Goal: Task Accomplishment & Management: Use online tool/utility

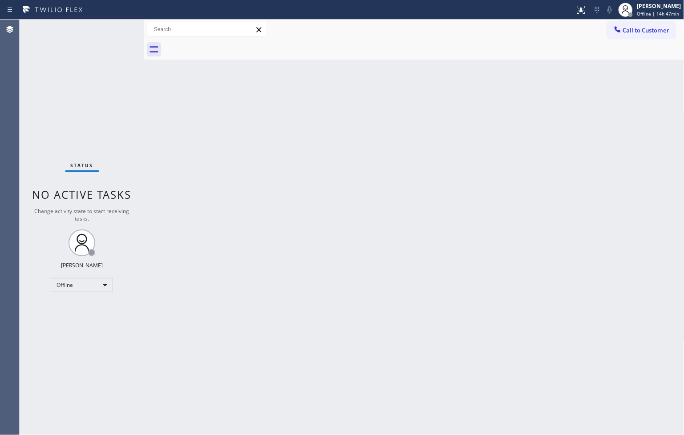
click at [220, 134] on div "Back to Dashboard Change Sender ID Customers Technicians Select a contact Outbo…" at bounding box center [414, 228] width 541 height 416
click at [87, 109] on div "Status No active tasks Change activity state to start receiving tasks. Judy Ann…" at bounding box center [82, 228] width 125 height 416
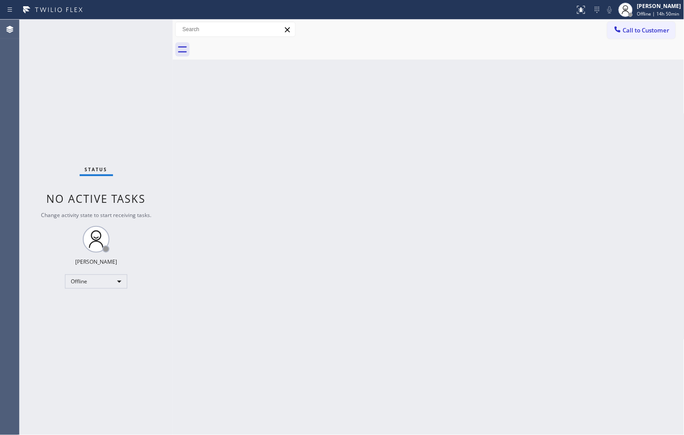
drag, startPoint x: 144, startPoint y: 71, endPoint x: 174, endPoint y: 77, distance: 30.0
click at [173, 77] on div at bounding box center [173, 228] width 0 height 416
click at [141, 30] on div "Status No active tasks Change activity state to start receiving tasks. Judy Ann…" at bounding box center [97, 228] width 154 height 416
click at [196, 164] on div "Back to Dashboard Change Sender ID Customers Technicians Select a contact Outbo…" at bounding box center [429, 228] width 511 height 416
click at [551, 147] on div "Back to Dashboard Change Sender ID Customers Technicians Select a contact Outbo…" at bounding box center [429, 228] width 511 height 416
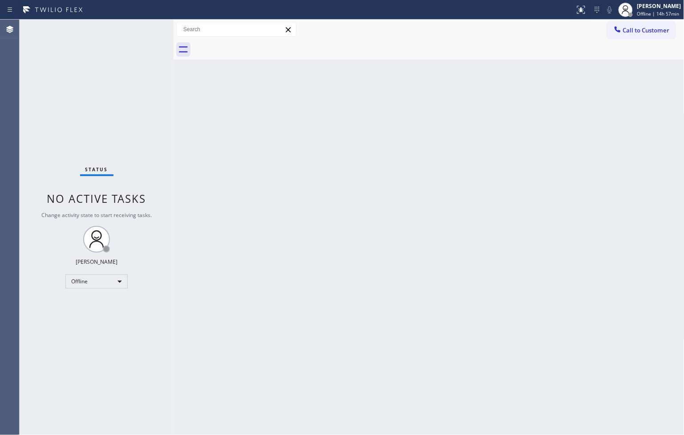
click at [90, 125] on div "Status No active tasks Change activity state to start receiving tasks. Judy Ann…" at bounding box center [97, 228] width 154 height 416
click at [188, 202] on div "Back to Dashboard Change Sender ID Customers Technicians Select a contact Outbo…" at bounding box center [429, 228] width 511 height 416
click at [481, 277] on div "Back to Dashboard Change Sender ID Customers Technicians Select a contact Outbo…" at bounding box center [429, 228] width 511 height 416
click at [112, 100] on div "Status No active tasks Change activity state to start receiving tasks. Judy Ann…" at bounding box center [97, 228] width 154 height 416
click at [116, 281] on div "Offline" at bounding box center [96, 282] width 62 height 14
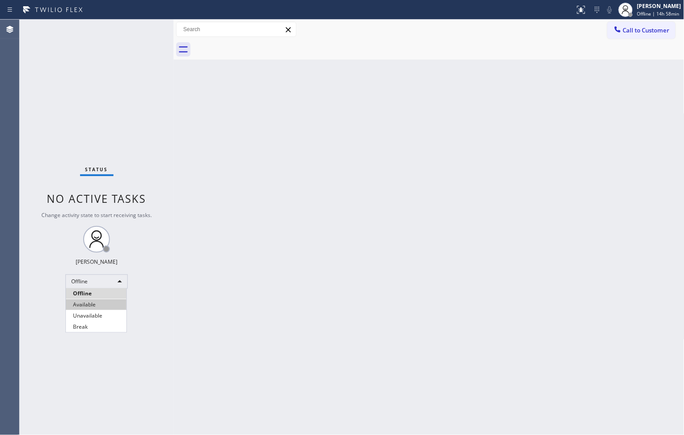
click at [99, 306] on li "Available" at bounding box center [96, 305] width 61 height 11
click at [174, 166] on div at bounding box center [174, 228] width 0 height 416
click at [124, 87] on div "Status No active tasks You are ready to start receiving tasks. [PERSON_NAME]" at bounding box center [97, 228] width 154 height 416
click at [145, 33] on div "Status No active tasks You are ready to start receiving tasks. [PERSON_NAME]" at bounding box center [97, 228] width 154 height 416
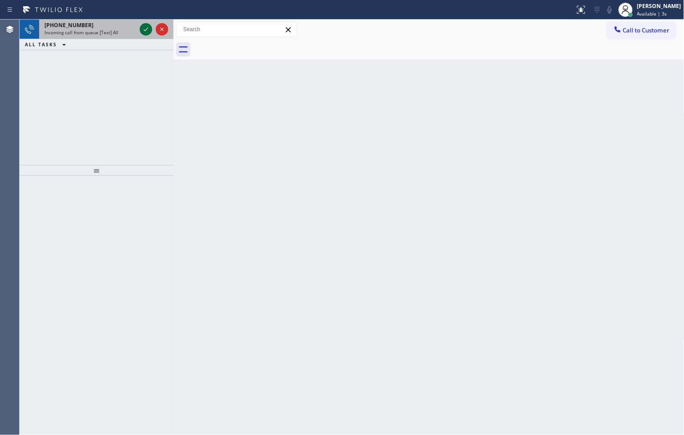
click at [145, 26] on icon at bounding box center [146, 29] width 11 height 11
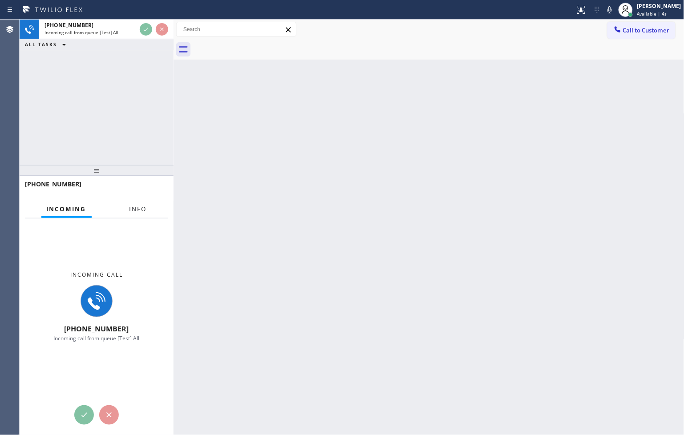
click at [135, 207] on span "Info" at bounding box center [138, 209] width 17 height 8
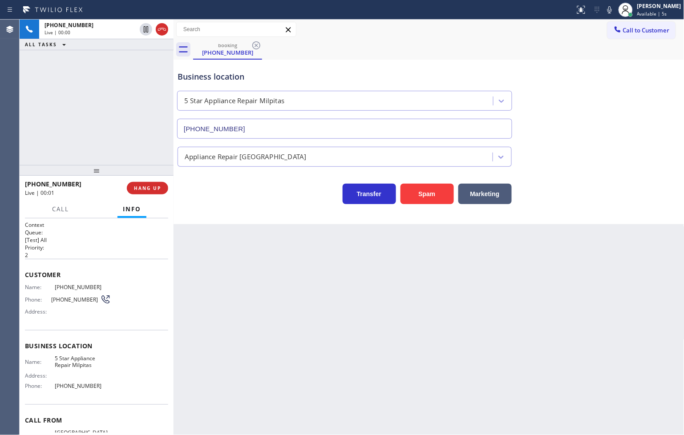
type input "(408) 900-6323"
click at [429, 194] on button "Spam" at bounding box center [427, 194] width 53 height 20
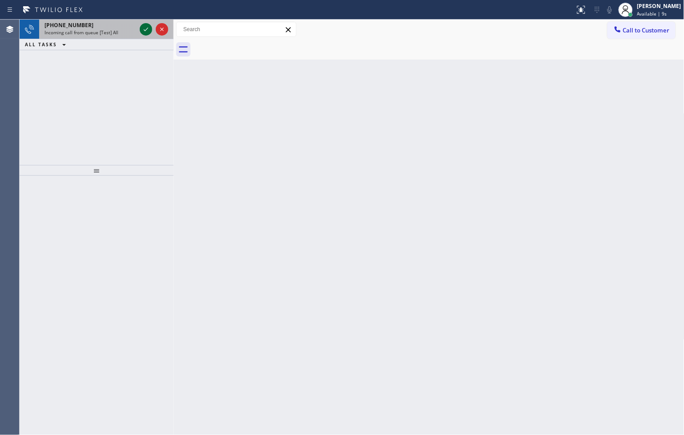
click at [147, 34] on icon at bounding box center [146, 29] width 11 height 11
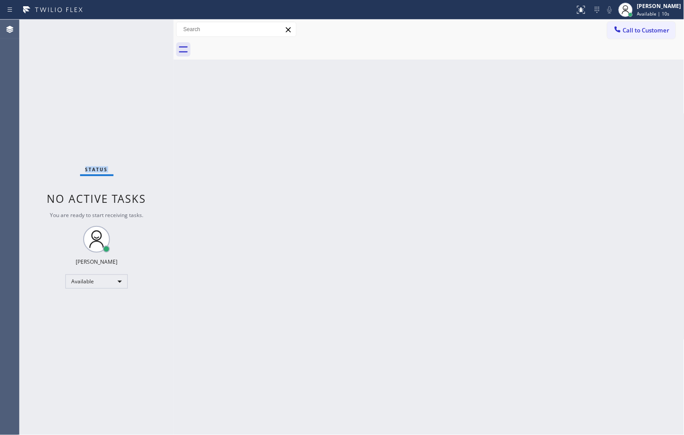
click at [147, 34] on div "Status No active tasks You are ready to start receiving tasks. [PERSON_NAME]" at bounding box center [97, 228] width 154 height 416
click at [576, 12] on icon at bounding box center [581, 9] width 11 height 11
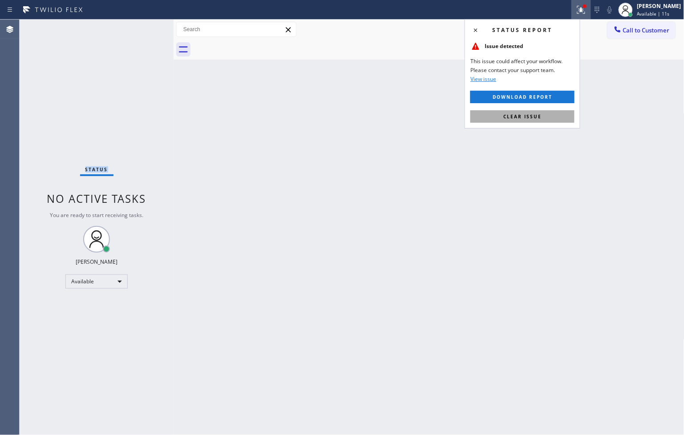
click at [549, 115] on button "Clear issue" at bounding box center [523, 116] width 104 height 12
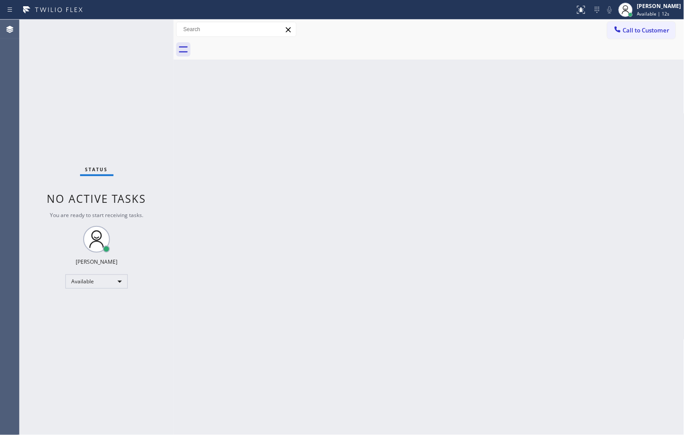
click at [174, 166] on div at bounding box center [174, 228] width 0 height 416
click at [123, 72] on div "Status No active tasks You are ready to start receiving tasks. [PERSON_NAME]" at bounding box center [97, 228] width 154 height 416
click at [146, 23] on div "Status No active tasks You are ready to start receiving tasks. [PERSON_NAME]" at bounding box center [97, 228] width 154 height 416
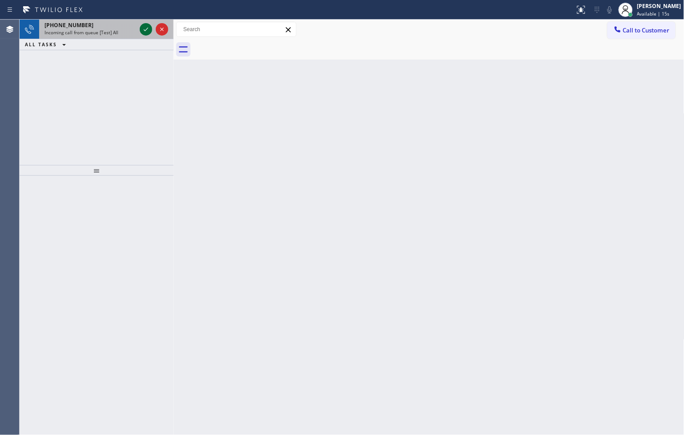
click at [146, 23] on button at bounding box center [146, 29] width 12 height 12
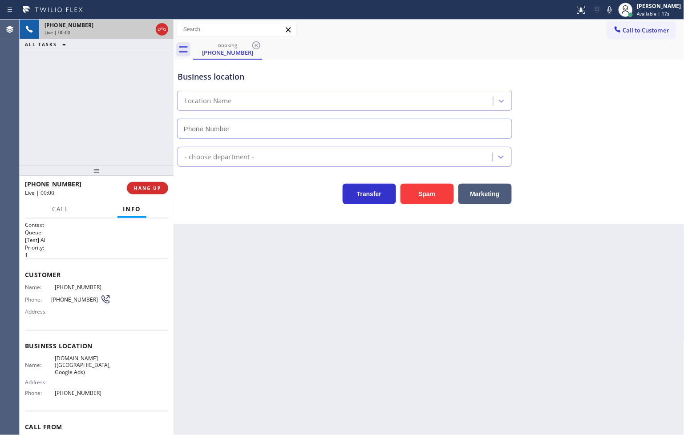
type input "(949) 628-0497"
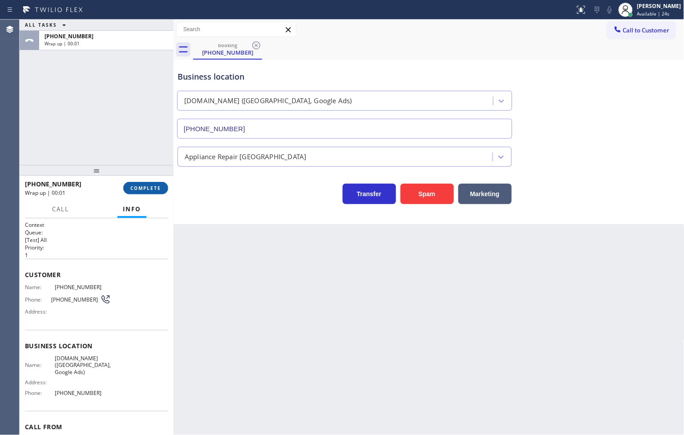
click at [151, 191] on span "COMPLETE" at bounding box center [145, 188] width 31 height 6
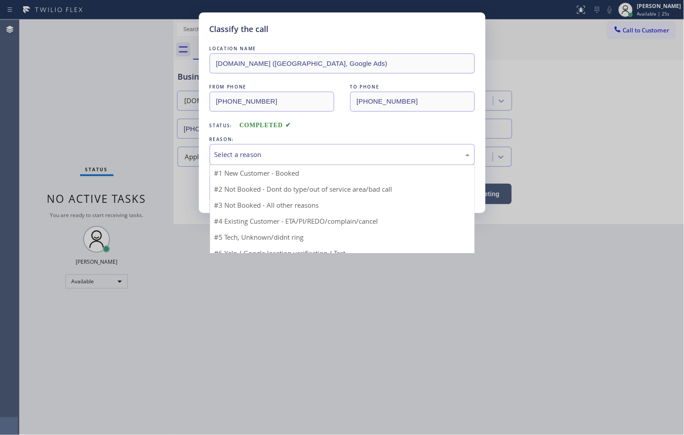
click at [230, 158] on div "Select a reason" at bounding box center [343, 155] width 256 height 10
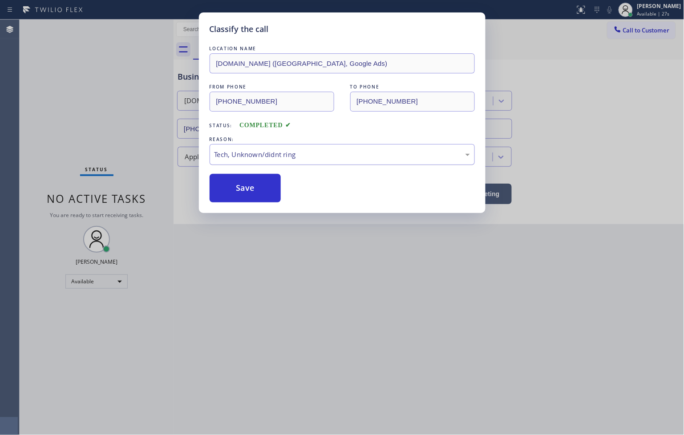
click at [250, 151] on div "Tech, Unknown/didnt ring" at bounding box center [343, 155] width 256 height 10
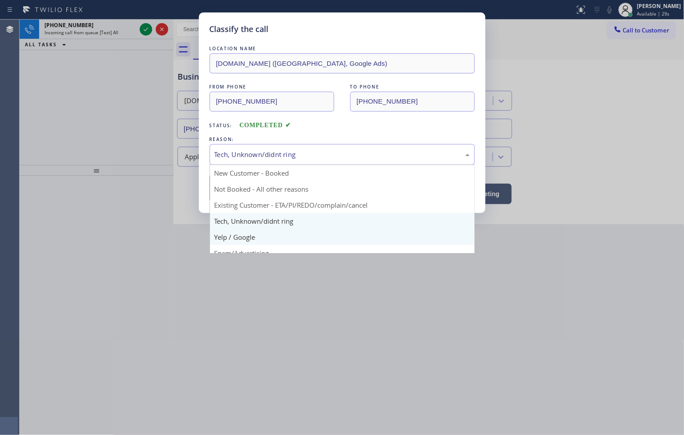
scroll to position [56, 0]
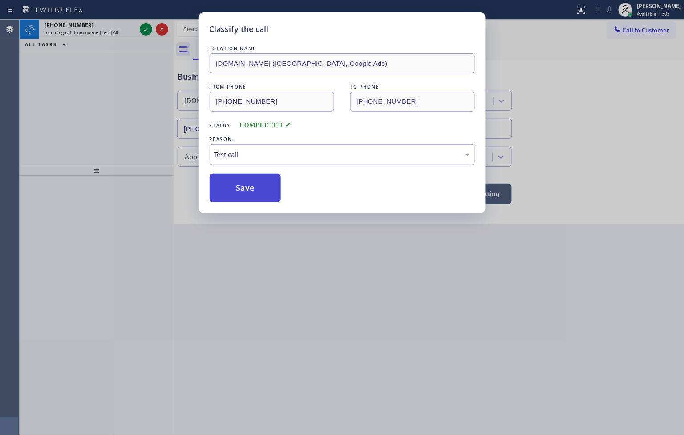
click at [242, 195] on button "Save" at bounding box center [246, 188] width 72 height 28
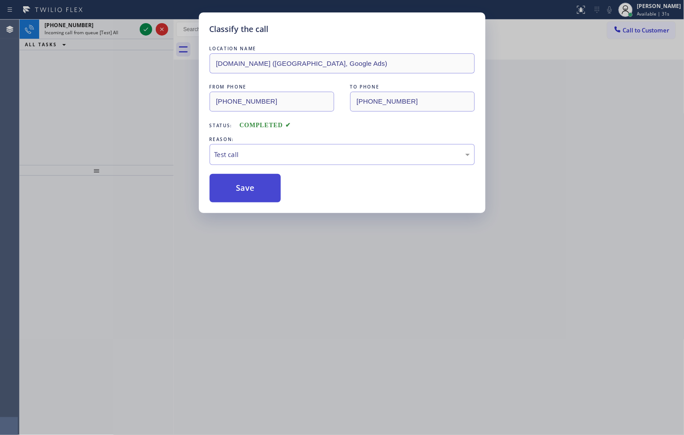
click at [242, 195] on button "Save" at bounding box center [246, 188] width 72 height 28
click at [138, 24] on div at bounding box center [154, 30] width 32 height 20
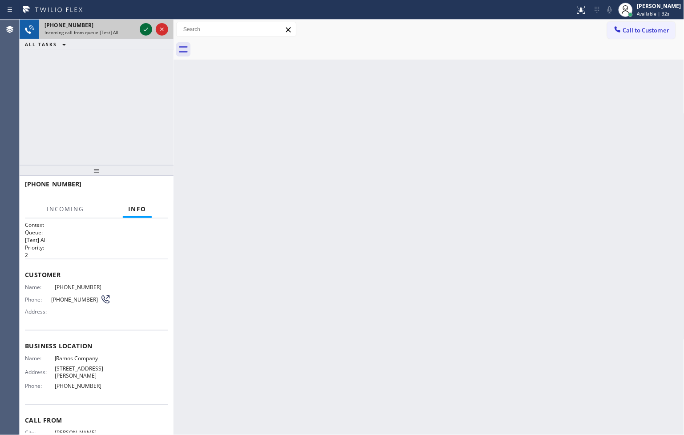
click at [141, 29] on icon at bounding box center [146, 29] width 11 height 11
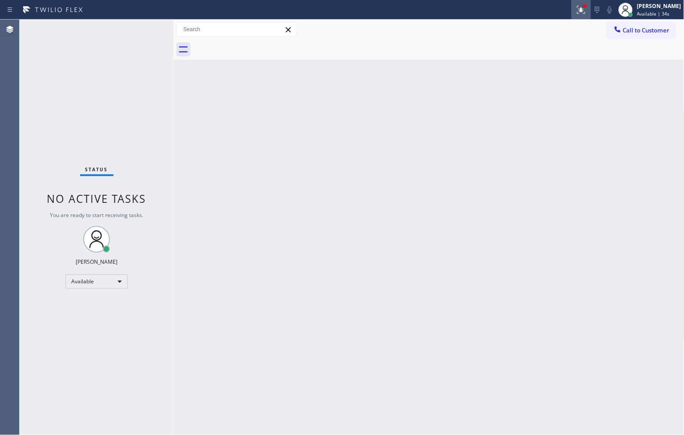
click at [577, 14] on div at bounding box center [582, 9] width 20 height 11
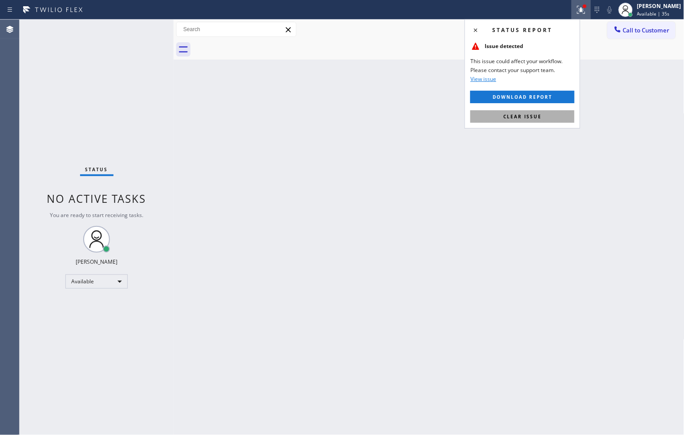
click at [557, 119] on button "Clear issue" at bounding box center [523, 116] width 104 height 12
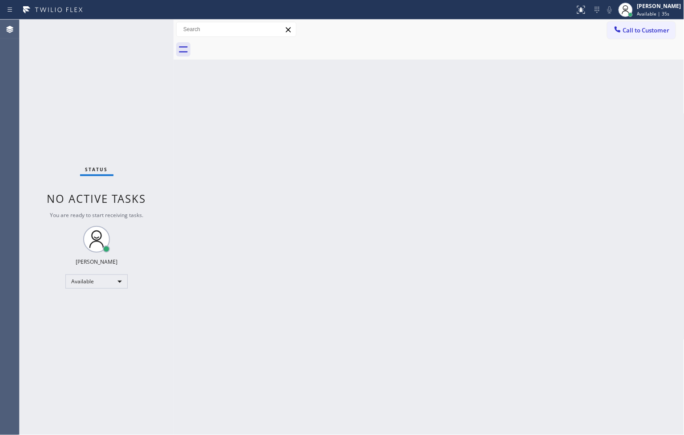
click at [206, 131] on div "Back to Dashboard Change Sender ID Customers Technicians Select a contact Outbo…" at bounding box center [429, 228] width 511 height 416
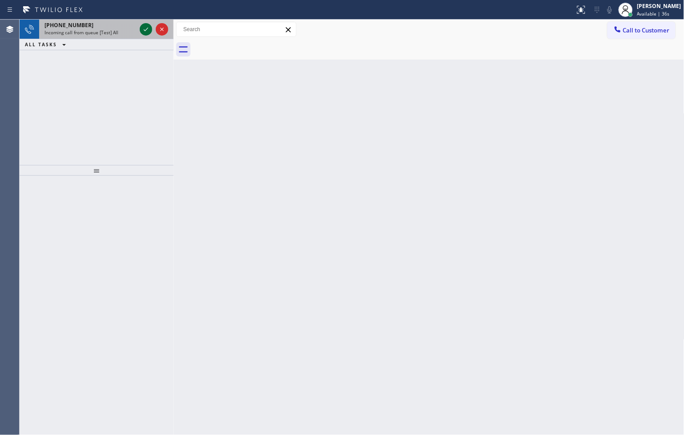
click at [142, 27] on icon at bounding box center [146, 29] width 11 height 11
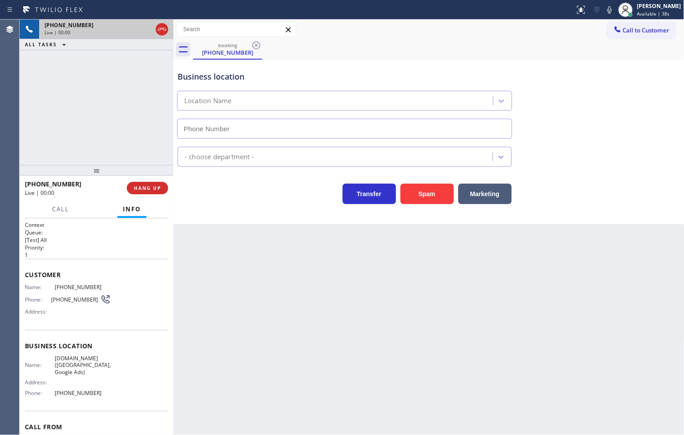
type input "(949) 574-4339"
click at [359, 337] on div "Back to Dashboard Change Sender ID Customers Technicians Select a contact Outbo…" at bounding box center [429, 228] width 511 height 416
click at [133, 157] on div "+18446793652 Live | 00:05 ALL TASKS ALL TASKS ACTIVE TASKS TASKS IN WRAP UP" at bounding box center [97, 93] width 154 height 146
click at [225, 208] on div "Business location VikingRepair.online (Orange County, Google Ads) (949) 574-433…" at bounding box center [429, 142] width 511 height 165
click at [216, 199] on div "Transfer Spam Marketing" at bounding box center [345, 191] width 338 height 25
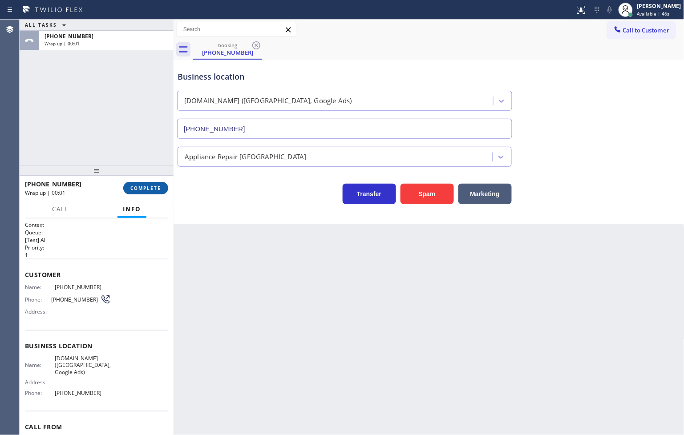
click at [154, 194] on button "COMPLETE" at bounding box center [145, 188] width 45 height 12
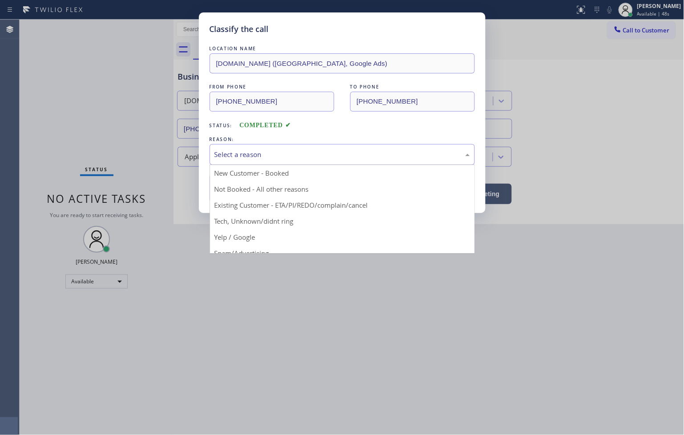
click at [225, 163] on div "Select a reason" at bounding box center [342, 154] width 265 height 21
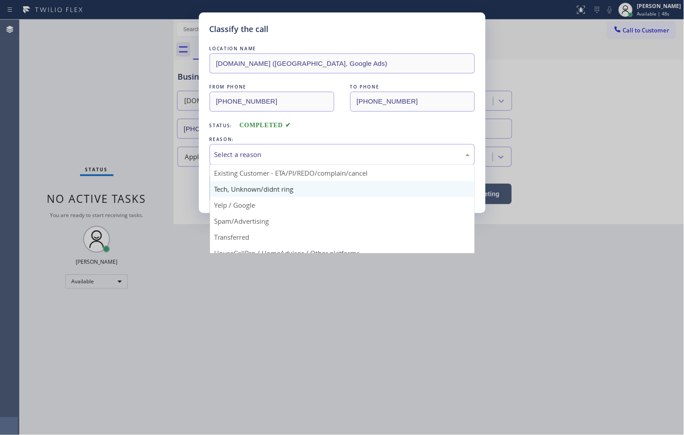
scroll to position [56, 0]
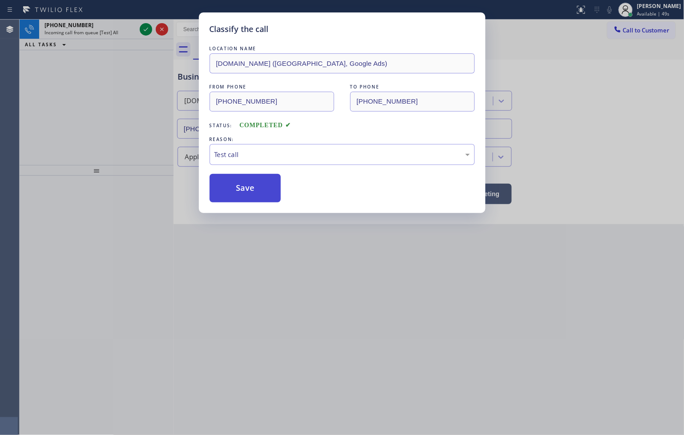
click at [243, 194] on button "Save" at bounding box center [246, 188] width 72 height 28
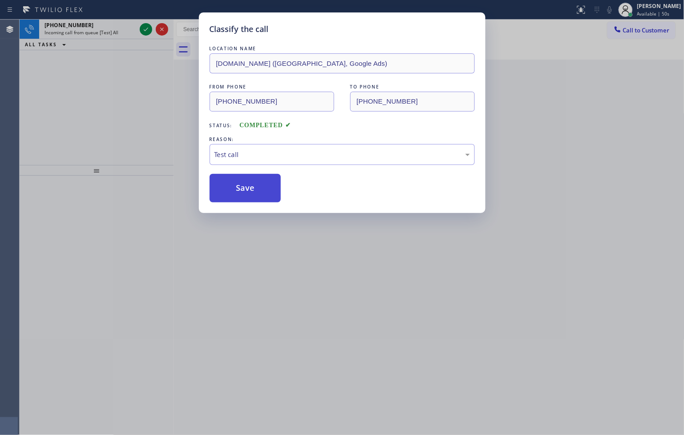
click at [243, 194] on button "Save" at bounding box center [246, 188] width 72 height 28
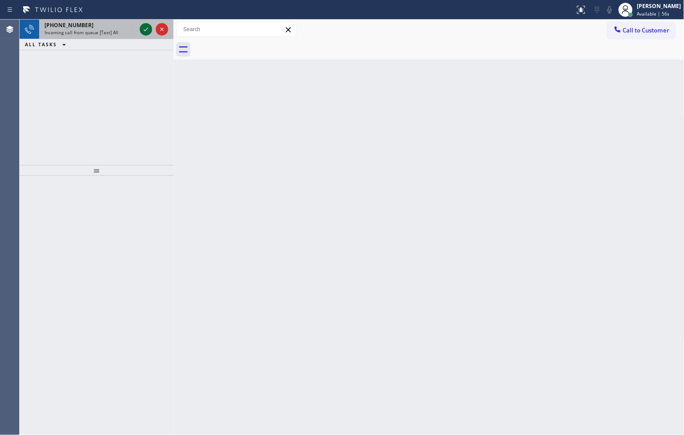
click at [144, 30] on icon at bounding box center [146, 29] width 11 height 11
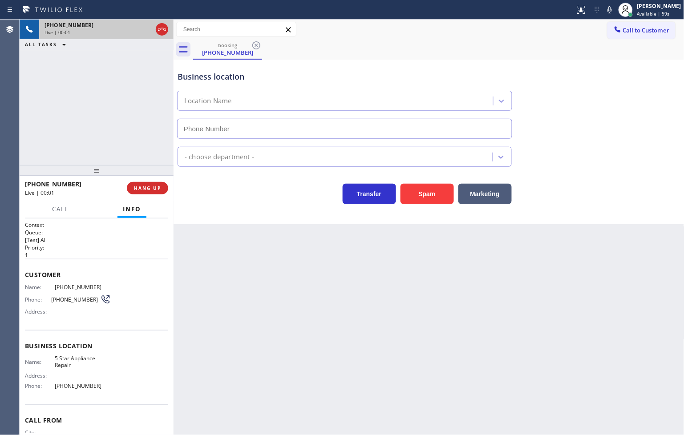
type input "(760) 645-1356"
click at [264, 203] on div "Transfer Spam Marketing" at bounding box center [345, 191] width 338 height 25
click at [132, 131] on div "+18446793652 Live | 00:05 ALL TASKS ALL TASKS ACTIVE TASKS TASKS IN WRAP UP" at bounding box center [97, 93] width 154 height 146
click at [241, 197] on div "Transfer Spam Marketing" at bounding box center [345, 191] width 338 height 25
click at [105, 118] on div "+18446793652 Live | 00:06 ALL TASKS ALL TASKS ACTIVE TASKS TASKS IN WRAP UP" at bounding box center [97, 93] width 154 height 146
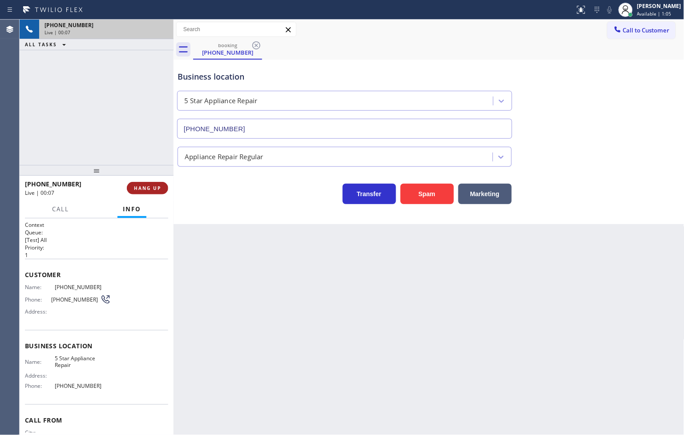
click at [140, 187] on span "HANG UP" at bounding box center [147, 188] width 27 height 6
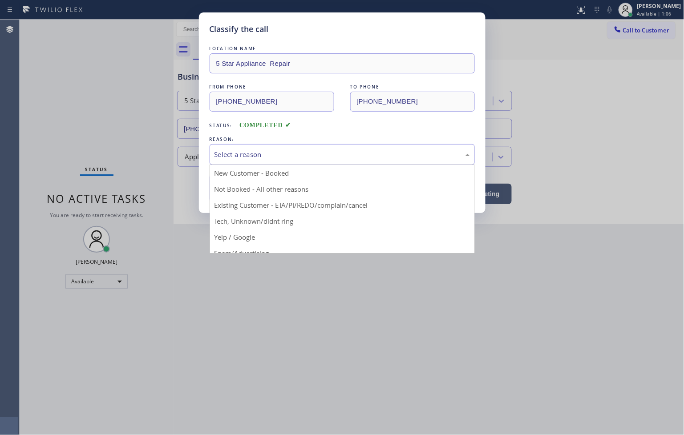
click at [221, 159] on div "Select a reason" at bounding box center [343, 155] width 256 height 10
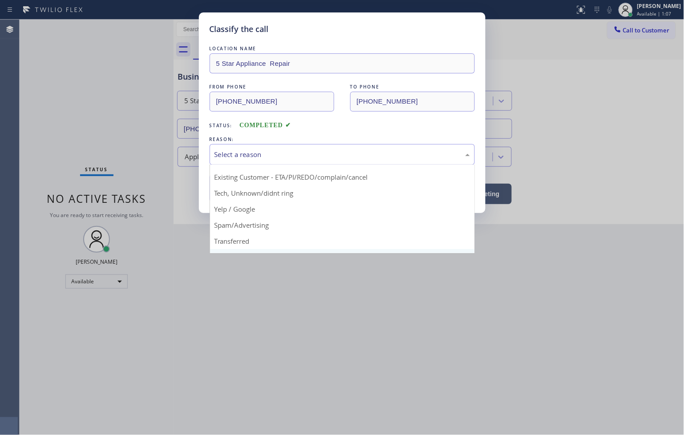
scroll to position [56, 0]
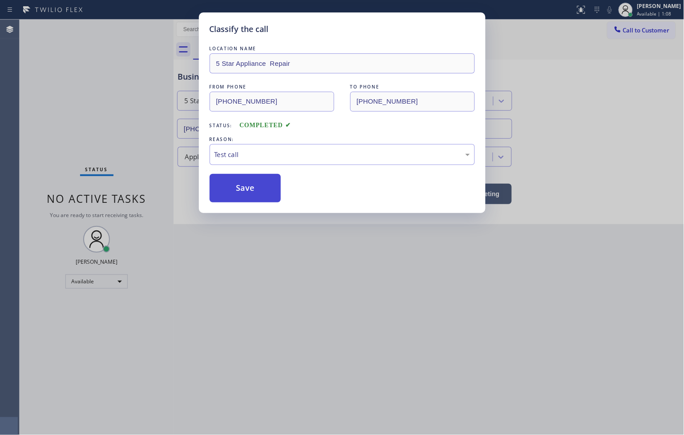
click at [250, 190] on button "Save" at bounding box center [246, 188] width 72 height 28
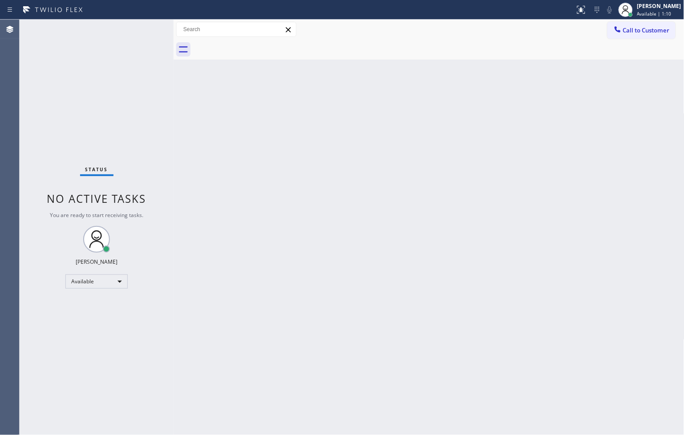
click at [146, 32] on div "Status No active tasks You are ready to start receiving tasks. [PERSON_NAME]" at bounding box center [97, 228] width 154 height 416
click at [140, 22] on div "Status No active tasks You are ready to start receiving tasks. [PERSON_NAME]" at bounding box center [97, 228] width 154 height 416
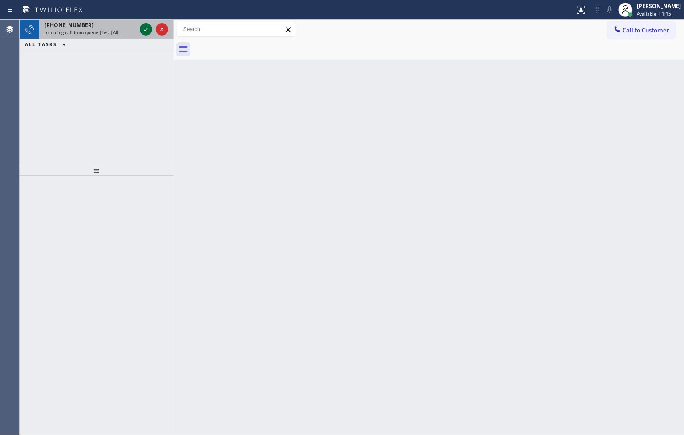
click at [148, 30] on icon at bounding box center [146, 29] width 11 height 11
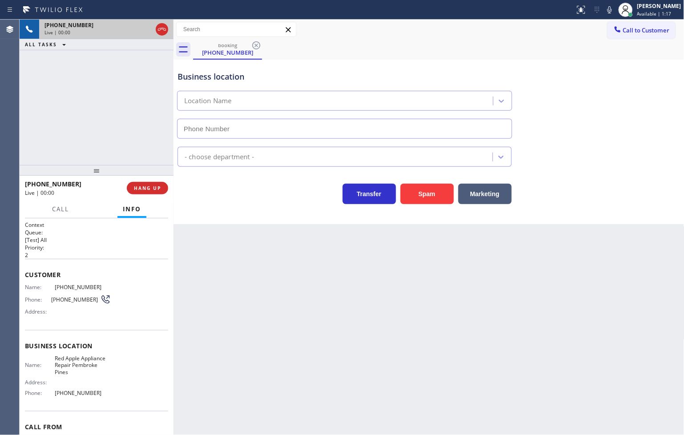
type input "(754) 999-9661"
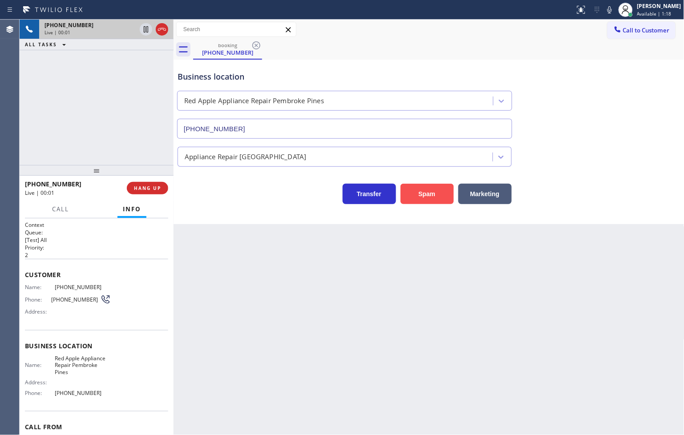
click at [434, 197] on button "Spam" at bounding box center [427, 194] width 53 height 20
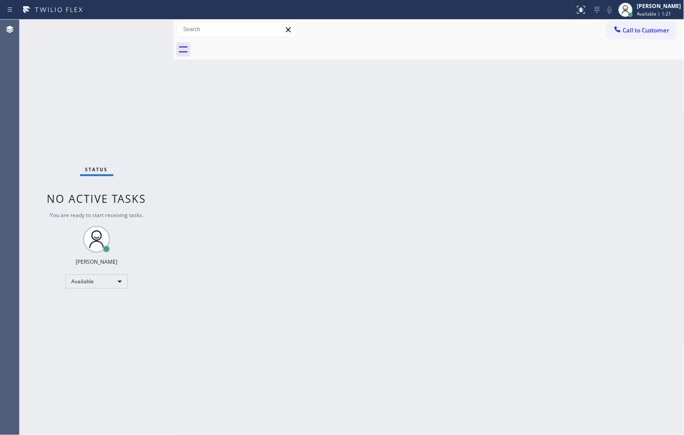
click at [181, 94] on div "Back to Dashboard Change Sender ID Customers Technicians Select a contact Outbo…" at bounding box center [429, 228] width 511 height 416
click at [146, 28] on div "Status No active tasks You are ready to start receiving tasks. [PERSON_NAME]" at bounding box center [97, 228] width 154 height 416
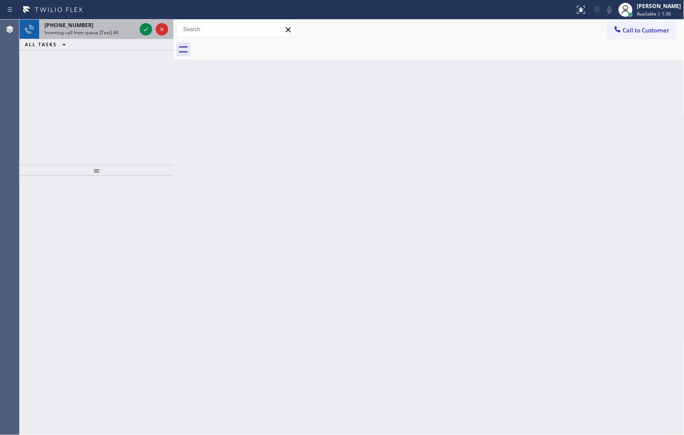
click at [155, 32] on div at bounding box center [154, 30] width 32 height 20
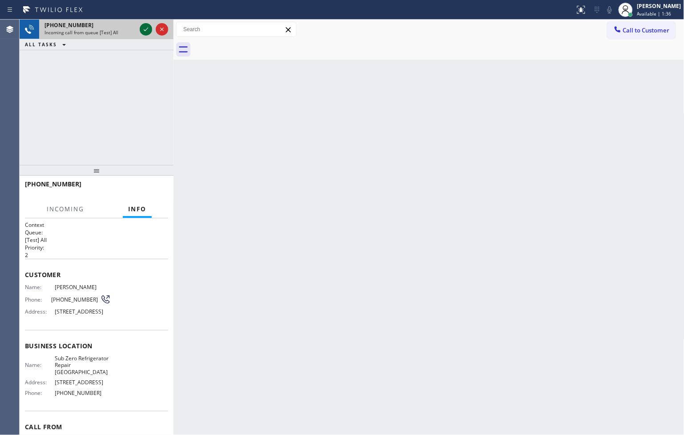
click at [142, 30] on icon at bounding box center [146, 29] width 11 height 11
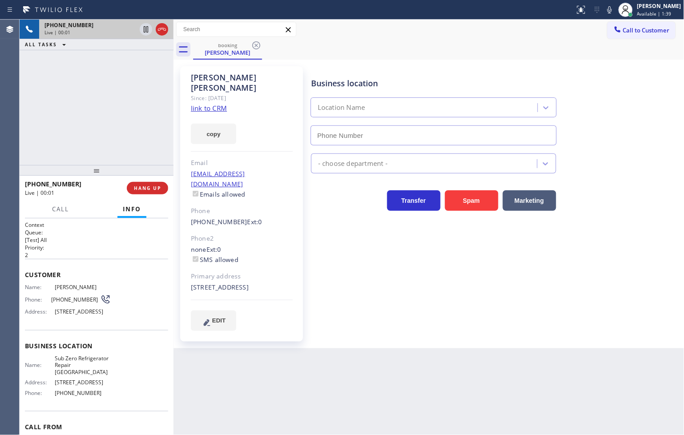
type input "(773) 917-0590"
click at [210, 104] on link "link to CRM" at bounding box center [209, 108] width 36 height 9
click at [130, 144] on div "+13122069638 Live | 00:08 ALL TASKS ALL TASKS ACTIVE TASKS TASKS IN WRAP UP" at bounding box center [97, 93] width 154 height 146
click at [401, 235] on div "Business location Sub Zero Refrigerator Repair Chicago (773) 917-0590 Appliance…" at bounding box center [495, 199] width 373 height 260
click at [95, 148] on div "+13122069638 Live | 00:15 ALL TASKS ALL TASKS ACTIVE TASKS TASKS IN WRAP UP" at bounding box center [97, 93] width 154 height 146
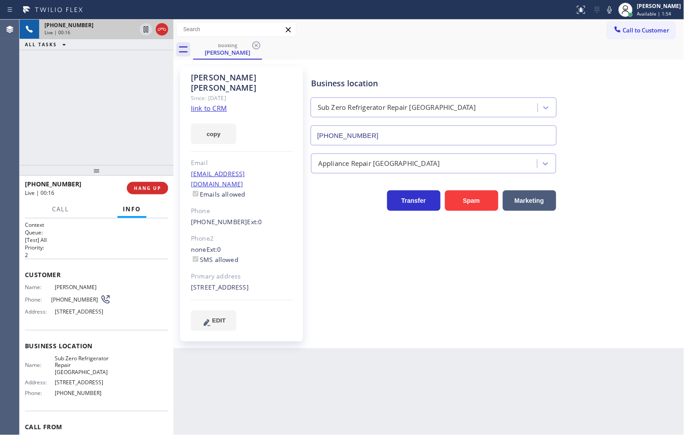
click at [366, 238] on div "Business location Sub Zero Refrigerator Repair Chicago (773) 917-0590 Appliance…" at bounding box center [495, 199] width 373 height 260
click at [104, 139] on div "+13122069638 Live | 00:17 ALL TASKS ALL TASKS ACTIVE TASKS TASKS IN WRAP UP" at bounding box center [97, 93] width 154 height 146
click at [338, 246] on div "Business location Sub Zero Refrigerator Repair Chicago (773) 917-0590 Appliance…" at bounding box center [495, 199] width 373 height 260
click at [64, 95] on div "+13122069638 Live | 00:17 ALL TASKS ALL TASKS ACTIVE TASKS TASKS IN WRAP UP" at bounding box center [97, 93] width 154 height 146
click at [321, 237] on div "Business location Sub Zero Refrigerator Repair Chicago (773) 917-0590 Appliance…" at bounding box center [495, 199] width 373 height 260
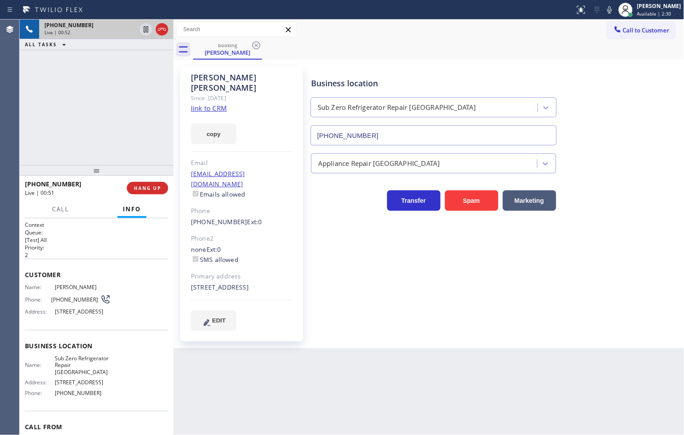
click at [80, 114] on div "+13122069638 Live | 00:52 ALL TASKS ALL TASKS ACTIVE TASKS TASKS IN WRAP UP" at bounding box center [97, 93] width 154 height 146
click at [60, 212] on span "Call" at bounding box center [60, 209] width 17 height 8
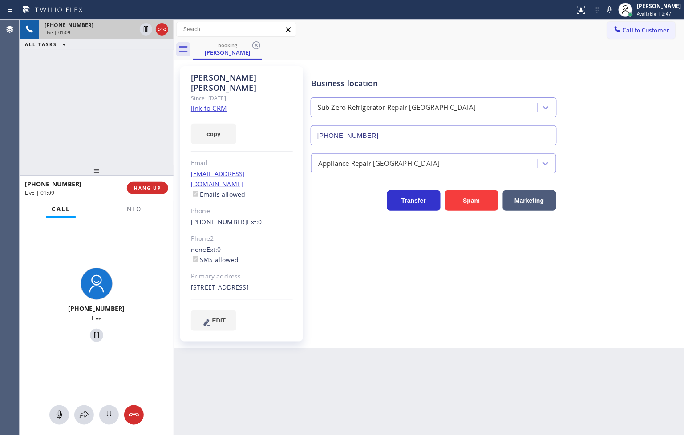
click at [130, 302] on div "+13122069638 Live" at bounding box center [97, 306] width 76 height 84
click at [77, 154] on div "+13122069638 Live | 01:10 ALL TASKS ALL TASKS ACTIVE TASKS TASKS IN WRAP UP" at bounding box center [97, 93] width 154 height 146
click at [589, 105] on div "Business location Sub Zero Refrigerator Repair Chicago (773) 917-0590" at bounding box center [495, 105] width 373 height 81
click at [77, 90] on div "+13122069638 Live | 01:13 ALL TASKS ALL TASKS ACTIVE TASKS TASKS IN WRAP UP" at bounding box center [97, 93] width 154 height 146
click at [142, 32] on icon at bounding box center [146, 29] width 11 height 11
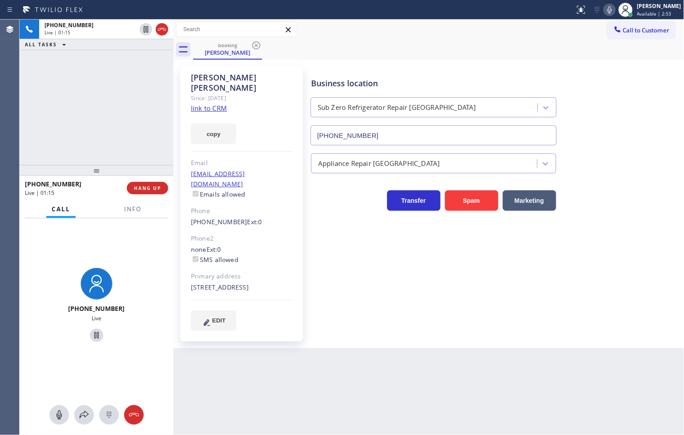
click at [608, 7] on icon at bounding box center [610, 9] width 4 height 7
click at [81, 418] on icon at bounding box center [84, 415] width 11 height 11
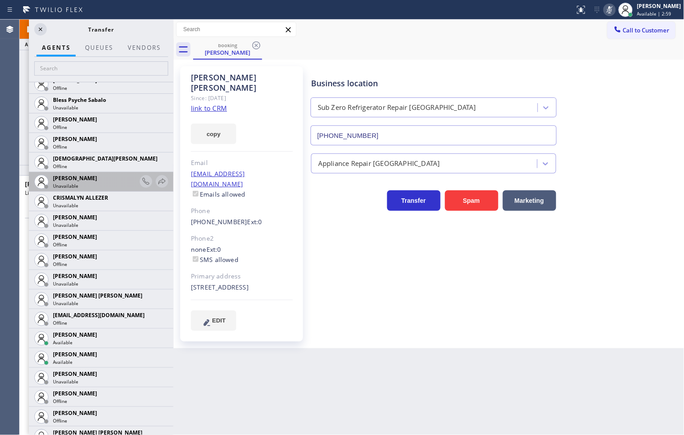
scroll to position [346, 0]
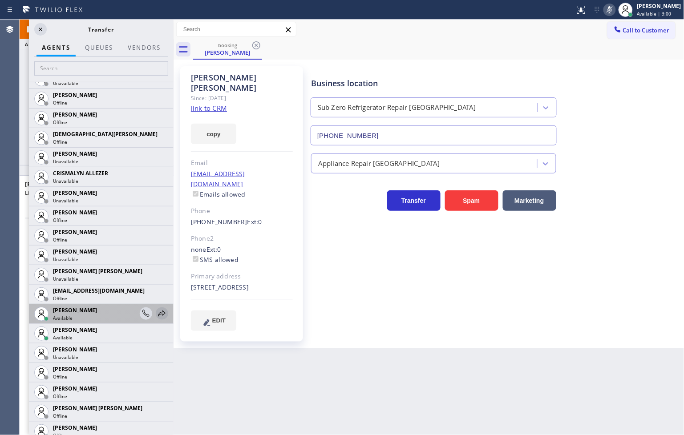
click at [157, 314] on icon at bounding box center [162, 314] width 11 height 11
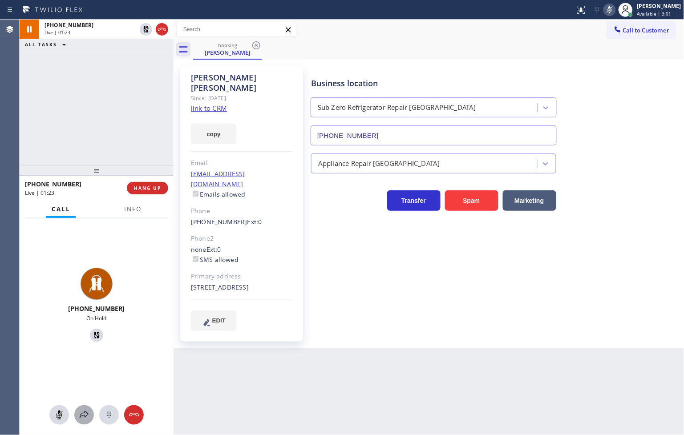
click at [85, 412] on icon at bounding box center [84, 415] width 9 height 8
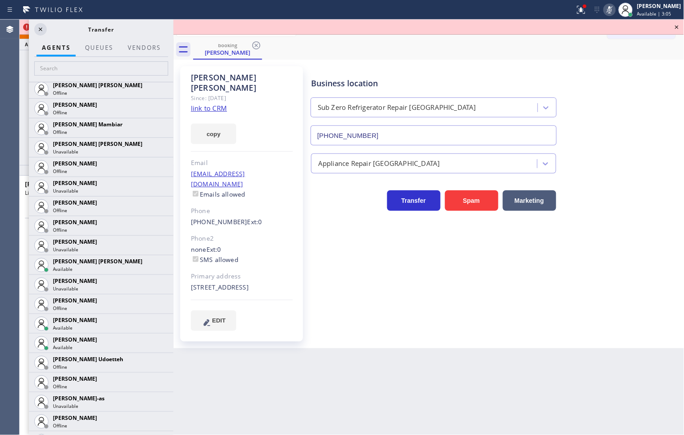
scroll to position [692, 0]
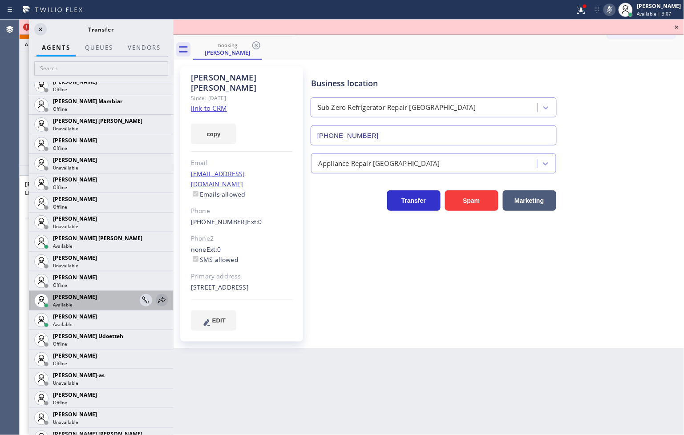
click at [157, 299] on icon at bounding box center [162, 300] width 11 height 11
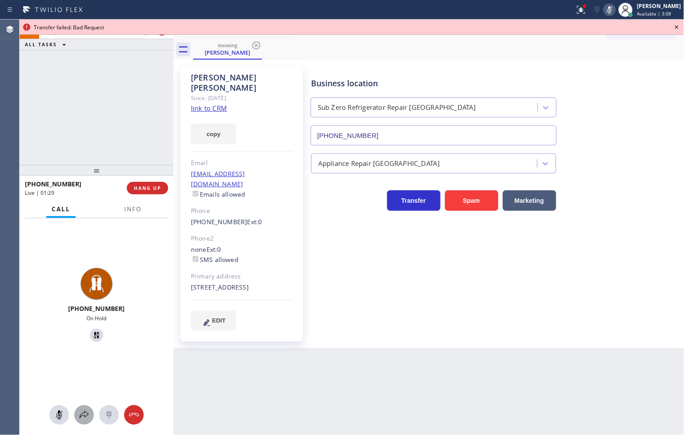
click at [85, 418] on icon at bounding box center [84, 415] width 11 height 11
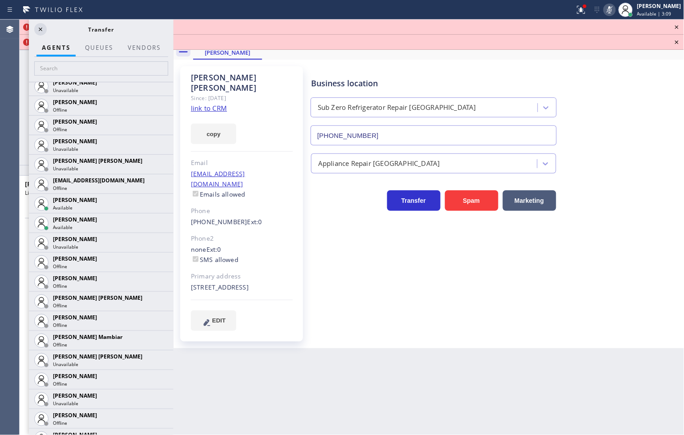
scroll to position [594, 0]
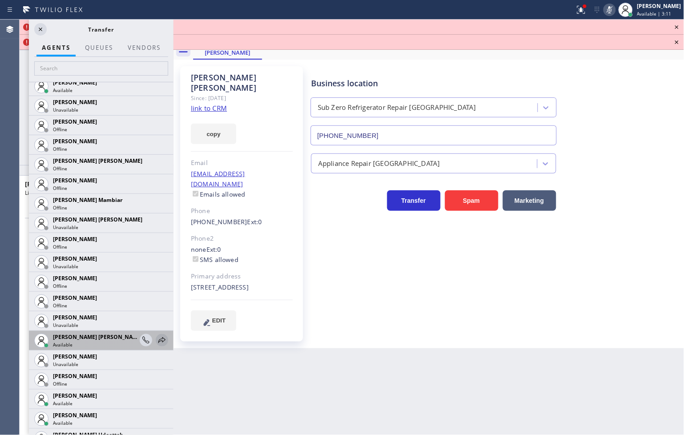
click at [157, 341] on icon at bounding box center [162, 340] width 11 height 11
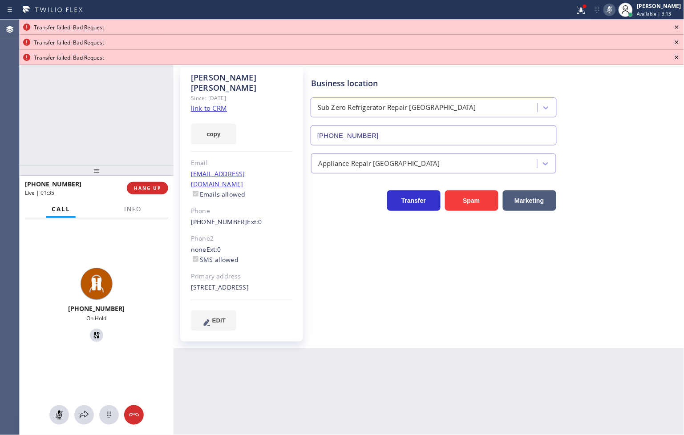
click at [680, 25] on icon at bounding box center [677, 27] width 11 height 11
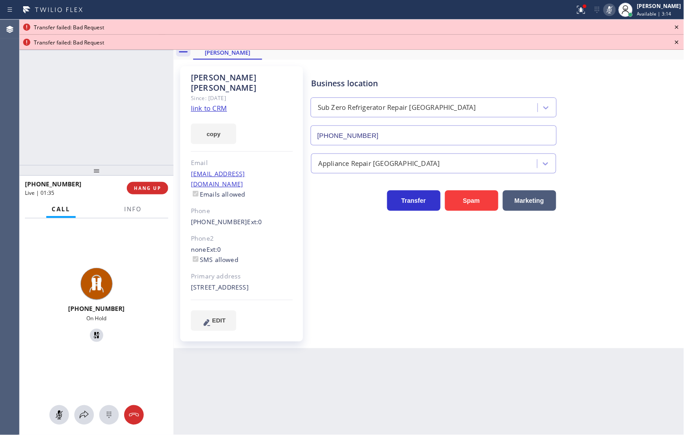
click at [680, 25] on icon at bounding box center [677, 27] width 11 height 11
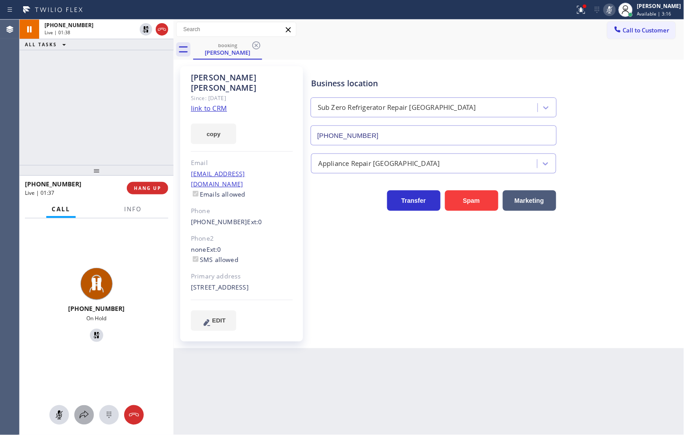
click at [83, 417] on icon at bounding box center [84, 415] width 11 height 11
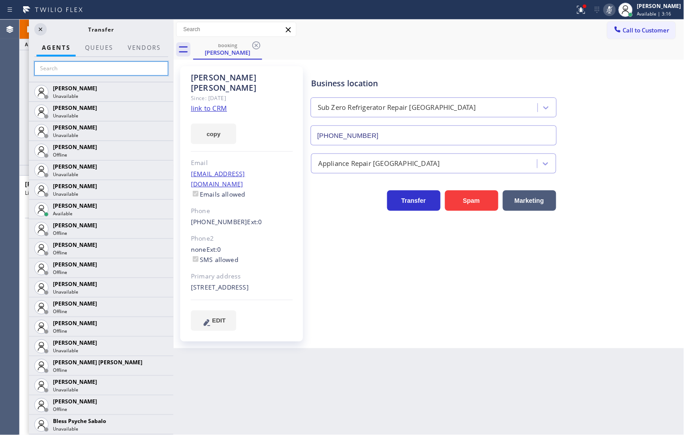
click at [76, 72] on input "text" at bounding box center [101, 68] width 134 height 14
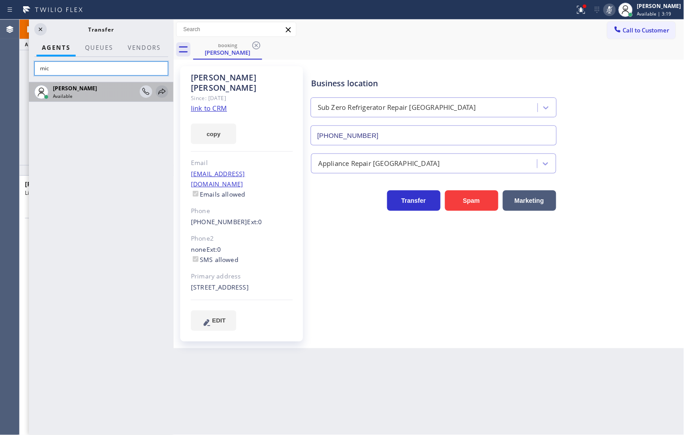
type input "mic"
click at [159, 92] on icon at bounding box center [162, 92] width 7 height 6
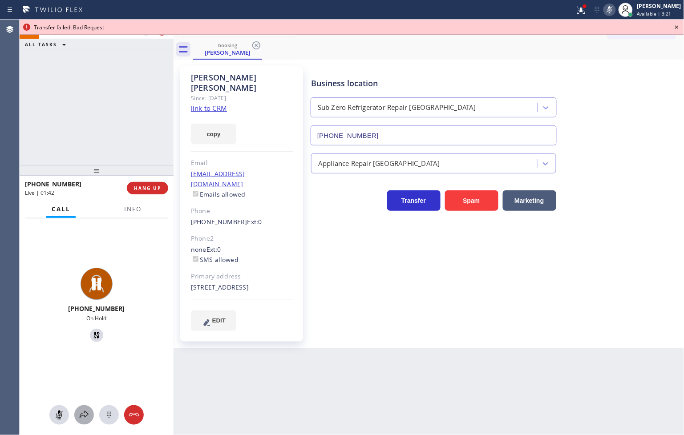
click at [81, 413] on icon at bounding box center [84, 415] width 11 height 11
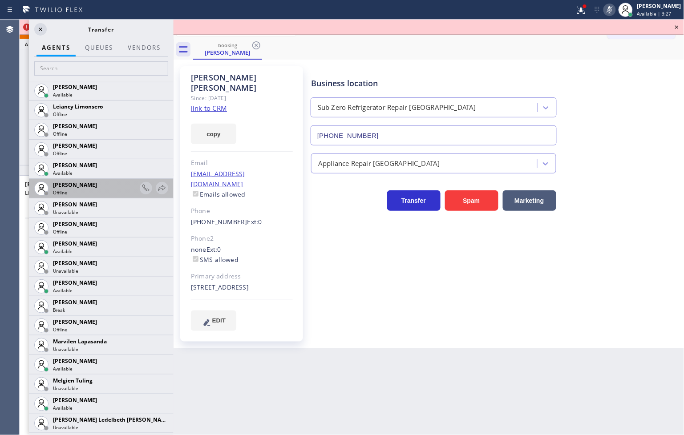
scroll to position [1385, 0]
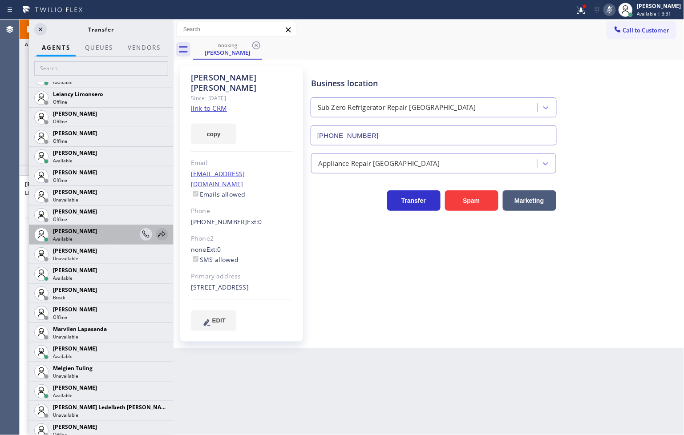
click at [157, 233] on icon at bounding box center [162, 234] width 11 height 11
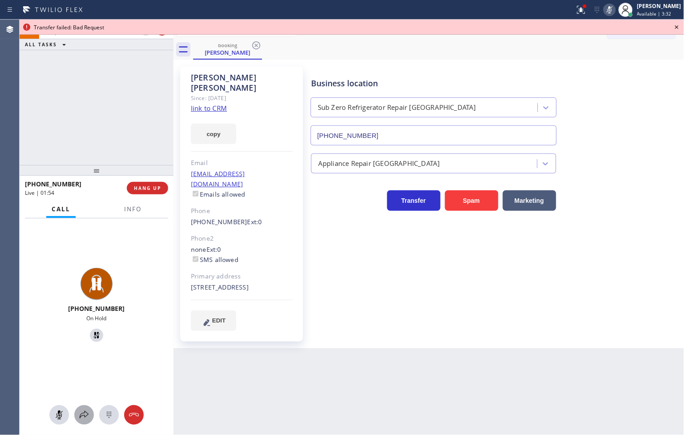
click at [85, 412] on icon at bounding box center [84, 415] width 9 height 8
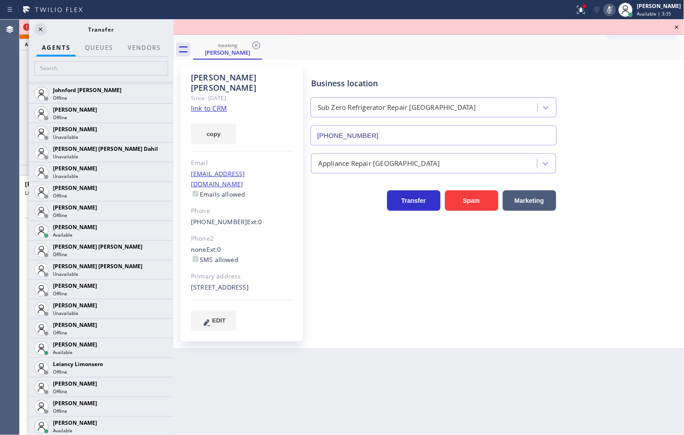
scroll to position [1187, 0]
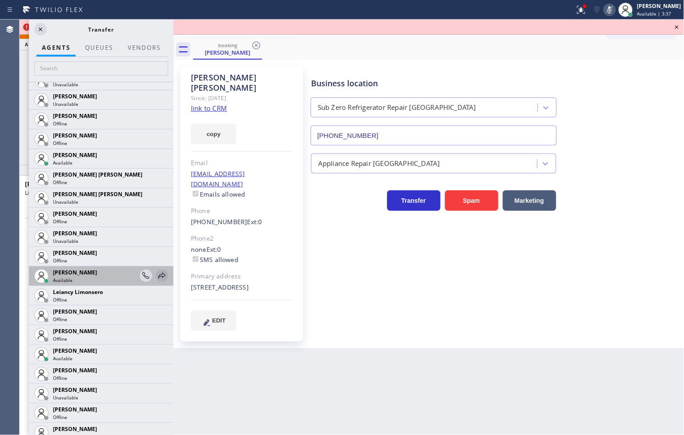
click at [157, 276] on icon at bounding box center [162, 276] width 11 height 11
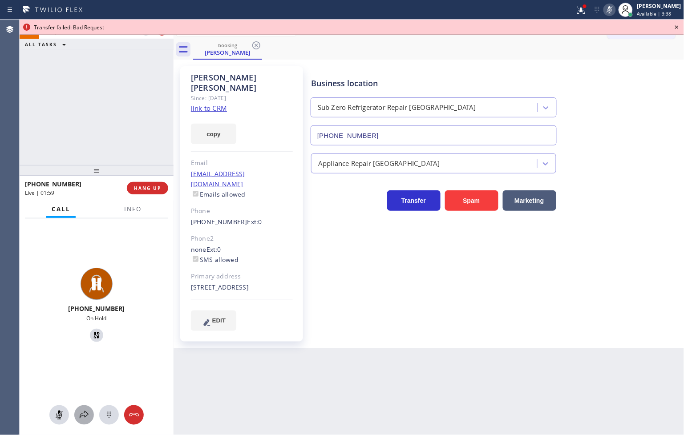
click at [85, 416] on icon at bounding box center [84, 415] width 9 height 8
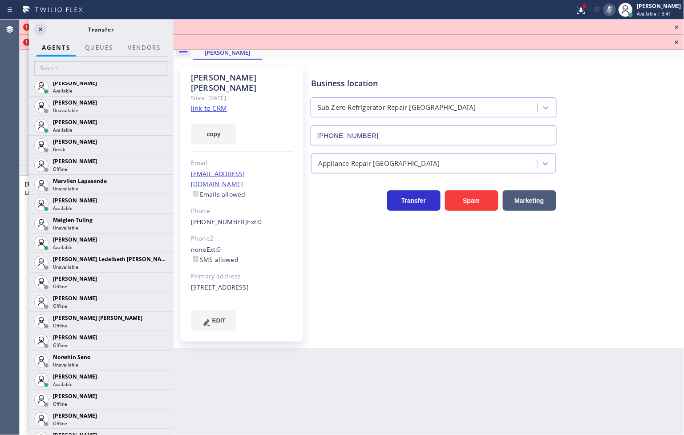
scroll to position [1860, 0]
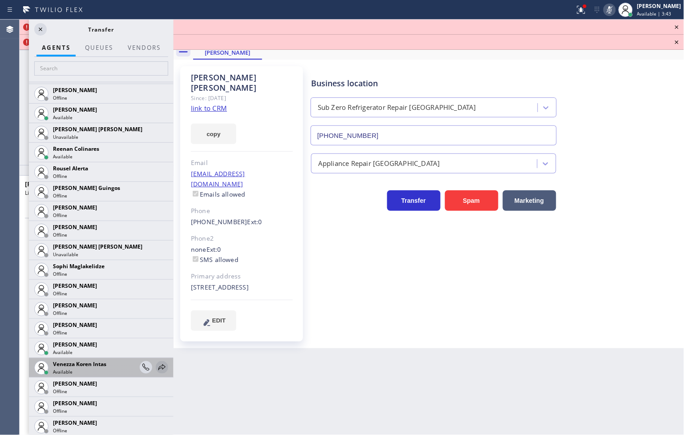
click at [159, 366] on icon at bounding box center [162, 368] width 7 height 6
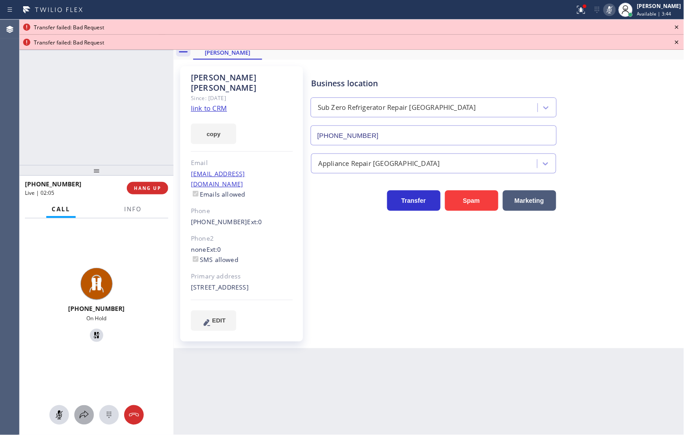
click at [81, 414] on icon at bounding box center [84, 415] width 9 height 8
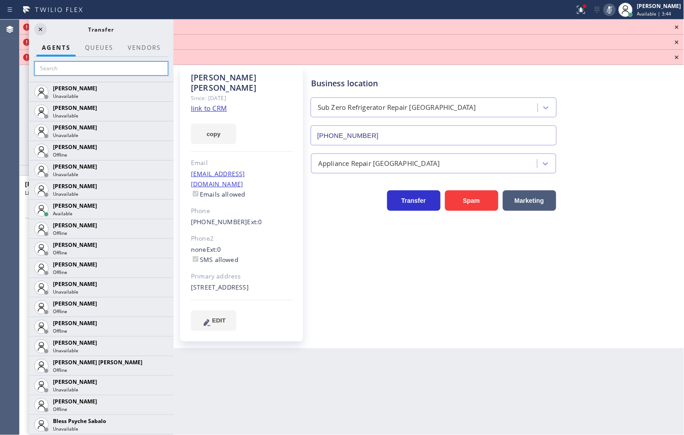
click at [80, 71] on input "text" at bounding box center [101, 68] width 134 height 14
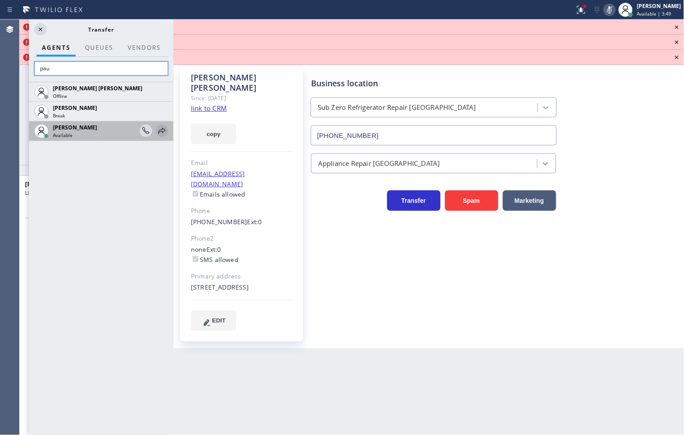
type input "pau"
click at [159, 130] on icon at bounding box center [162, 131] width 11 height 11
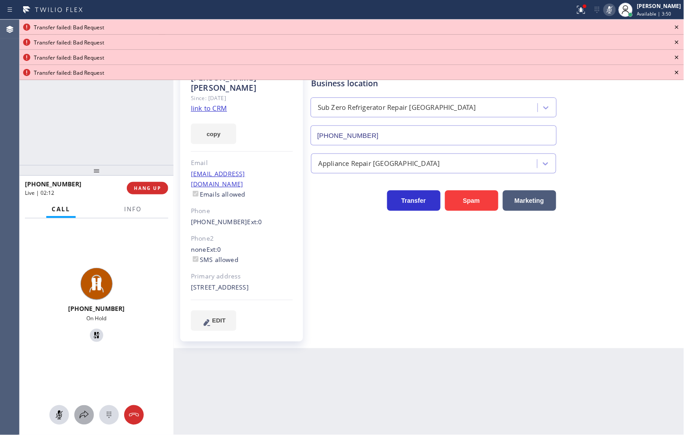
click at [83, 418] on icon at bounding box center [84, 415] width 11 height 11
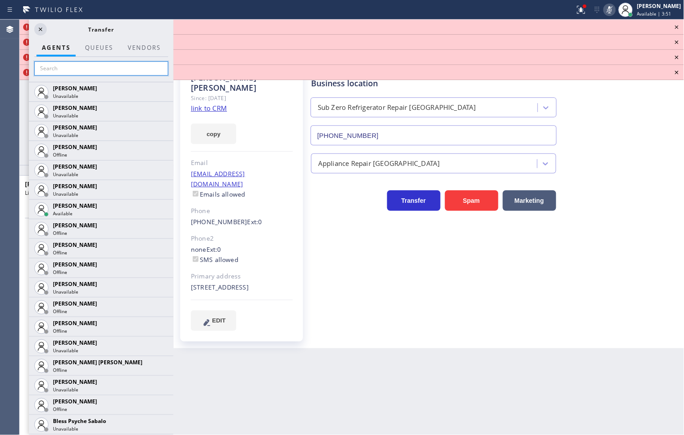
click at [89, 68] on input "text" at bounding box center [101, 68] width 134 height 14
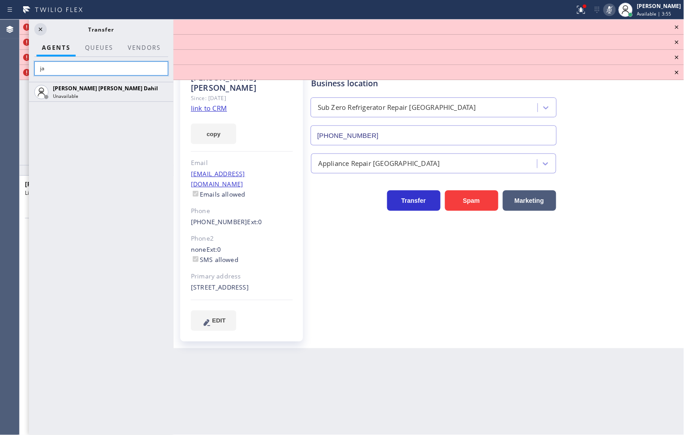
type input "j"
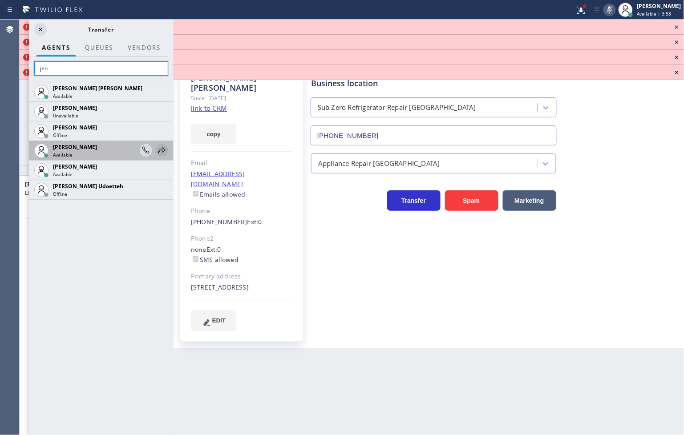
type input "jen"
click at [162, 148] on icon at bounding box center [162, 150] width 11 height 11
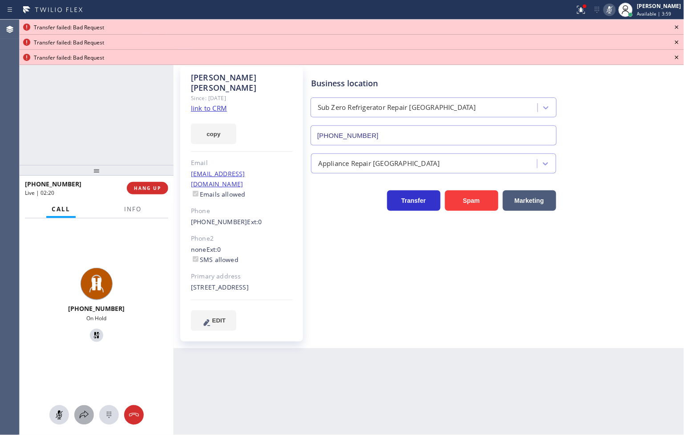
click at [85, 415] on icon at bounding box center [84, 415] width 11 height 11
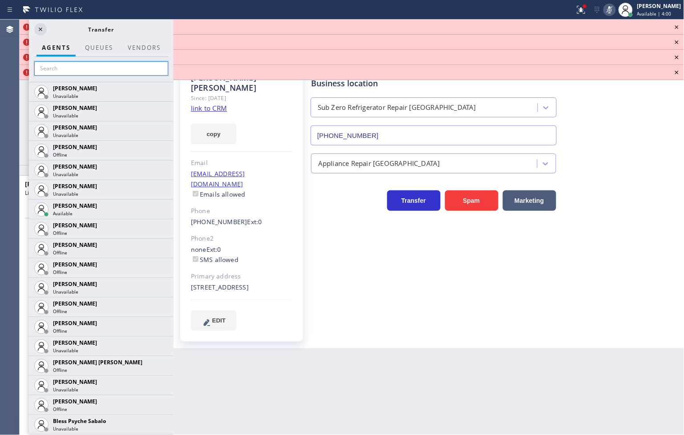
click at [79, 69] on input "text" at bounding box center [101, 68] width 134 height 14
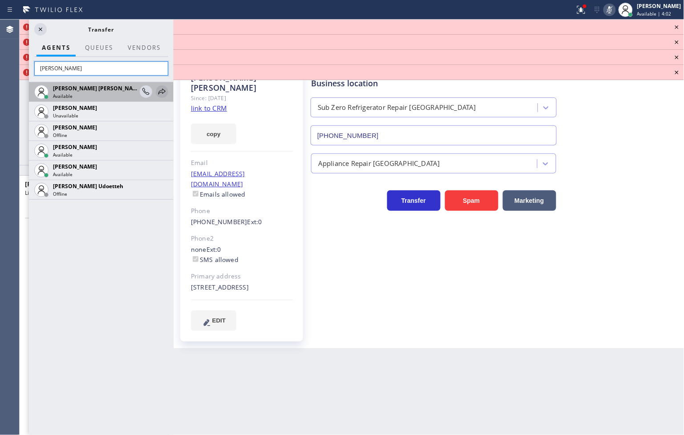
type input "Jen"
click at [158, 90] on icon at bounding box center [162, 91] width 11 height 11
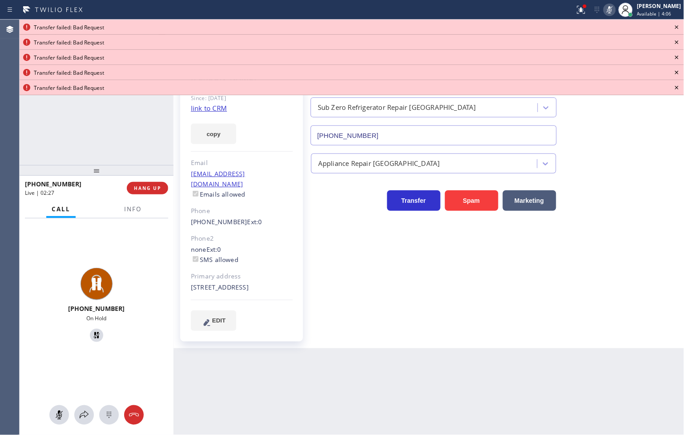
click at [677, 27] on icon at bounding box center [677, 27] width 4 height 4
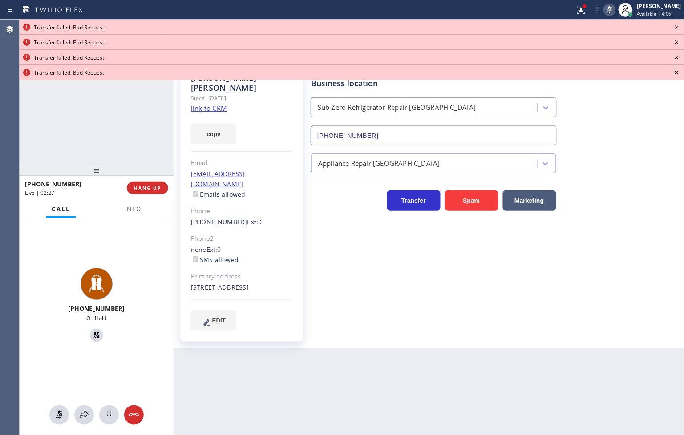
click at [677, 27] on icon at bounding box center [677, 27] width 4 height 4
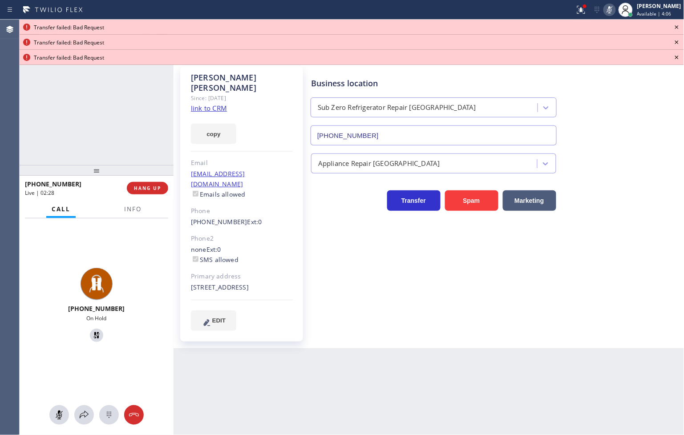
click at [677, 27] on icon at bounding box center [677, 27] width 4 height 4
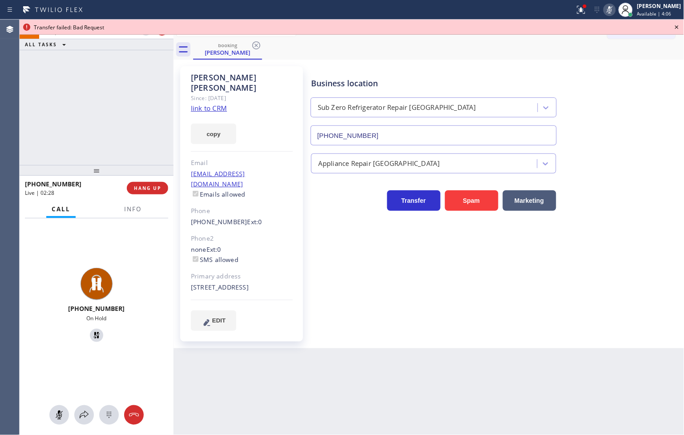
click at [677, 27] on icon at bounding box center [677, 27] width 4 height 4
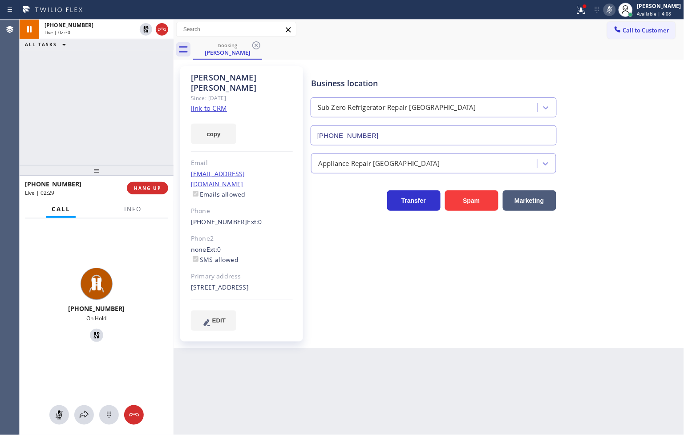
click at [605, 9] on icon at bounding box center [610, 9] width 11 height 11
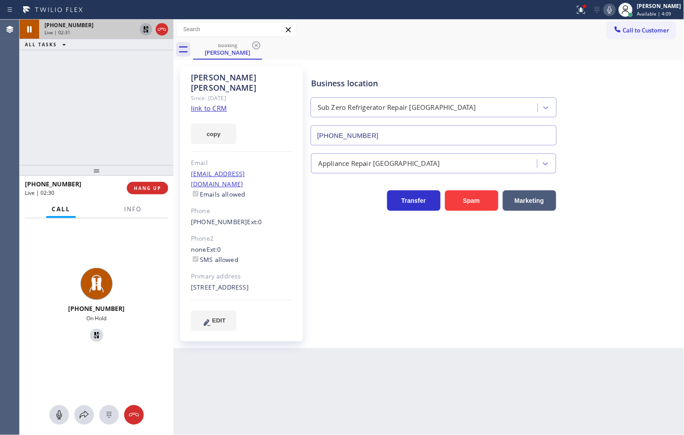
click at [143, 28] on icon at bounding box center [146, 29] width 11 height 11
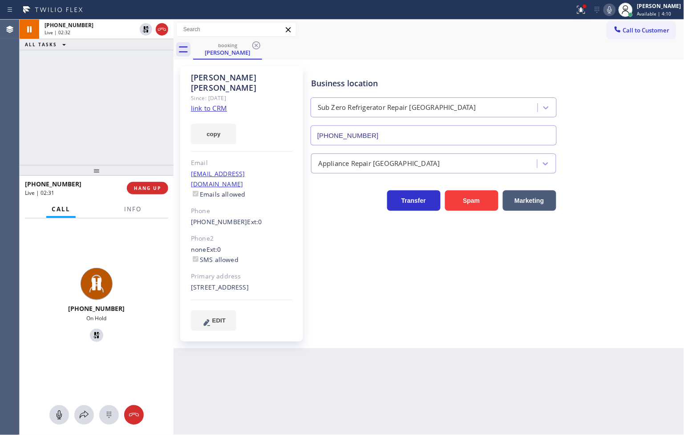
click at [435, 273] on div "Business location Sub Zero Refrigerator Repair Chicago (773) 917-0590 Appliance…" at bounding box center [495, 199] width 373 height 260
click at [149, 260] on div "+13122069638 Live" at bounding box center [97, 307] width 154 height 176
click at [127, 211] on span "Info" at bounding box center [132, 209] width 17 height 8
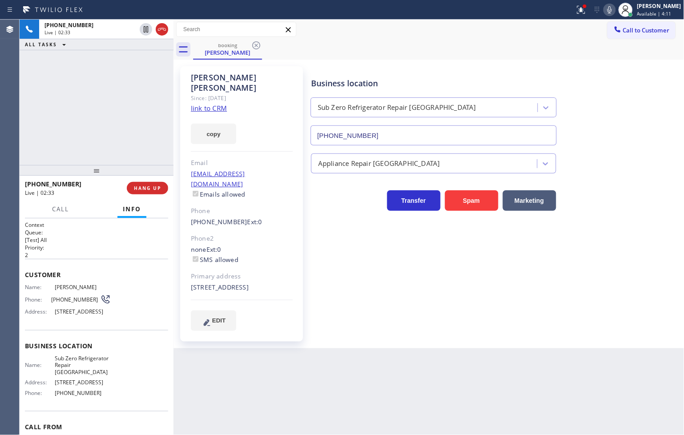
click at [439, 297] on div "Business location Sub Zero Refrigerator Repair Chicago (773) 917-0590 Appliance…" at bounding box center [495, 199] width 373 height 260
click at [77, 146] on div "+13122069638 Live | 02:34 ALL TASKS ALL TASKS ACTIVE TASKS TASKS IN WRAP UP" at bounding box center [97, 93] width 154 height 146
click at [487, 318] on div "Business location Sub Zero Refrigerator Repair Chicago (773) 917-0590 Appliance…" at bounding box center [495, 208] width 373 height 278
click at [196, 127] on button "copy" at bounding box center [213, 134] width 45 height 20
click at [199, 387] on div "Back to Dashboard Change Sender ID Customers Technicians Select a contact Outbo…" at bounding box center [429, 228] width 511 height 416
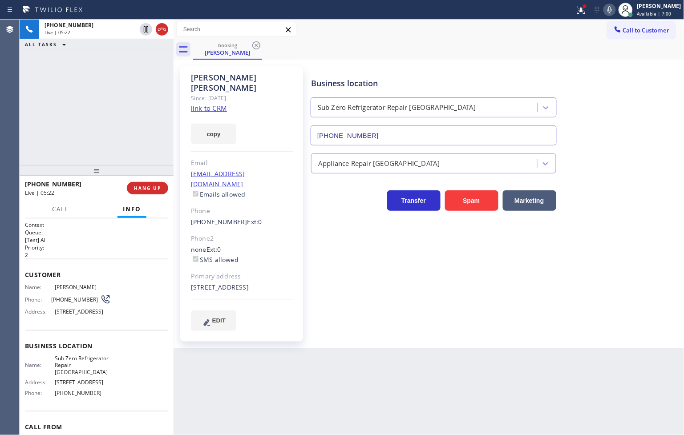
click at [496, 299] on div "Business location Sub Zero Refrigerator Repair Chicago (773) 917-0590 Appliance…" at bounding box center [495, 199] width 373 height 260
click at [61, 211] on span "Call" at bounding box center [60, 209] width 17 height 8
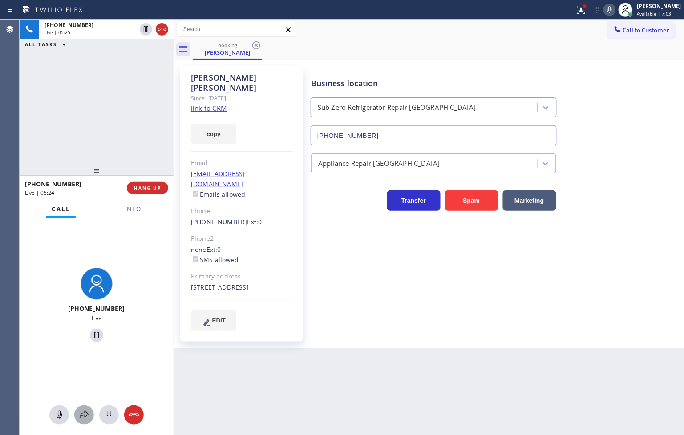
click at [85, 409] on button at bounding box center [84, 416] width 20 height 20
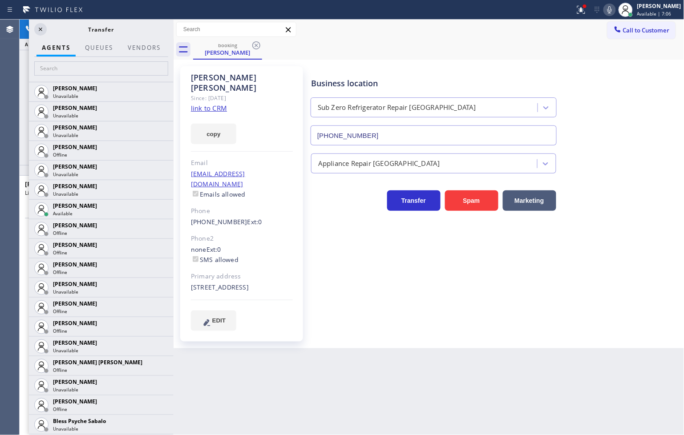
click at [443, 337] on div "Bernardo Silva Since: 20 may 2020 link to CRM copy Email bernado_silva@alumni.n…" at bounding box center [429, 204] width 511 height 289
click at [481, 51] on div "booking Bernardo Silva" at bounding box center [439, 50] width 492 height 20
click at [38, 28] on icon at bounding box center [40, 29] width 11 height 11
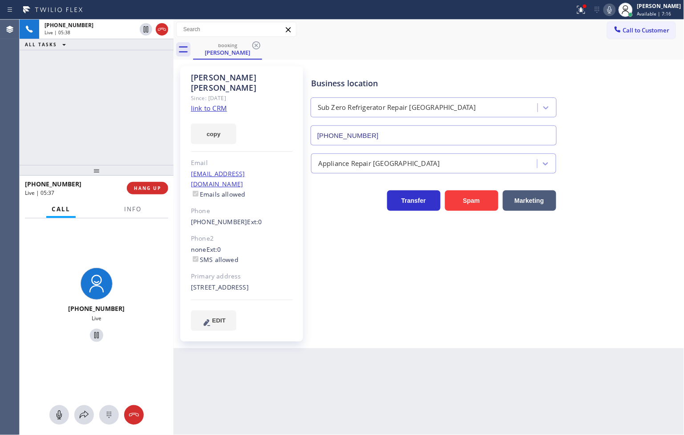
click at [581, 38] on div "Call to Customer Outbound call Location Search location Your caller id phone nu…" at bounding box center [429, 30] width 511 height 20
click at [608, 12] on icon at bounding box center [610, 9] width 4 height 7
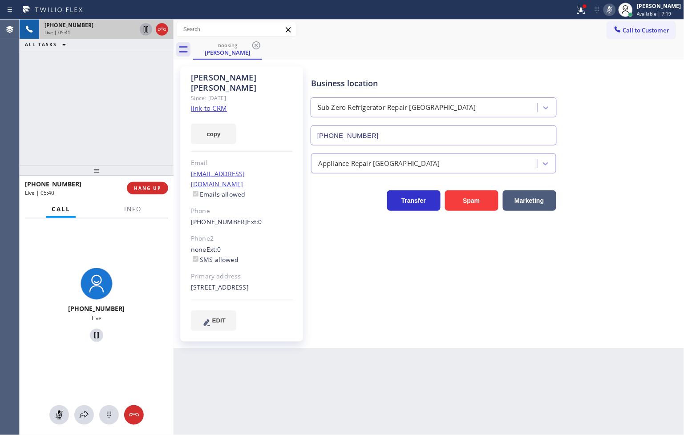
click at [147, 28] on icon at bounding box center [146, 29] width 11 height 11
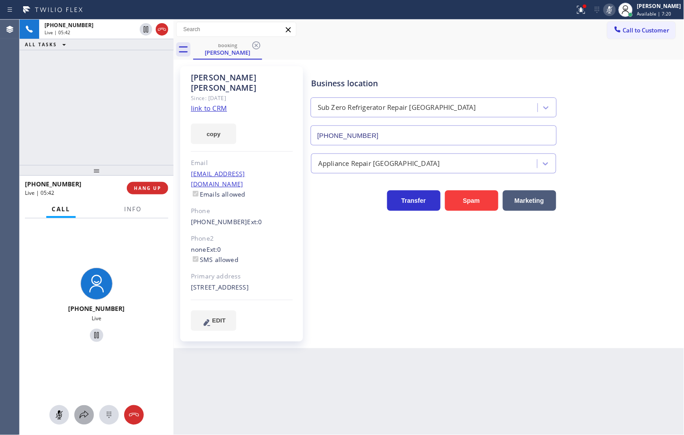
click at [88, 411] on icon at bounding box center [84, 415] width 11 height 11
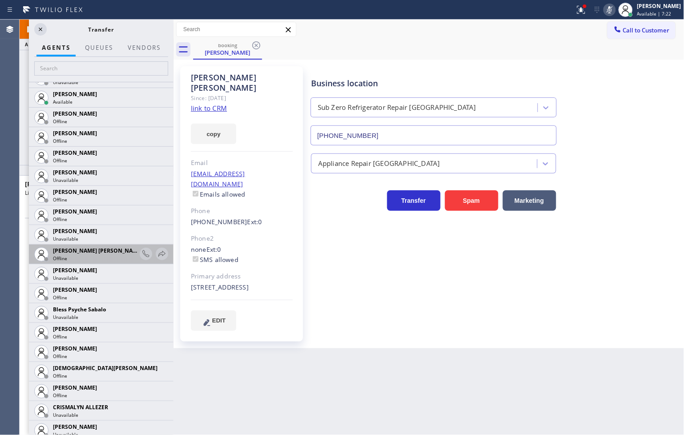
scroll to position [247, 0]
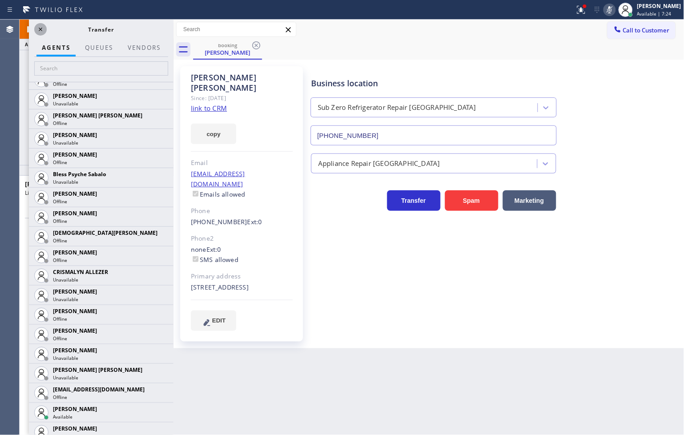
click at [42, 30] on icon at bounding box center [40, 29] width 11 height 11
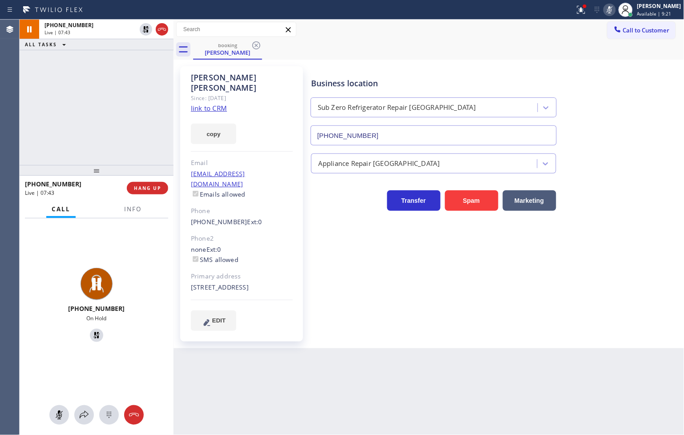
click at [239, 392] on div "Back to Dashboard Change Sender ID Customers Technicians Select a contact Outbo…" at bounding box center [429, 228] width 511 height 416
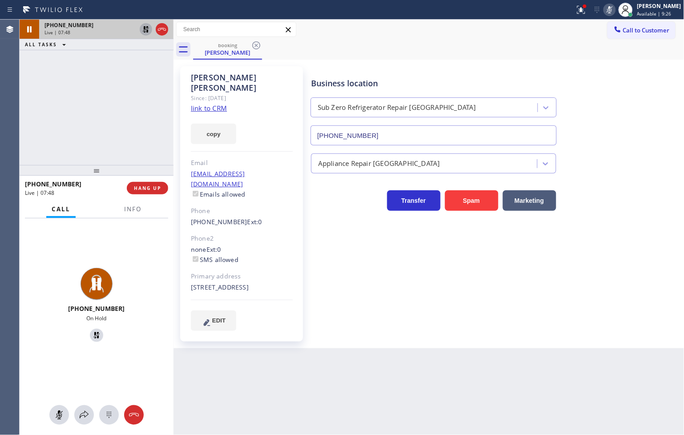
click at [148, 30] on icon at bounding box center [146, 29] width 6 height 6
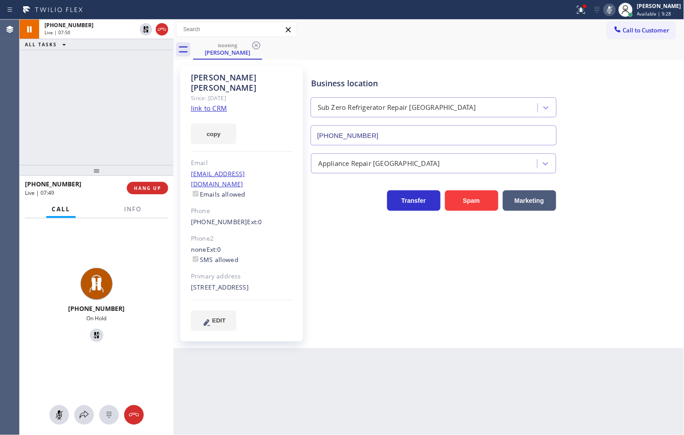
click at [605, 8] on icon at bounding box center [610, 9] width 11 height 11
click at [201, 389] on div "Back to Dashboard Change Sender ID Customers Technicians Select a contact Outbo…" at bounding box center [429, 228] width 511 height 416
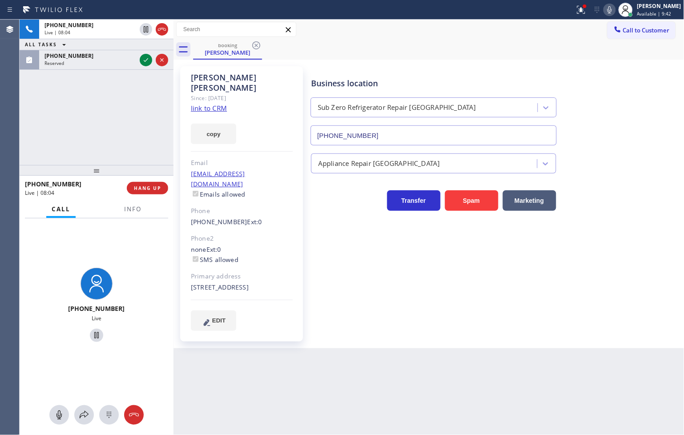
click at [152, 309] on div "+13122069638 Live" at bounding box center [97, 307] width 154 height 176
click at [108, 126] on div "+13122069638 Live | 08:05 ALL TASKS ALL TASKS ACTIVE TASKS TASKS IN WRAP UP (56…" at bounding box center [97, 93] width 154 height 146
click at [106, 129] on div "+13122069638 Live | 08:06 ALL TASKS ALL TASKS ACTIVE TASKS TASKS IN WRAP UP (56…" at bounding box center [97, 93] width 154 height 146
click at [106, 129] on div "+13122069638 Live | 08:08 ALL TASKS ALL TASKS ACTIVE TASKS TASKS IN WRAP UP (56…" at bounding box center [97, 93] width 154 height 146
click at [106, 122] on div "+13122069638 Live | 08:17 ALL TASKS ALL TASKS ACTIVE TASKS TASKS IN WRAP UP (56…" at bounding box center [97, 93] width 154 height 146
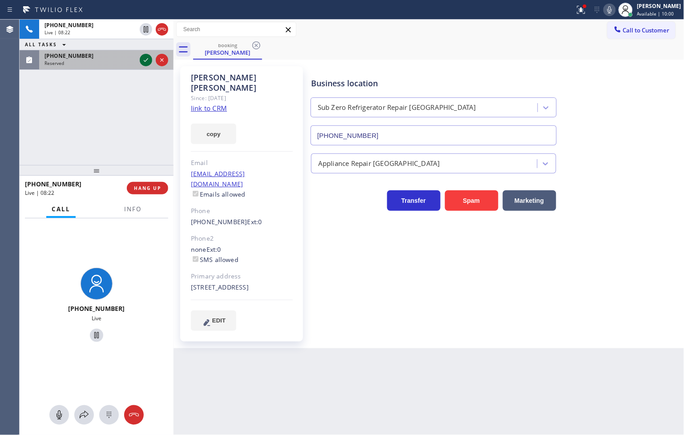
click at [141, 63] on icon at bounding box center [146, 60] width 11 height 11
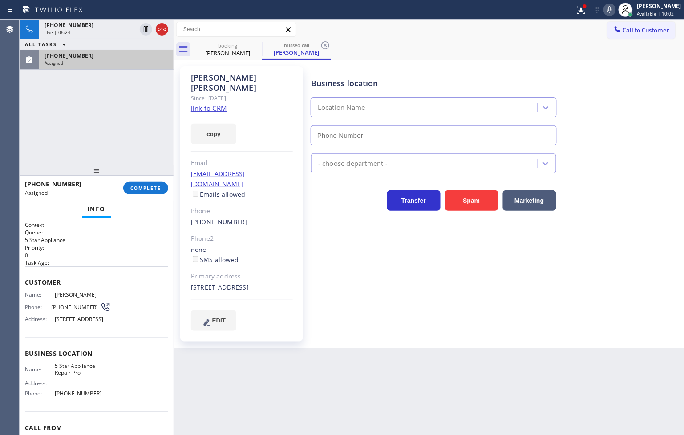
click at [21, 295] on div "Context Queue: 5 Star Appliance Priority: 0 Task Age: Customer Name: Anamarie S…" at bounding box center [97, 327] width 154 height 217
type input "(888) 477-1309"
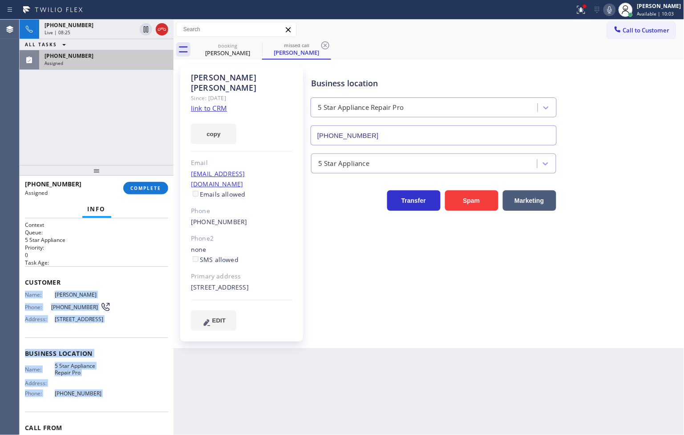
drag, startPoint x: 21, startPoint y: 295, endPoint x: 100, endPoint y: 403, distance: 132.9
click at [100, 403] on div "Context Queue: 5 Star Appliance Priority: 0 Task Age: Customer Name: Anamarie S…" at bounding box center [97, 327] width 154 height 217
copy div "Name: Anamarie Sanchez Phone: (562) 245-6957 Address: 506 E Rd, La Habra Height…"
click at [149, 192] on button "COMPLETE" at bounding box center [145, 188] width 45 height 12
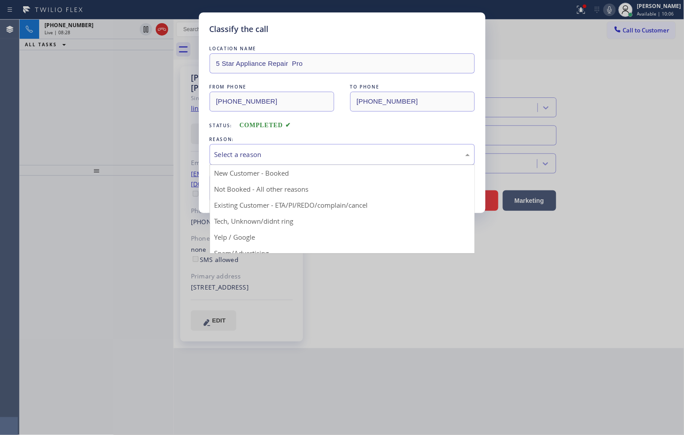
click at [218, 158] on div "Select a reason" at bounding box center [343, 155] width 256 height 10
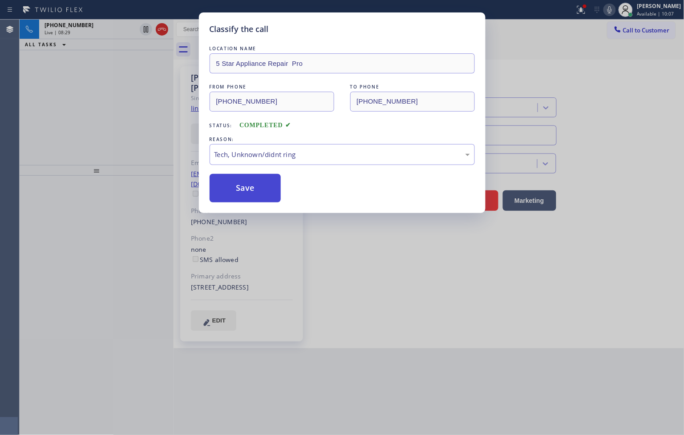
click at [244, 196] on button "Save" at bounding box center [246, 188] width 72 height 28
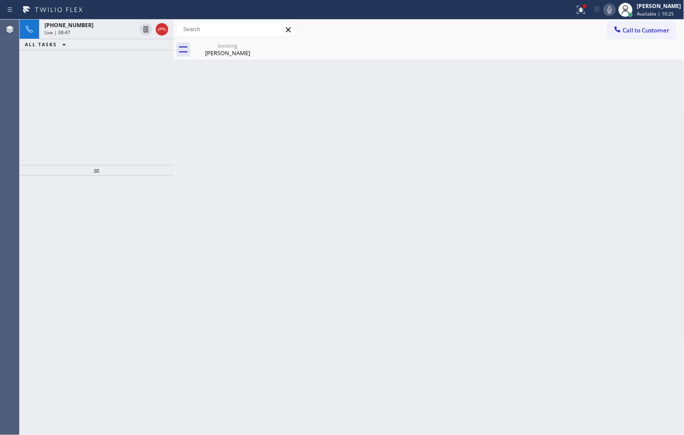
click at [244, 260] on div "Back to Dashboard Change Sender ID Customers Technicians Select a contact Outbo…" at bounding box center [429, 228] width 511 height 416
click at [218, 50] on div "Bernardo Silva" at bounding box center [227, 53] width 67 height 8
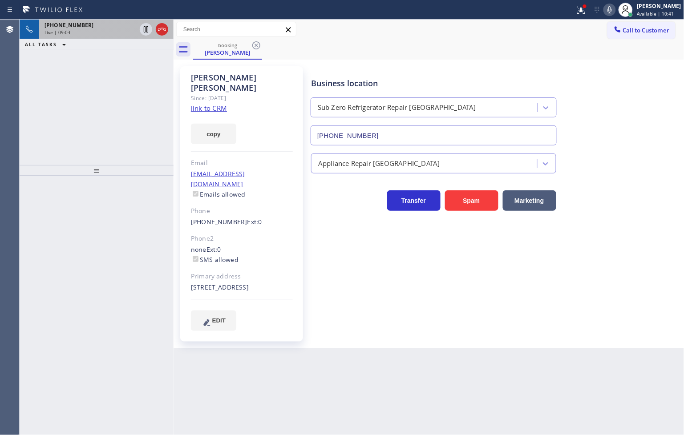
click at [83, 26] on div "+13122069638" at bounding box center [91, 25] width 92 height 8
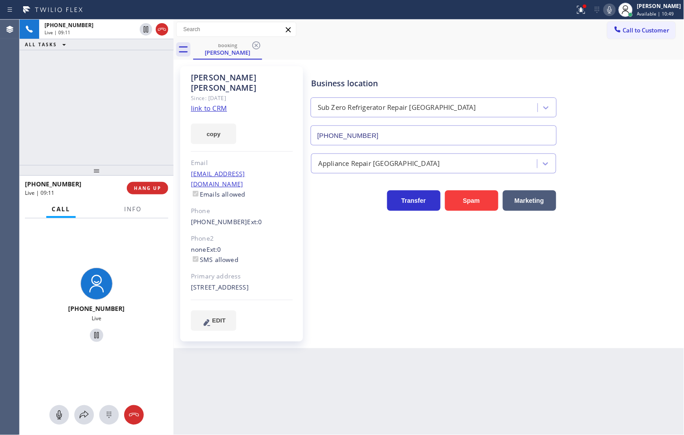
click at [605, 11] on icon at bounding box center [610, 9] width 11 height 11
click at [101, 96] on div "+13122069638 Live | 09:16 ALL TASKS ALL TASKS ACTIVE TASKS TASKS IN WRAP UP" at bounding box center [97, 93] width 154 height 146
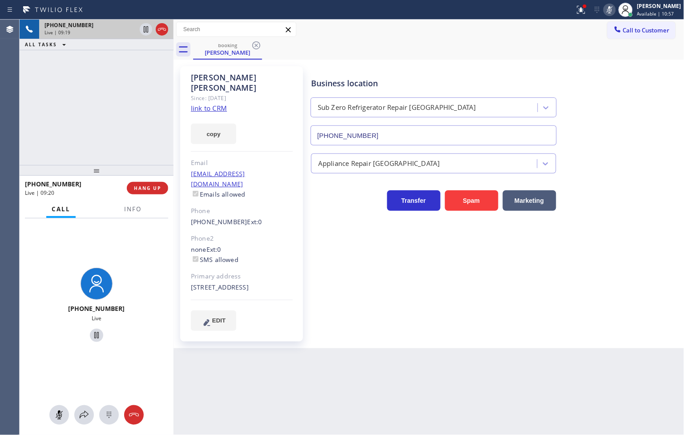
click at [145, 21] on div at bounding box center [154, 30] width 32 height 20
click at [143, 32] on icon at bounding box center [146, 29] width 11 height 11
click at [79, 103] on div "+13122069638 Live | 09:59 ALL TASKS ALL TASKS ACTIVE TASKS TASKS IN WRAP UP" at bounding box center [97, 93] width 154 height 146
click at [27, 94] on div "+13122069638 Live | 10:12 ALL TASKS ALL TASKS ACTIVE TASKS TASKS IN WRAP UP" at bounding box center [97, 93] width 154 height 146
click at [582, 5] on div at bounding box center [584, 6] width 5 height 5
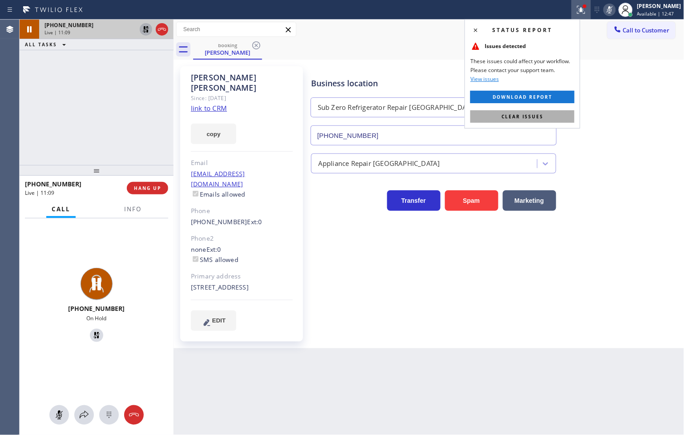
click at [555, 115] on button "Clear issues" at bounding box center [523, 116] width 104 height 12
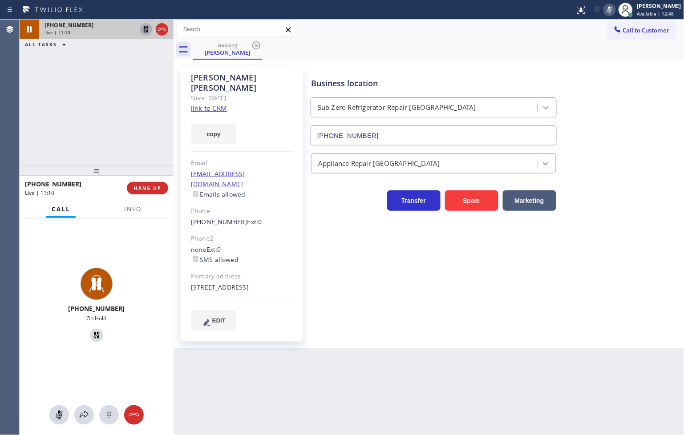
click at [598, 86] on div "Business location Sub Zero Refrigerator Repair Chicago (773) 917-0590" at bounding box center [495, 105] width 373 height 81
click at [110, 370] on div "+13122069638 On Hold" at bounding box center [97, 307] width 154 height 176
click at [214, 124] on button "copy" at bounding box center [213, 134] width 45 height 20
click at [118, 368] on div "+13122069638 On Hold" at bounding box center [97, 307] width 154 height 176
click at [87, 117] on div "+13122069638 Live | 12:35 ALL TASKS ALL TASKS ACTIVE TASKS TASKS IN WRAP UP" at bounding box center [97, 93] width 154 height 146
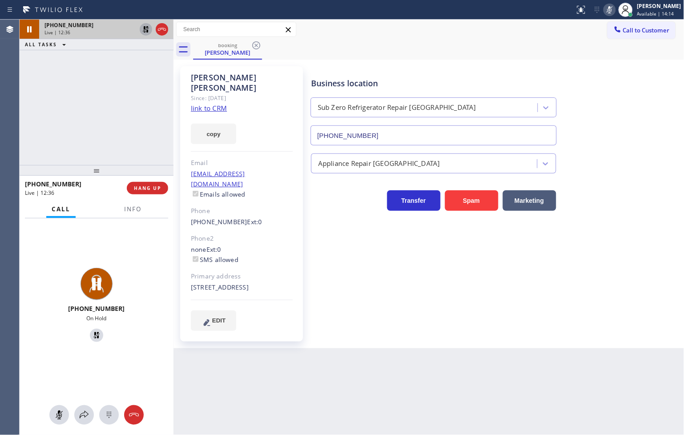
click at [146, 28] on icon at bounding box center [146, 29] width 11 height 11
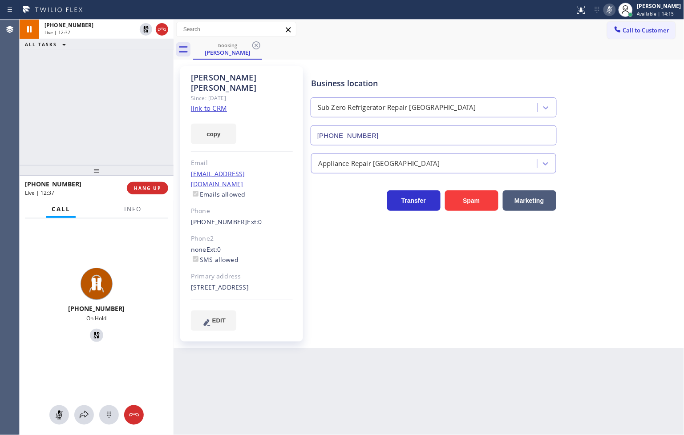
click at [605, 10] on icon at bounding box center [610, 9] width 11 height 11
click at [64, 113] on div "+13122069638 Live | 12:38 ALL TASKS ALL TASKS ACTIVE TASKS TASKS IN WRAP UP" at bounding box center [97, 93] width 154 height 146
click at [122, 266] on div "+13122069638 Live" at bounding box center [97, 306] width 154 height 84
click at [126, 205] on span "Info" at bounding box center [132, 209] width 17 height 8
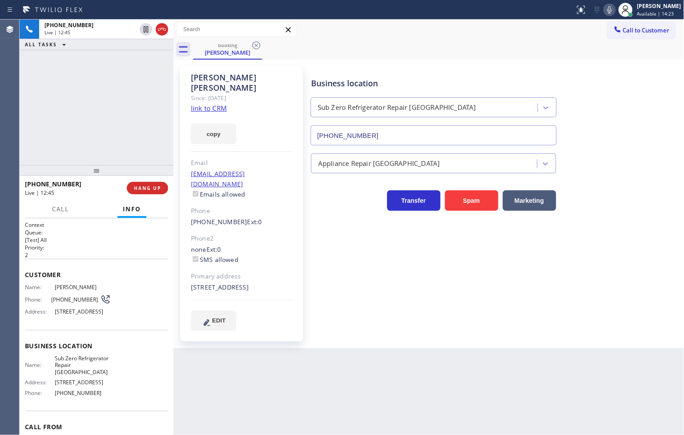
click at [109, 247] on h2 "Priority:" at bounding box center [96, 248] width 143 height 8
click at [107, 246] on h2 "Priority:" at bounding box center [96, 248] width 143 height 8
click at [47, 111] on div "+13122069638 Live | 13:06 ALL TASKS ALL TASKS ACTIVE TASKS TASKS IN WRAP UP" at bounding box center [97, 93] width 154 height 146
click at [404, 301] on div "Business location Sub Zero Refrigerator Repair Chicago (773) 917-0590 Appliance…" at bounding box center [495, 199] width 373 height 260
click at [103, 107] on div "+13122069638 Live | 13:12 ALL TASKS ALL TASKS ACTIVE TASKS TASKS IN WRAP UP" at bounding box center [97, 93] width 154 height 146
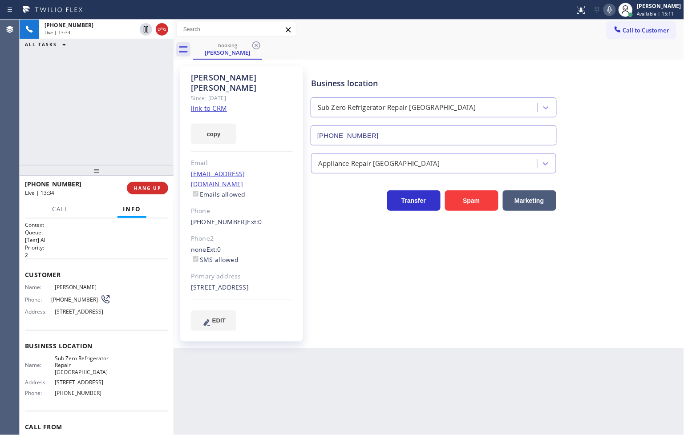
click at [605, 10] on icon at bounding box center [610, 9] width 11 height 11
click at [605, 9] on icon at bounding box center [610, 9] width 11 height 11
click at [80, 123] on div "+13122069638 Live | 14:00 ALL TASKS ALL TASKS ACTIVE TASKS TASKS IN WRAP UP (31…" at bounding box center [97, 93] width 154 height 146
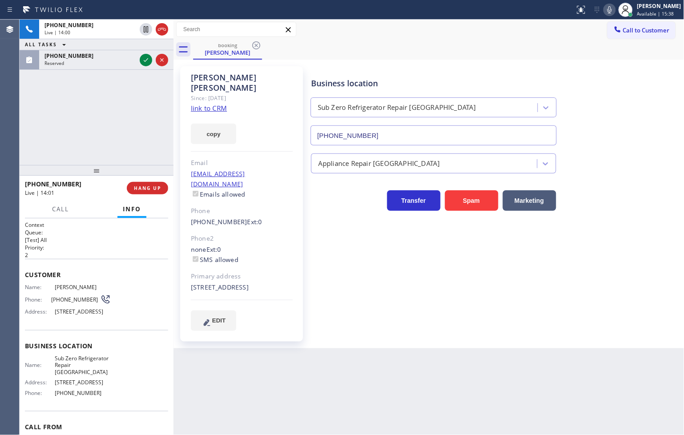
click at [506, 297] on div "Business location Sub Zero Refrigerator Repair Chicago (773) 917-0590 Appliance…" at bounding box center [495, 199] width 373 height 260
click at [605, 7] on icon at bounding box center [610, 9] width 11 height 11
click at [65, 149] on div "+13122069638 Live | 14:11 ALL TASKS ALL TASKS ACTIVE TASKS TASKS IN WRAP UP (31…" at bounding box center [97, 93] width 154 height 146
click at [48, 104] on div "+13122069638 Live | 14:28 ALL TASKS ALL TASKS ACTIVE TASKS TASKS IN WRAP UP (31…" at bounding box center [97, 93] width 154 height 146
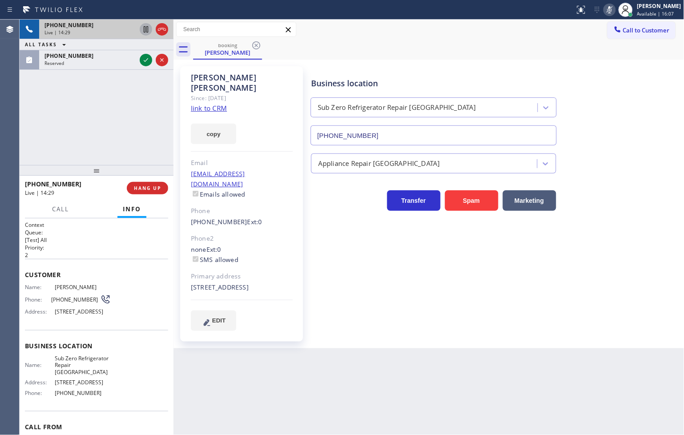
click at [144, 28] on icon at bounding box center [146, 29] width 4 height 6
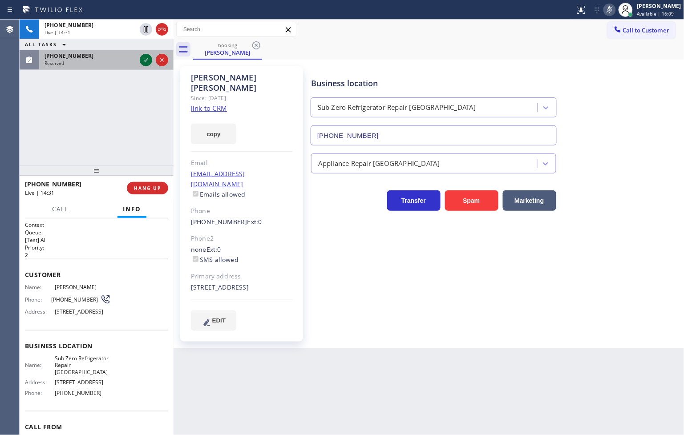
click at [145, 57] on icon at bounding box center [146, 60] width 11 height 11
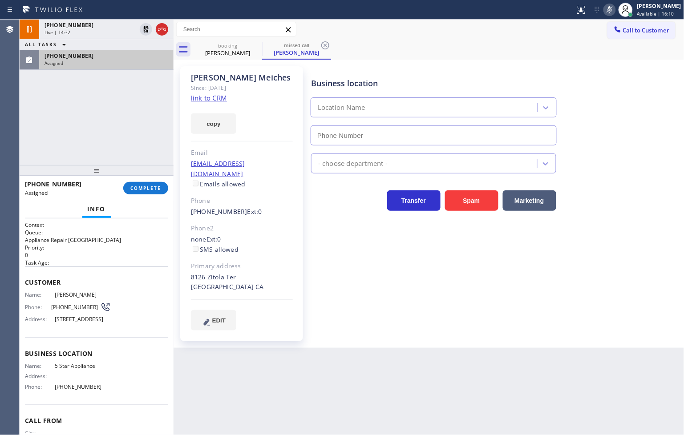
click at [25, 292] on span "Name:" at bounding box center [40, 295] width 30 height 7
type input "(202) 410-0024"
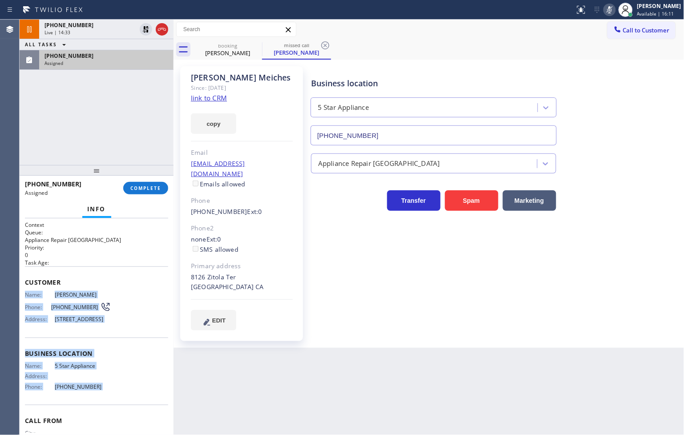
drag, startPoint x: 25, startPoint y: 292, endPoint x: 100, endPoint y: 398, distance: 129.7
click at [100, 398] on div "Context Queue: Appliance Repair High End Priority: 0 Task Age: Customer Name: M…" at bounding box center [96, 347] width 143 height 252
copy div "Name: Michael Meiches Phone: (310) 740-2195 Address: 8126 Zitola Ter, Playa del…"
click at [148, 194] on button "COMPLETE" at bounding box center [145, 188] width 45 height 12
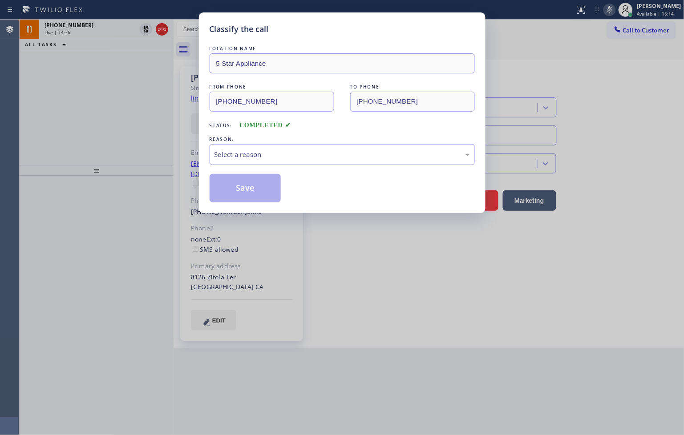
click at [224, 155] on div "Select a reason" at bounding box center [343, 155] width 256 height 10
click at [250, 183] on button "Save" at bounding box center [246, 188] width 72 height 28
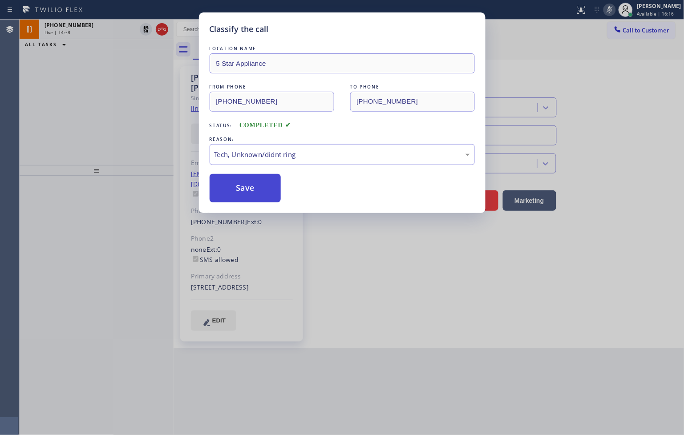
click at [250, 183] on button "Save" at bounding box center [246, 188] width 72 height 28
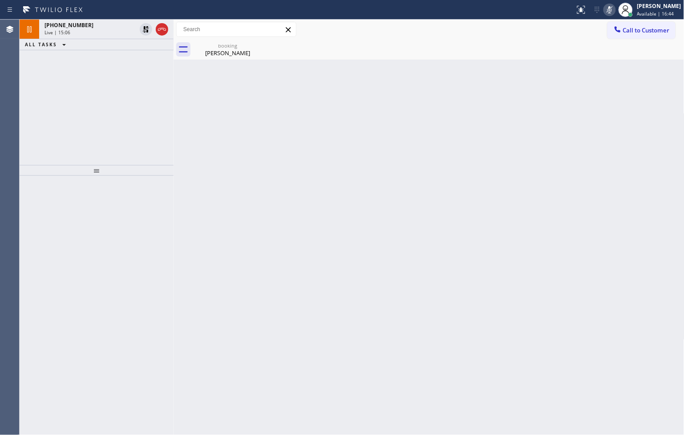
click at [60, 270] on div at bounding box center [97, 306] width 154 height 260
click at [33, 139] on div "+13122069638 Live | 15:51 ALL TASKS ALL TASKS ACTIVE TASKS TASKS IN WRAP UP" at bounding box center [97, 93] width 154 height 146
click at [60, 228] on div at bounding box center [97, 306] width 154 height 260
click at [92, 130] on div "+13122069638 Live | 17:05 ALL TASKS ALL TASKS ACTIVE TASKS TASKS IN WRAP UP" at bounding box center [97, 93] width 154 height 146
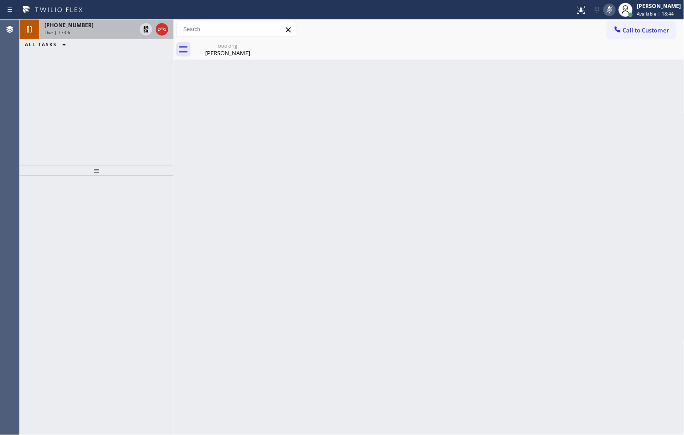
click at [102, 28] on div "+13122069638" at bounding box center [91, 25] width 92 height 8
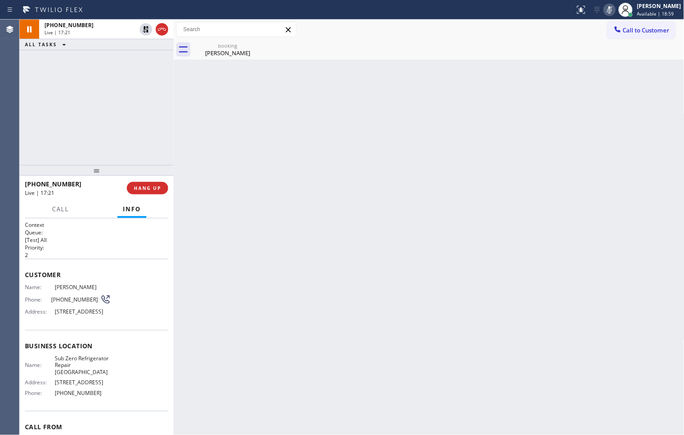
click at [46, 120] on div "+13122069638 Live | 17:21 ALL TASKS ALL TASKS ACTIVE TASKS TASKS IN WRAP UP" at bounding box center [97, 93] width 154 height 146
click at [224, 48] on div "booking Bernardo Silva" at bounding box center [227, 50] width 67 height 20
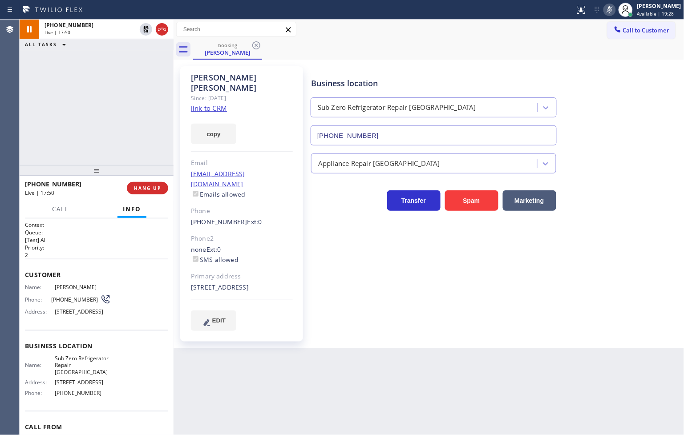
click at [337, 237] on div "Business location Sub Zero Refrigerator Repair Chicago (773) 917-0590 Appliance…" at bounding box center [495, 199] width 373 height 260
click at [58, 211] on span "Call" at bounding box center [60, 209] width 17 height 8
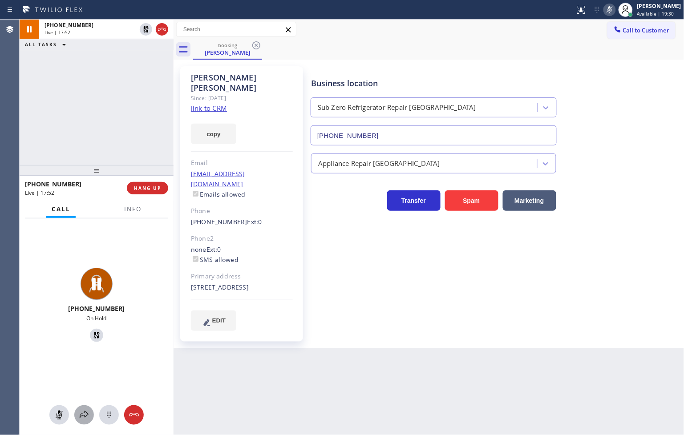
click at [81, 412] on icon at bounding box center [84, 415] width 11 height 11
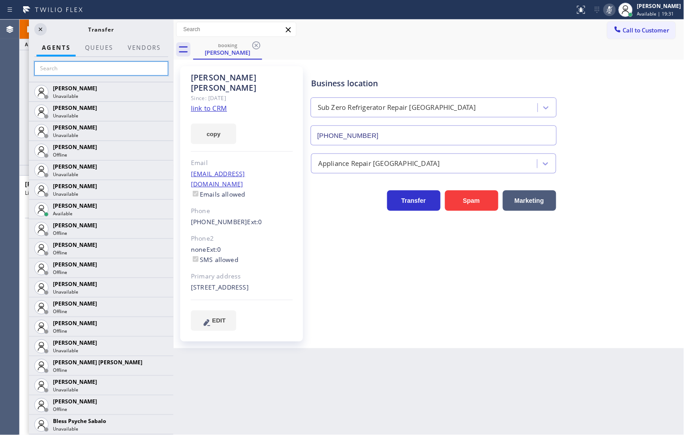
click at [70, 69] on input "text" at bounding box center [101, 68] width 134 height 14
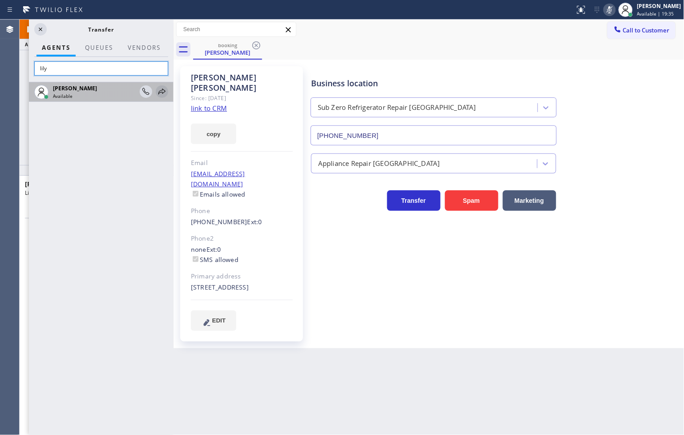
type input "lily"
click at [163, 93] on icon at bounding box center [162, 92] width 7 height 6
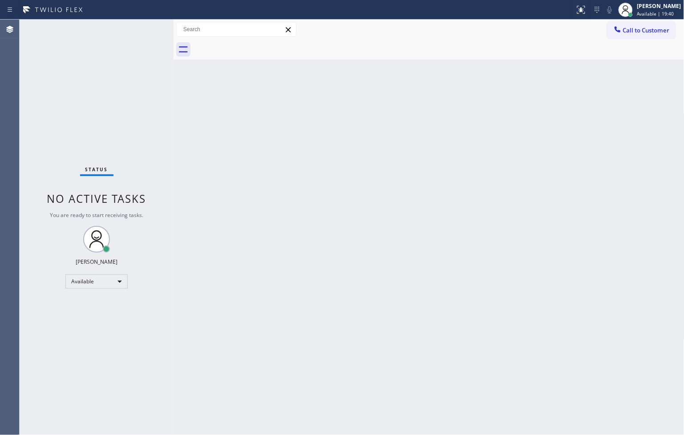
click at [533, 207] on div "Back to Dashboard Change Sender ID Customers Technicians Select a contact Outbo…" at bounding box center [429, 228] width 511 height 416
click at [526, 255] on div "Back to Dashboard Change Sender ID Customers Technicians Select a contact Outbo…" at bounding box center [429, 228] width 511 height 416
click at [49, 135] on div "Status No active tasks You are ready to start receiving tasks. [PERSON_NAME]" at bounding box center [97, 228] width 154 height 416
click at [349, 161] on div "Back to Dashboard Change Sender ID Customers Technicians Select a contact Outbo…" at bounding box center [429, 228] width 511 height 416
click at [98, 81] on div "Status No active tasks You are ready to start receiving tasks. [PERSON_NAME]" at bounding box center [97, 228] width 154 height 416
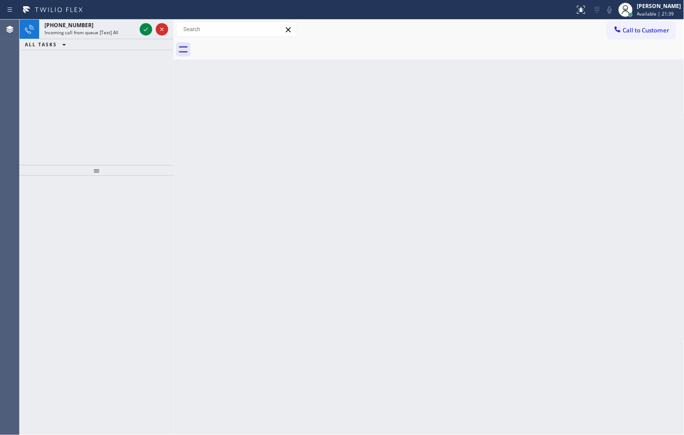
drag, startPoint x: 42, startPoint y: 117, endPoint x: 71, endPoint y: 74, distance: 51.9
click at [45, 112] on div "+18446793652 Incoming call from queue [Test] All ALL TASKS ALL TASKS ACTIVE TAS…" at bounding box center [97, 93] width 154 height 146
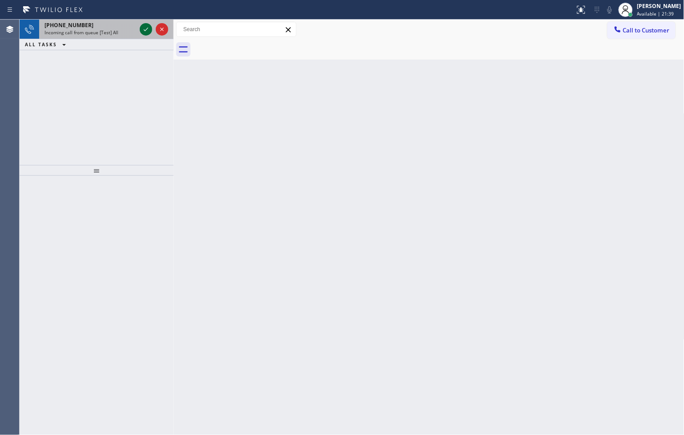
click at [145, 29] on icon at bounding box center [146, 29] width 11 height 11
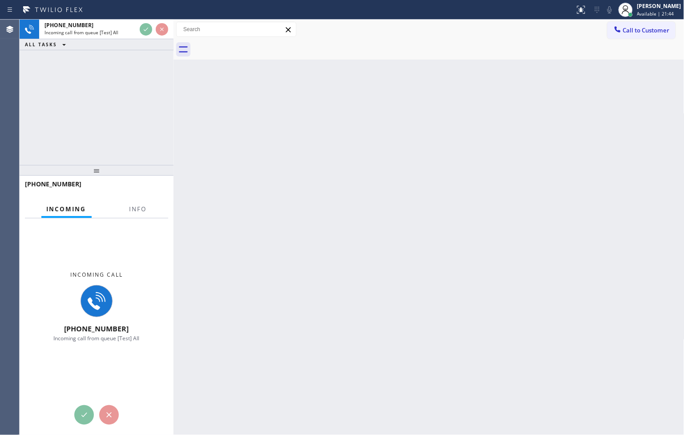
click at [150, 109] on div "+18446793652 Incoming call from queue [Test] All ALL TASKS ALL TASKS ACTIVE TAS…" at bounding box center [97, 93] width 154 height 146
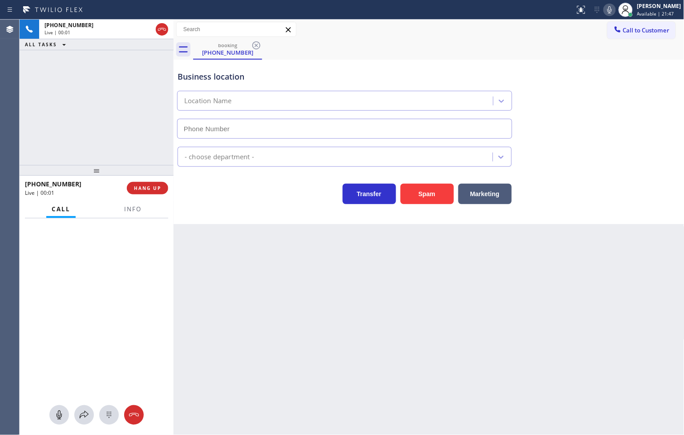
type input "(619) 505-0577"
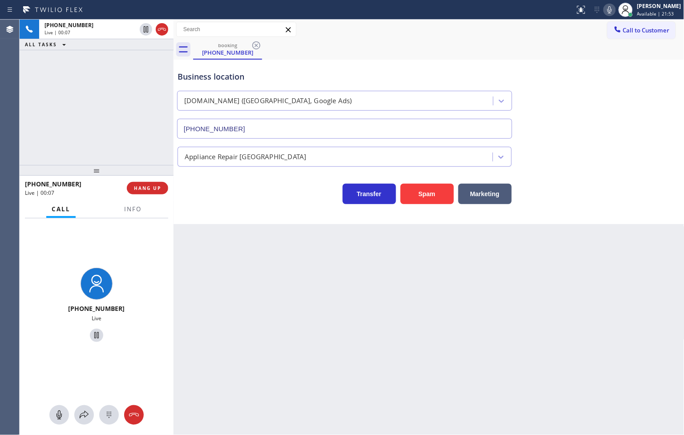
click at [532, 346] on div "Back to Dashboard Change Sender ID Customers Technicians Select a contact Outbo…" at bounding box center [429, 228] width 511 height 416
click at [108, 101] on div "+18446793652 Live | 00:08 ALL TASKS ALL TASKS ACTIVE TASKS TASKS IN WRAP UP" at bounding box center [97, 93] width 154 height 146
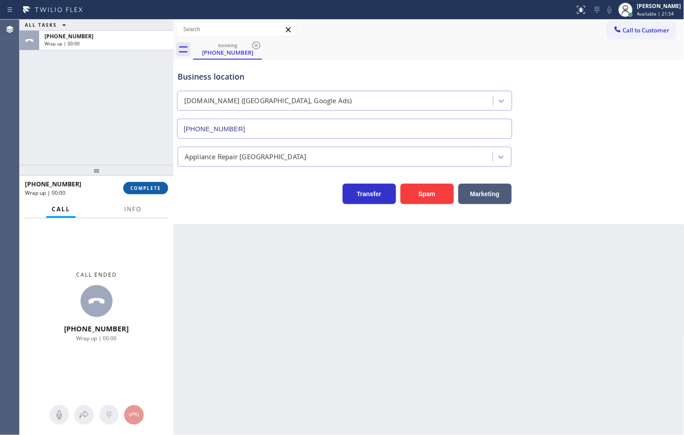
click at [148, 194] on button "COMPLETE" at bounding box center [145, 188] width 45 height 12
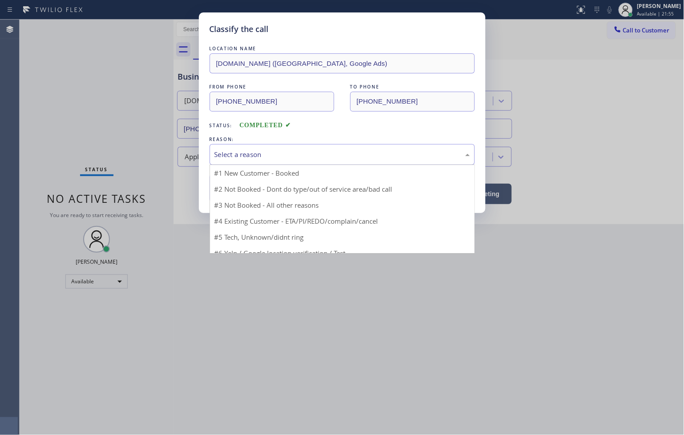
click at [213, 159] on div "Select a reason" at bounding box center [342, 154] width 265 height 21
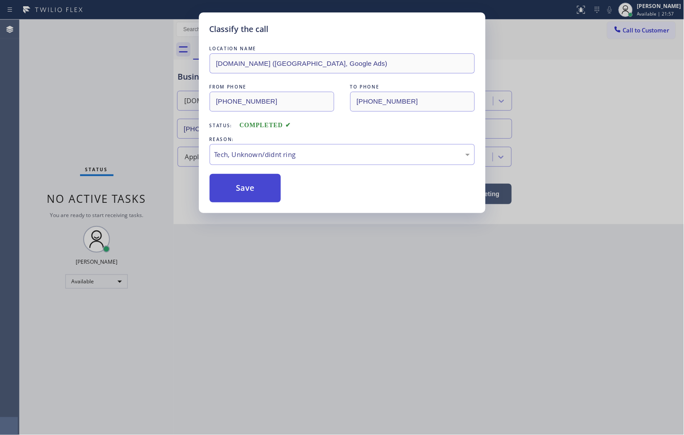
click at [239, 176] on button "Save" at bounding box center [246, 188] width 72 height 28
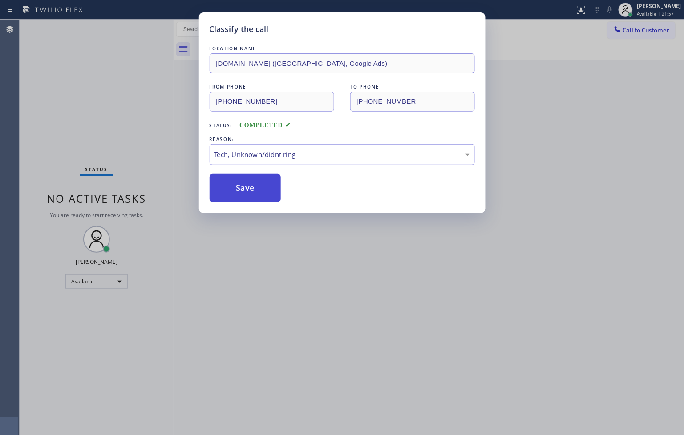
click at [239, 176] on button "Save" at bounding box center [246, 188] width 72 height 28
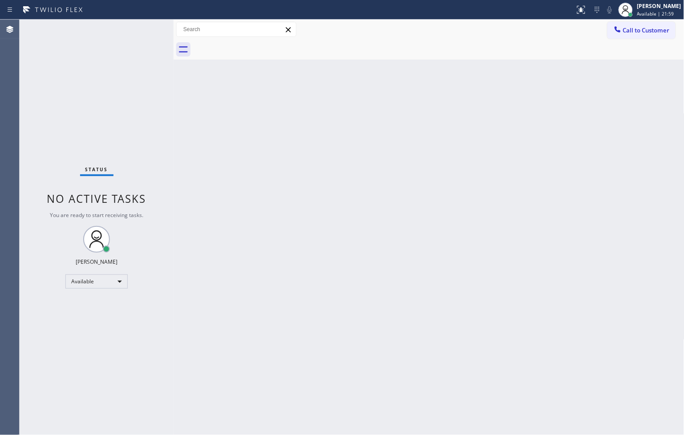
click at [317, 195] on div "Back to Dashboard Change Sender ID Customers Technicians Select a contact Outbo…" at bounding box center [429, 228] width 511 height 416
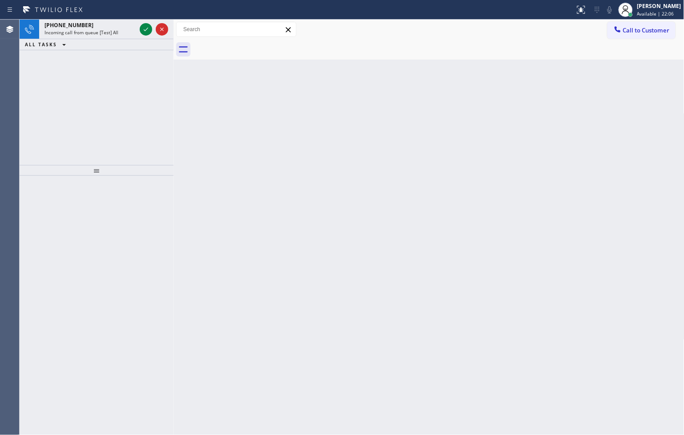
click at [43, 109] on div "+18446793652 Incoming call from queue [Test] All ALL TASKS ALL TASKS ACTIVE TAS…" at bounding box center [97, 93] width 154 height 146
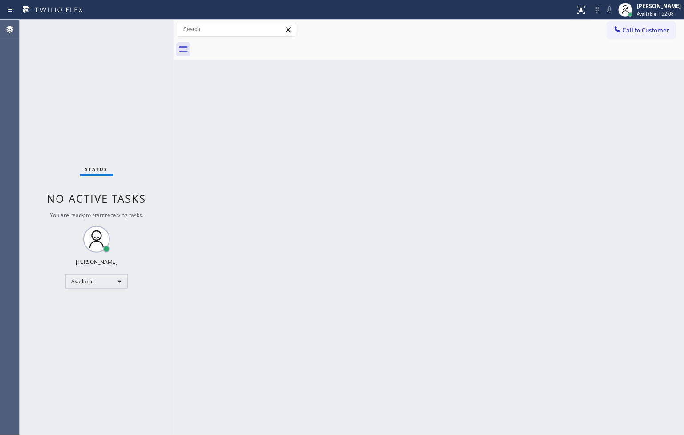
click at [147, 32] on div "Status No active tasks You are ready to start receiving tasks. [PERSON_NAME]" at bounding box center [97, 228] width 154 height 416
click at [146, 32] on div "Status No active tasks You are ready to start receiving tasks. [PERSON_NAME]" at bounding box center [97, 228] width 154 height 416
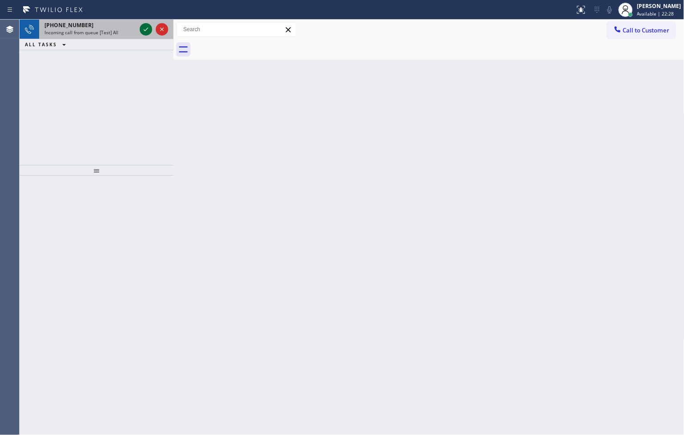
click at [146, 32] on icon at bounding box center [146, 29] width 11 height 11
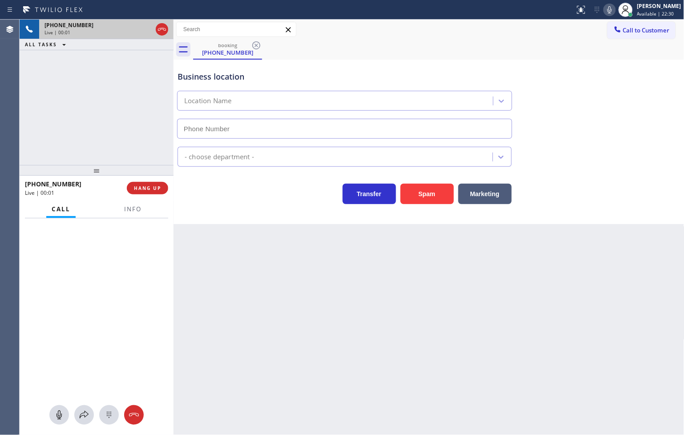
type input "(619) 333-5763"
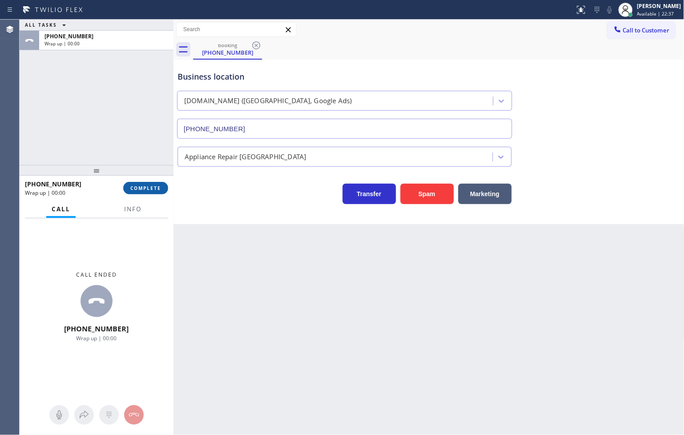
click at [145, 190] on span "COMPLETE" at bounding box center [145, 188] width 31 height 6
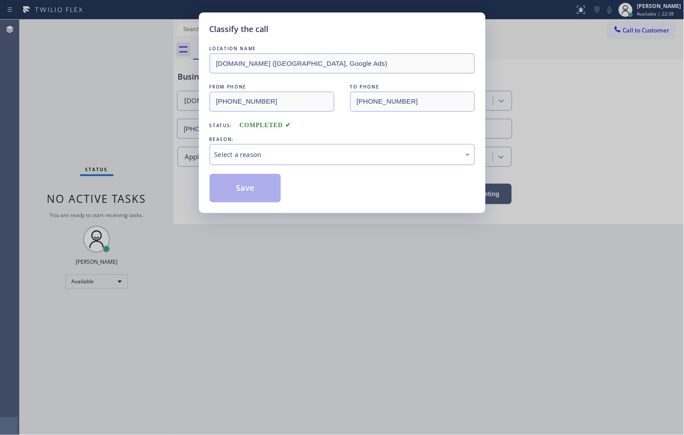
click at [240, 151] on div "Select a reason" at bounding box center [343, 155] width 256 height 10
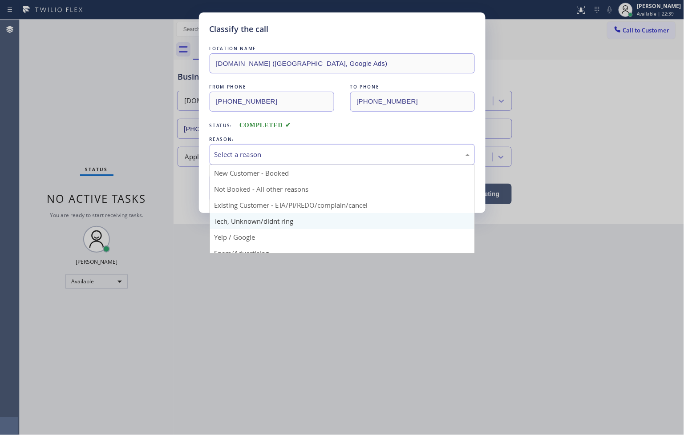
scroll to position [56, 0]
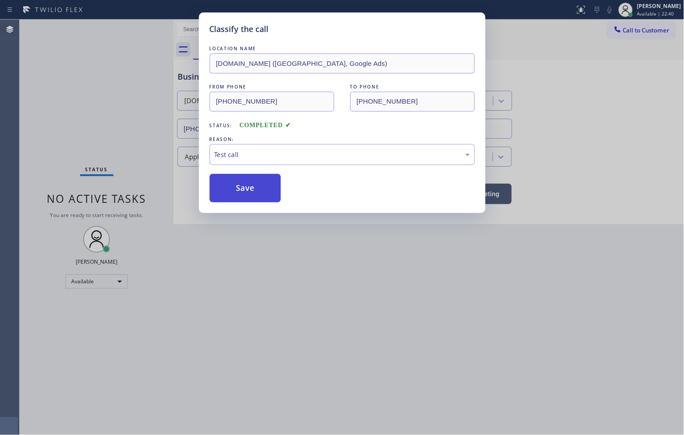
click at [250, 197] on button "Save" at bounding box center [246, 188] width 72 height 28
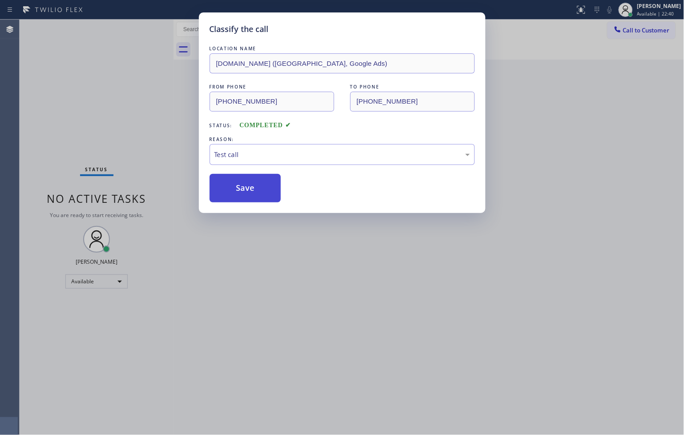
click at [250, 197] on button "Save" at bounding box center [246, 188] width 72 height 28
click at [122, 79] on div "Classify the call LOCATION NAME SubzeroRepair.online (San Diego, Google Ads) FR…" at bounding box center [342, 217] width 684 height 435
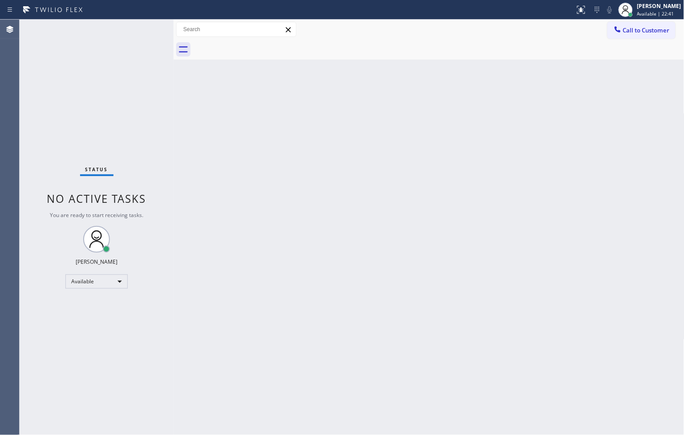
click at [143, 29] on div "Status No active tasks You are ready to start receiving tasks. [PERSON_NAME]" at bounding box center [97, 228] width 154 height 416
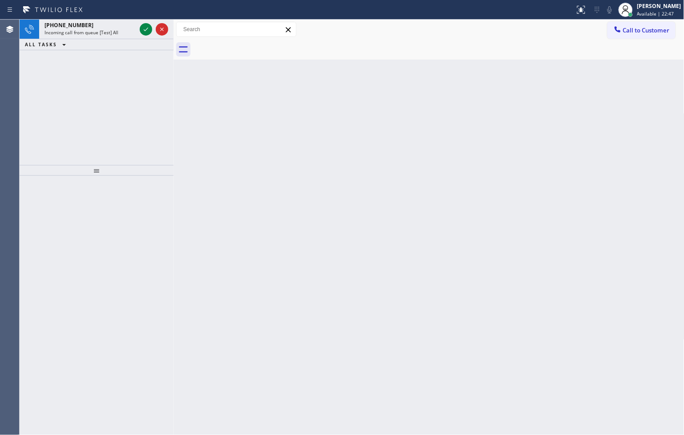
click at [64, 74] on div "+18446793652 Incoming call from queue [Test] All ALL TASKS ALL TASKS ACTIVE TAS…" at bounding box center [97, 93] width 154 height 146
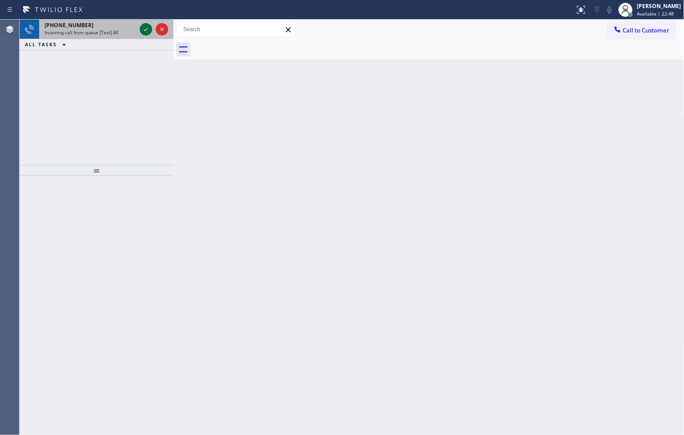
click at [147, 27] on icon at bounding box center [146, 29] width 11 height 11
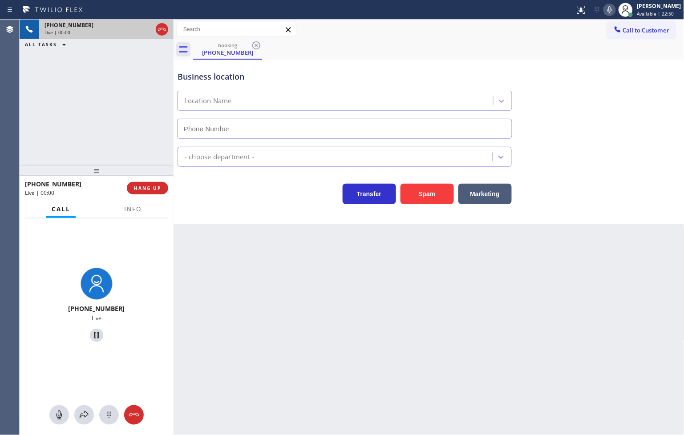
type input "(619) 614-7704"
click at [241, 203] on div "Transfer Spam Marketing" at bounding box center [345, 191] width 338 height 25
click at [217, 213] on div "Business location VikingRepair.online (San Diego, Google Ads) (619) 614-7704 Ap…" at bounding box center [429, 142] width 511 height 165
click at [52, 98] on div "+18446793652 Live | 00:05 ALL TASKS ALL TASKS ACTIVE TASKS TASKS IN WRAP UP" at bounding box center [97, 93] width 154 height 146
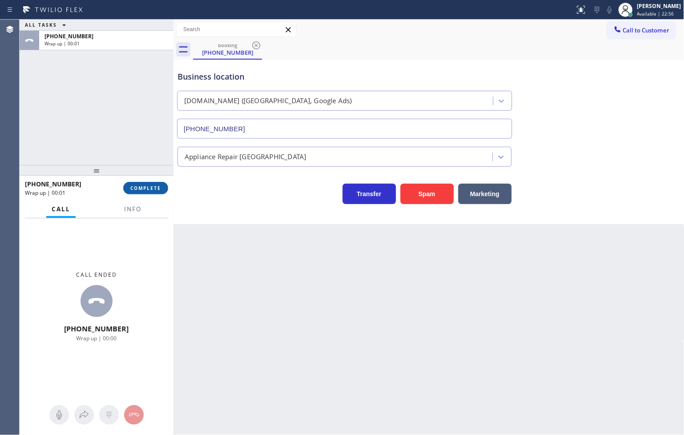
click at [142, 187] on span "COMPLETE" at bounding box center [145, 188] width 31 height 6
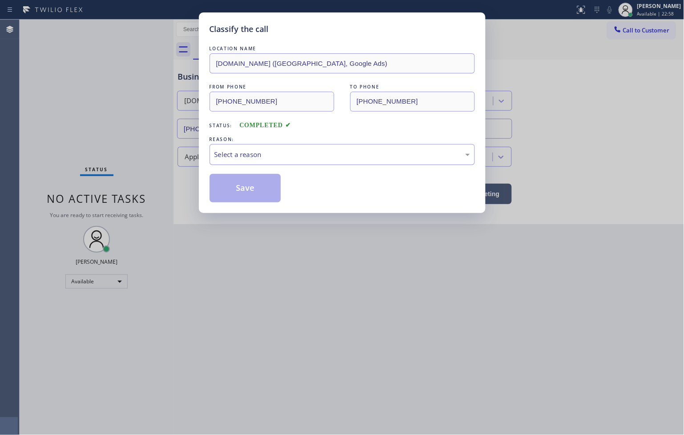
click at [221, 159] on div "Select a reason" at bounding box center [343, 155] width 256 height 10
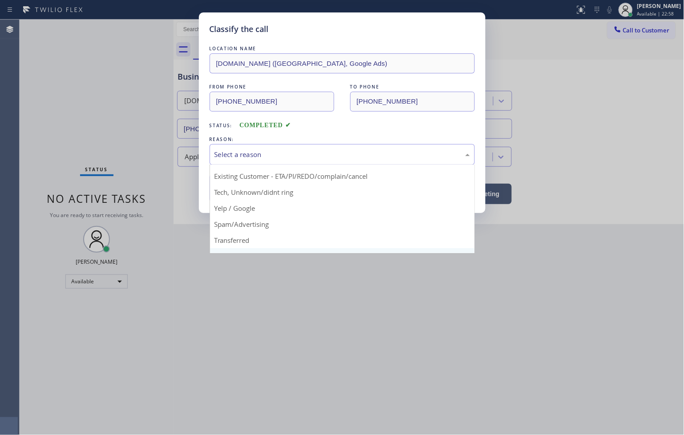
scroll to position [56, 0]
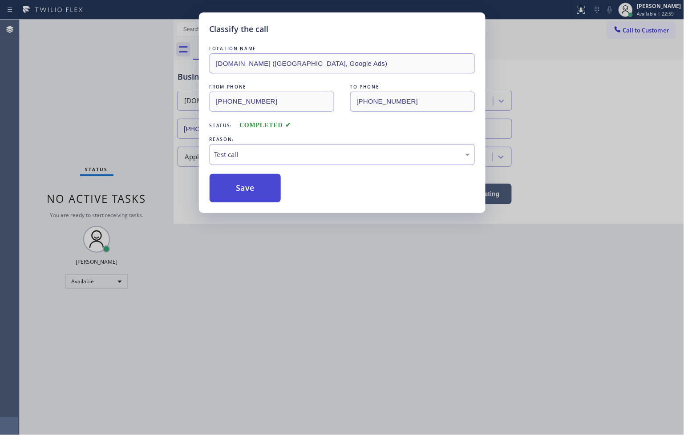
click at [247, 189] on button "Save" at bounding box center [246, 188] width 72 height 28
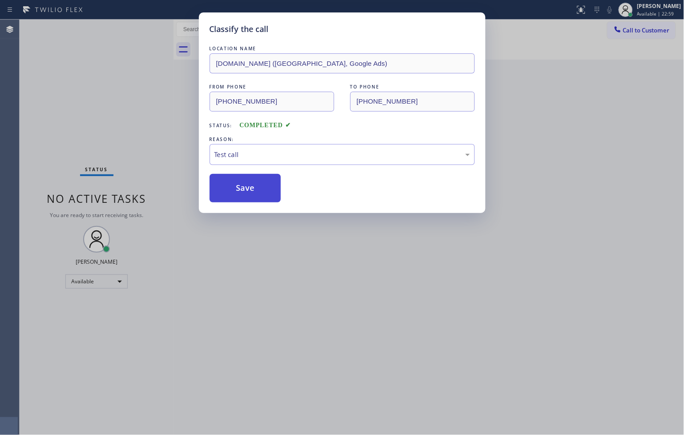
click at [247, 189] on button "Save" at bounding box center [246, 188] width 72 height 28
click at [128, 88] on div "Classify the call LOCATION NAME VikingRepair.online (San Diego, Google Ads) FRO…" at bounding box center [342, 217] width 684 height 435
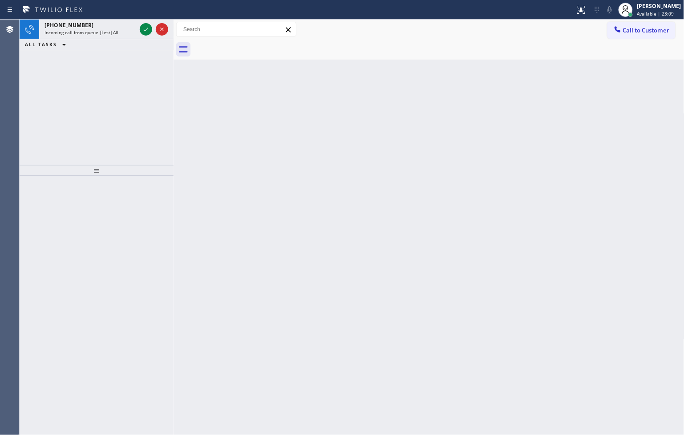
click at [64, 153] on div "+18446793652 Incoming call from queue [Test] All ALL TASKS ALL TASKS ACTIVE TAS…" at bounding box center [97, 93] width 154 height 146
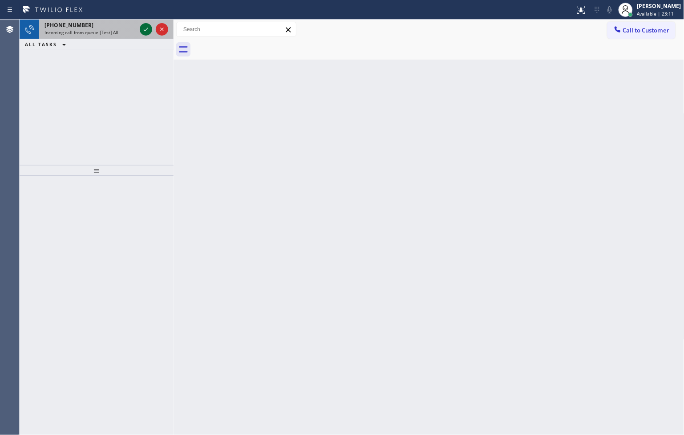
click at [148, 28] on icon at bounding box center [146, 29] width 11 height 11
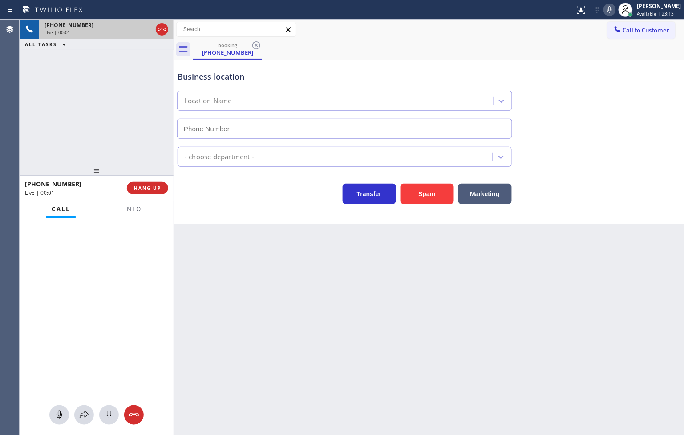
type input "(786) 837-0386"
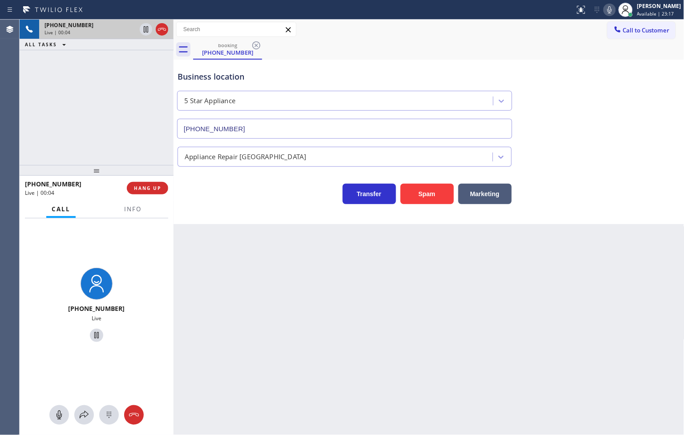
click at [126, 132] on div "+18446793652 Live | 00:04 ALL TASKS ALL TASKS ACTIVE TASKS TASKS IN WRAP UP" at bounding box center [97, 93] width 154 height 146
click at [255, 235] on div "Back to Dashboard Change Sender ID Customers Technicians Select a contact Outbo…" at bounding box center [429, 228] width 511 height 416
click at [154, 188] on span "HANG UP" at bounding box center [147, 188] width 27 height 6
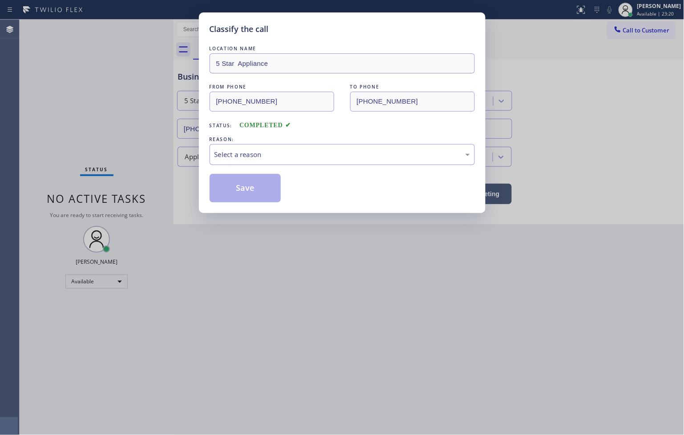
click at [210, 159] on div "Select a reason" at bounding box center [342, 154] width 265 height 21
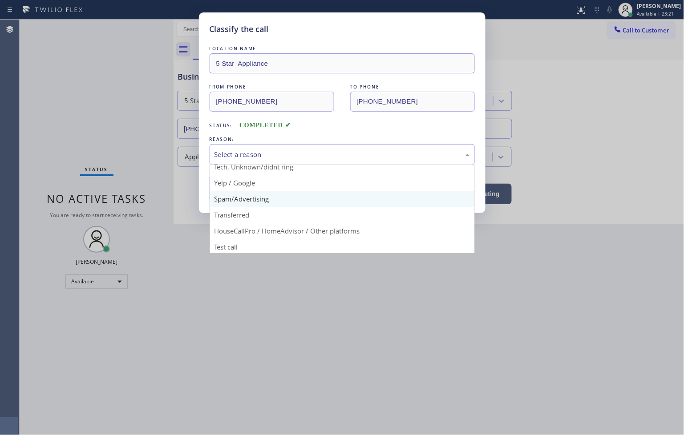
scroll to position [56, 0]
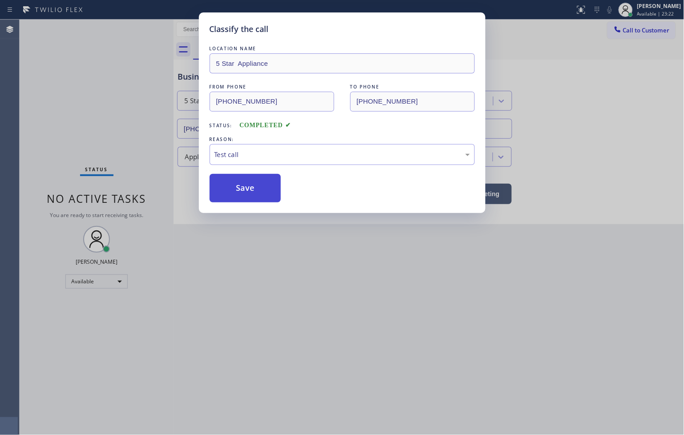
click at [241, 186] on button "Save" at bounding box center [246, 188] width 72 height 28
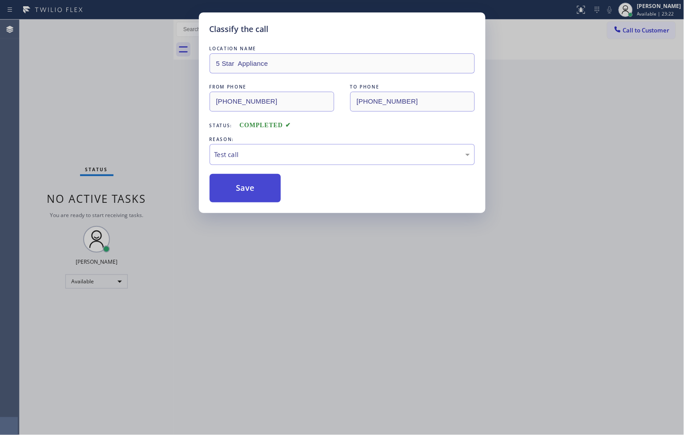
click at [241, 186] on button "Save" at bounding box center [246, 188] width 72 height 28
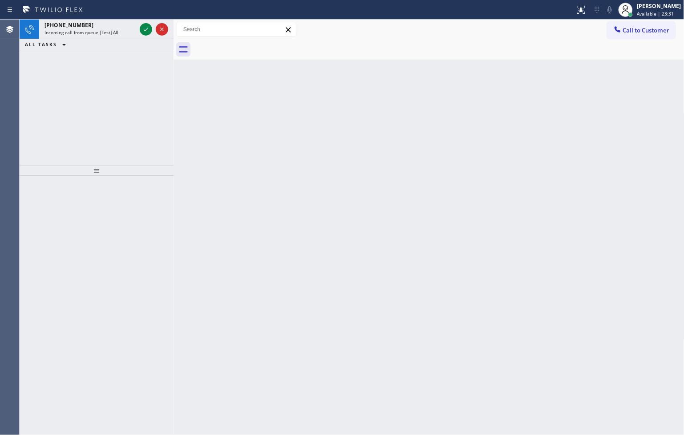
click at [82, 111] on div "+18446793652 Incoming call from queue [Test] All ALL TASKS ALL TASKS ACTIVE TAS…" at bounding box center [97, 93] width 154 height 146
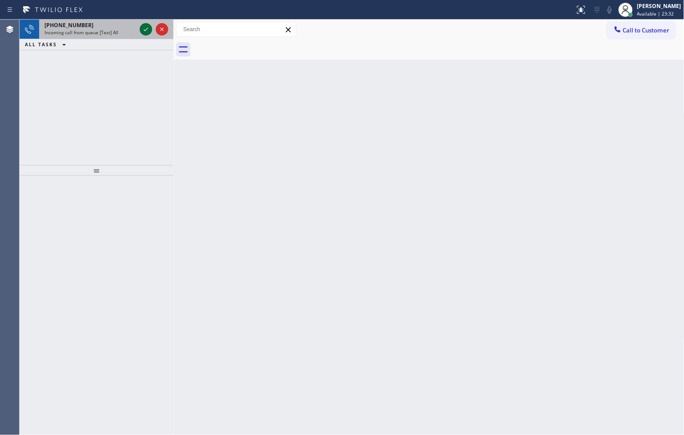
click at [143, 30] on icon at bounding box center [146, 29] width 11 height 11
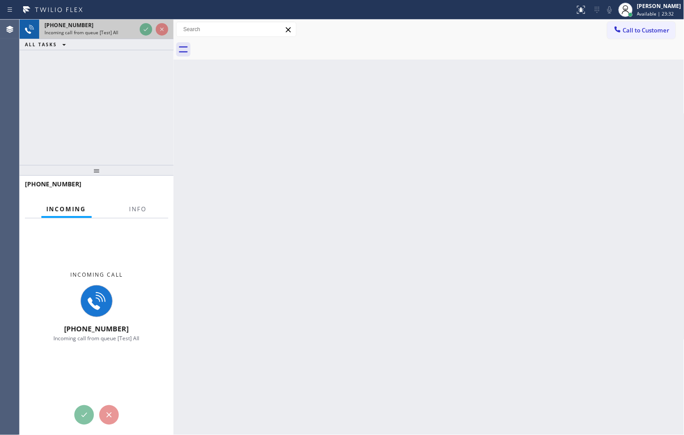
click at [143, 30] on icon at bounding box center [146, 29] width 11 height 11
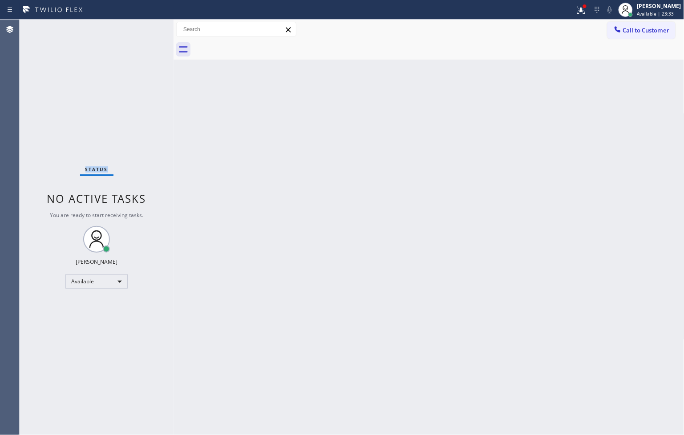
click at [143, 30] on div "Status No active tasks You are ready to start receiving tasks. [PERSON_NAME]" at bounding box center [97, 228] width 154 height 416
click at [576, 14] on icon at bounding box center [581, 9] width 11 height 11
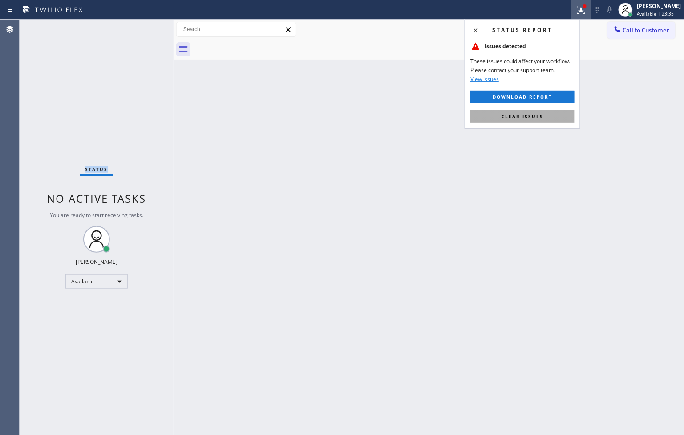
click at [551, 115] on button "Clear issues" at bounding box center [523, 116] width 104 height 12
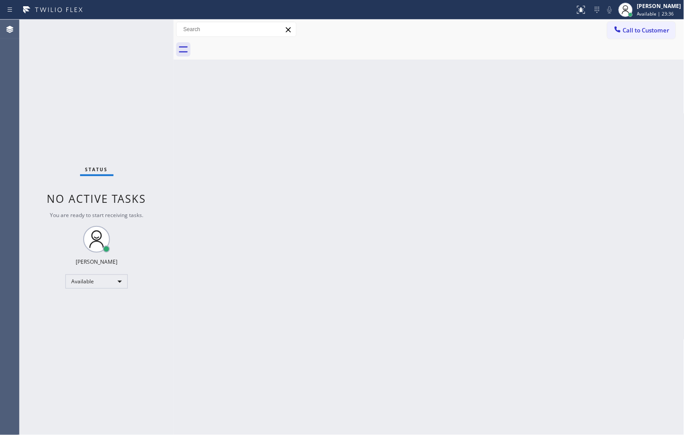
click at [264, 136] on div "Back to Dashboard Change Sender ID Customers Technicians Select a contact Outbo…" at bounding box center [429, 228] width 511 height 416
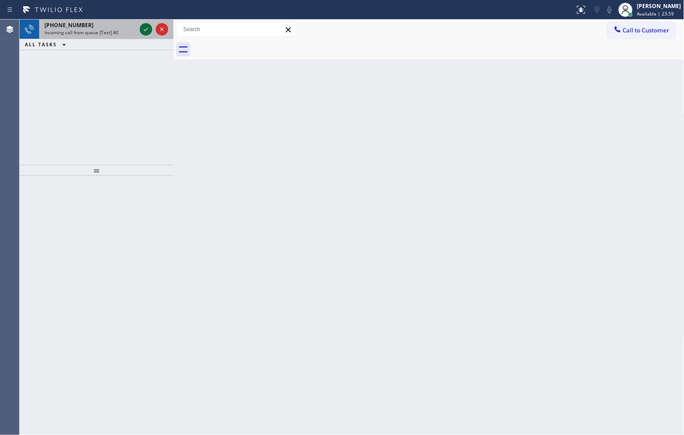
click at [142, 31] on icon at bounding box center [146, 29] width 11 height 11
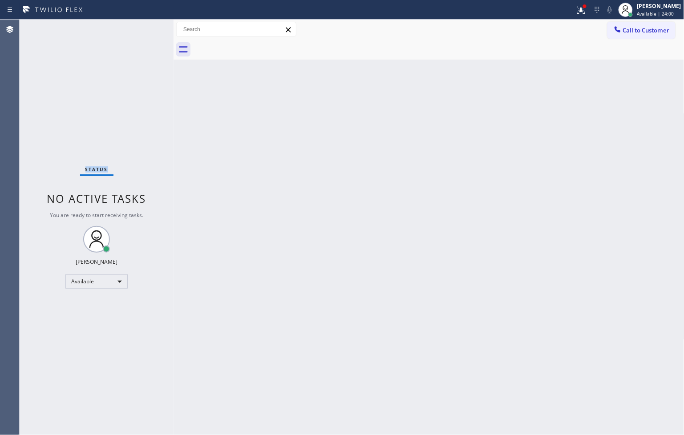
click at [142, 31] on div "Status No active tasks You are ready to start receiving tasks. [PERSON_NAME]" at bounding box center [97, 228] width 154 height 416
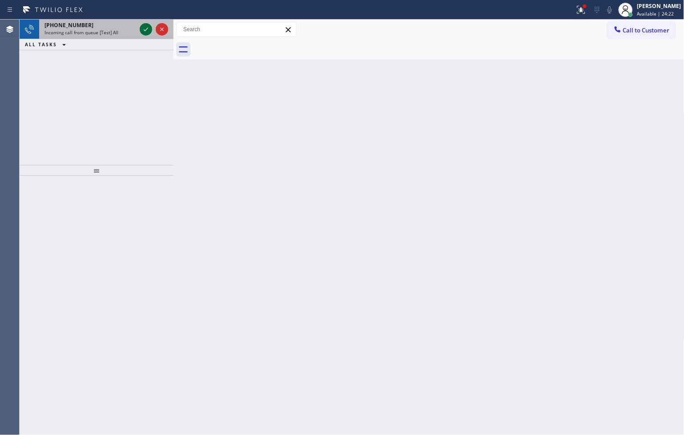
click at [149, 28] on icon at bounding box center [146, 29] width 11 height 11
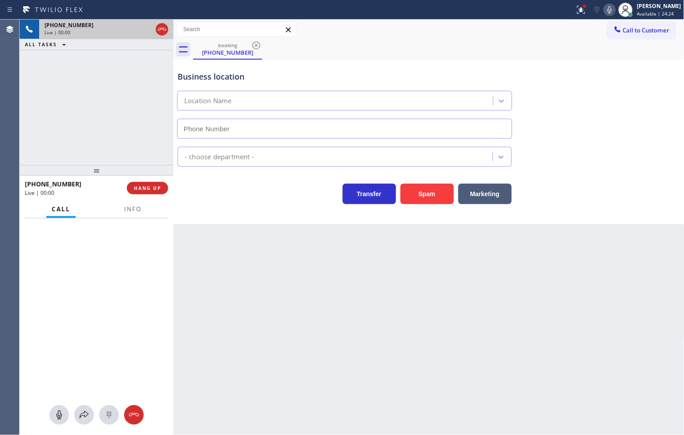
type input "(628) 277-8328"
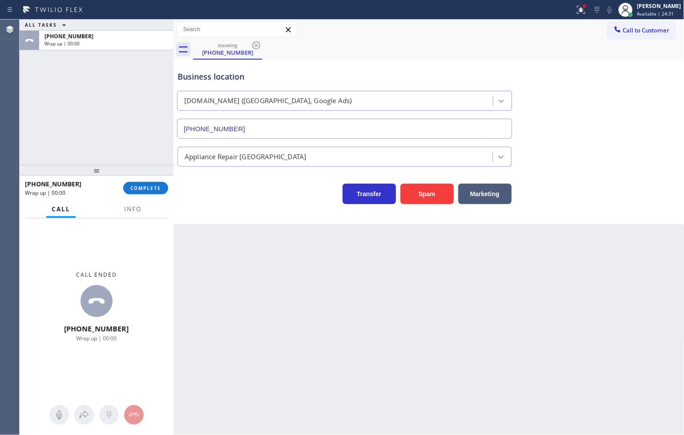
drag, startPoint x: 59, startPoint y: 143, endPoint x: 78, endPoint y: 146, distance: 19.3
click at [59, 143] on div "ALL TASKS ALL TASKS ACTIVE TASKS TASKS IN WRAP UP +18446793652 Wrap up | 00:00" at bounding box center [97, 93] width 154 height 146
click at [149, 184] on button "COMPLETE" at bounding box center [145, 188] width 45 height 12
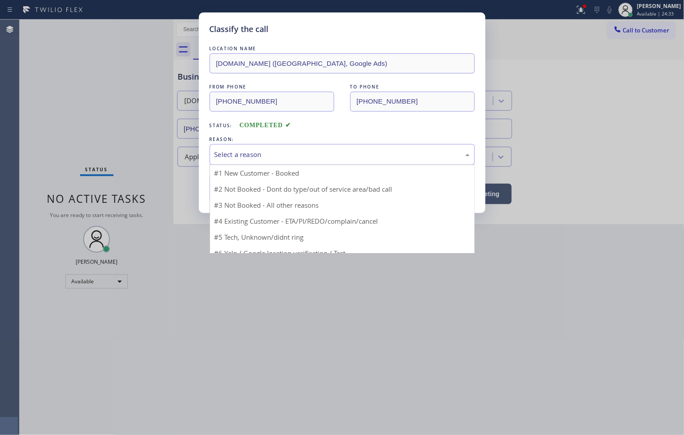
click at [230, 159] on div "Select a reason" at bounding box center [343, 155] width 256 height 10
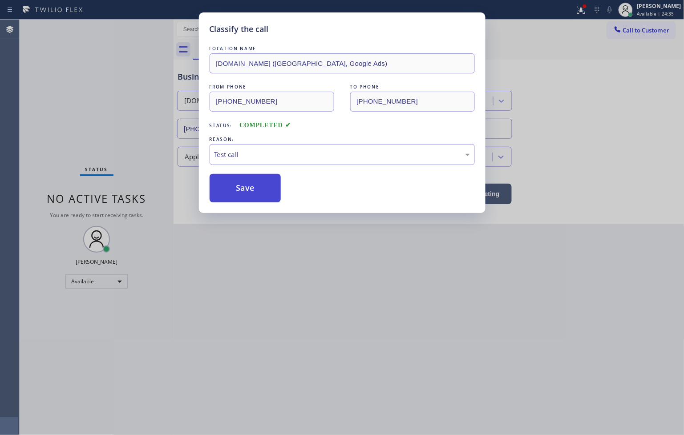
click at [240, 197] on button "Save" at bounding box center [246, 188] width 72 height 28
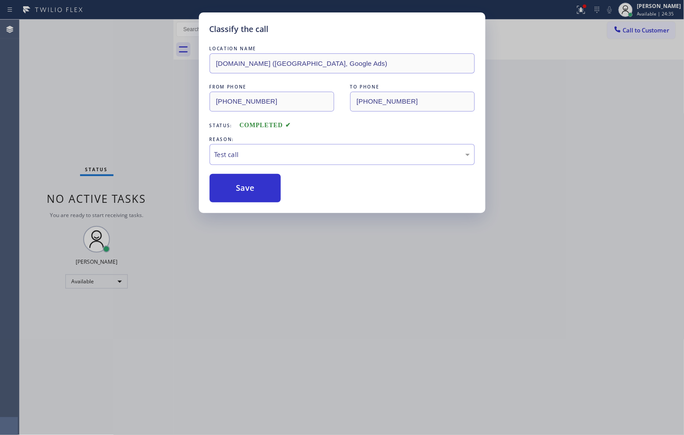
click at [130, 78] on div "Classify the call LOCATION NAME SubzeroExperts.online (San Francisco, Google Ad…" at bounding box center [342, 217] width 684 height 435
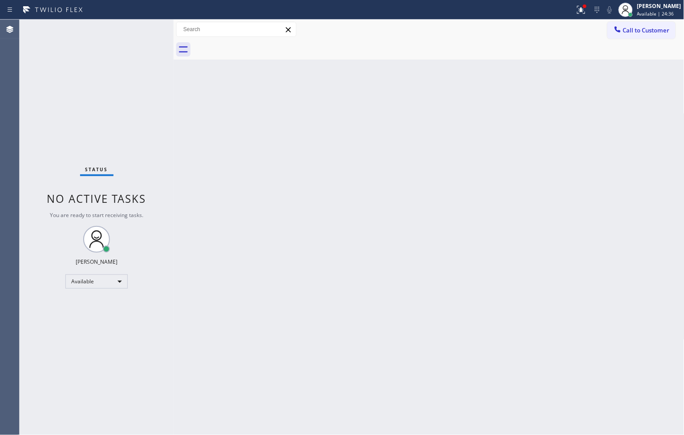
click at [145, 32] on div "Status No active tasks You are ready to start receiving tasks. [PERSON_NAME]" at bounding box center [97, 228] width 154 height 416
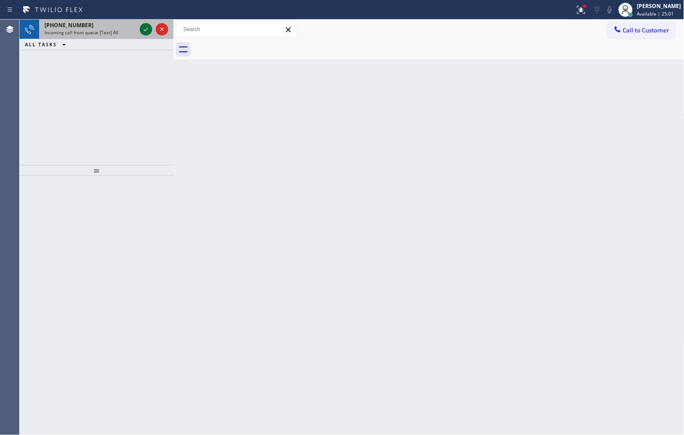
click at [146, 26] on icon at bounding box center [146, 29] width 11 height 11
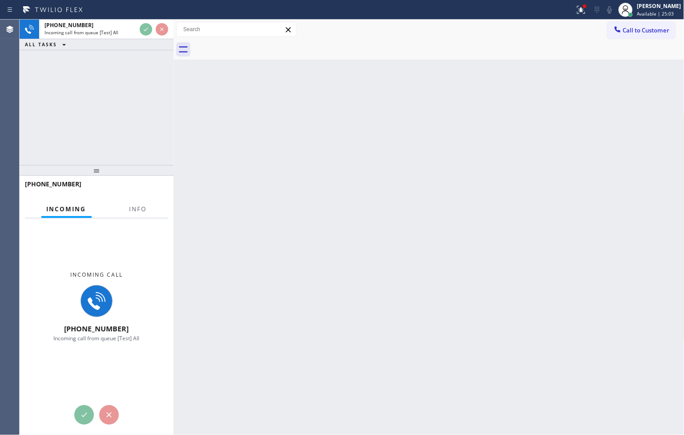
click at [140, 84] on div "+18448195467 Incoming call from queue [Test] All ALL TASKS ALL TASKS ACTIVE TAS…" at bounding box center [97, 93] width 154 height 146
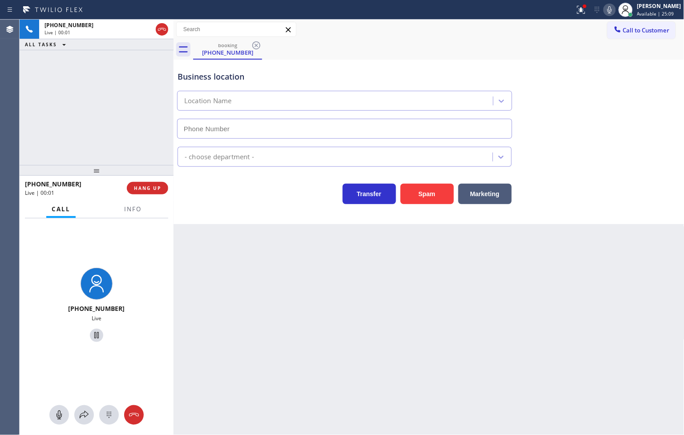
type input "(909) 546-4983"
click at [317, 240] on div "Back to Dashboard Change Sender ID Customers Technicians Select a contact Outbo…" at bounding box center [429, 228] width 511 height 416
drag, startPoint x: 73, startPoint y: 129, endPoint x: 78, endPoint y: 134, distance: 6.9
click at [78, 134] on div "+18448195467 Live | 00:03 ALL TASKS ALL TASKS ACTIVE TASKS TASKS IN WRAP UP" at bounding box center [97, 93] width 154 height 146
click at [143, 248] on div "+18448195467 Live" at bounding box center [97, 307] width 154 height 176
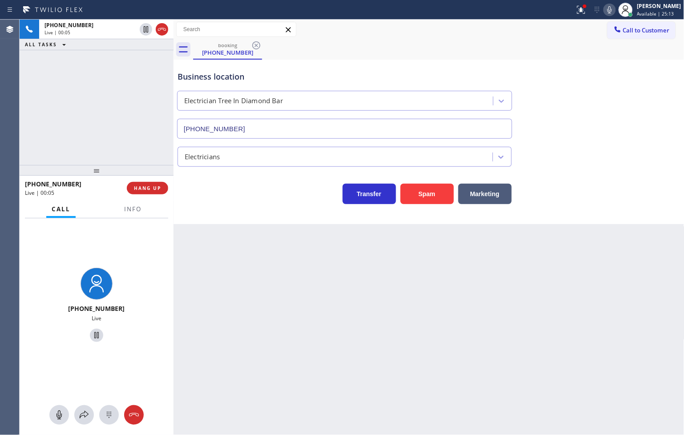
click at [250, 208] on div "Business location Electrician Tree In Diamond Bar (909) 546-4983 Electricians T…" at bounding box center [429, 142] width 511 height 165
click at [107, 123] on div "+18448195467 Live | 00:06 ALL TASKS ALL TASKS ACTIVE TASKS TASKS IN WRAP UP" at bounding box center [97, 93] width 154 height 146
click at [252, 197] on div "Transfer Spam Marketing" at bounding box center [345, 191] width 338 height 25
click at [338, 224] on div "Business location Electrician Tree In Diamond Bar (909) 546-4983 Electricians T…" at bounding box center [429, 142] width 511 height 165
click at [156, 158] on div "+18448195467 Live | 00:12 ALL TASKS ALL TASKS ACTIVE TASKS TASKS IN WRAP UP" at bounding box center [97, 93] width 154 height 146
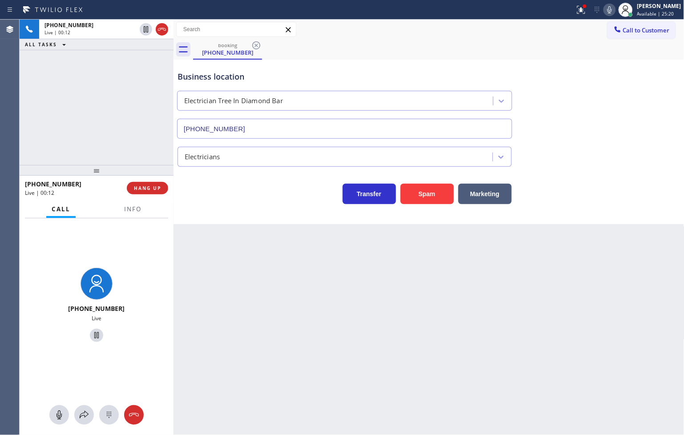
click at [269, 230] on div "Back to Dashboard Change Sender ID Customers Technicians Select a contact Outbo…" at bounding box center [429, 228] width 511 height 416
click at [138, 181] on div "+18448195467 Live | 00:12 HANG UP" at bounding box center [96, 188] width 143 height 23
click at [139, 185] on span "HANG UP" at bounding box center [147, 188] width 27 height 6
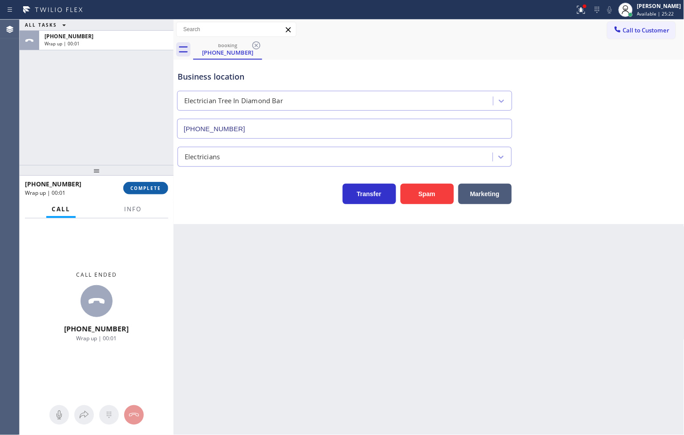
click at [139, 185] on span "COMPLETE" at bounding box center [145, 188] width 31 height 6
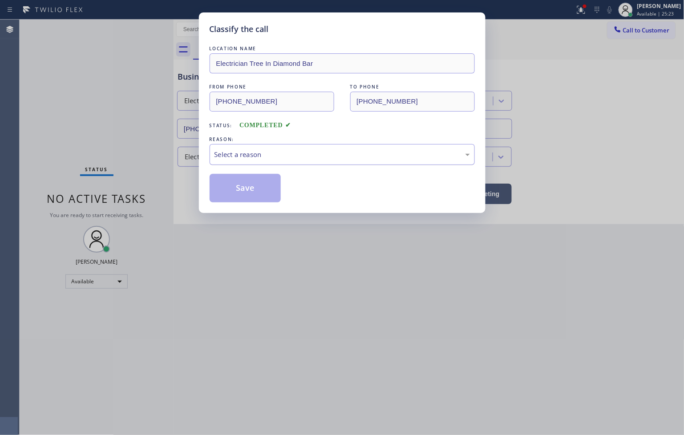
click at [215, 159] on div "Select a reason" at bounding box center [343, 155] width 256 height 10
click at [238, 189] on button "Save" at bounding box center [246, 188] width 72 height 28
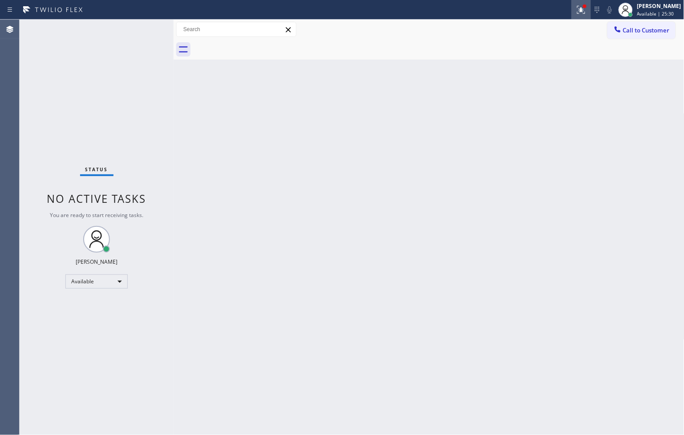
click at [576, 7] on icon at bounding box center [581, 9] width 11 height 11
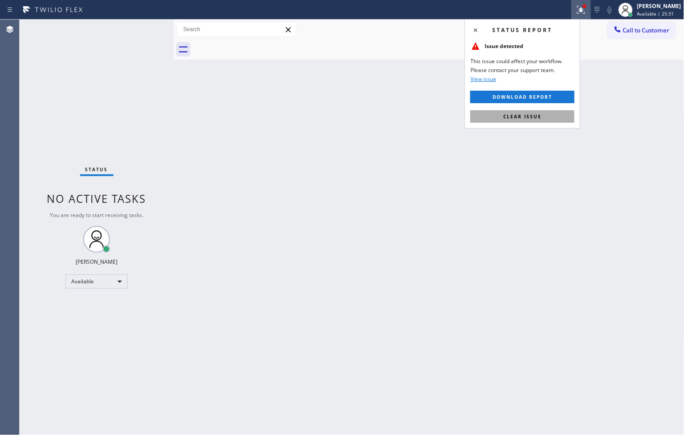
click at [549, 112] on button "Clear issue" at bounding box center [523, 116] width 104 height 12
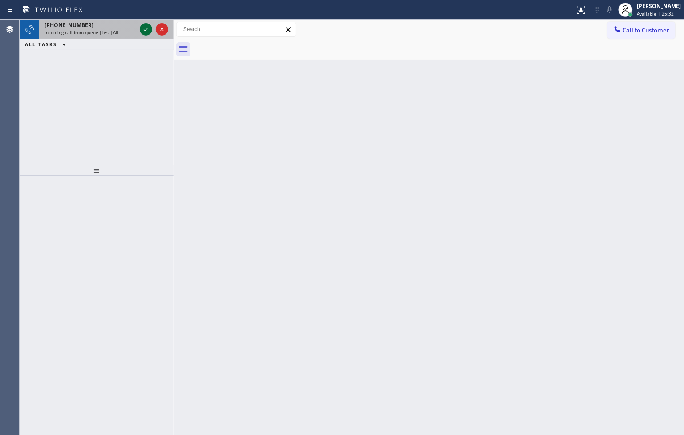
click at [147, 28] on icon at bounding box center [146, 30] width 4 height 4
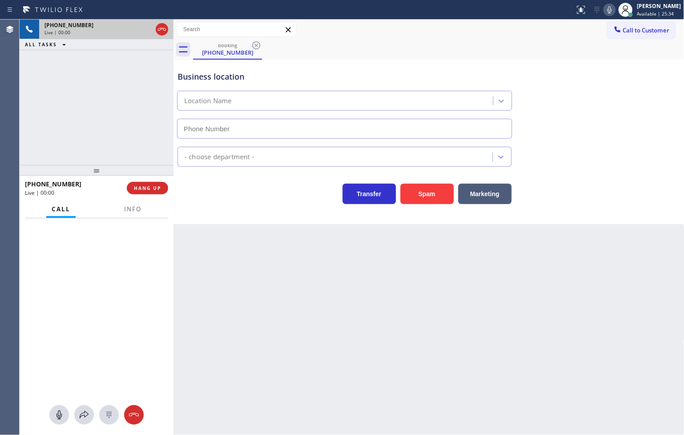
type input "(628) 257-6428"
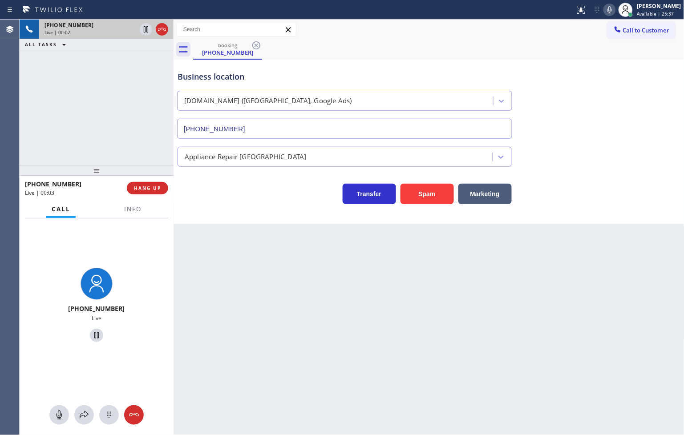
click at [195, 197] on div "Transfer Spam Marketing" at bounding box center [345, 191] width 338 height 25
click at [219, 201] on div "Transfer Spam Marketing" at bounding box center [345, 191] width 338 height 25
click at [118, 130] on div "+18446793652 Live | 00:04 ALL TASKS ALL TASKS ACTIVE TASKS TASKS IN WRAP UP" at bounding box center [97, 93] width 154 height 146
click at [215, 202] on div "Transfer Spam Marketing" at bounding box center [345, 191] width 338 height 25
click at [112, 126] on div "+18446793652 Live | 00:04 ALL TASKS ALL TASKS ACTIVE TASKS TASKS IN WRAP UP" at bounding box center [97, 93] width 154 height 146
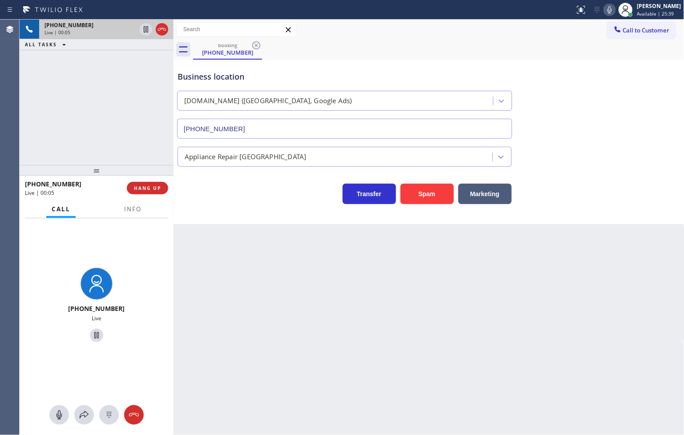
click at [247, 197] on div "Transfer Spam Marketing" at bounding box center [345, 191] width 338 height 25
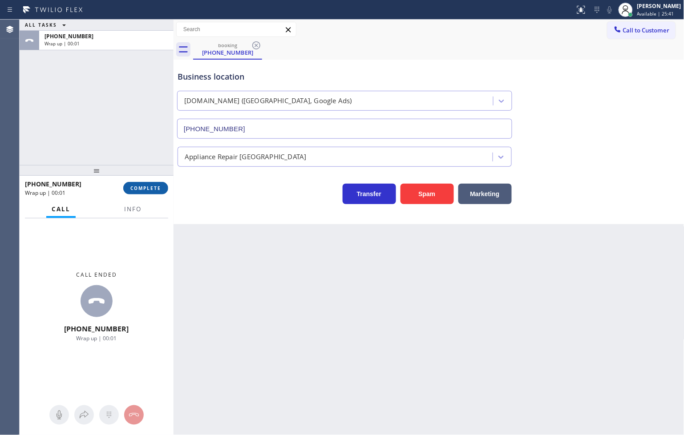
click at [146, 188] on span "COMPLETE" at bounding box center [145, 188] width 31 height 6
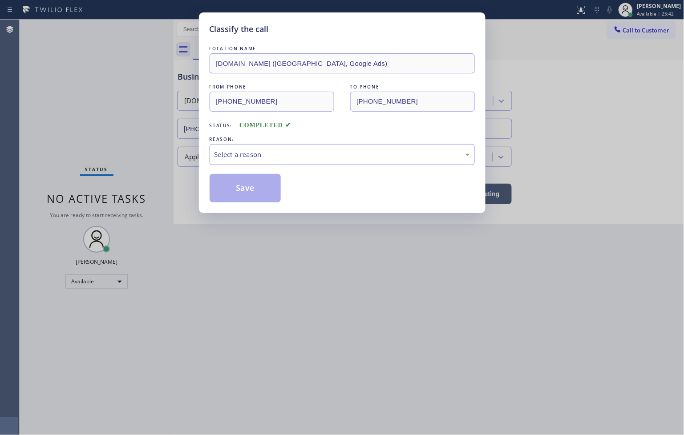
click at [226, 159] on div "Select a reason" at bounding box center [343, 155] width 256 height 10
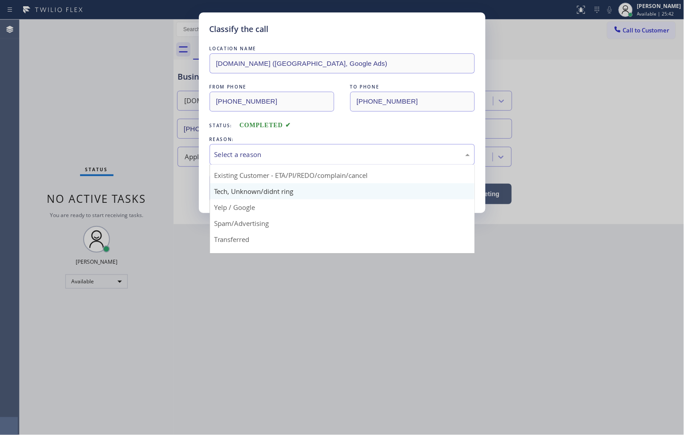
scroll to position [56, 0]
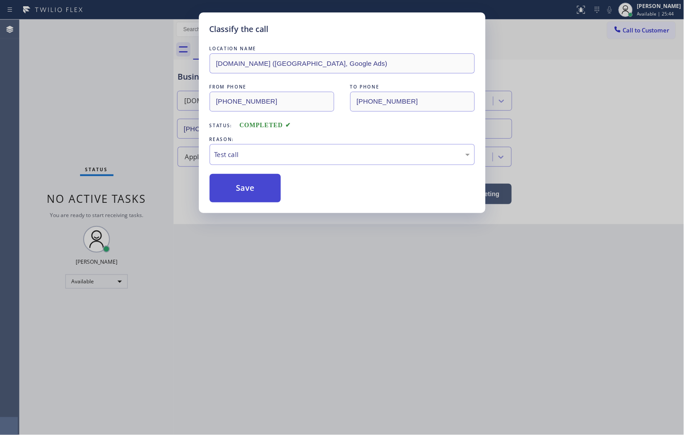
click at [234, 192] on button "Save" at bounding box center [246, 188] width 72 height 28
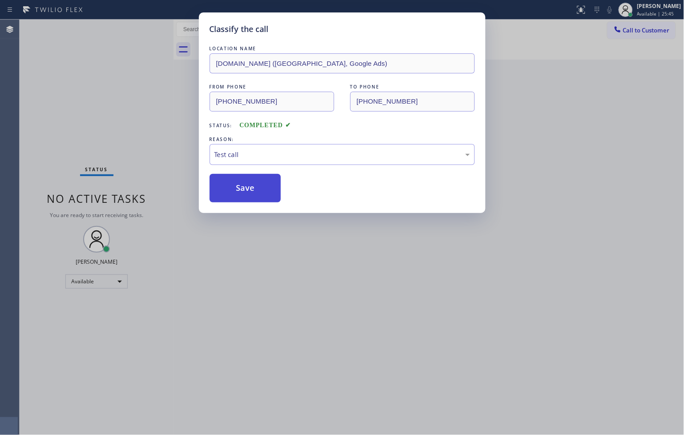
click at [234, 192] on button "Save" at bounding box center [246, 188] width 72 height 28
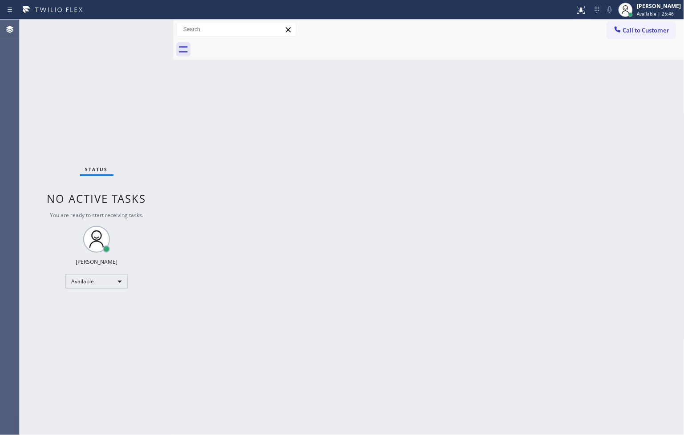
click at [143, 28] on div "Status No active tasks You are ready to start receiving tasks. [PERSON_NAME]" at bounding box center [97, 228] width 154 height 416
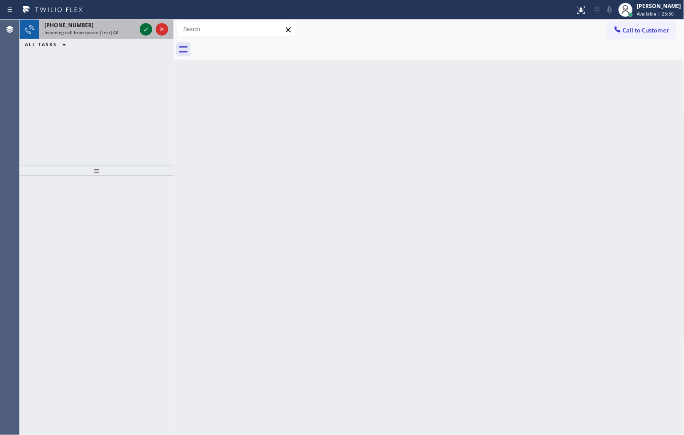
click at [143, 28] on icon at bounding box center [146, 29] width 11 height 11
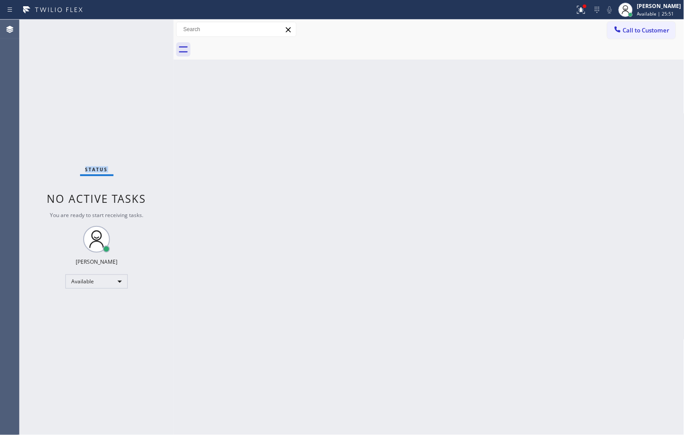
click at [142, 28] on div "Status No active tasks You are ready to start receiving tasks. [PERSON_NAME]" at bounding box center [97, 228] width 154 height 416
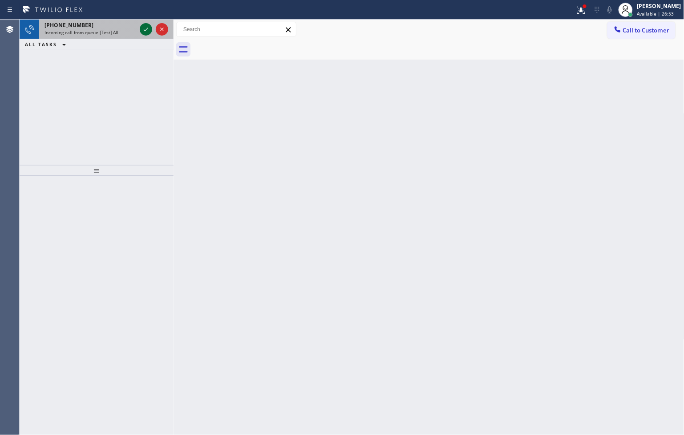
click at [142, 28] on icon at bounding box center [146, 29] width 11 height 11
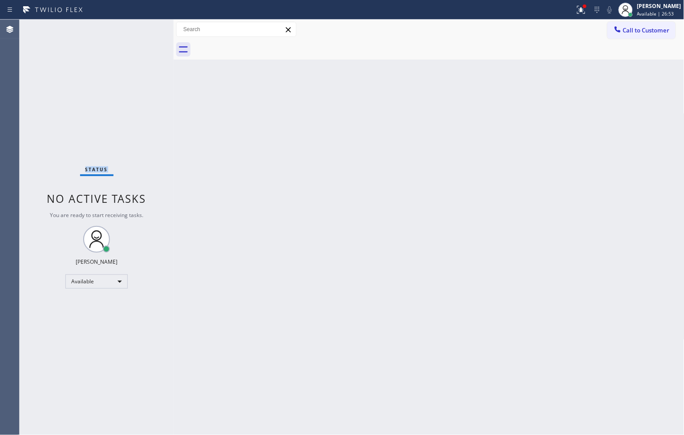
click at [142, 28] on div "Status No active tasks You are ready to start receiving tasks. [PERSON_NAME]" at bounding box center [97, 228] width 154 height 416
click at [582, 8] on div at bounding box center [584, 6] width 5 height 5
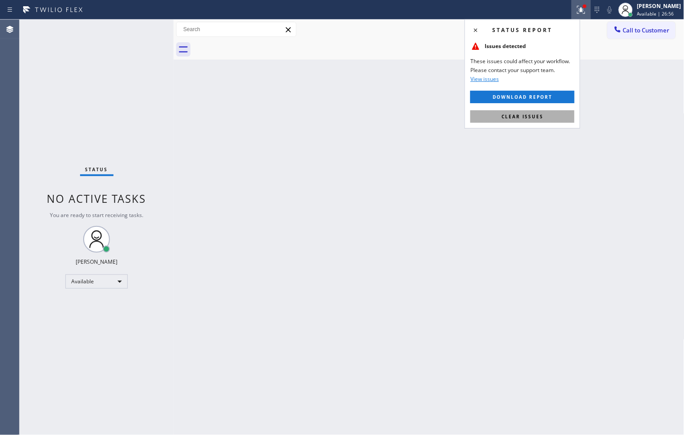
click at [545, 113] on button "Clear issues" at bounding box center [523, 116] width 104 height 12
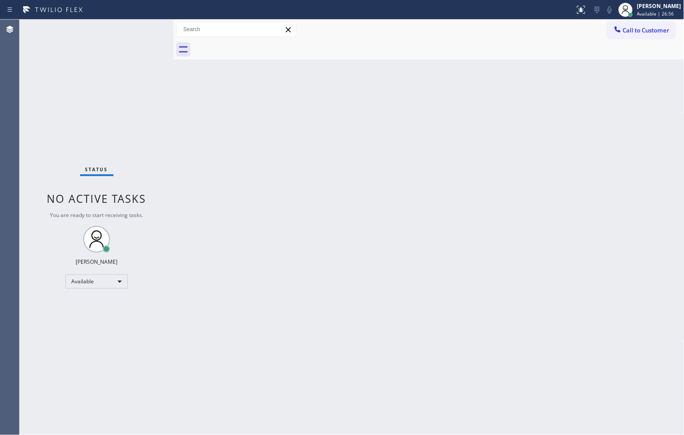
click at [186, 133] on div "Back to Dashboard Change Sender ID Customers Technicians Select a contact Outbo…" at bounding box center [429, 228] width 511 height 416
click at [143, 25] on div "Status No active tasks You are ready to start receiving tasks. [PERSON_NAME]" at bounding box center [97, 228] width 154 height 416
click at [143, 28] on div "Status No active tasks You are ready to start receiving tasks. [PERSON_NAME]" at bounding box center [97, 228] width 154 height 416
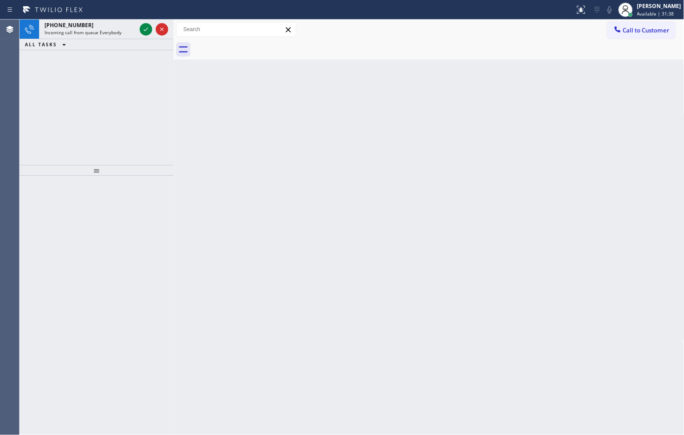
click at [33, 90] on div "+12066182189 Incoming call from queue Everybody ALL TASKS ALL TASKS ACTIVE TASK…" at bounding box center [97, 93] width 154 height 146
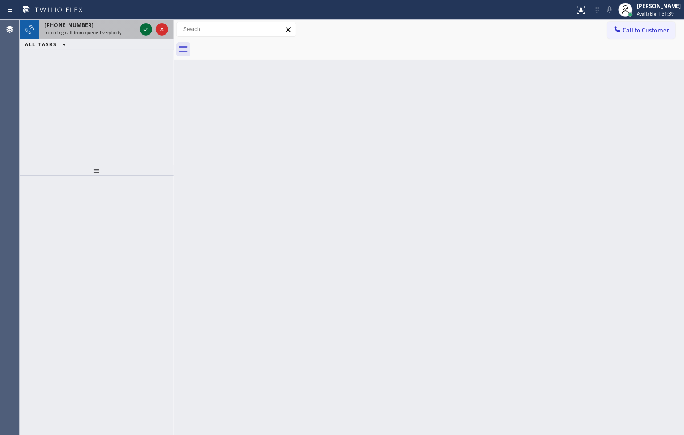
click at [148, 26] on icon at bounding box center [146, 29] width 11 height 11
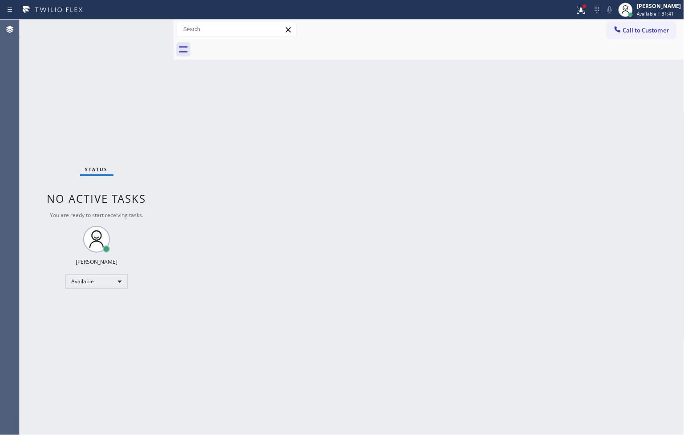
click at [131, 78] on div "Status No active tasks You are ready to start receiving tasks. [PERSON_NAME]" at bounding box center [97, 228] width 154 height 416
click at [576, 7] on icon at bounding box center [581, 9] width 11 height 11
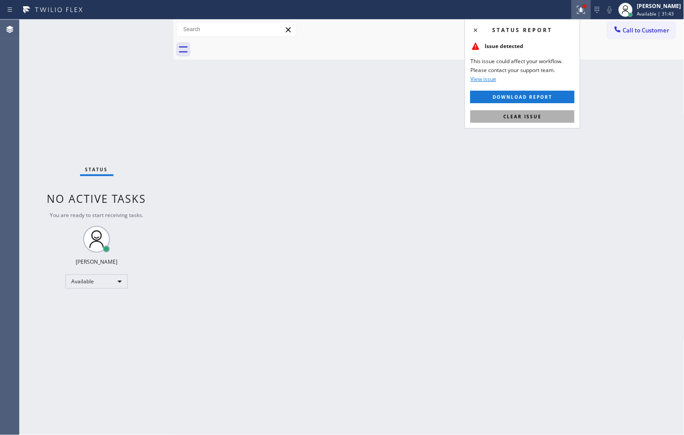
click at [540, 117] on span "Clear issue" at bounding box center [523, 117] width 38 height 6
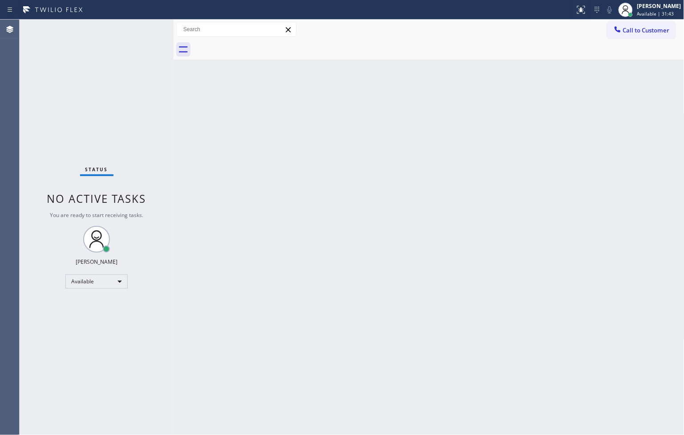
click at [180, 141] on div "Back to Dashboard Change Sender ID Customers Technicians Select a contact Outbo…" at bounding box center [429, 228] width 511 height 416
click at [142, 30] on div "Status No active tasks You are ready to start receiving tasks. [PERSON_NAME]" at bounding box center [97, 228] width 154 height 416
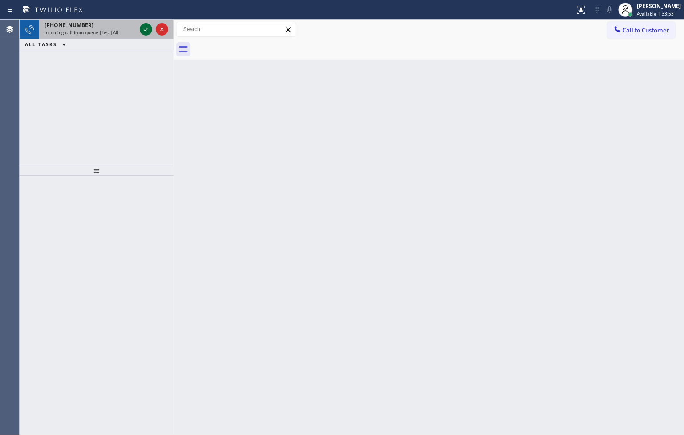
click at [148, 32] on icon at bounding box center [146, 29] width 11 height 11
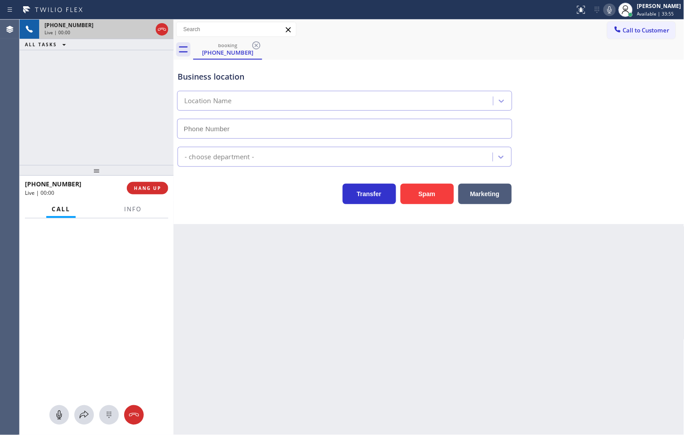
type input "(773) 741-0403"
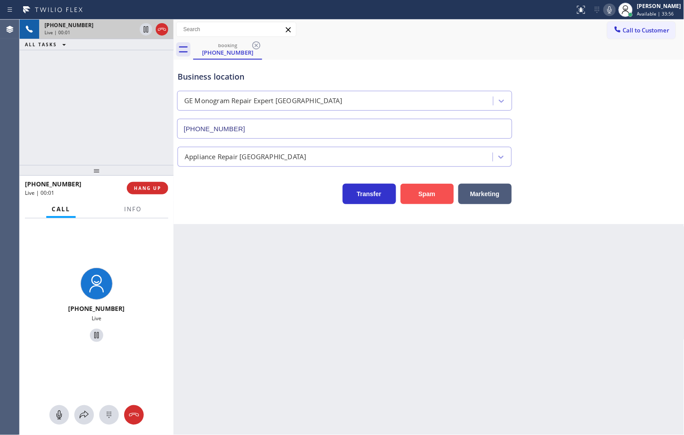
click at [432, 198] on button "Spam" at bounding box center [427, 194] width 53 height 20
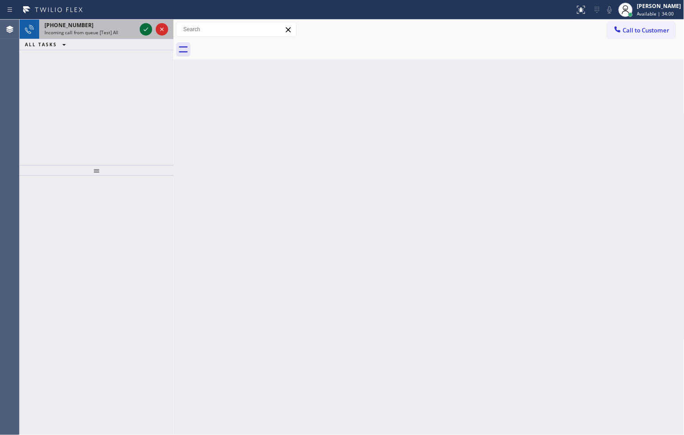
click at [146, 33] on icon at bounding box center [146, 29] width 11 height 11
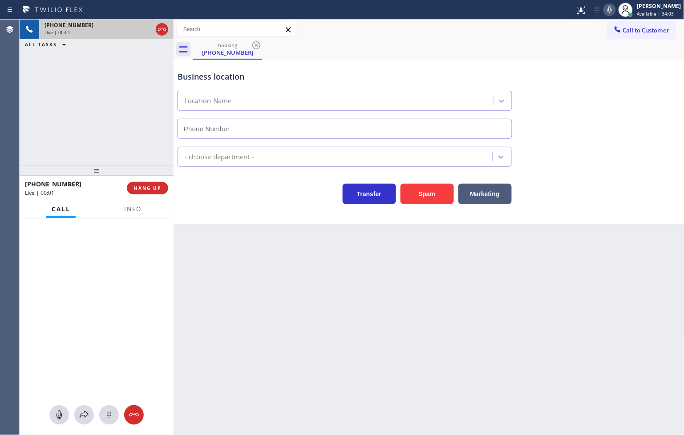
type input "(760) 906-8444"
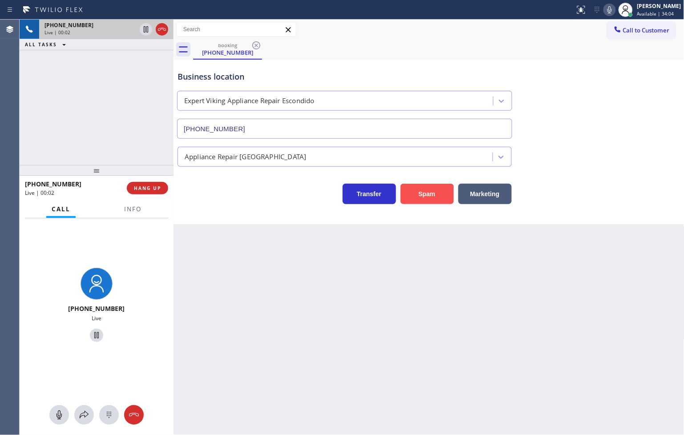
click at [442, 196] on button "Spam" at bounding box center [427, 194] width 53 height 20
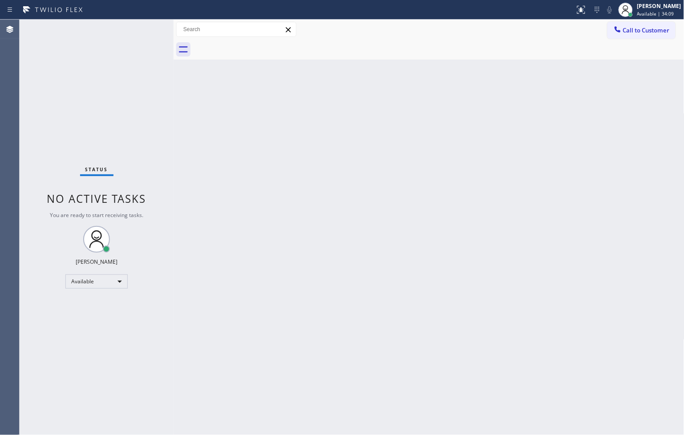
click at [150, 25] on div "Status No active tasks You are ready to start receiving tasks. [PERSON_NAME]" at bounding box center [97, 228] width 154 height 416
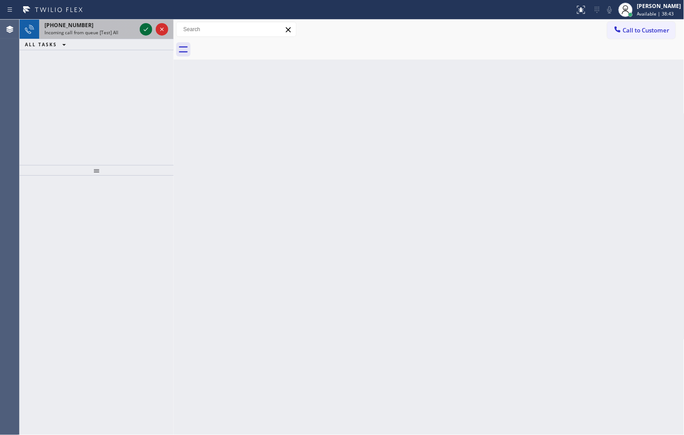
click at [150, 25] on icon at bounding box center [146, 29] width 11 height 11
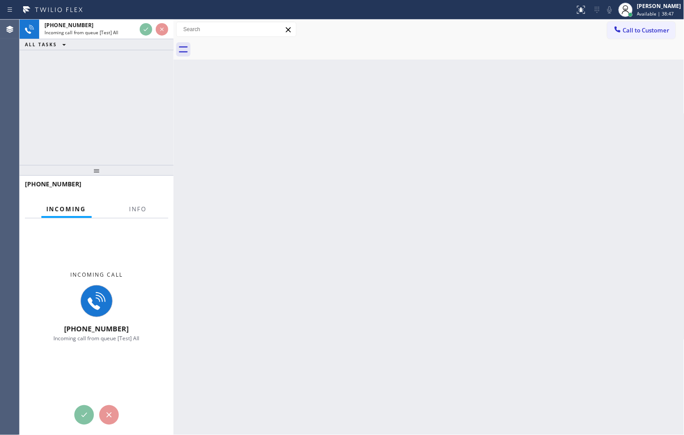
click at [157, 120] on div "+16043315234 Incoming call from queue [Test] All ALL TASKS ALL TASKS ACTIVE TAS…" at bounding box center [97, 93] width 154 height 146
click at [140, 108] on div "+16043315234 Incoming call from queue [Test] All ALL TASKS ALL TASKS ACTIVE TAS…" at bounding box center [97, 93] width 154 height 146
drag, startPoint x: 151, startPoint y: 91, endPoint x: 147, endPoint y: 47, distance: 44.6
click at [151, 91] on div "+16043315234 Incoming call from queue [Test] All ALL TASKS ALL TASKS ACTIVE TAS…" at bounding box center [97, 93] width 154 height 146
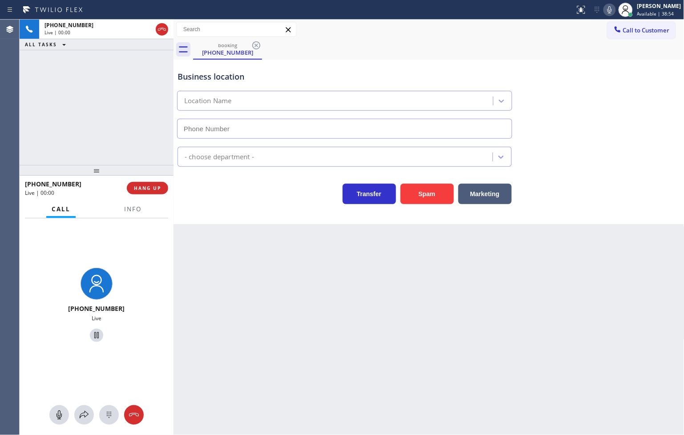
type input "(714) 706-3926"
click at [189, 198] on div "Transfer Spam Marketing" at bounding box center [345, 191] width 338 height 25
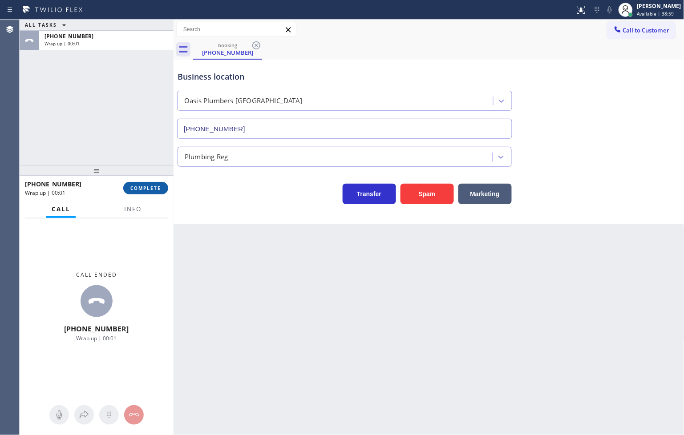
click at [158, 185] on span "COMPLETE" at bounding box center [145, 188] width 31 height 6
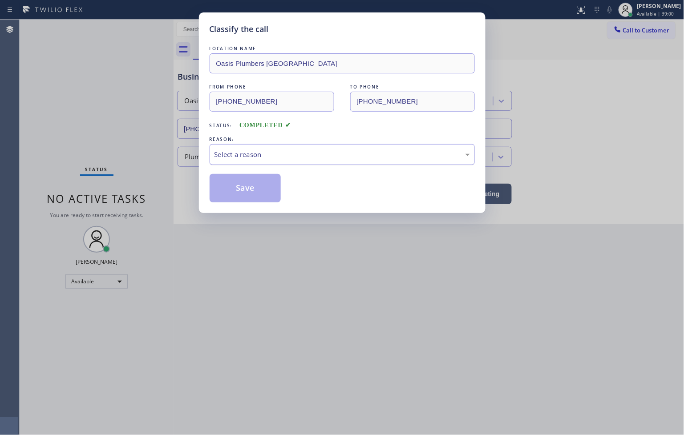
click at [225, 154] on div "Select a reason" at bounding box center [343, 155] width 256 height 10
click at [242, 190] on button "Save" at bounding box center [246, 188] width 72 height 28
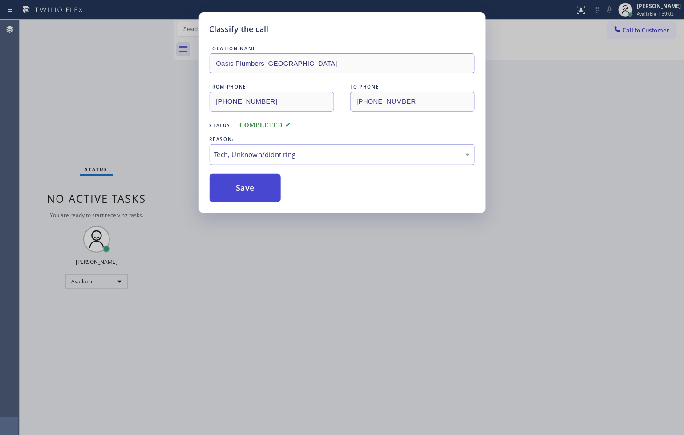
click at [242, 190] on button "Save" at bounding box center [246, 188] width 72 height 28
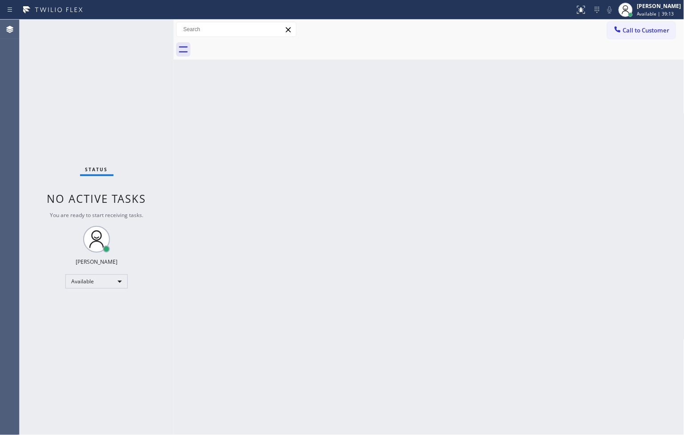
click at [69, 46] on div "Status No active tasks You are ready to start receiving tasks. [PERSON_NAME]" at bounding box center [97, 228] width 154 height 416
click at [145, 28] on div "Status No active tasks You are ready to start receiving tasks. [PERSON_NAME]" at bounding box center [97, 228] width 154 height 416
click at [73, 342] on div "Status No active tasks You are ready to start receiving tasks. [PERSON_NAME]" at bounding box center [97, 228] width 154 height 416
click at [115, 69] on div "Status No active tasks You are ready to start receiving tasks. [PERSON_NAME]" at bounding box center [97, 228] width 154 height 416
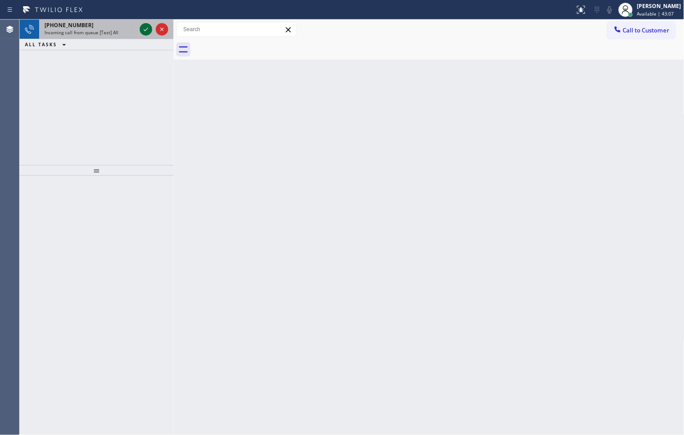
click at [143, 29] on icon at bounding box center [146, 29] width 11 height 11
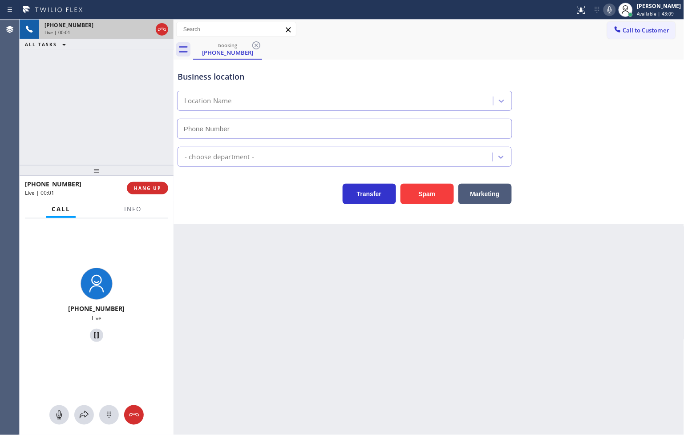
type input "(646) 603-1611"
click at [434, 197] on button "Spam" at bounding box center [427, 194] width 53 height 20
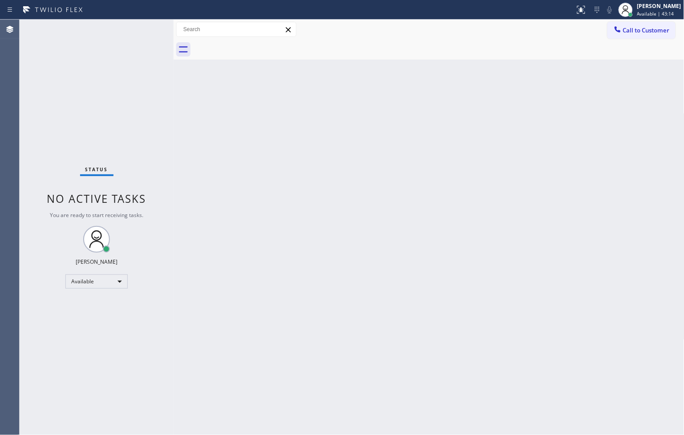
click at [143, 28] on div "Status No active tasks You are ready to start receiving tasks. [PERSON_NAME]" at bounding box center [97, 228] width 154 height 416
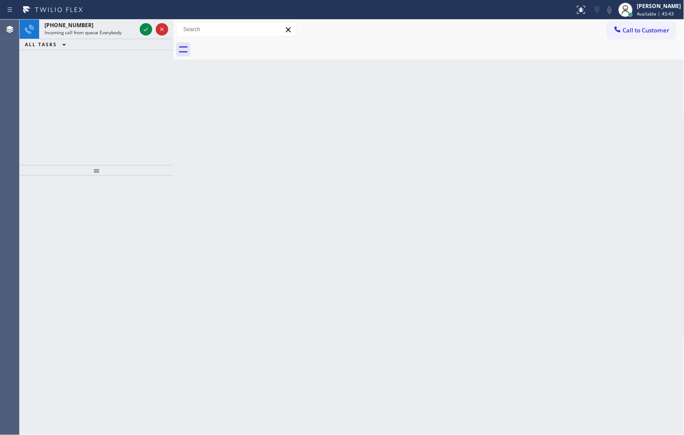
click at [143, 21] on div at bounding box center [154, 30] width 32 height 20
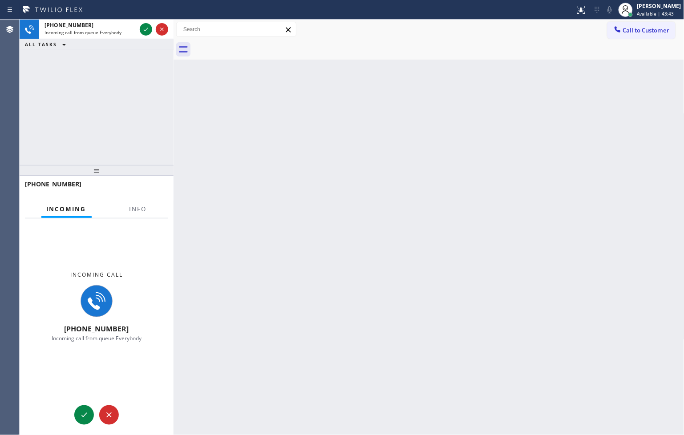
click at [143, 21] on div at bounding box center [154, 30] width 32 height 20
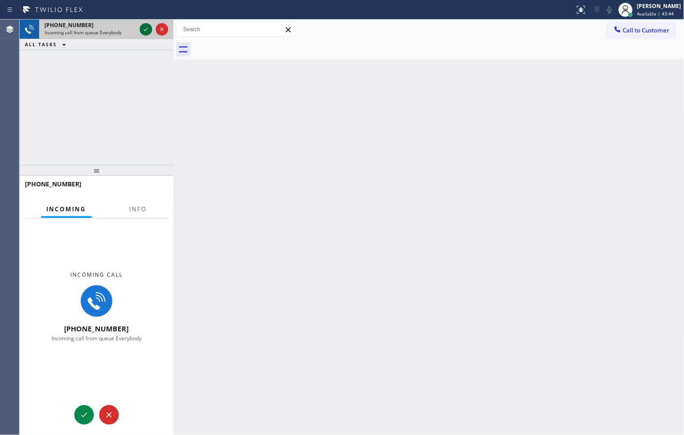
click at [143, 26] on icon at bounding box center [146, 29] width 11 height 11
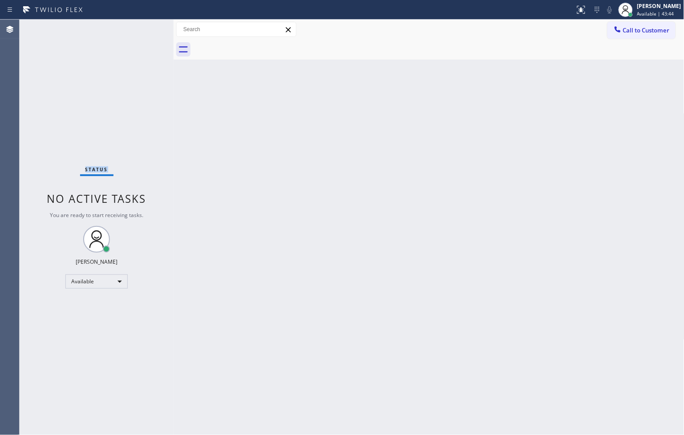
click at [143, 26] on div "Status No active tasks You are ready to start receiving tasks. [PERSON_NAME]" at bounding box center [97, 228] width 154 height 416
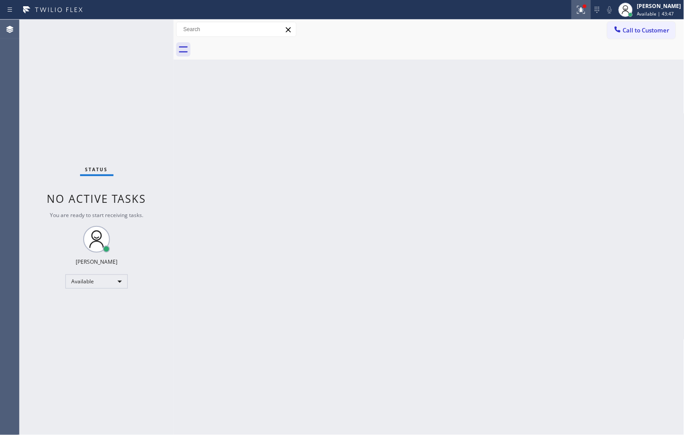
click at [576, 12] on icon at bounding box center [581, 9] width 11 height 11
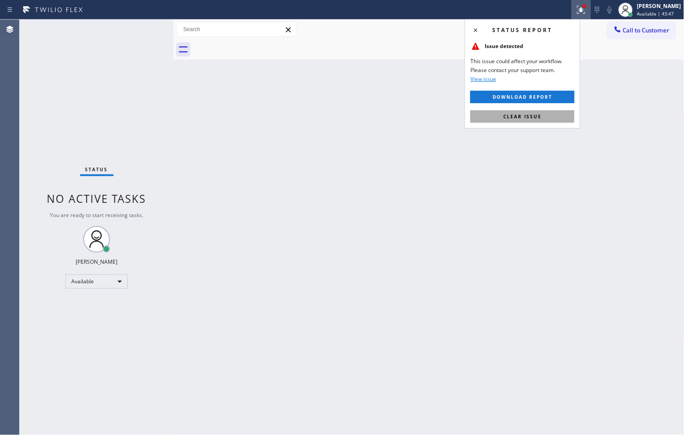
click at [542, 117] on button "Clear issue" at bounding box center [523, 116] width 104 height 12
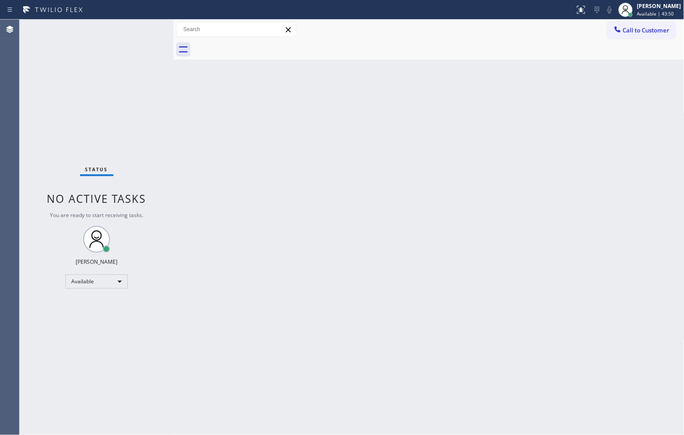
click at [144, 26] on div "Status No active tasks You are ready to start receiving tasks. [PERSON_NAME]" at bounding box center [97, 228] width 154 height 416
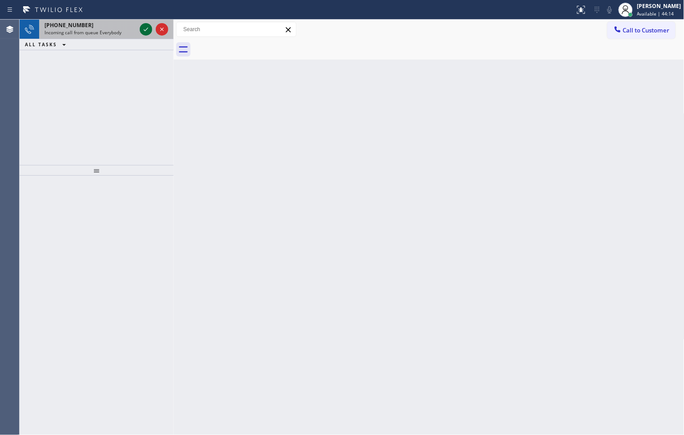
click at [144, 26] on icon at bounding box center [146, 29] width 11 height 11
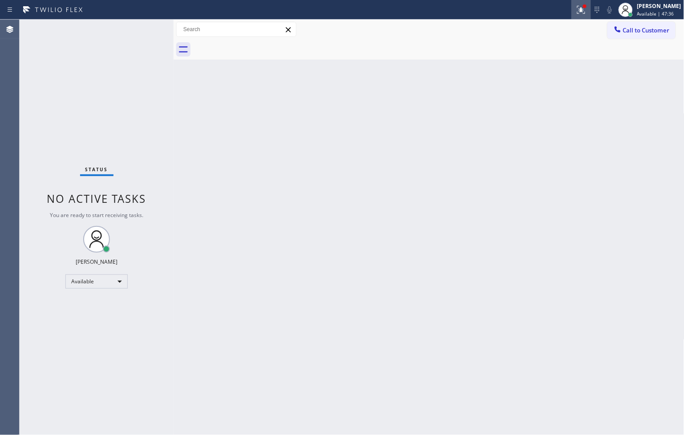
click at [580, 8] on div at bounding box center [582, 9] width 20 height 11
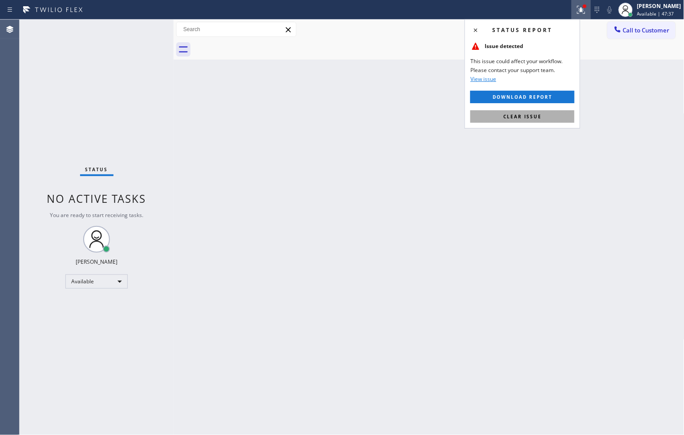
click at [508, 116] on button "Clear issue" at bounding box center [523, 116] width 104 height 12
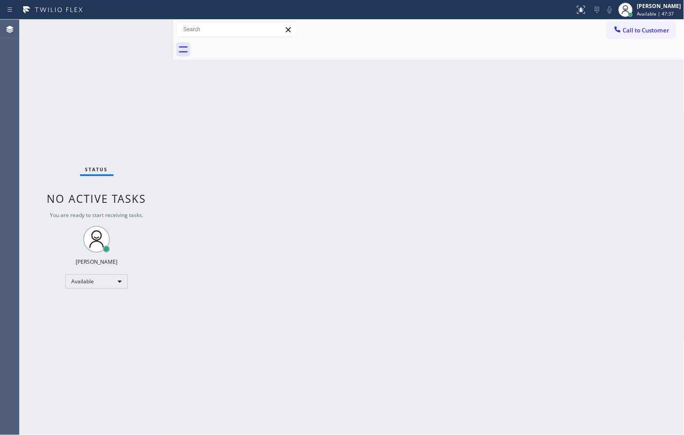
click at [230, 229] on div "Back to Dashboard Change Sender ID Customers Technicians Select a contact Outbo…" at bounding box center [429, 228] width 511 height 416
click at [140, 25] on div "Status No active tasks You are ready to start receiving tasks. [PERSON_NAME]" at bounding box center [97, 228] width 154 height 416
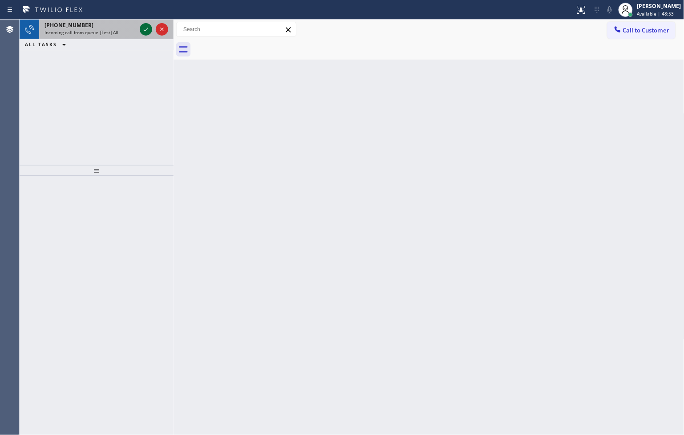
click at [140, 25] on div at bounding box center [146, 29] width 12 height 11
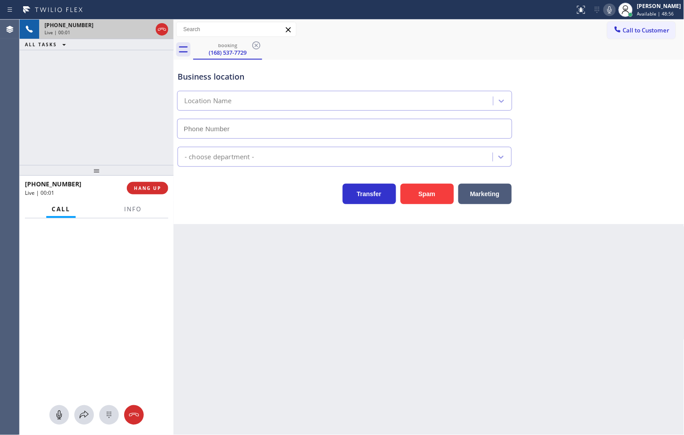
type input "(818) 798-3325"
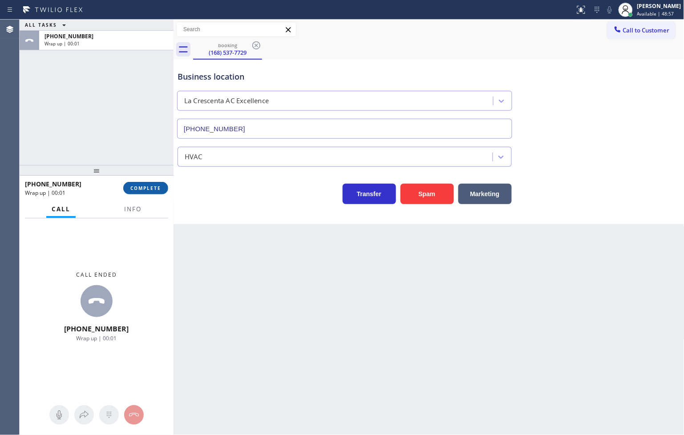
click at [158, 185] on span "COMPLETE" at bounding box center [145, 188] width 31 height 6
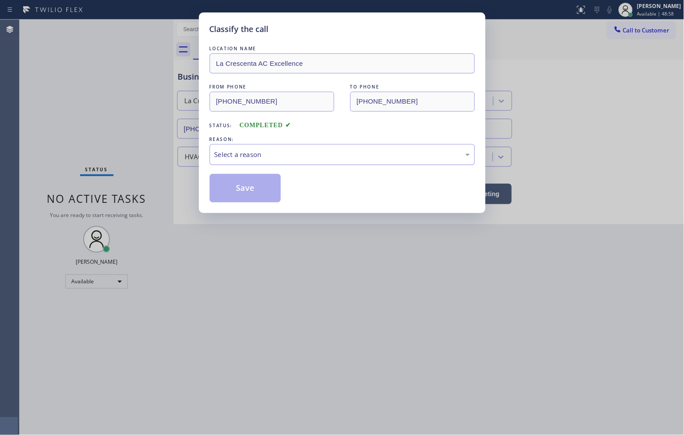
click at [225, 152] on div "Select a reason" at bounding box center [343, 155] width 256 height 10
click at [239, 191] on button "Save" at bounding box center [246, 188] width 72 height 28
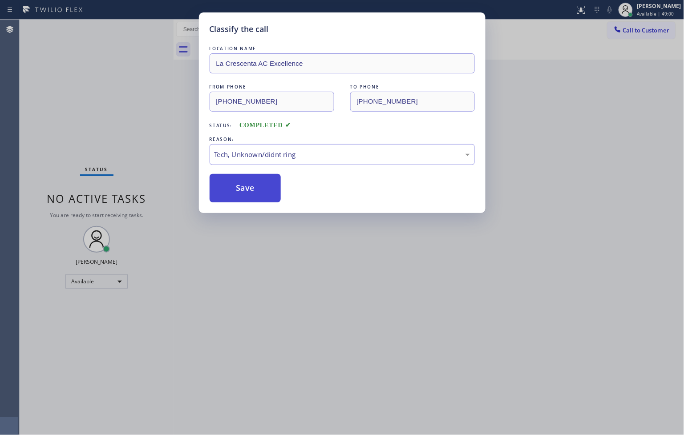
click at [239, 191] on button "Save" at bounding box center [246, 188] width 72 height 28
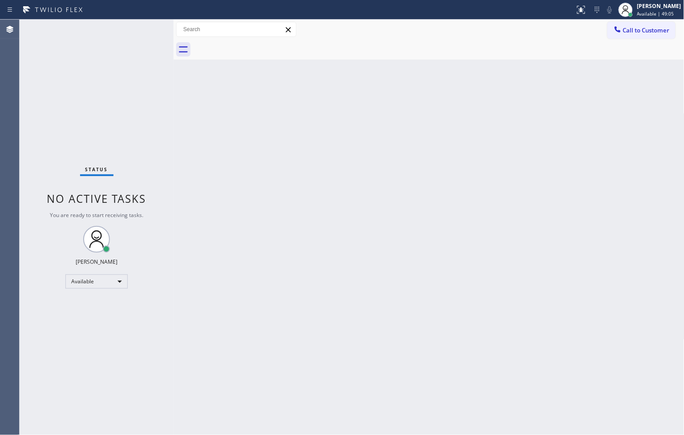
click at [132, 65] on div "Status No active tasks You are ready to start receiving tasks. [PERSON_NAME]" at bounding box center [97, 228] width 154 height 416
click at [147, 30] on div "Status No active tasks You are ready to start receiving tasks. [PERSON_NAME]" at bounding box center [97, 228] width 154 height 416
click at [51, 122] on div "Status No active tasks You are ready to start receiving tasks. [PERSON_NAME]" at bounding box center [97, 228] width 154 height 416
click at [258, 159] on div "Back to Dashboard Change Sender ID Customers Technicians Select a contact Outbo…" at bounding box center [429, 228] width 511 height 416
click at [98, 58] on div "Status No active tasks You are ready to start receiving tasks. [PERSON_NAME]" at bounding box center [97, 228] width 154 height 416
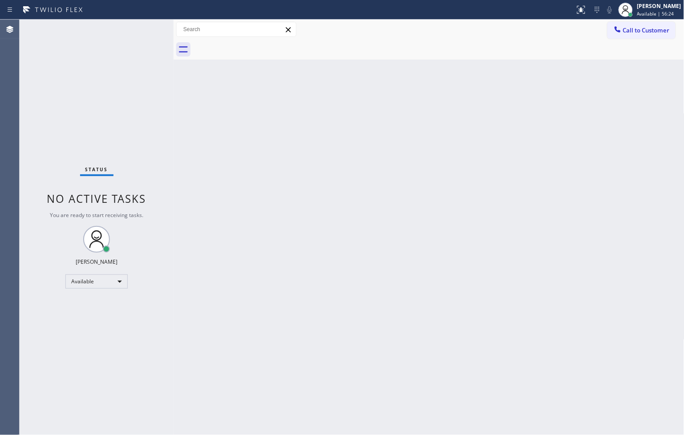
click at [144, 33] on div "Status No active tasks You are ready to start receiving tasks. [PERSON_NAME]" at bounding box center [97, 228] width 154 height 416
click at [145, 26] on div "Status No active tasks You are ready to start receiving tasks. [PERSON_NAME]" at bounding box center [97, 228] width 154 height 416
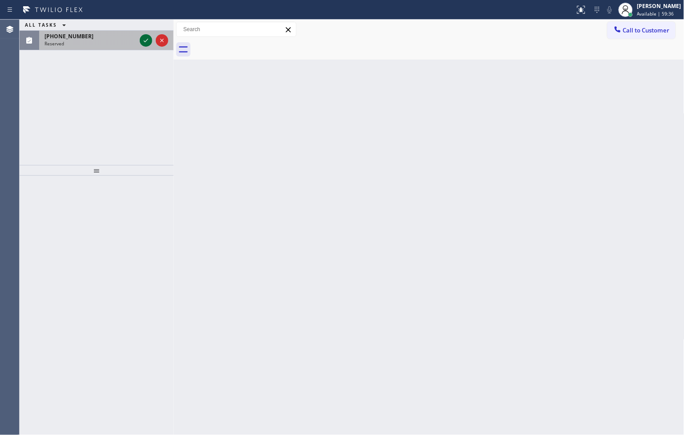
click at [144, 45] on icon at bounding box center [146, 40] width 11 height 11
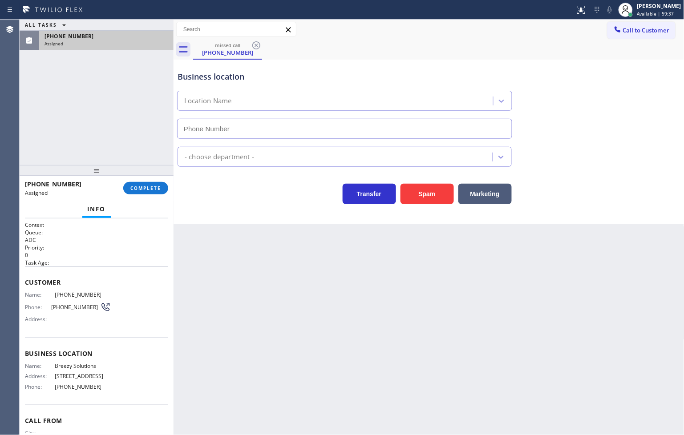
type input "(312) 836-4357"
click at [23, 293] on div "Context Queue: ADC Priority: 0 Task Age: Customer Name: (773) 882-6553 Phone: (…" at bounding box center [97, 327] width 154 height 217
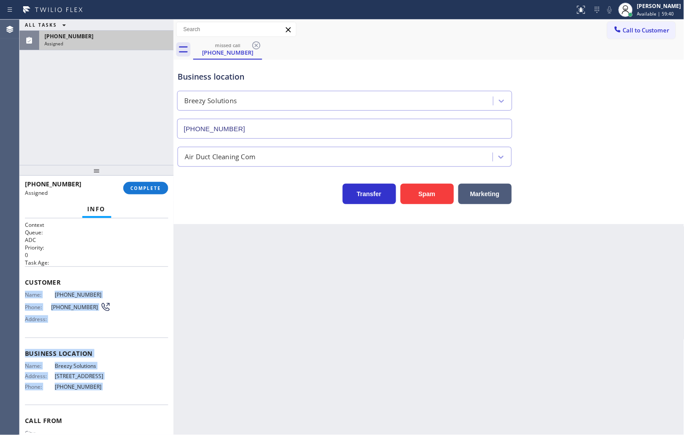
drag, startPoint x: 23, startPoint y: 293, endPoint x: 115, endPoint y: 388, distance: 132.9
click at [115, 388] on div "Context Queue: ADC Priority: 0 Task Age: Customer Name: (773) 882-6553 Phone: (…" at bounding box center [97, 327] width 154 height 217
copy div "Name: (773) 882-6553 Phone: (773) 882-6553 Address: Business location Name: Bre…"
click at [136, 191] on span "COMPLETE" at bounding box center [145, 188] width 31 height 6
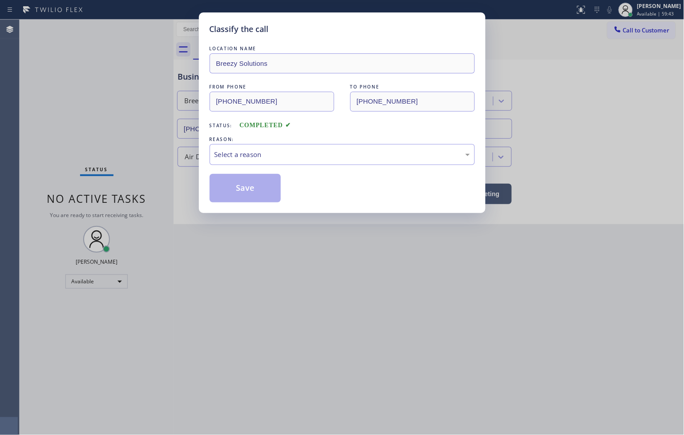
click at [208, 161] on div "Classify the call LOCATION NAME Breezy Solutions FROM PHONE (773) 882-6553 TO P…" at bounding box center [342, 112] width 287 height 201
click at [221, 159] on div "Select a reason" at bounding box center [343, 155] width 256 height 10
click at [233, 181] on button "Save" at bounding box center [246, 188] width 72 height 28
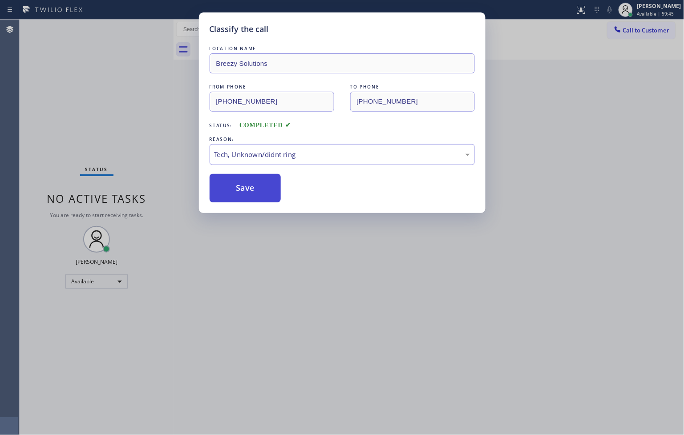
click at [233, 181] on button "Save" at bounding box center [246, 188] width 72 height 28
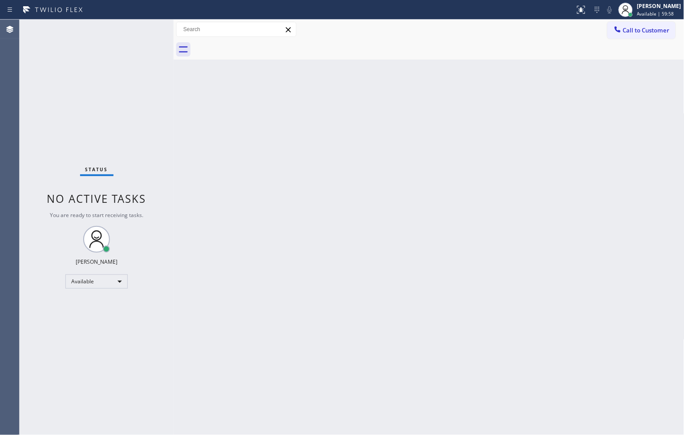
click at [61, 121] on div "Status No active tasks You are ready to start receiving tasks. [PERSON_NAME]" at bounding box center [97, 228] width 154 height 416
click at [144, 29] on div "Status No active tasks You are ready to start receiving tasks. [PERSON_NAME]" at bounding box center [97, 228] width 154 height 416
click at [52, 152] on div "Status No active tasks You are ready to start receiving tasks. [PERSON_NAME]" at bounding box center [97, 228] width 154 height 416
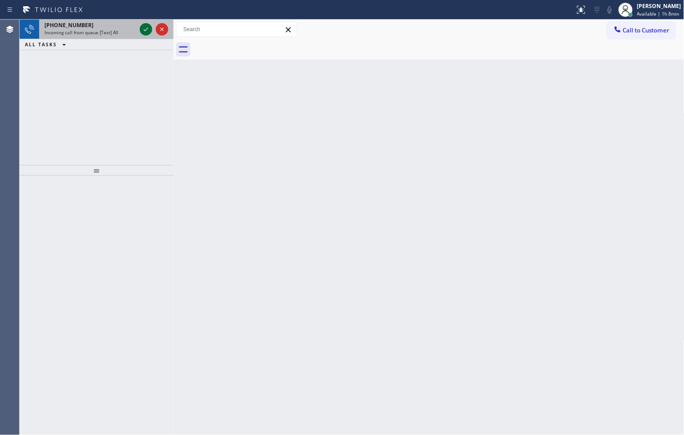
click at [136, 24] on div "+15146547916" at bounding box center [91, 25] width 92 height 8
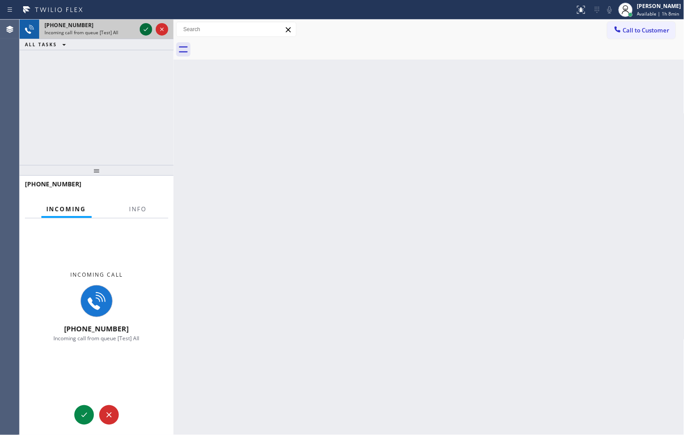
click at [141, 25] on icon at bounding box center [146, 29] width 11 height 11
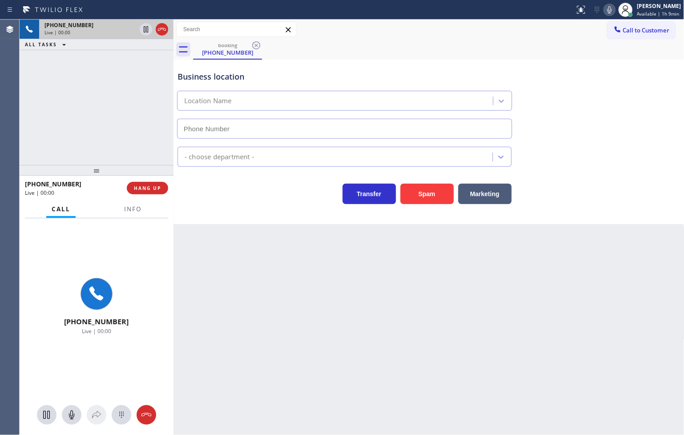
type input "(626) 768-1402"
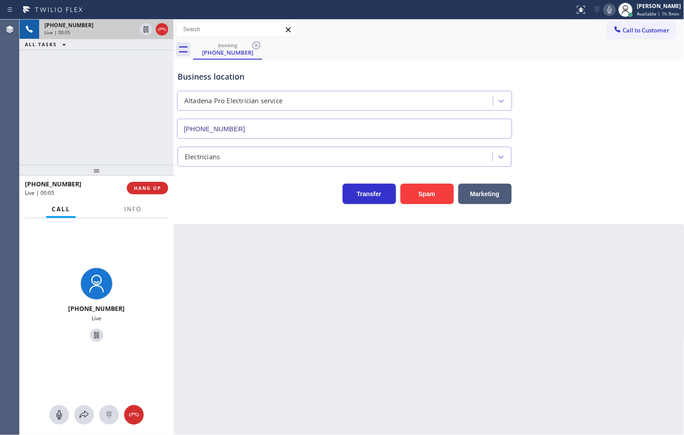
click at [155, 156] on div "+15146547916 Live | 00:05 ALL TASKS ALL TASKS ACTIVE TASKS TASKS IN WRAP UP" at bounding box center [97, 93] width 154 height 146
click at [207, 197] on div "Transfer Spam Marketing" at bounding box center [345, 191] width 338 height 25
click at [106, 122] on div "+15146547916 Live | 00:05 ALL TASKS ALL TASKS ACTIVE TASKS TASKS IN WRAP UP" at bounding box center [97, 93] width 154 height 146
click at [230, 216] on div "Business location Altadena Pro Electrician service (626) 768-1402 Electricians …" at bounding box center [429, 142] width 511 height 165
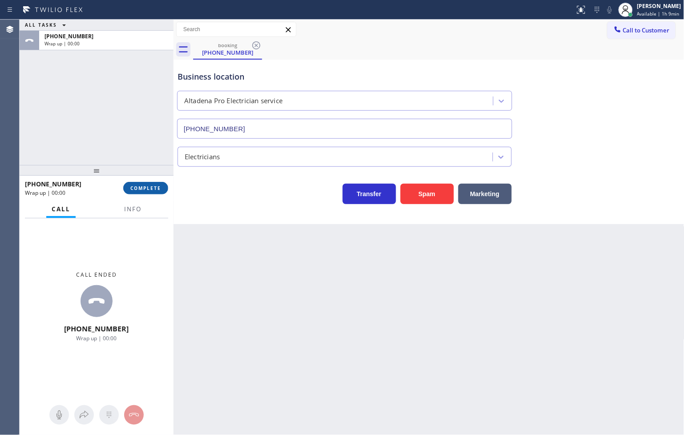
click at [151, 191] on span "COMPLETE" at bounding box center [145, 188] width 31 height 6
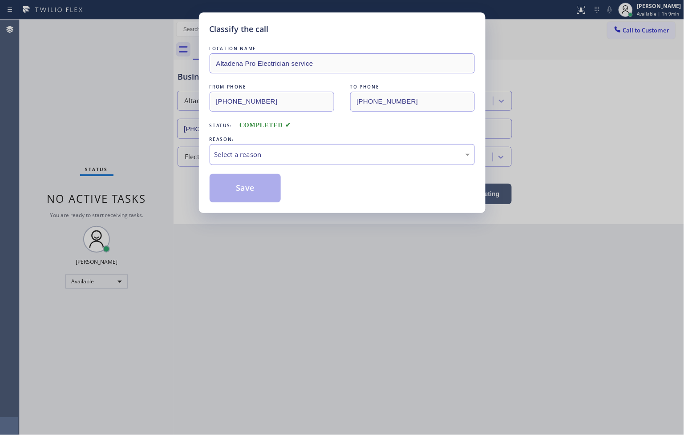
click at [236, 153] on div "Select a reason" at bounding box center [343, 155] width 256 height 10
click at [244, 194] on button "Save" at bounding box center [246, 188] width 72 height 28
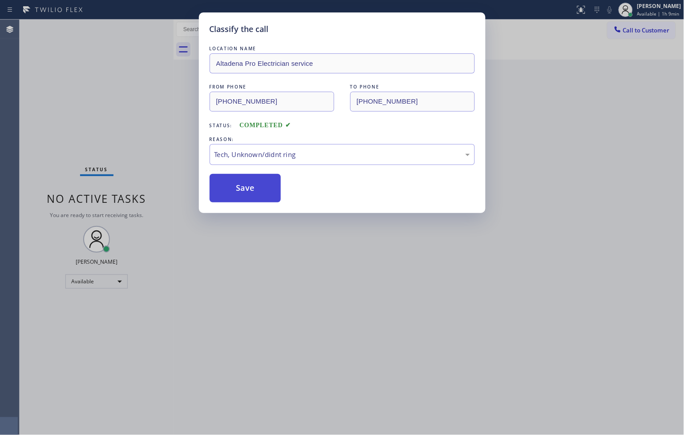
click at [244, 194] on button "Save" at bounding box center [246, 188] width 72 height 28
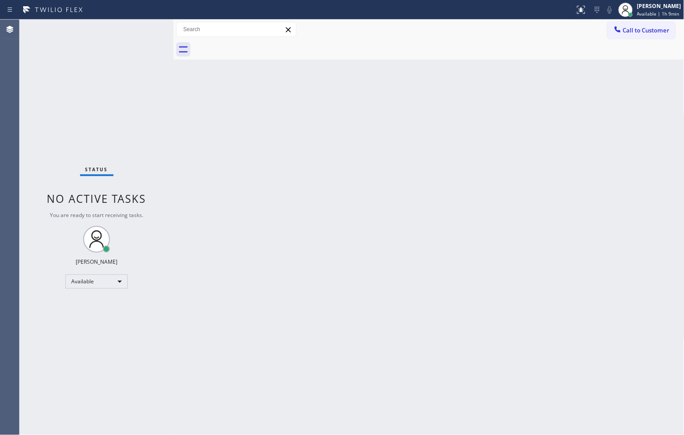
click at [50, 92] on div "Status No active tasks You are ready to start receiving tasks. [PERSON_NAME]" at bounding box center [97, 228] width 154 height 416
click at [145, 27] on div "Status No active tasks You are ready to start receiving tasks. [PERSON_NAME]" at bounding box center [97, 228] width 154 height 416
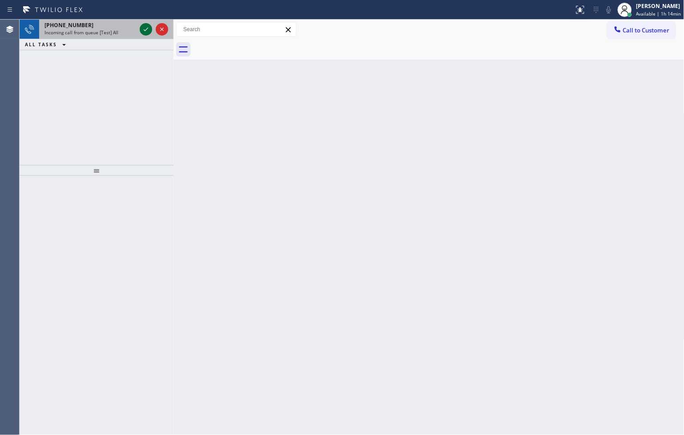
click at [144, 27] on icon at bounding box center [146, 29] width 11 height 11
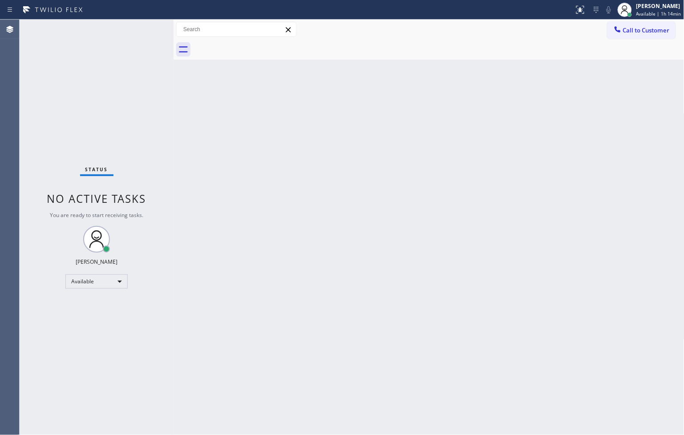
click at [144, 27] on div "Status No active tasks You are ready to start receiving tasks. [PERSON_NAME]" at bounding box center [97, 228] width 154 height 416
click at [575, 8] on icon at bounding box center [580, 9] width 11 height 11
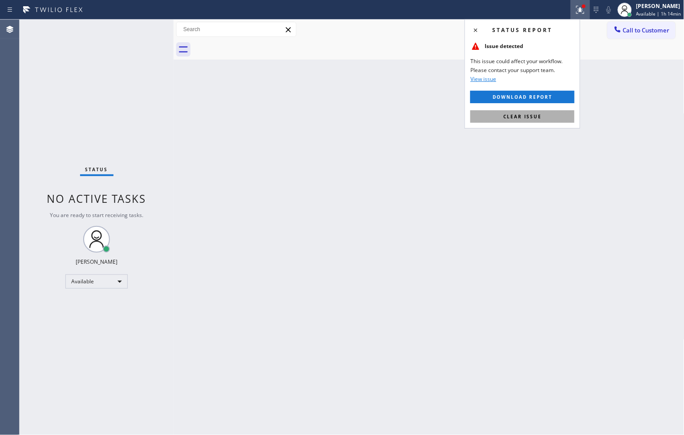
click at [545, 118] on button "Clear issue" at bounding box center [523, 116] width 104 height 12
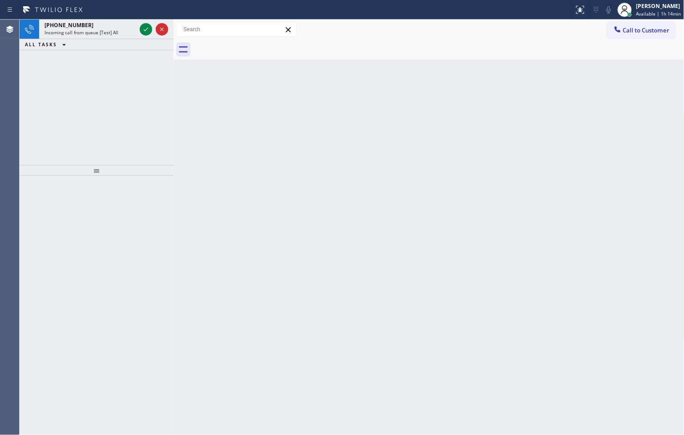
drag, startPoint x: 251, startPoint y: 141, endPoint x: 89, endPoint y: 71, distance: 175.9
click at [248, 137] on div "Back to Dashboard Change Sender ID Customers Technicians Select a contact Outbo…" at bounding box center [429, 228] width 511 height 416
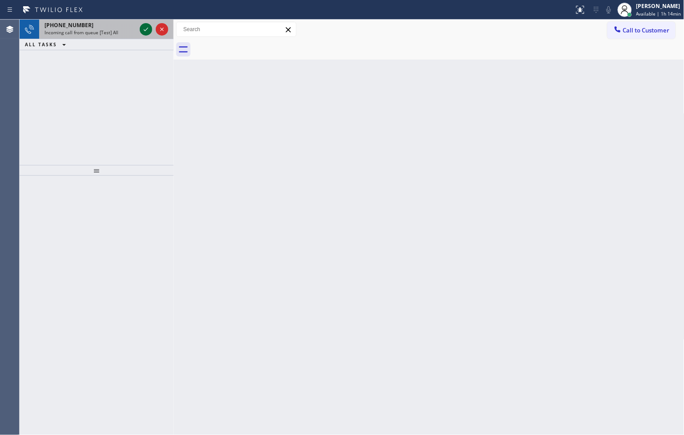
click at [146, 32] on icon at bounding box center [146, 29] width 11 height 11
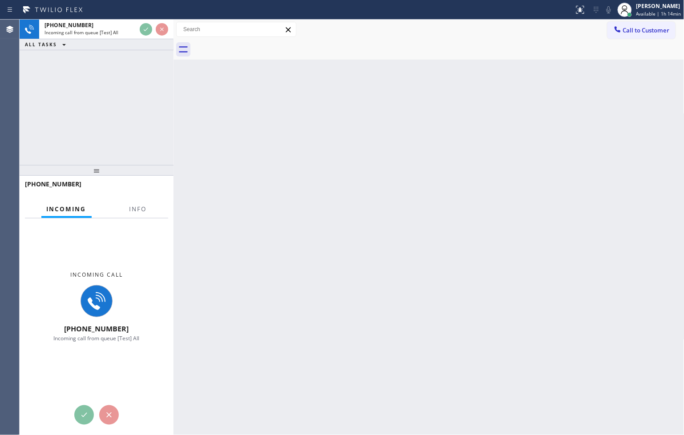
click at [153, 95] on div "+15105821414 Incoming call from queue [Test] All ALL TASKS ALL TASKS ACTIVE TAS…" at bounding box center [97, 93] width 154 height 146
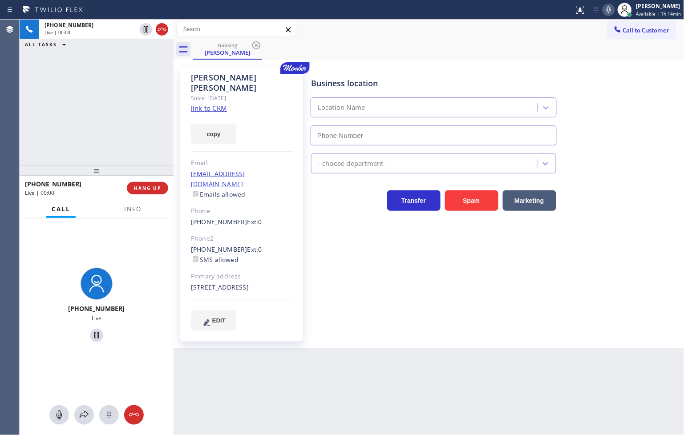
type input "(855) 731-4952"
click at [604, 9] on icon at bounding box center [609, 9] width 11 height 11
click at [223, 104] on link "link to CRM" at bounding box center [209, 108] width 36 height 9
click at [99, 94] on div "+15105821414 Live | 00:12 ALL TASKS ALL TASKS ACTIVE TASKS TASKS IN WRAP UP" at bounding box center [97, 93] width 154 height 146
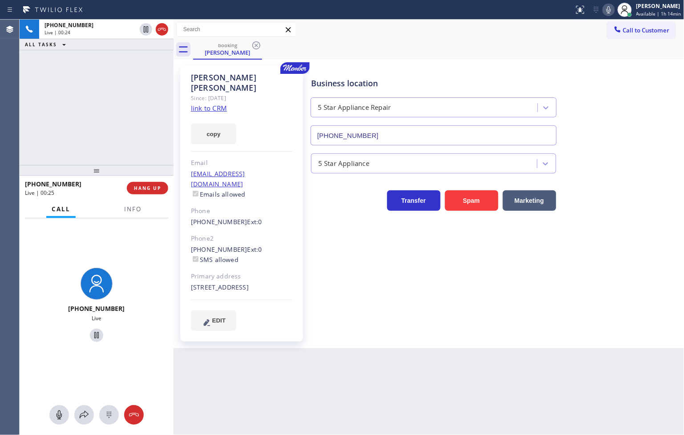
click at [78, 125] on div "+15105821414 Live | 00:24 ALL TASKS ALL TASKS ACTIVE TASKS TASKS IN WRAP UP" at bounding box center [97, 93] width 154 height 146
drag, startPoint x: 79, startPoint y: 143, endPoint x: 216, endPoint y: 165, distance: 138.9
click at [82, 142] on div "+15105821414 Live | 00:34 ALL TASKS ALL TASKS ACTIVE TASKS TASKS IN WRAP UP" at bounding box center [97, 93] width 154 height 146
click at [361, 246] on div "Business location 5 Star Appliance Repair (855) 731-4952 5 Star Appliance Trans…" at bounding box center [495, 199] width 373 height 260
click at [104, 121] on div "+15105821414 Live | 00:38 ALL TASKS ALL TASKS ACTIVE TASKS TASKS IN WRAP UP" at bounding box center [97, 93] width 154 height 146
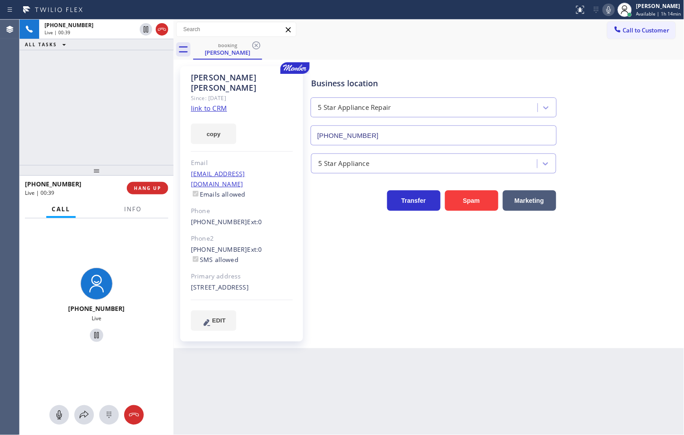
click at [390, 303] on div "Business location 5 Star Appliance Repair (855) 731-4952 5 Star Appliance Trans…" at bounding box center [495, 199] width 373 height 260
click at [65, 118] on div "+15105821414 Live | 00:40 ALL TASKS ALL TASKS ACTIVE TASKS TASKS IN WRAP UP" at bounding box center [97, 93] width 154 height 146
click at [366, 293] on div "Business location 5 Star Appliance Repair (855) 731-4952 5 Star Appliance Trans…" at bounding box center [495, 199] width 373 height 260
click at [125, 139] on div "+15105821414 Live | 00:43 ALL TASKS ALL TASKS ACTIVE TASKS TASKS IN WRAP UP" at bounding box center [97, 93] width 154 height 146
click at [124, 99] on div "+15105821414 Live | 01:34 ALL TASKS ALL TASKS ACTIVE TASKS TASKS IN WRAP UP" at bounding box center [97, 93] width 154 height 146
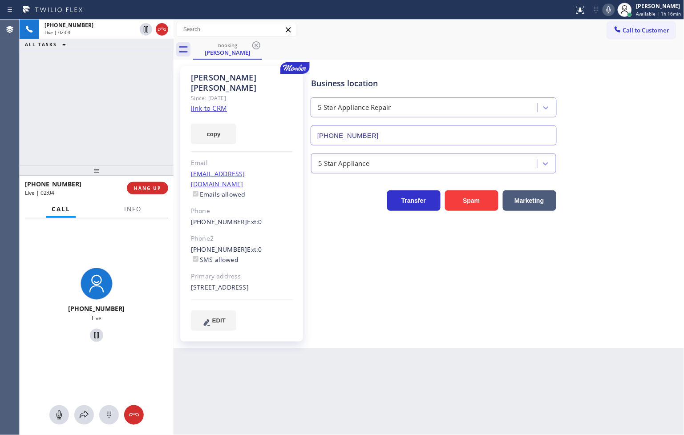
click at [117, 252] on div "+15105821414 Live" at bounding box center [97, 307] width 154 height 176
click at [87, 120] on div "+15105821414 Live | 02:16 ALL TASKS ALL TASKS ACTIVE TASKS TASKS IN WRAP UP" at bounding box center [97, 93] width 154 height 146
click at [77, 419] on div at bounding box center [84, 415] width 20 height 11
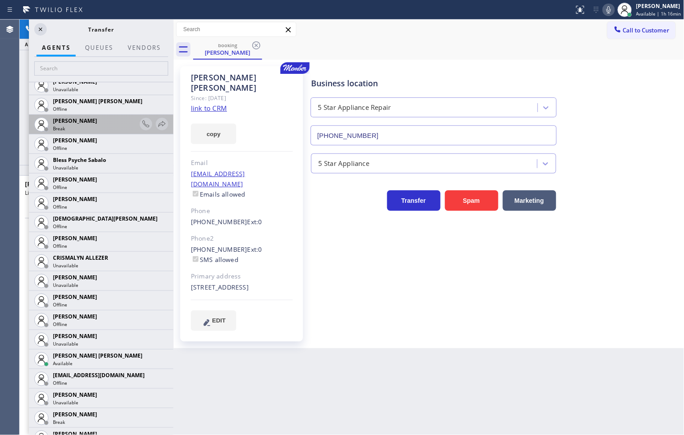
scroll to position [148, 0]
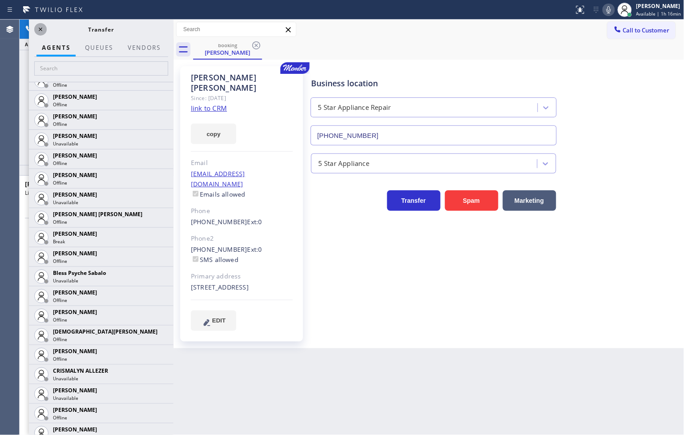
click at [39, 27] on icon at bounding box center [40, 29] width 11 height 11
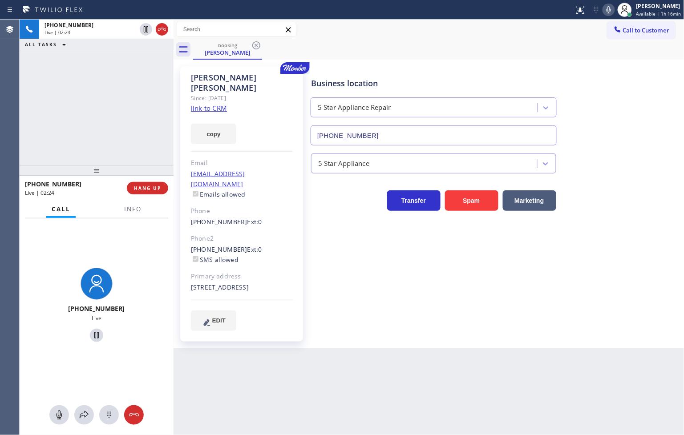
click at [137, 158] on div "+15105821414 Live | 02:24 ALL TASKS ALL TASKS ACTIVE TASKS TASKS IN WRAP UP" at bounding box center [97, 93] width 154 height 146
click at [135, 159] on div "+15105821414 Live | 02:51 ALL TASKS ALL TASKS ACTIVE TASKS TASKS IN WRAP UP" at bounding box center [97, 93] width 154 height 146
click at [127, 128] on div "+15105821414 Live | 03:06 ALL TASKS ALL TASKS ACTIVE TASKS TASKS IN WRAP UP" at bounding box center [97, 93] width 154 height 146
click at [127, 128] on div "+15105821414 Live | 03:08 ALL TASKS ALL TASKS ACTIVE TASKS TASKS IN WRAP UP" at bounding box center [97, 93] width 154 height 146
click at [68, 100] on div "+15105821414 Live | 03:35 ALL TASKS ALL TASKS ACTIVE TASKS TASKS IN WRAP UP" at bounding box center [97, 93] width 154 height 146
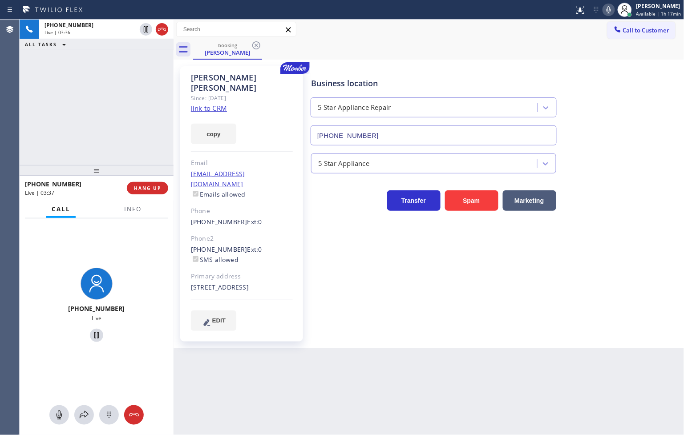
click at [499, 326] on div "Business location 5 Star Appliance Repair (855) 731-4952 5 Star Appliance Trans…" at bounding box center [495, 208] width 373 height 278
click at [96, 115] on div "+15105821414 Live | 03:37 ALL TASKS ALL TASKS ACTIVE TASKS TASKS IN WRAP UP" at bounding box center [97, 93] width 154 height 146
click at [126, 103] on div "+15105821414 Live | 03:37 ALL TASKS ALL TASKS ACTIVE TASKS TASKS IN WRAP UP" at bounding box center [97, 93] width 154 height 146
click at [127, 99] on div "+15105821414 Live | 03:38 ALL TASKS ALL TASKS ACTIVE TASKS TASKS IN WRAP UP" at bounding box center [97, 93] width 154 height 146
click at [451, 34] on div "Call to Customer Outbound call Location Search location Your caller id phone nu…" at bounding box center [429, 30] width 511 height 16
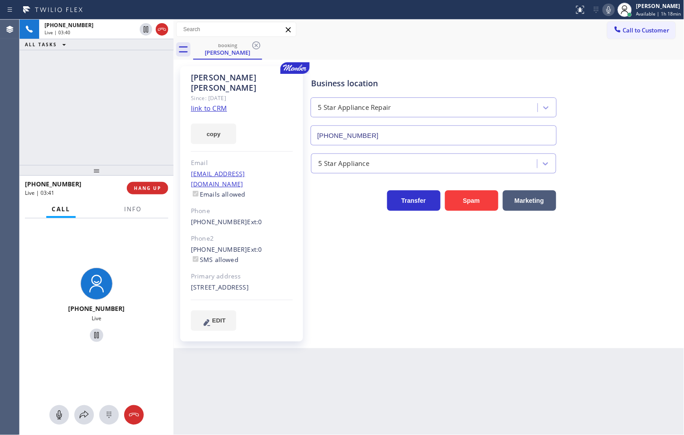
click at [121, 130] on div "+15105821414 Live | 03:40 ALL TASKS ALL TASKS ACTIVE TASKS TASKS IN WRAP UP" at bounding box center [97, 93] width 154 height 146
click at [106, 98] on div "+15105821414 Live | 03:41 ALL TASKS ALL TASKS ACTIVE TASKS TASKS IN WRAP UP" at bounding box center [97, 93] width 154 height 146
click at [136, 103] on div "+15105821414 Live | 03:41 ALL TASKS ALL TASKS ACTIVE TASKS TASKS IN WRAP UP" at bounding box center [97, 93] width 154 height 146
click at [139, 94] on div "+15105821414 Live | 03:42 ALL TASKS ALL TASKS ACTIVE TASKS TASKS IN WRAP UP" at bounding box center [97, 93] width 154 height 146
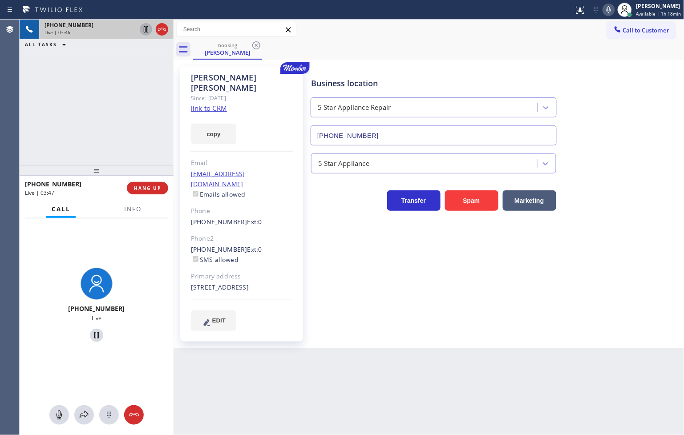
click at [147, 29] on icon at bounding box center [146, 29] width 4 height 6
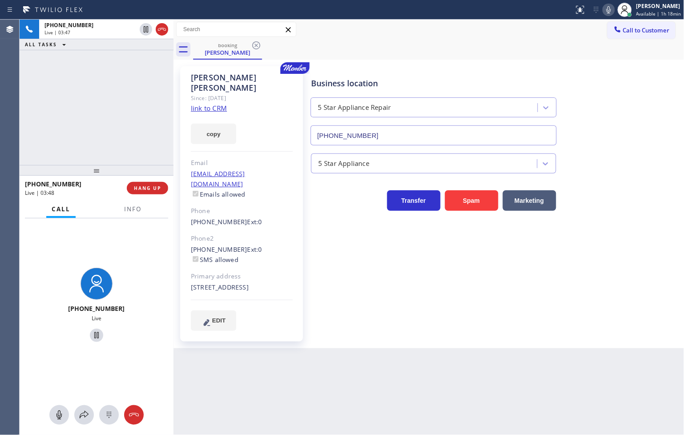
click at [607, 12] on icon at bounding box center [609, 9] width 4 height 7
click at [83, 415] on icon at bounding box center [84, 415] width 11 height 11
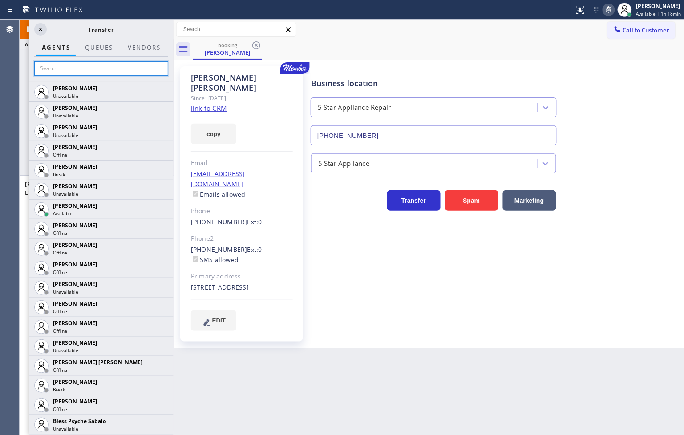
click at [77, 71] on input "text" at bounding box center [101, 68] width 134 height 14
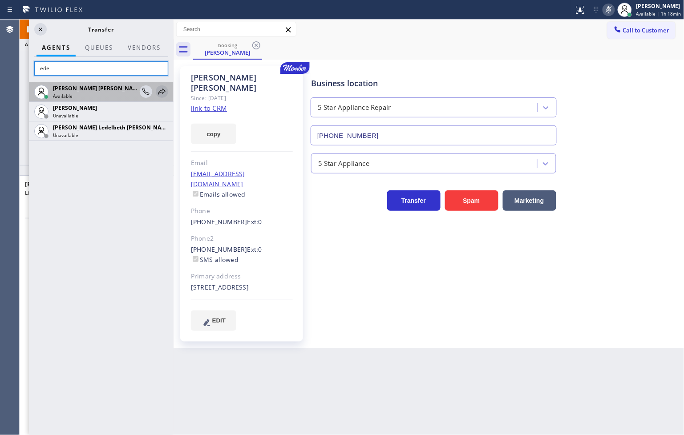
type input "ede"
click at [165, 90] on icon at bounding box center [162, 91] width 11 height 11
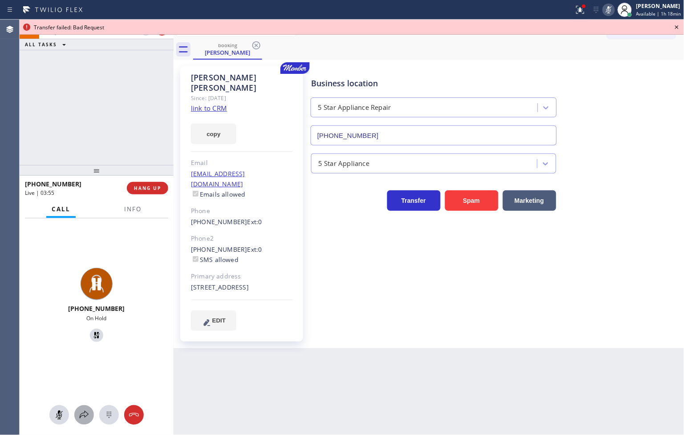
click at [85, 412] on icon at bounding box center [84, 415] width 11 height 11
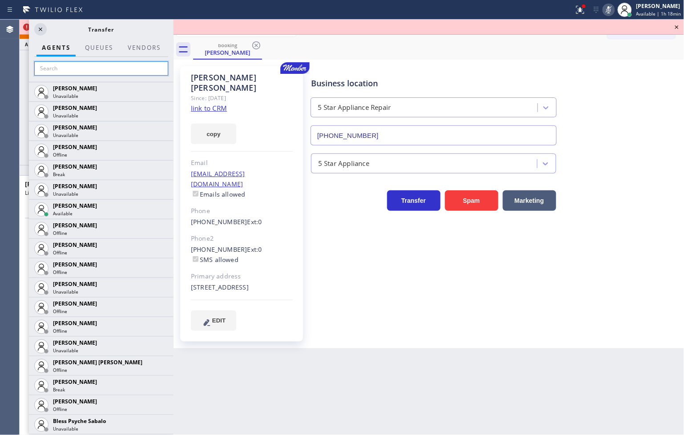
click at [72, 73] on input "text" at bounding box center [101, 68] width 134 height 14
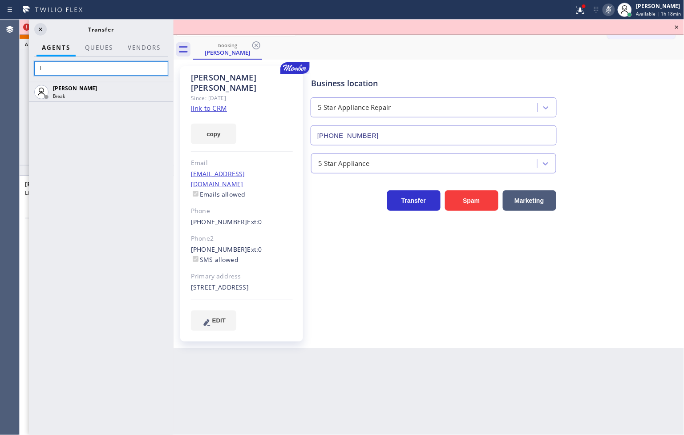
type input "l"
type input "mic"
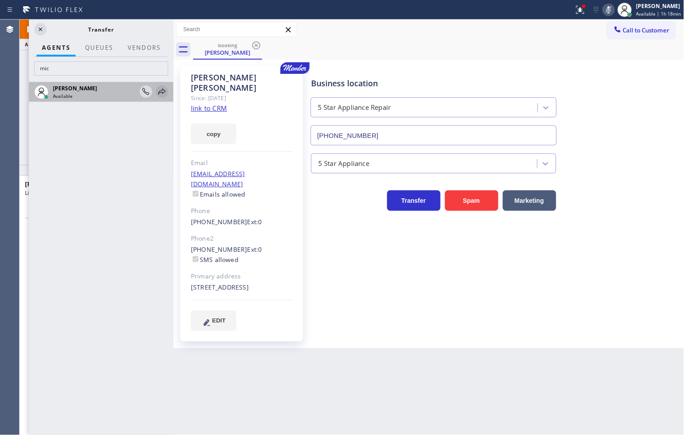
click at [166, 90] on icon at bounding box center [162, 91] width 11 height 11
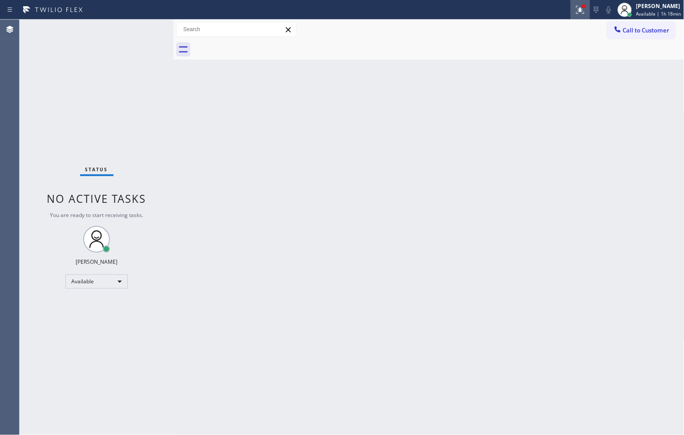
click at [578, 8] on icon at bounding box center [580, 8] width 5 height 3
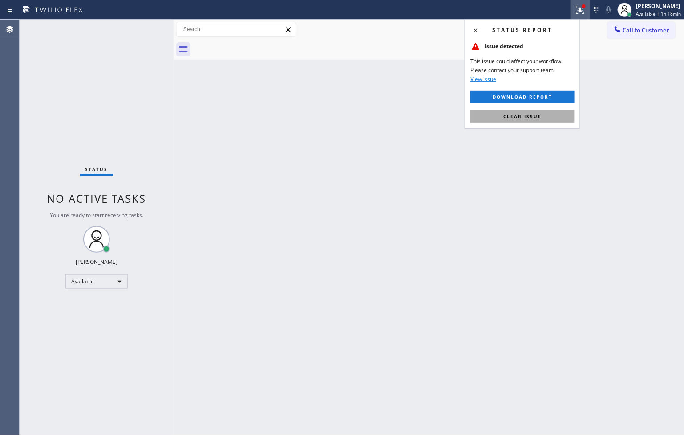
click at [544, 121] on button "Clear issue" at bounding box center [523, 116] width 104 height 12
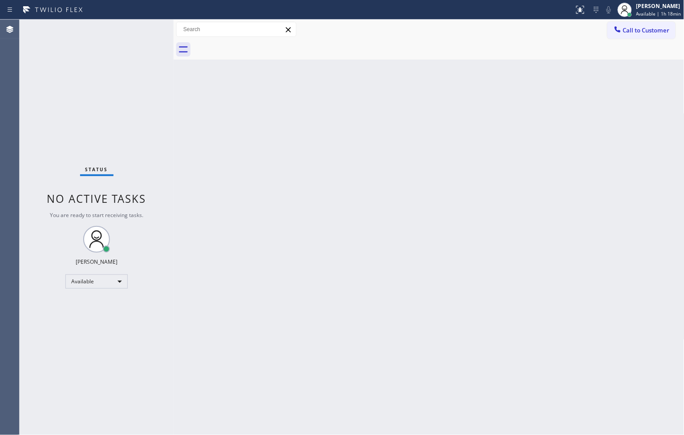
click at [142, 25] on div "Status No active tasks You are ready to start receiving tasks. [PERSON_NAME]" at bounding box center [97, 228] width 154 height 416
click at [141, 24] on div "Status No active tasks You are ready to start receiving tasks. [PERSON_NAME]" at bounding box center [97, 228] width 154 height 416
click at [149, 41] on div "Status No active tasks You are ready to start receiving tasks. [PERSON_NAME]" at bounding box center [97, 228] width 154 height 416
click at [145, 26] on div "Status No active tasks You are ready to start receiving tasks. [PERSON_NAME]" at bounding box center [97, 228] width 154 height 416
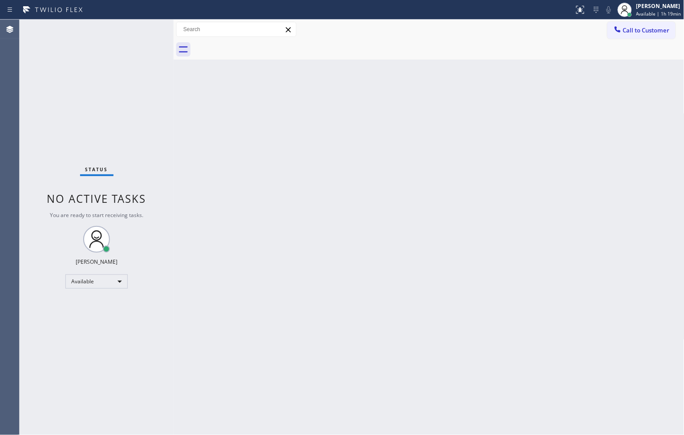
click at [145, 26] on div "Status No active tasks You are ready to start receiving tasks. [PERSON_NAME]" at bounding box center [97, 228] width 154 height 416
click at [122, 90] on div "Status No active tasks You are ready to start receiving tasks. [PERSON_NAME]" at bounding box center [97, 228] width 154 height 416
click at [140, 25] on div "Status No active tasks You are ready to start receiving tasks. [PERSON_NAME]" at bounding box center [97, 228] width 154 height 416
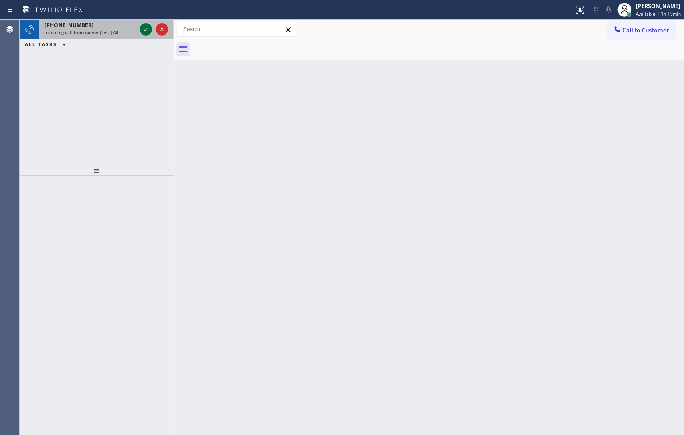
click at [141, 25] on icon at bounding box center [146, 29] width 11 height 11
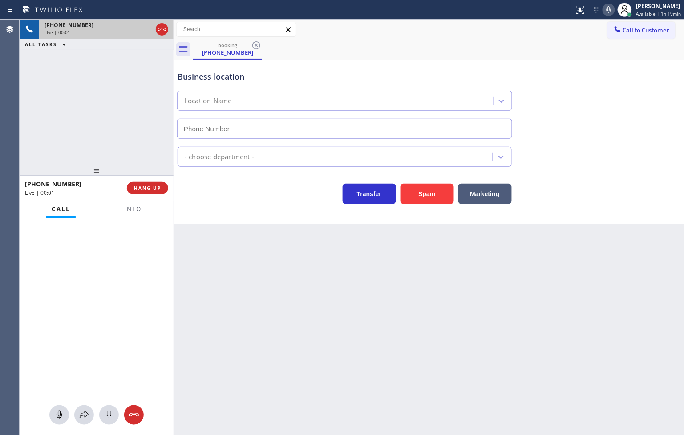
type input "(341) 222-1346"
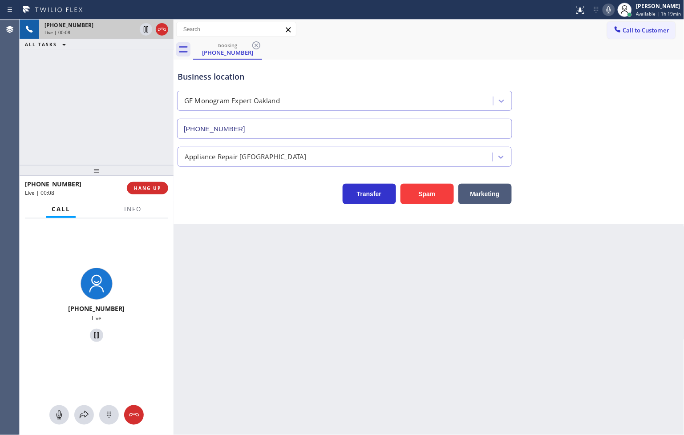
click at [261, 233] on div "Back to Dashboard Change Sender ID Customers Technicians Select a contact Outbo…" at bounding box center [429, 228] width 511 height 416
click at [100, 137] on div "+16317666150 Live | 00:08 ALL TASKS ALL TASKS ACTIVE TASKS TASKS IN WRAP UP" at bounding box center [97, 93] width 154 height 146
click at [130, 211] on span "Info" at bounding box center [132, 209] width 17 height 8
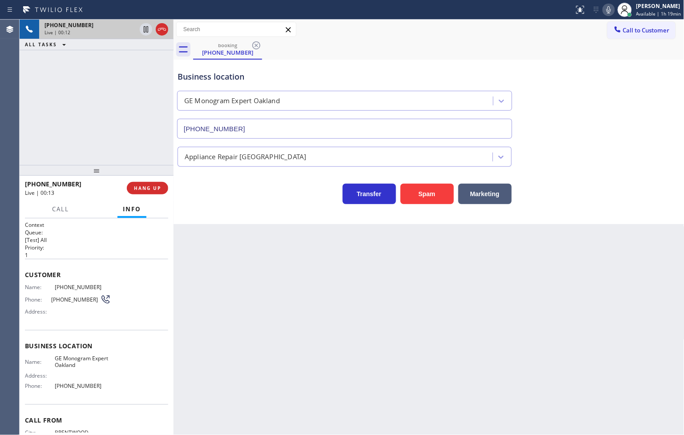
click at [460, 67] on div "Business location GE Monogram Expert Oakland (341) 222-1346" at bounding box center [345, 100] width 338 height 77
click at [151, 186] on span "HANG UP" at bounding box center [147, 188] width 27 height 6
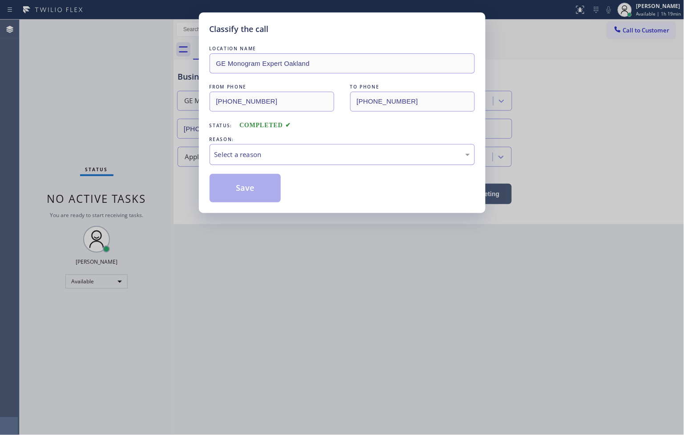
click at [239, 159] on div "Select a reason" at bounding box center [343, 155] width 256 height 10
click at [245, 190] on button "Save" at bounding box center [246, 188] width 72 height 28
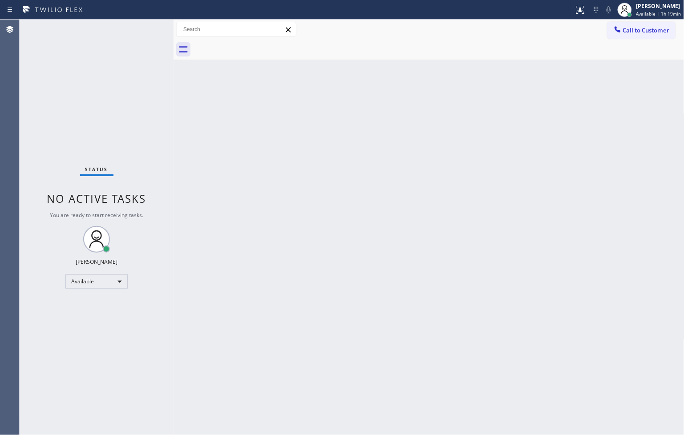
click at [139, 28] on div "Status No active tasks You are ready to start receiving tasks. [PERSON_NAME]" at bounding box center [97, 228] width 154 height 416
click at [505, 324] on div "Back to Dashboard Change Sender ID Customers Technicians Select a contact Outbo…" at bounding box center [429, 228] width 511 height 416
click at [140, 76] on div "Status No active tasks You are ready to start receiving tasks. [PERSON_NAME]" at bounding box center [97, 228] width 154 height 416
click at [147, 28] on div "Status No active tasks You are ready to start receiving tasks. [PERSON_NAME]" at bounding box center [97, 228] width 154 height 416
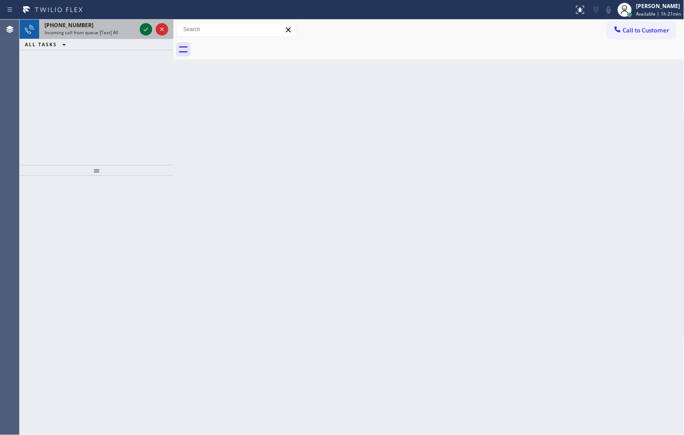
click at [144, 27] on icon at bounding box center [146, 29] width 11 height 11
click at [147, 28] on icon at bounding box center [146, 30] width 4 height 4
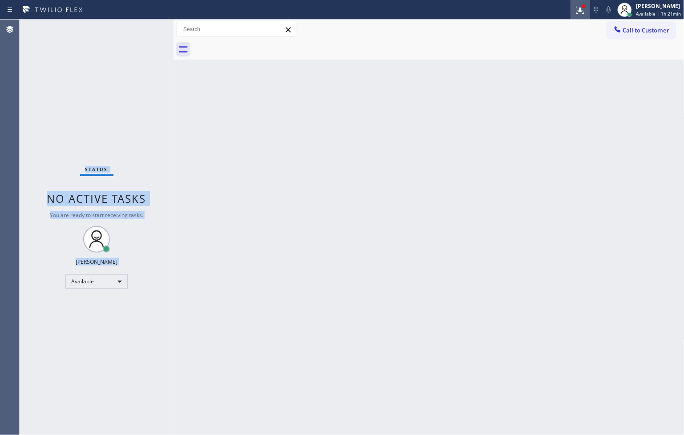
click at [571, 15] on button at bounding box center [581, 10] width 20 height 20
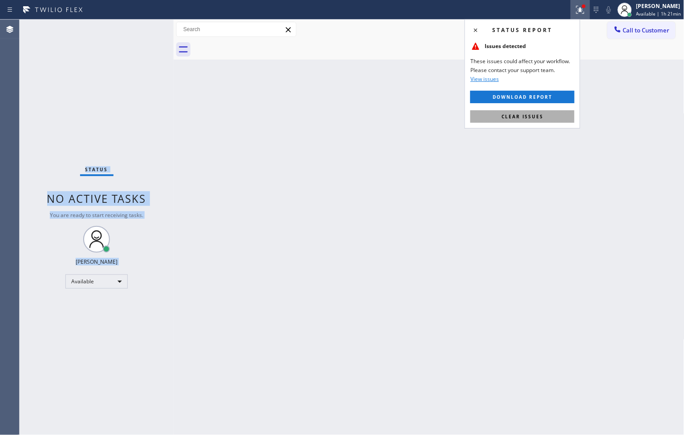
click at [536, 116] on span "Clear issues" at bounding box center [523, 117] width 42 height 6
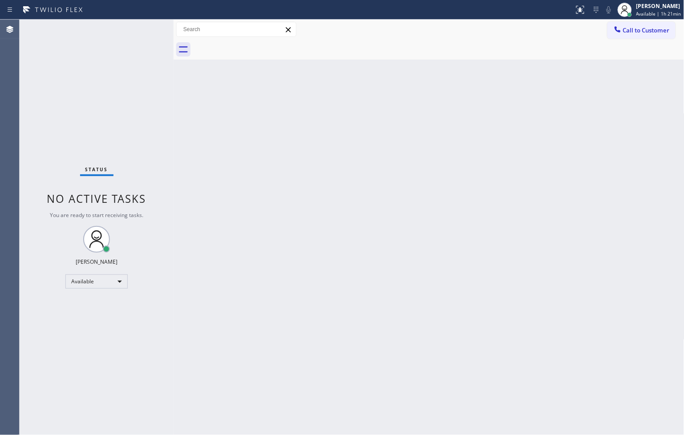
click at [134, 172] on div "Status No active tasks You are ready to start receiving tasks. [PERSON_NAME]" at bounding box center [97, 228] width 154 height 416
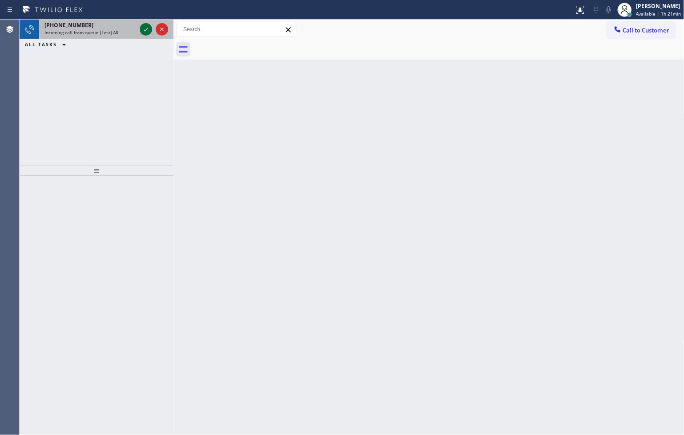
click at [150, 30] on icon at bounding box center [146, 29] width 11 height 11
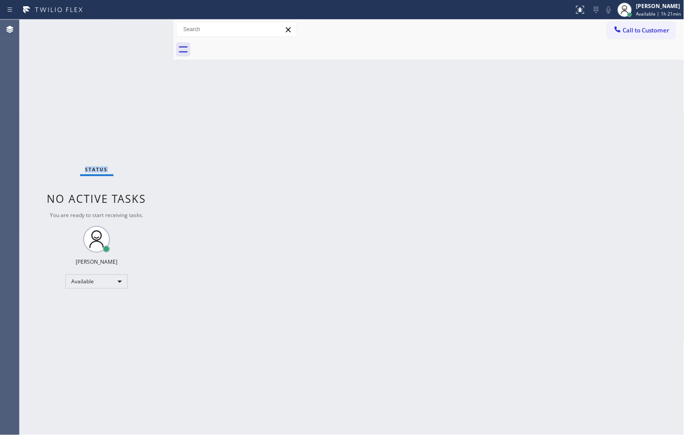
click at [150, 30] on div "Status No active tasks You are ready to start receiving tasks. [PERSON_NAME]" at bounding box center [97, 228] width 154 height 416
click at [576, 12] on div at bounding box center [581, 9] width 20 height 11
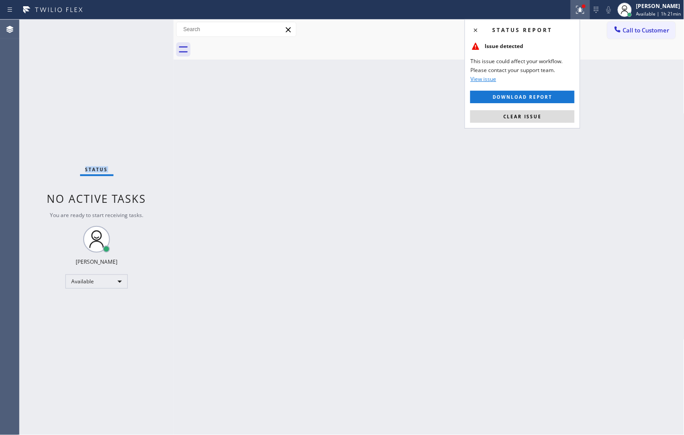
click at [554, 118] on button "Clear issue" at bounding box center [523, 116] width 104 height 12
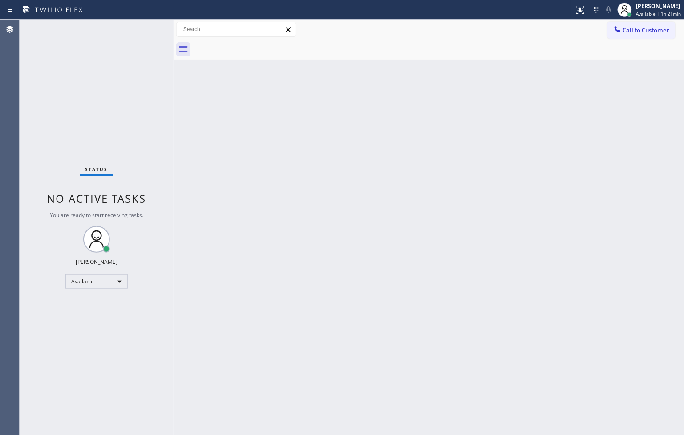
click at [208, 142] on div "Back to Dashboard Change Sender ID Customers Technicians Select a contact Outbo…" at bounding box center [429, 228] width 511 height 416
click at [143, 28] on div "Status No active tasks You are ready to start receiving tasks. [PERSON_NAME]" at bounding box center [97, 228] width 154 height 416
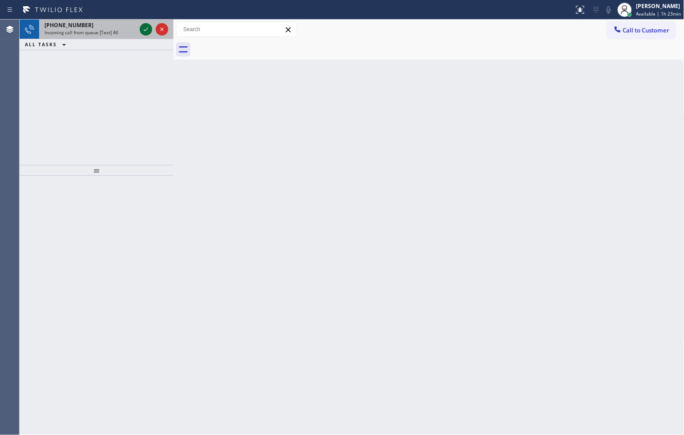
click at [143, 28] on icon at bounding box center [146, 29] width 11 height 11
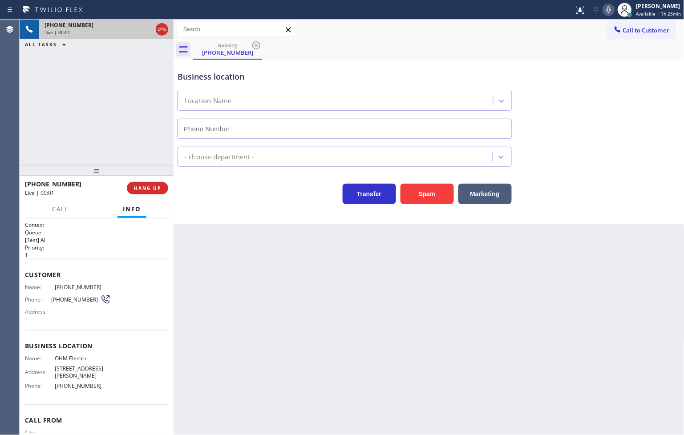
type input "(640) 205-5726"
click at [419, 199] on button "Spam" at bounding box center [427, 194] width 53 height 20
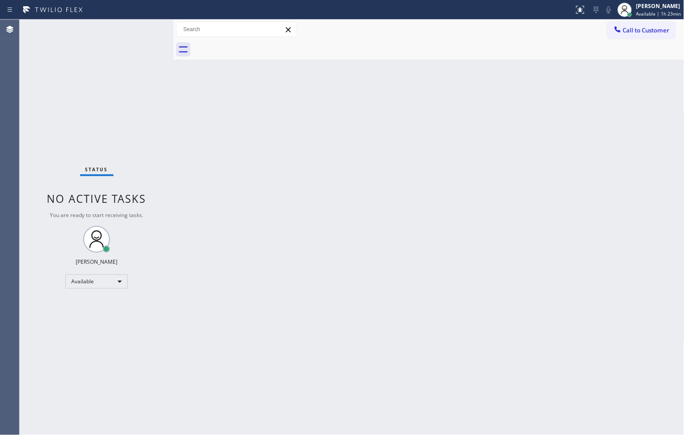
click at [148, 30] on div "Status No active tasks You are ready to start receiving tasks. [PERSON_NAME]" at bounding box center [97, 228] width 154 height 416
click at [146, 25] on div "Status No active tasks You are ready to start receiving tasks. [PERSON_NAME]" at bounding box center [97, 228] width 154 height 416
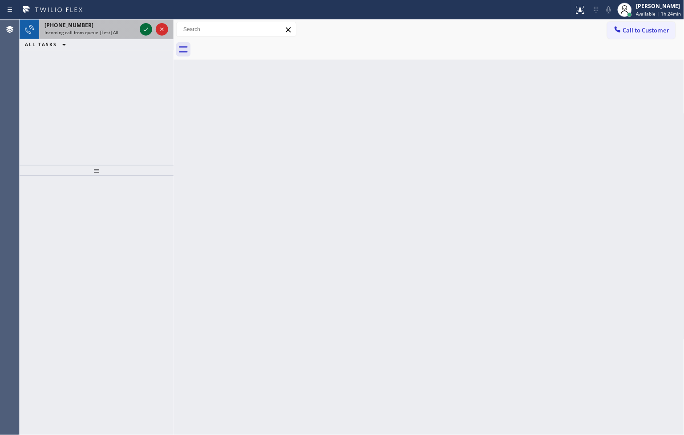
click at [146, 25] on icon at bounding box center [146, 29] width 11 height 11
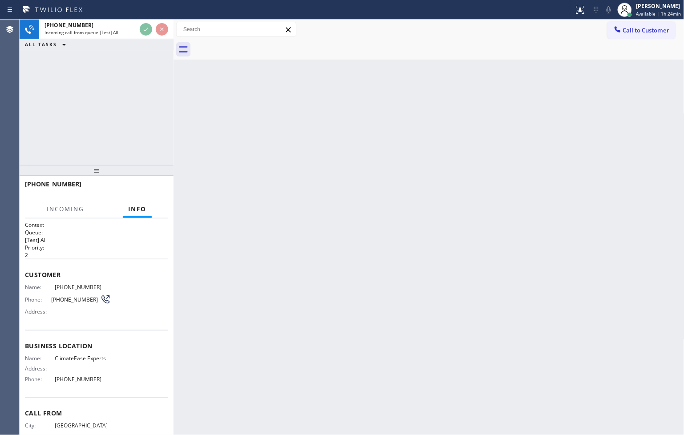
click at [255, 139] on div "Back to Dashboard Change Sender ID Customers Technicians Select a contact Outbo…" at bounding box center [429, 228] width 511 height 416
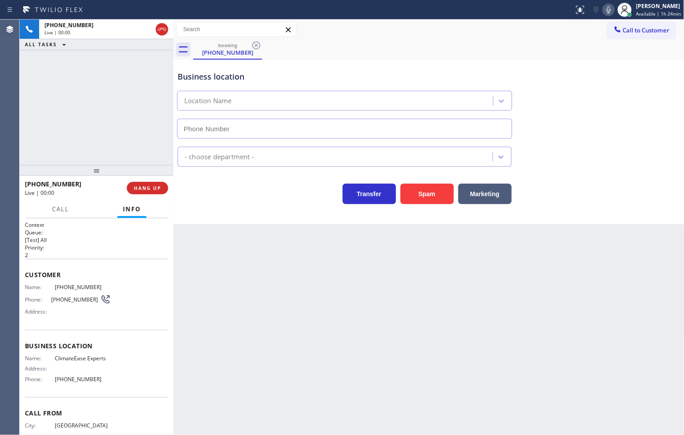
type input "(619) 604-6320"
click at [428, 199] on button "Spam" at bounding box center [427, 194] width 53 height 20
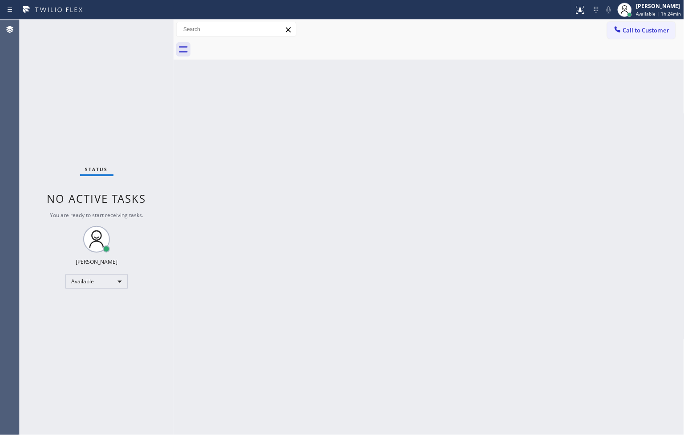
click at [145, 43] on div "Status No active tasks You are ready to start receiving tasks. [PERSON_NAME]" at bounding box center [97, 228] width 154 height 416
click at [145, 23] on div "Status No active tasks You are ready to start receiving tasks. [PERSON_NAME]" at bounding box center [97, 228] width 154 height 416
click at [142, 24] on div "Status No active tasks You are ready to start receiving tasks. [PERSON_NAME]" at bounding box center [97, 228] width 154 height 416
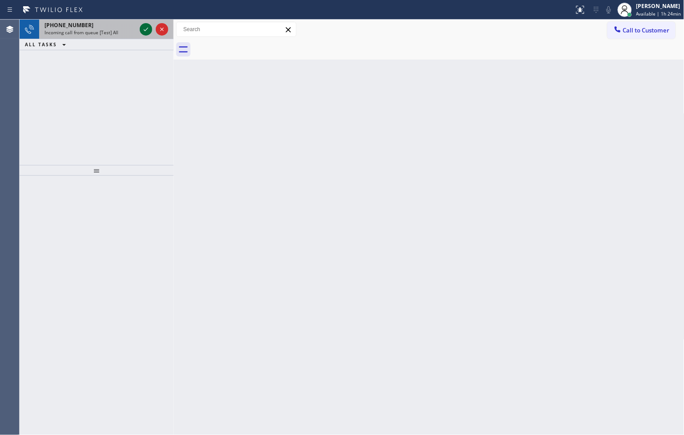
click at [142, 24] on icon at bounding box center [146, 29] width 11 height 11
click at [141, 30] on icon at bounding box center [146, 29] width 11 height 11
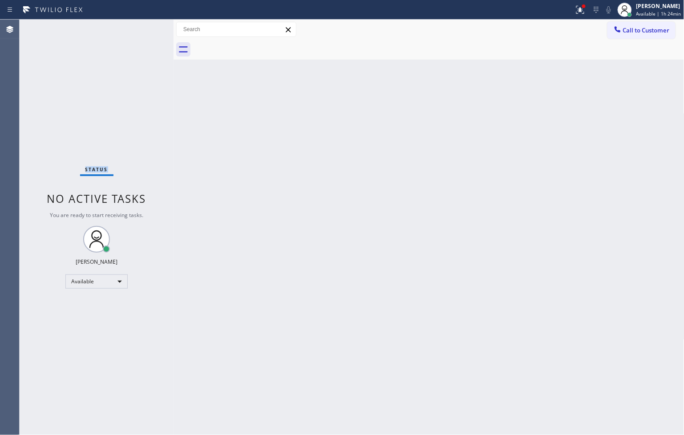
click at [143, 30] on div "Status No active tasks You are ready to start receiving tasks. [PERSON_NAME]" at bounding box center [97, 228] width 154 height 416
drag, startPoint x: 569, startPoint y: 9, endPoint x: 567, endPoint y: 24, distance: 15.2
click at [575, 8] on icon at bounding box center [580, 9] width 11 height 11
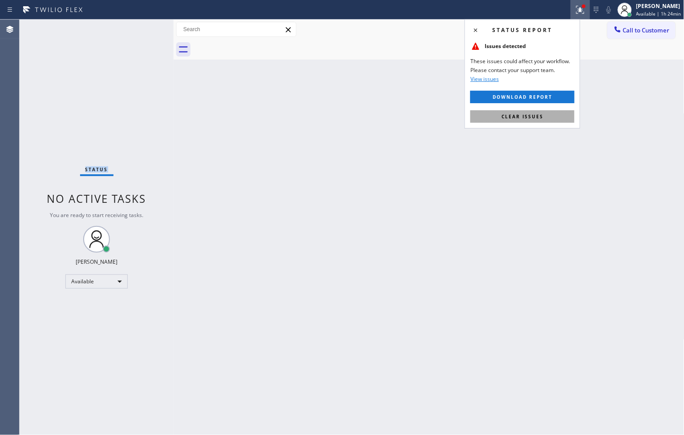
click at [558, 118] on button "Clear issues" at bounding box center [523, 116] width 104 height 12
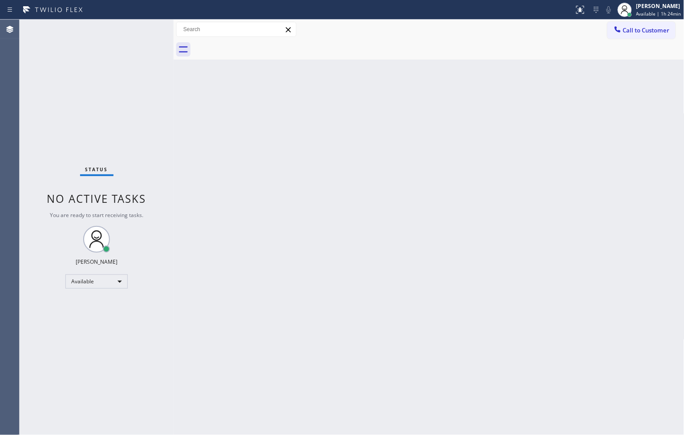
click at [204, 173] on div "Back to Dashboard Change Sender ID Customers Technicians Select a contact Outbo…" at bounding box center [429, 228] width 511 height 416
click at [144, 25] on div "Status No active tasks You are ready to start receiving tasks. [PERSON_NAME]" at bounding box center [97, 228] width 154 height 416
click at [142, 25] on div "Status No active tasks You are ready to start receiving tasks. [PERSON_NAME]" at bounding box center [97, 228] width 154 height 416
click at [139, 28] on div "Status No active tasks You are ready to start receiving tasks. [PERSON_NAME]" at bounding box center [97, 228] width 154 height 416
click at [145, 27] on div "Status No active tasks You are ready to start receiving tasks. [PERSON_NAME]" at bounding box center [97, 228] width 154 height 416
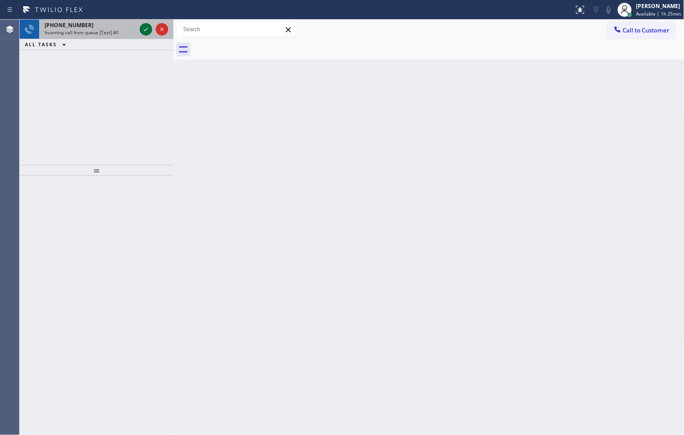
click at [145, 27] on icon at bounding box center [146, 29] width 11 height 11
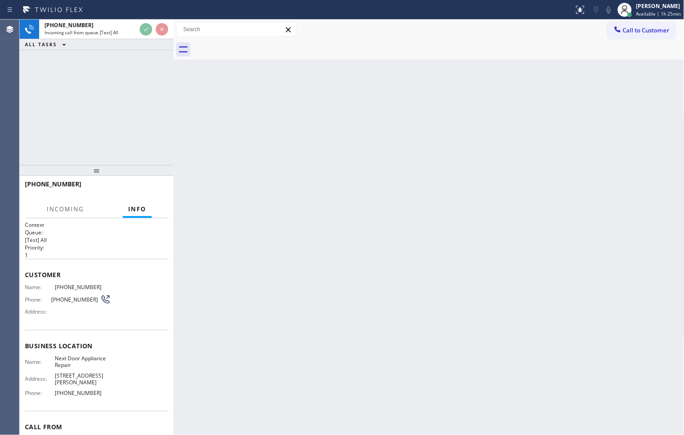
click at [152, 80] on div "+14084259041 Incoming call from queue [Test] All ALL TASKS ALL TASKS ACTIVE TAS…" at bounding box center [97, 93] width 154 height 146
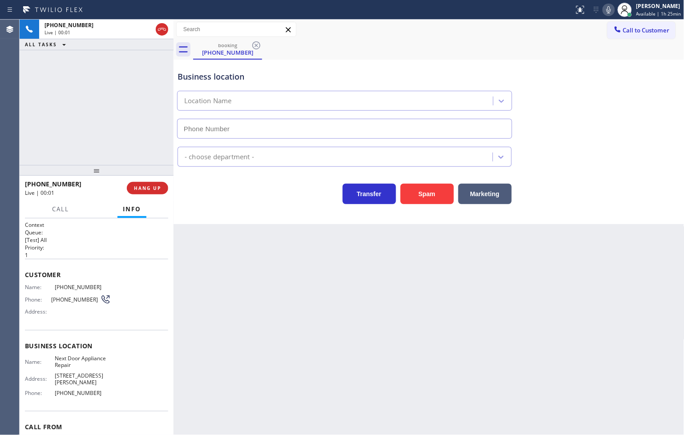
type input "(844) 505-3776"
click at [257, 195] on div "Transfer Spam Marketing" at bounding box center [345, 191] width 338 height 25
click at [55, 121] on div "+14084259041 Live | 00:05 ALL TASKS ALL TASKS ACTIVE TASKS TASKS IN WRAP UP" at bounding box center [97, 93] width 154 height 146
click at [257, 206] on div "Business location Next Door Appliance Repair (844) 505-3776 Appliance Repair Hi…" at bounding box center [429, 142] width 511 height 165
click at [112, 138] on div "+14084259041 Live | 00:05 ALL TASKS ALL TASKS ACTIVE TASKS TASKS IN WRAP UP" at bounding box center [97, 93] width 154 height 146
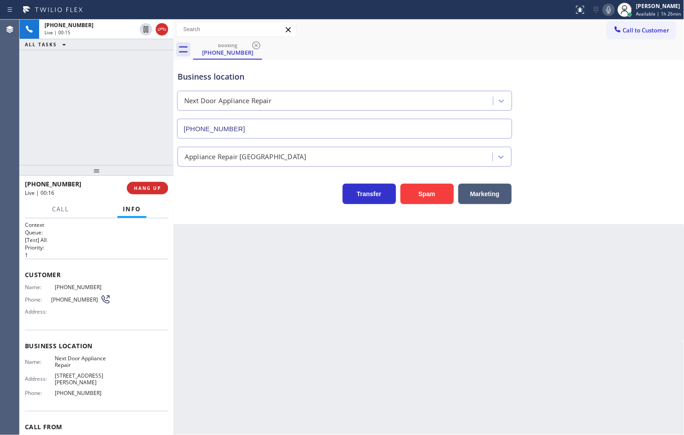
click at [86, 139] on div "+14084259041 Live | 00:15 ALL TASKS ALL TASKS ACTIVE TASKS TASKS IN WRAP UP" at bounding box center [97, 93] width 154 height 146
click at [187, 184] on div "Transfer Spam Marketing" at bounding box center [345, 191] width 338 height 25
click at [239, 216] on div "Business location Next Door Appliance Repair (844) 505-3776 Appliance Repair Hi…" at bounding box center [429, 142] width 511 height 165
click at [224, 216] on div "Business location Next Door Appliance Repair (844) 505-3776 Appliance Repair Hi…" at bounding box center [429, 142] width 511 height 165
click at [111, 125] on div "+14084259041 Live | 00:42 ALL TASKS ALL TASKS ACTIVE TASKS TASKS IN WRAP UP" at bounding box center [97, 93] width 154 height 146
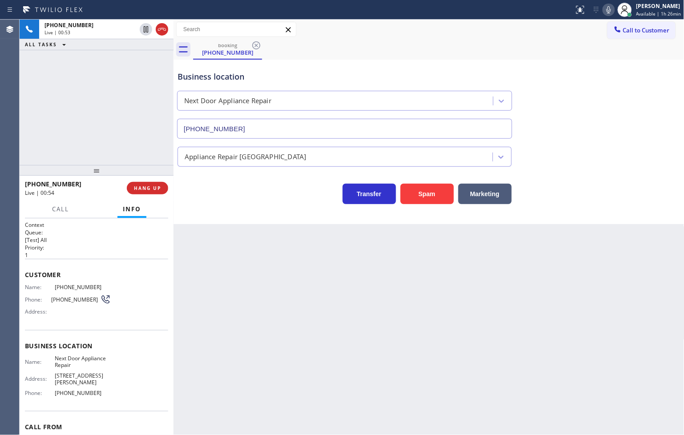
click at [607, 10] on icon at bounding box center [609, 9] width 4 height 7
click at [604, 10] on icon at bounding box center [609, 9] width 11 height 11
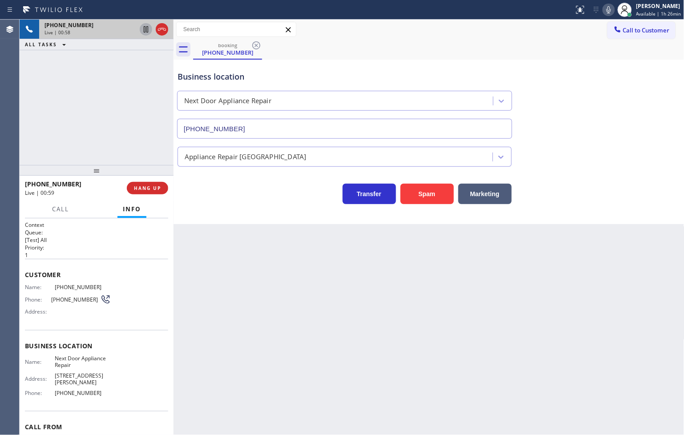
click at [148, 29] on icon at bounding box center [146, 29] width 4 height 6
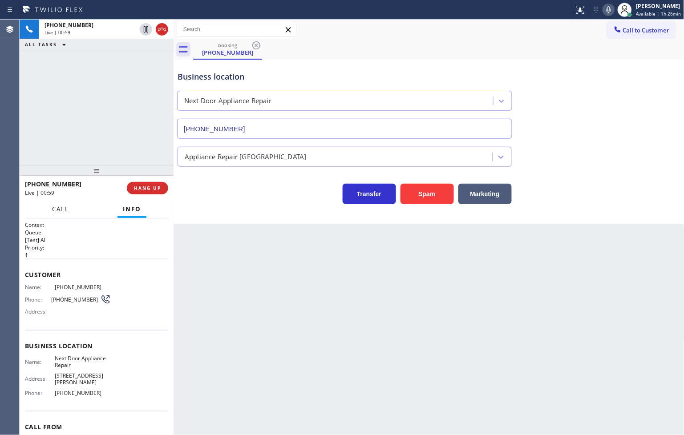
click at [65, 212] on span "Call" at bounding box center [60, 209] width 17 height 8
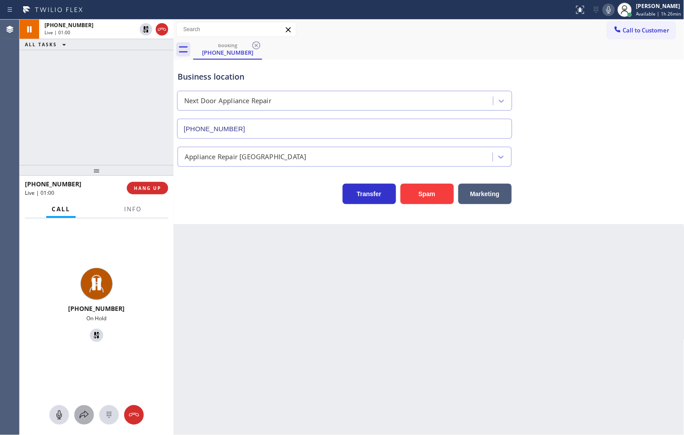
click at [86, 412] on icon at bounding box center [84, 415] width 11 height 11
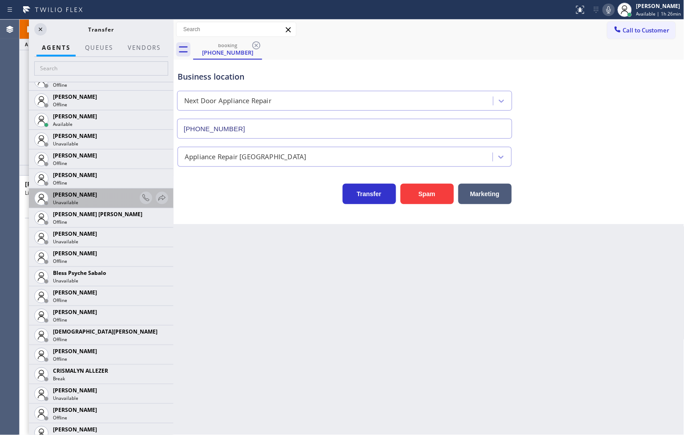
scroll to position [346, 0]
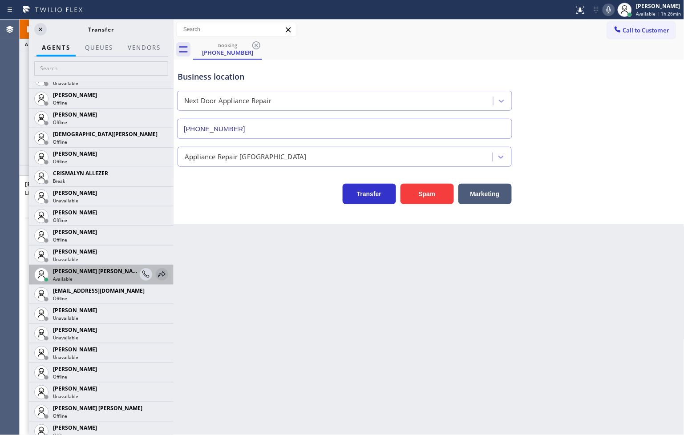
click at [157, 272] on icon at bounding box center [162, 274] width 11 height 11
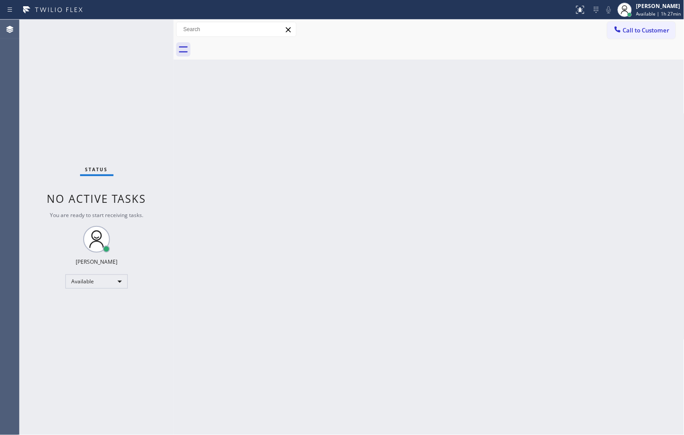
click at [532, 152] on div "Back to Dashboard Change Sender ID Customers Technicians Select a contact Outbo…" at bounding box center [429, 228] width 511 height 416
click at [143, 26] on div "Status No active tasks You are ready to start receiving tasks. [PERSON_NAME]" at bounding box center [97, 228] width 154 height 416
click at [48, 155] on div "Status No active tasks You are ready to start receiving tasks. [PERSON_NAME]" at bounding box center [97, 228] width 154 height 416
click at [147, 28] on div "Status No active tasks You are ready to start receiving tasks. [PERSON_NAME]" at bounding box center [97, 228] width 154 height 416
click at [140, 28] on div "Status No active tasks You are ready to start receiving tasks. [PERSON_NAME]" at bounding box center [97, 228] width 154 height 416
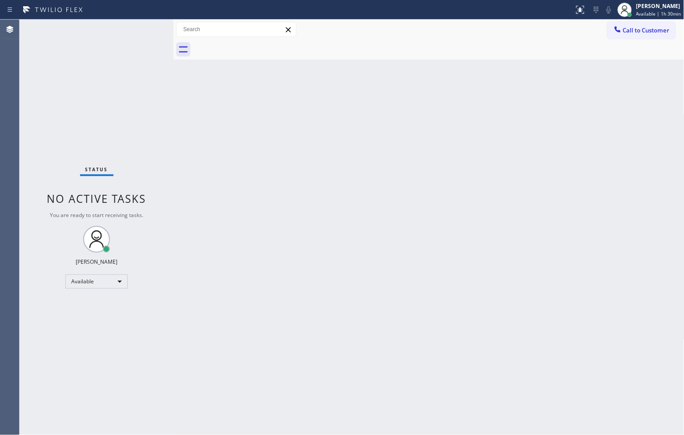
click at [127, 33] on div "Status No active tasks You are ready to start receiving tasks. [PERSON_NAME]" at bounding box center [97, 228] width 154 height 416
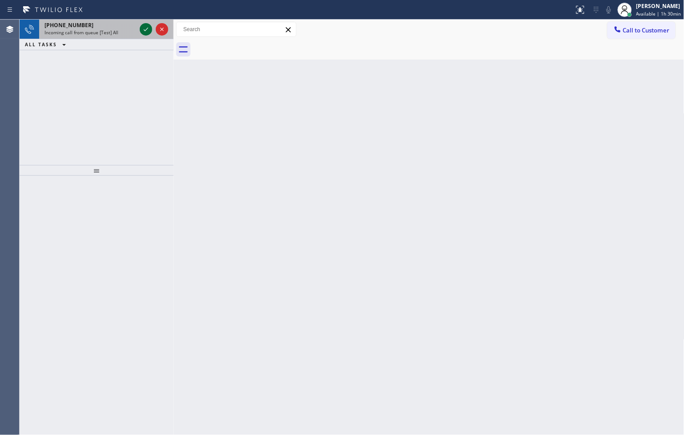
click at [145, 28] on icon at bounding box center [146, 29] width 11 height 11
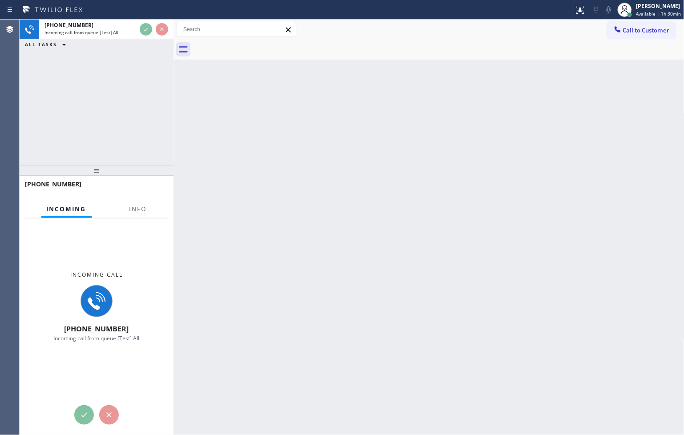
click at [165, 106] on div "+17132916531 Incoming call from queue [Test] All ALL TASKS ALL TASKS ACTIVE TAS…" at bounding box center [97, 93] width 154 height 146
click at [141, 104] on div "+17132916531 Incoming call from queue [Test] All ALL TASKS ALL TASKS ACTIVE TAS…" at bounding box center [97, 93] width 154 height 146
click at [142, 103] on div "+17132916531 Incoming call from queue [Test] All ALL TASKS ALL TASKS ACTIVE TAS…" at bounding box center [97, 93] width 154 height 146
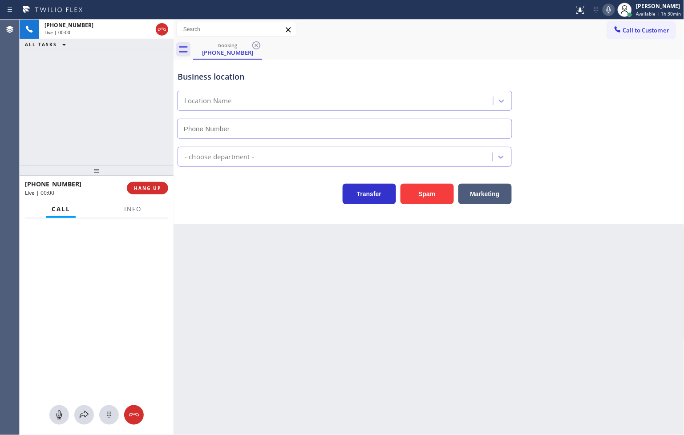
type input "(855) 393-3634"
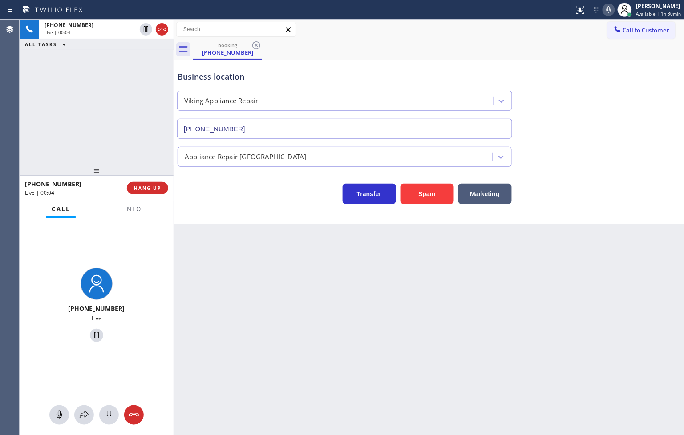
click at [97, 235] on div "+17132916531 Live" at bounding box center [97, 307] width 154 height 176
click at [255, 203] on div "Transfer Spam Marketing" at bounding box center [345, 191] width 338 height 25
click at [236, 201] on div "Transfer Spam Marketing" at bounding box center [345, 191] width 338 height 25
click at [125, 211] on span "Info" at bounding box center [132, 209] width 17 height 8
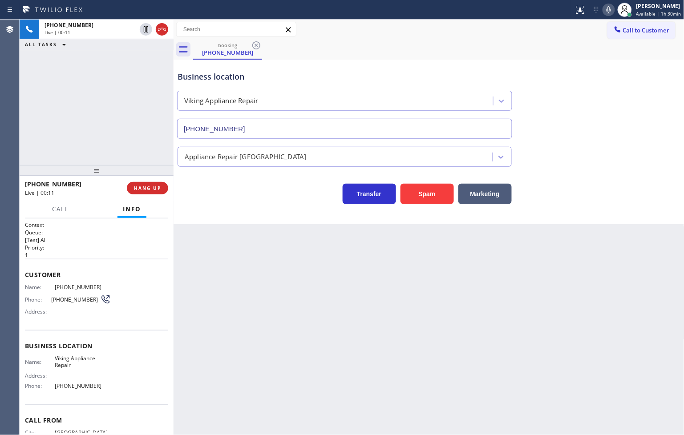
click at [23, 288] on div "Context Queue: [Test] All Priority: 1 Customer Name: (713) 291-6531 Phone: (713…" at bounding box center [97, 327] width 154 height 217
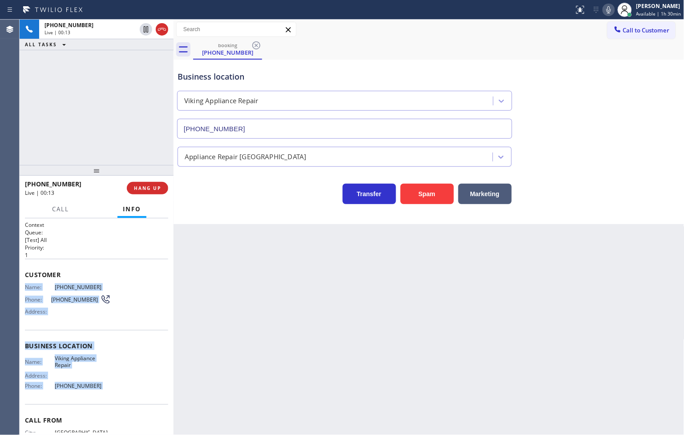
drag, startPoint x: 23, startPoint y: 288, endPoint x: 95, endPoint y: 382, distance: 118.5
click at [95, 382] on div "Context Queue: [Test] All Priority: 1 Customer Name: (713) 291-6531 Phone: (713…" at bounding box center [97, 327] width 154 height 217
copy div "Name: (713) 291-6531 Phone: (713) 291-6531 Address: Business location Name: Vik…"
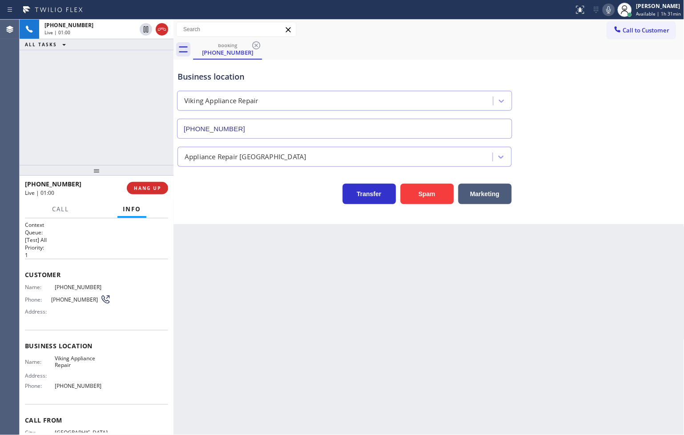
click at [61, 141] on div "+17132916531 Live | 01:00 ALL TASKS ALL TASKS ACTIVE TASKS TASKS IN WRAP UP" at bounding box center [97, 93] width 154 height 146
click at [88, 130] on div "+17132916531 Live | 01:00 ALL TASKS ALL TASKS ACTIVE TASKS TASKS IN WRAP UP" at bounding box center [97, 93] width 154 height 146
click at [219, 199] on div "Transfer Spam Marketing" at bounding box center [345, 191] width 338 height 25
drag, startPoint x: 207, startPoint y: 180, endPoint x: 445, endPoint y: 78, distance: 259.7
click at [208, 179] on div "Transfer Spam Marketing" at bounding box center [345, 191] width 338 height 25
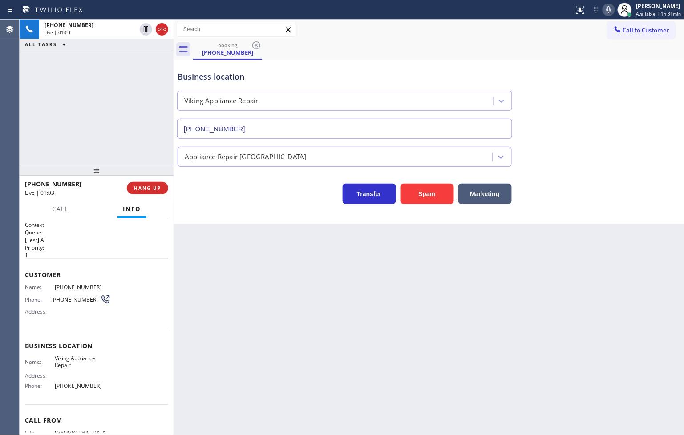
click at [604, 13] on icon at bounding box center [609, 9] width 11 height 11
click at [106, 109] on div "+17132916531 Live | 01:04 ALL TASKS ALL TASKS ACTIVE TASKS TASKS IN WRAP UP" at bounding box center [97, 93] width 154 height 146
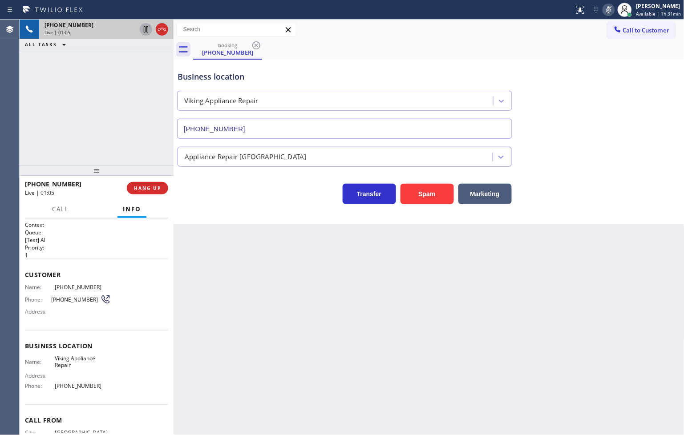
click at [150, 29] on icon at bounding box center [146, 29] width 11 height 11
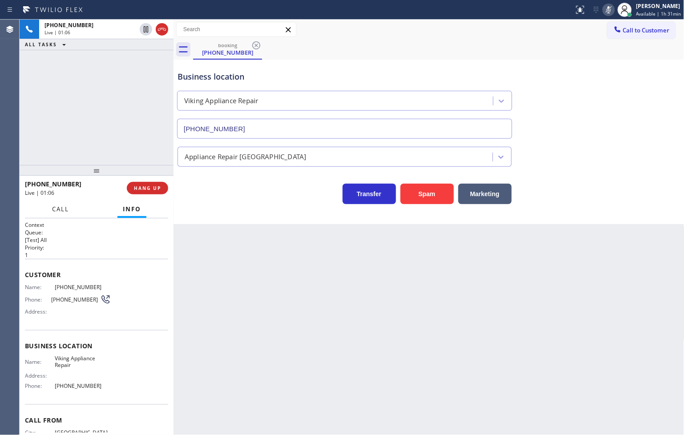
click at [56, 216] on button "Call" at bounding box center [61, 209] width 28 height 17
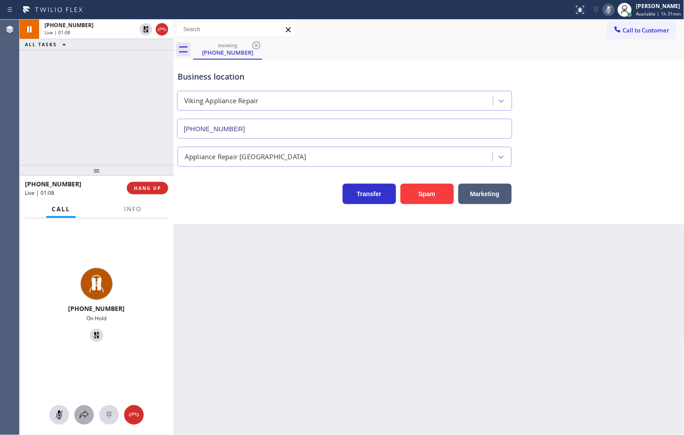
click at [82, 419] on icon at bounding box center [84, 415] width 11 height 11
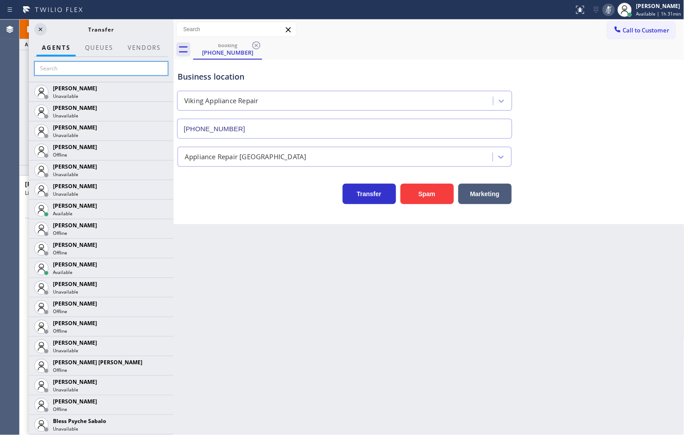
click at [98, 75] on input "text" at bounding box center [101, 68] width 134 height 14
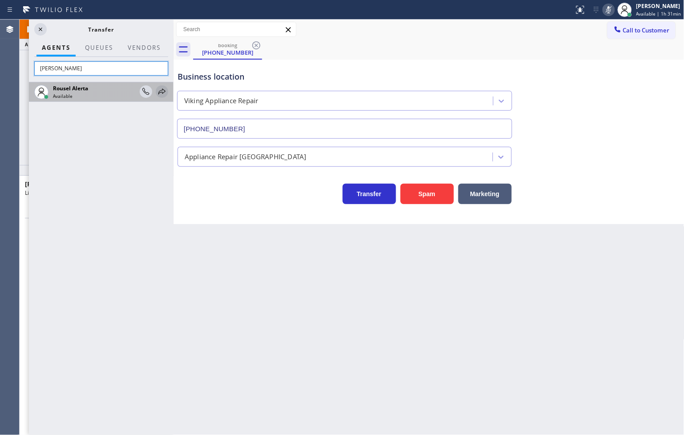
type input "rouse"
click at [163, 90] on icon at bounding box center [162, 91] width 11 height 11
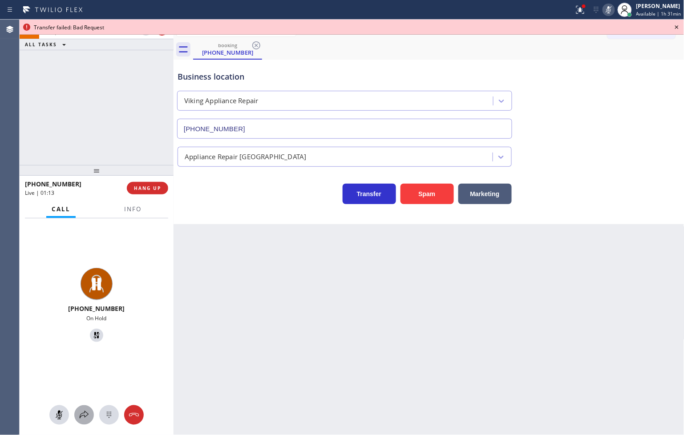
click at [82, 415] on icon at bounding box center [84, 415] width 11 height 11
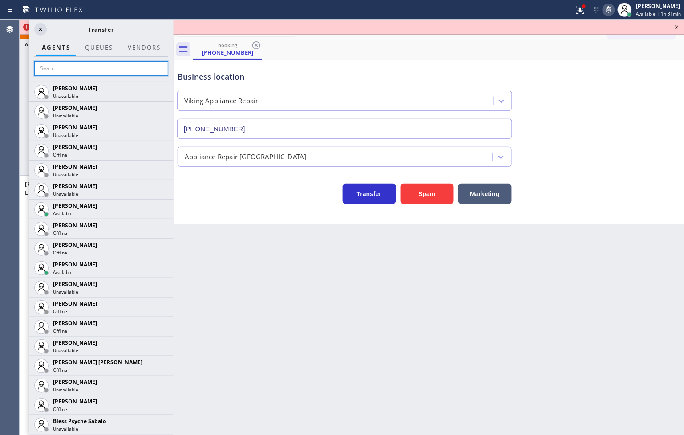
click at [70, 73] on input "text" at bounding box center [101, 68] width 134 height 14
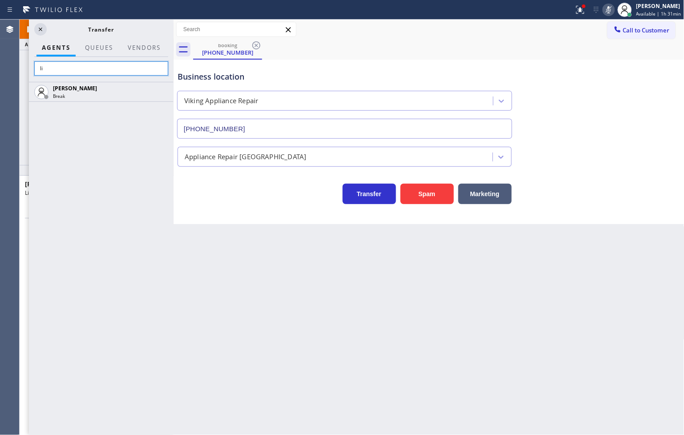
type input "l"
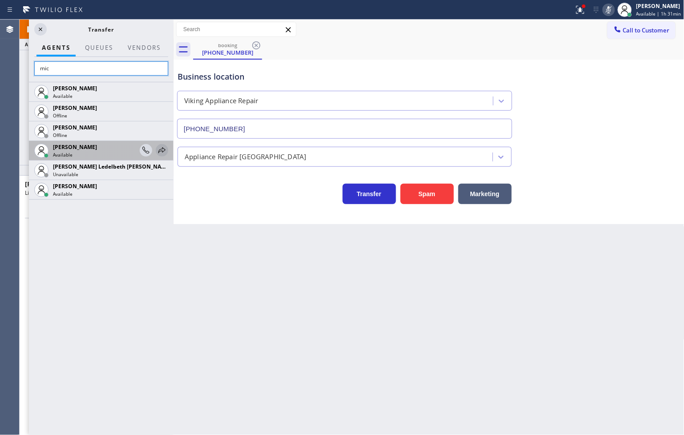
type input "mic"
click at [161, 150] on icon at bounding box center [162, 150] width 11 height 11
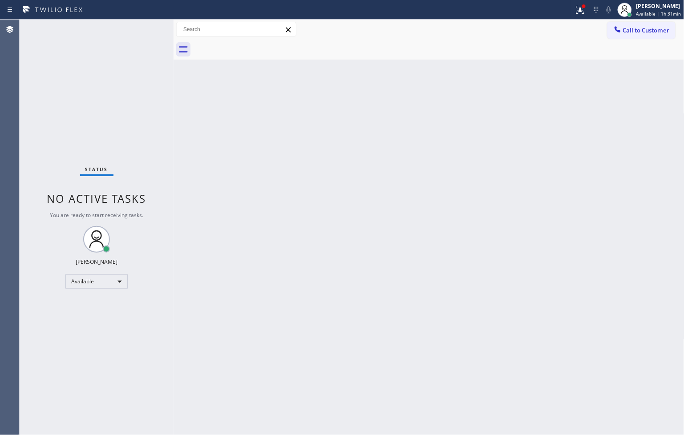
drag, startPoint x: 572, startPoint y: 10, endPoint x: 575, endPoint y: 39, distance: 29.6
click at [578, 10] on icon at bounding box center [580, 8] width 5 height 3
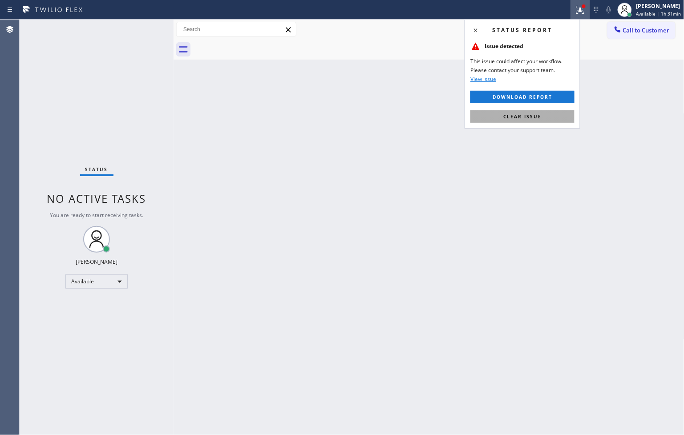
click at [565, 117] on button "Clear issue" at bounding box center [523, 116] width 104 height 12
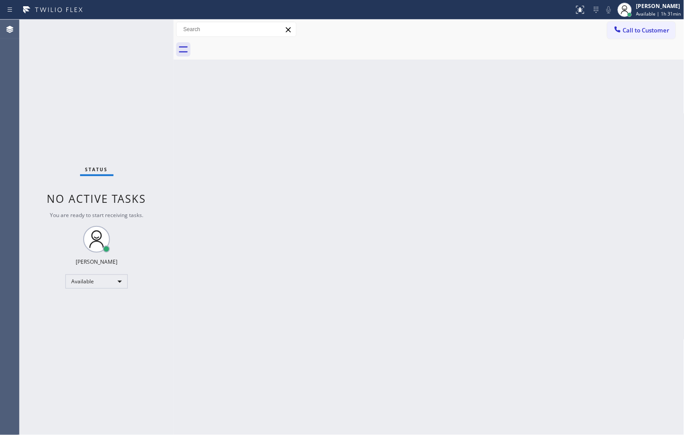
click at [118, 97] on div "Status No active tasks You are ready to start receiving tasks. [PERSON_NAME]" at bounding box center [97, 228] width 154 height 416
click at [142, 29] on div "Status No active tasks You are ready to start receiving tasks. [PERSON_NAME]" at bounding box center [97, 228] width 154 height 416
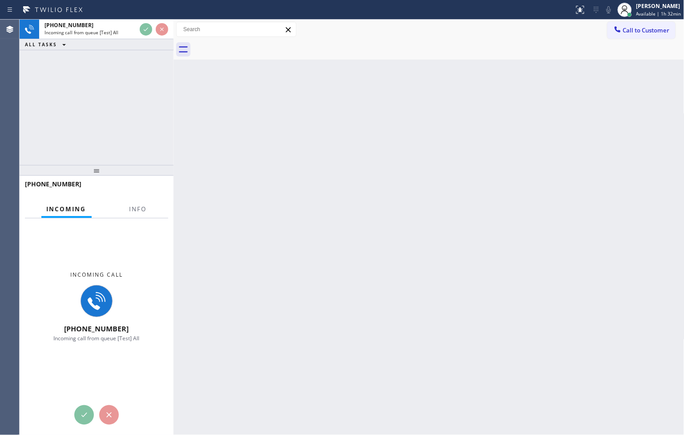
click at [160, 139] on div "+12546813104 Incoming call from queue [Test] All ALL TASKS ALL TASKS ACTIVE TAS…" at bounding box center [97, 93] width 154 height 146
click at [132, 105] on div "+12546813104 Incoming call from queue [Test] All ALL TASKS ALL TASKS ACTIVE TAS…" at bounding box center [97, 93] width 154 height 146
click at [245, 92] on div "Back to Dashboard Change Sender ID Customers Technicians Select a contact Outbo…" at bounding box center [429, 228] width 511 height 416
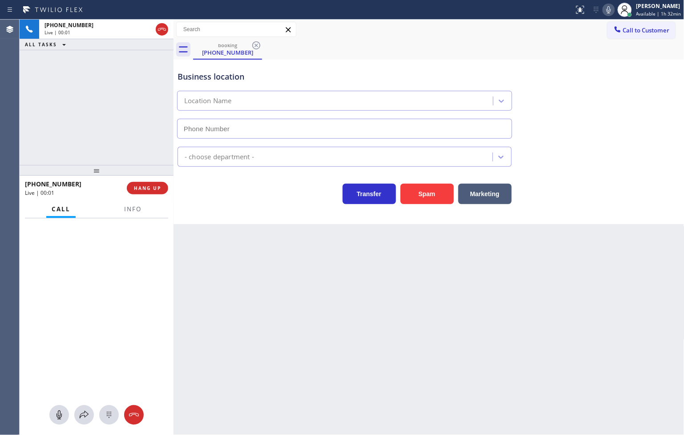
type input "(855) 731-4952"
click at [254, 296] on div "Back to Dashboard Change Sender ID Customers Technicians Select a contact Outbo…" at bounding box center [429, 228] width 511 height 416
click at [84, 110] on div "+12546813104 Live | 00:27 ALL TASKS ALL TASKS ACTIVE TASKS TASKS IN WRAP UP" at bounding box center [97, 93] width 154 height 146
click at [255, 279] on div "Back to Dashboard Change Sender ID Customers Technicians Select a contact Outbo…" at bounding box center [429, 228] width 511 height 416
click at [127, 108] on div "+12546813104 Live | 00:28 ALL TASKS ALL TASKS ACTIVE TASKS TASKS IN WRAP UP" at bounding box center [97, 93] width 154 height 146
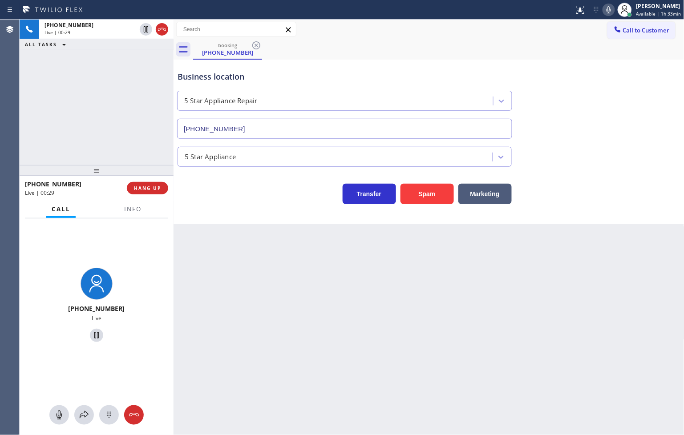
click at [239, 217] on div "Business location 5 Star Appliance Repair (855) 731-4952 5 Star Appliance Trans…" at bounding box center [429, 142] width 511 height 165
click at [86, 413] on icon at bounding box center [84, 415] width 11 height 11
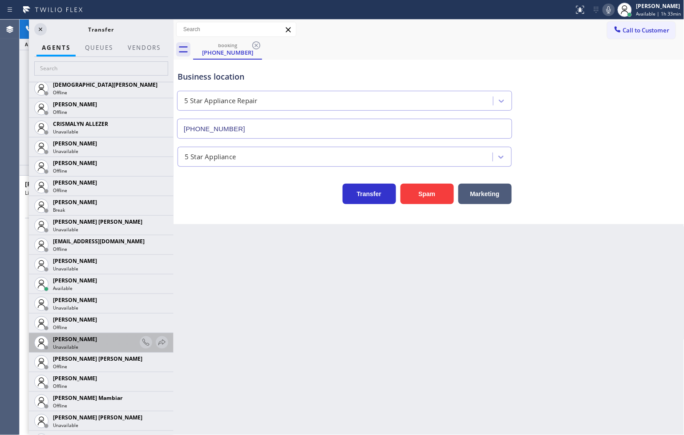
scroll to position [544, 0]
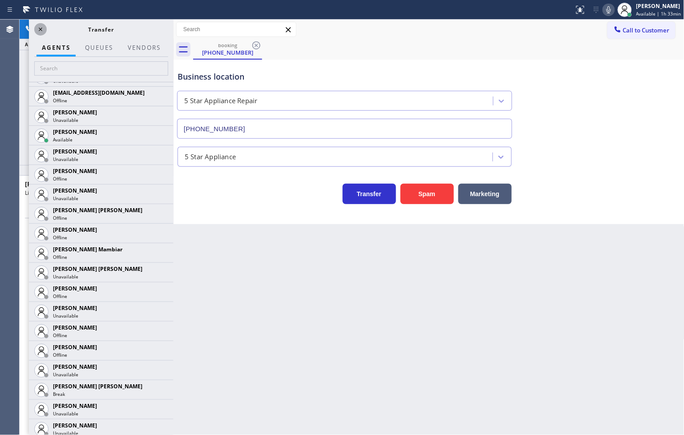
click at [43, 28] on icon at bounding box center [40, 29] width 11 height 11
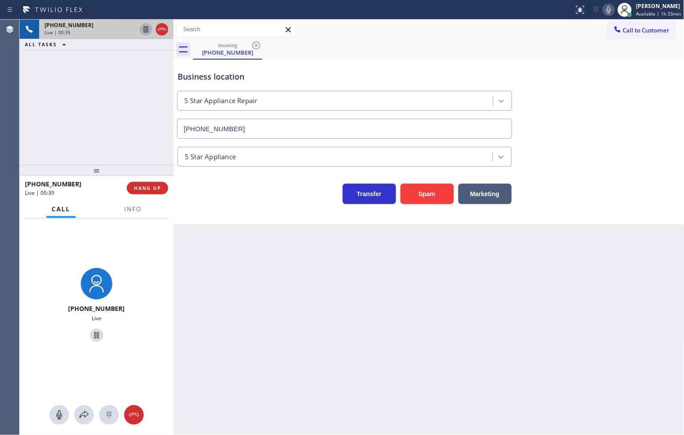
click at [144, 27] on icon at bounding box center [146, 29] width 11 height 11
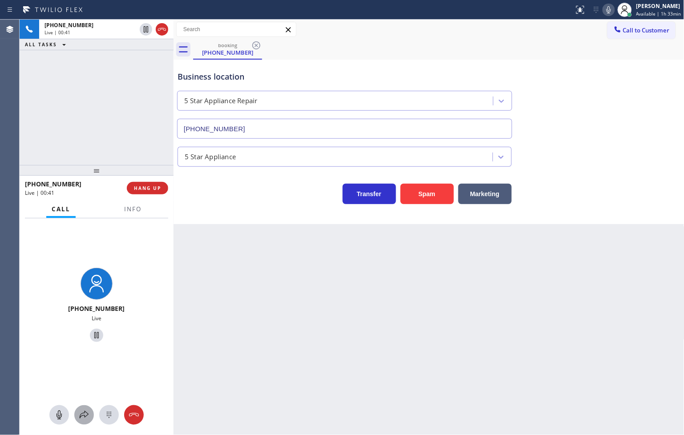
click at [85, 410] on icon at bounding box center [84, 415] width 11 height 11
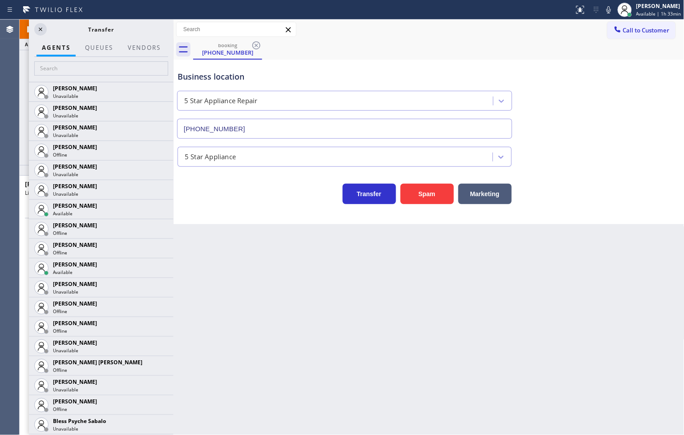
drag, startPoint x: 599, startPoint y: 11, endPoint x: 533, endPoint y: 70, distance: 88.3
click at [604, 11] on icon at bounding box center [609, 9] width 11 height 11
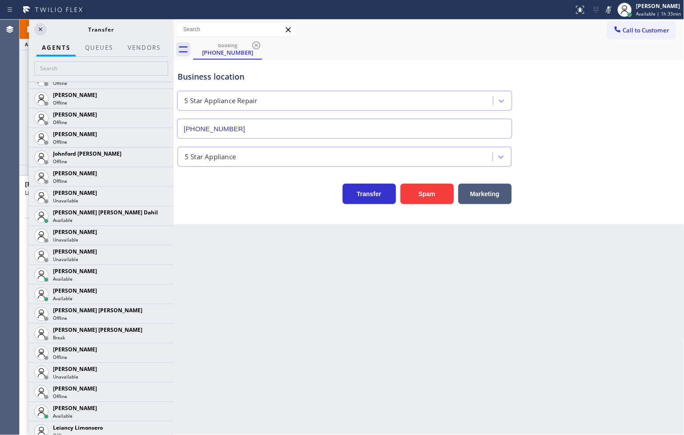
scroll to position [1088, 0]
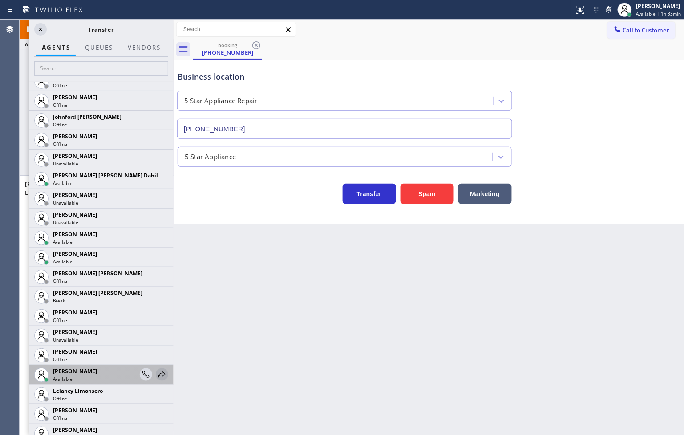
click at [157, 374] on icon at bounding box center [162, 375] width 11 height 11
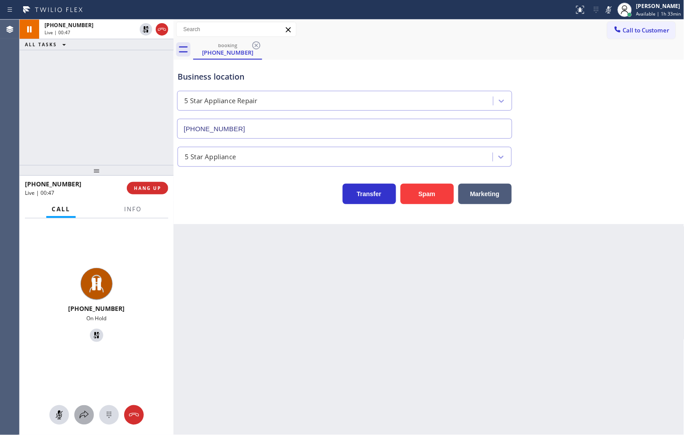
click at [82, 420] on icon at bounding box center [84, 415] width 11 height 11
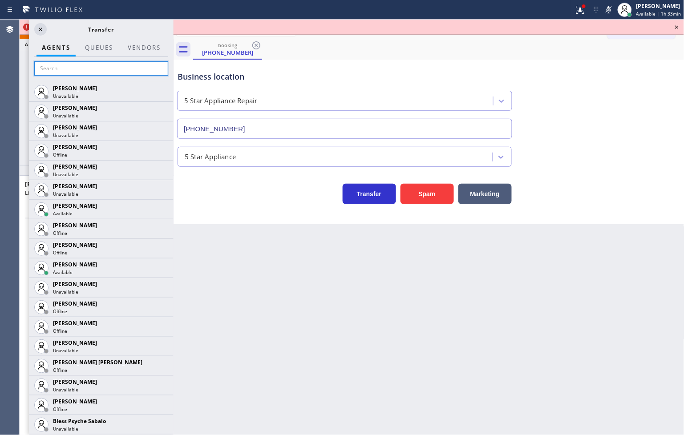
click at [52, 63] on input "text" at bounding box center [101, 68] width 134 height 14
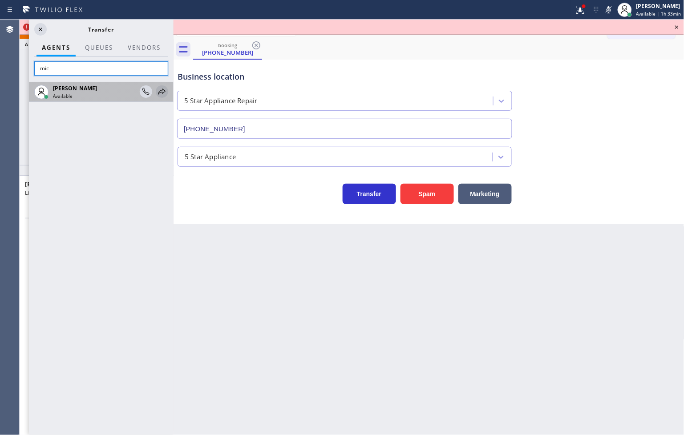
type input "mic"
click at [157, 91] on icon at bounding box center [162, 91] width 11 height 11
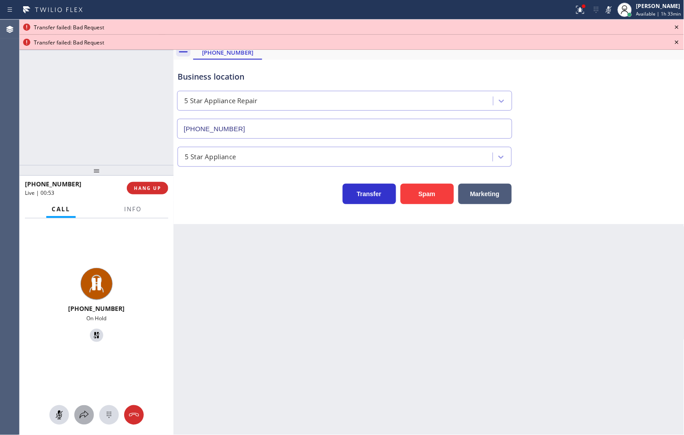
click at [85, 411] on icon at bounding box center [84, 415] width 9 height 8
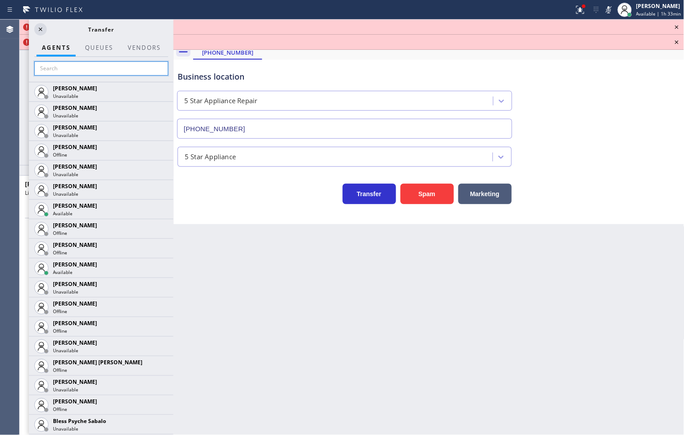
click at [99, 69] on input "text" at bounding box center [101, 68] width 134 height 14
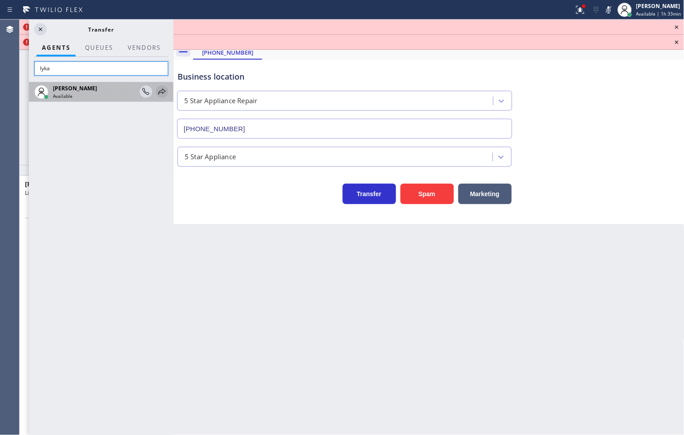
type input "lyka"
click at [159, 94] on icon at bounding box center [162, 91] width 11 height 11
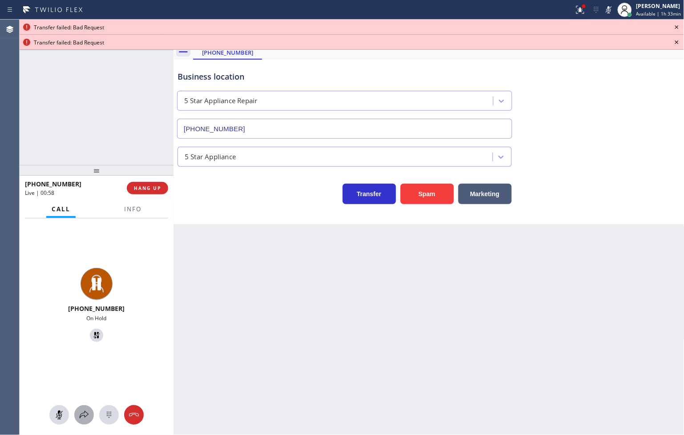
click at [82, 416] on icon at bounding box center [84, 415] width 11 height 11
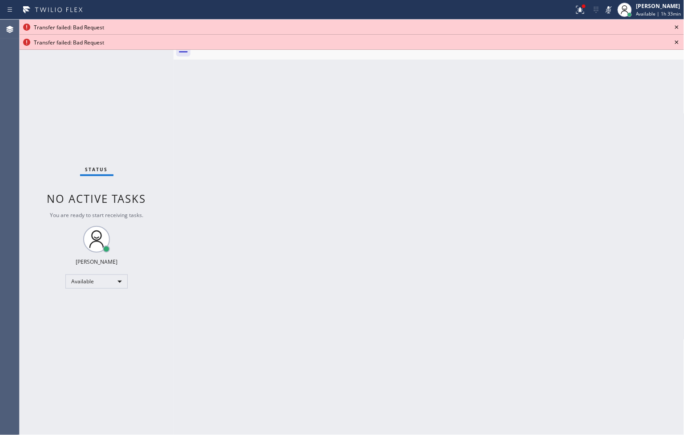
click at [680, 27] on icon at bounding box center [677, 27] width 11 height 11
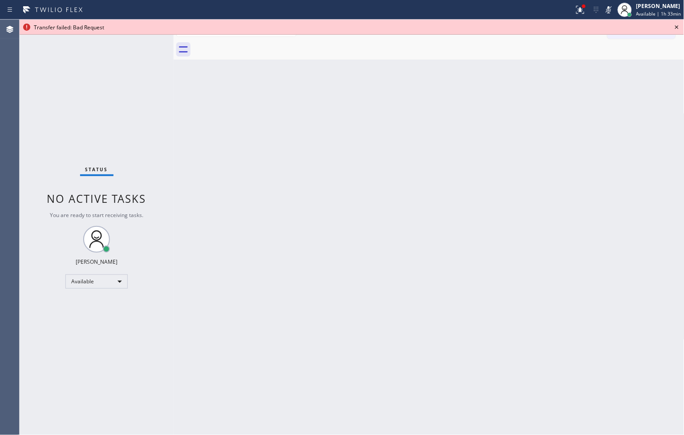
click at [680, 27] on icon at bounding box center [677, 27] width 11 height 11
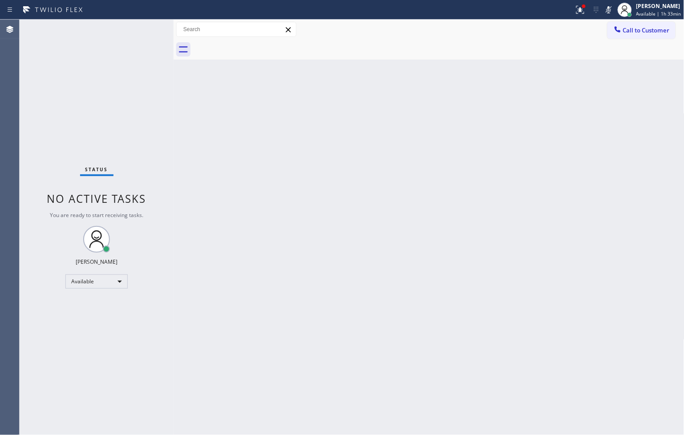
click at [217, 220] on div "Back to Dashboard Change Sender ID Customers Technicians Select a contact Outbo…" at bounding box center [429, 228] width 511 height 416
click at [607, 6] on icon at bounding box center [609, 9] width 4 height 7
click at [575, 6] on icon at bounding box center [580, 9] width 11 height 11
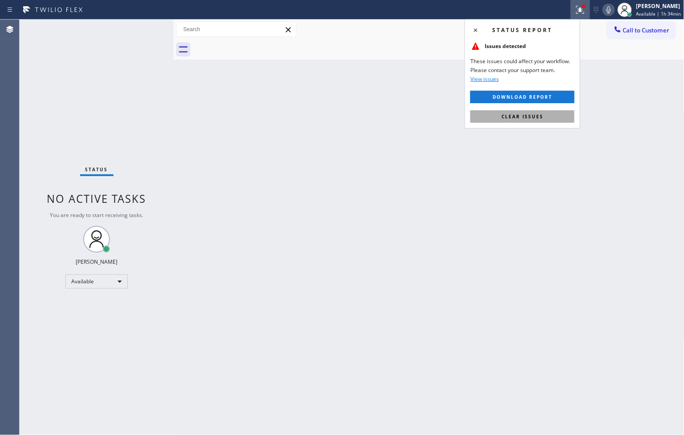
click at [541, 114] on span "Clear issues" at bounding box center [523, 117] width 42 height 6
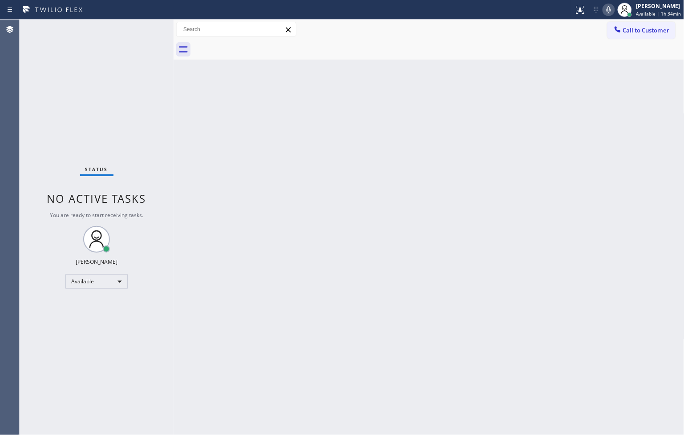
click at [266, 184] on div "Back to Dashboard Change Sender ID Customers Technicians Select a contact Outbo…" at bounding box center [429, 228] width 511 height 416
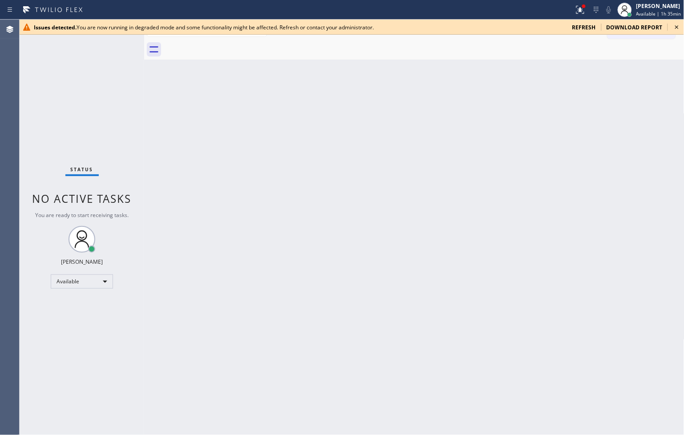
click at [588, 24] on span "refresh" at bounding box center [585, 28] width 24 height 8
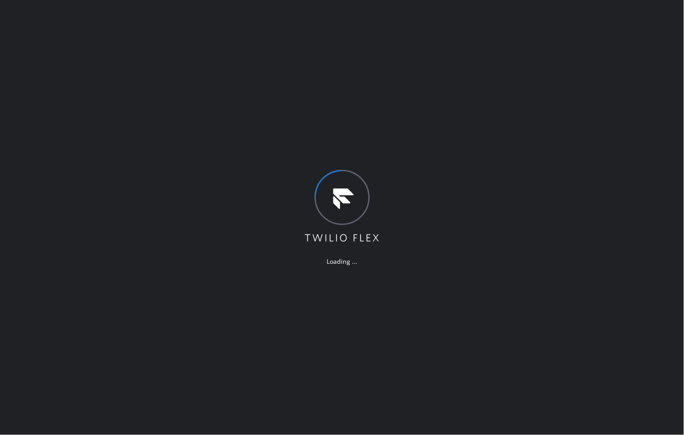
click at [96, 20] on div "Loading ..." at bounding box center [342, 217] width 684 height 435
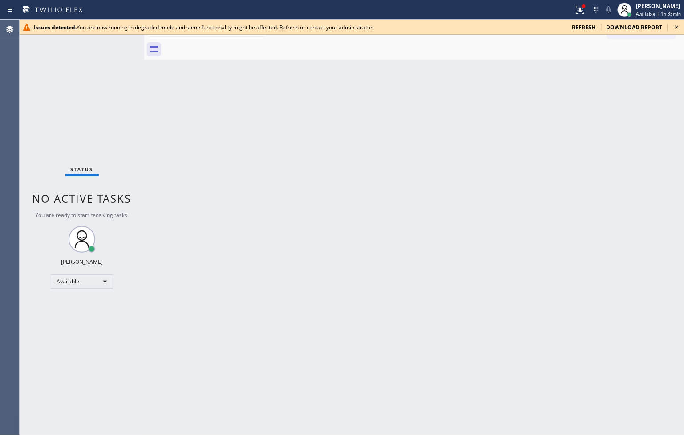
click at [584, 29] on span "refresh" at bounding box center [585, 28] width 24 height 8
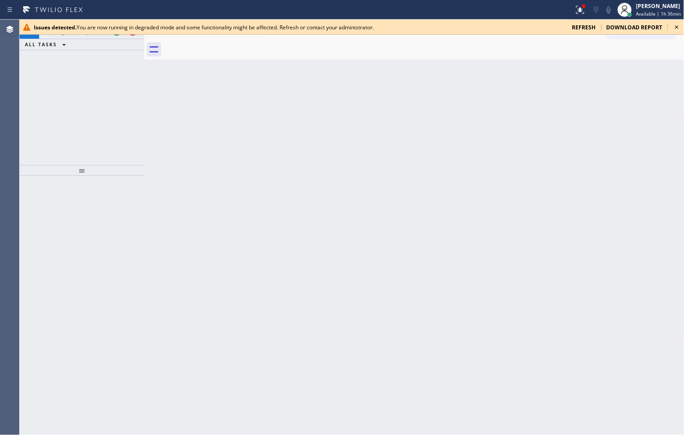
click at [679, 24] on icon at bounding box center [677, 27] width 11 height 11
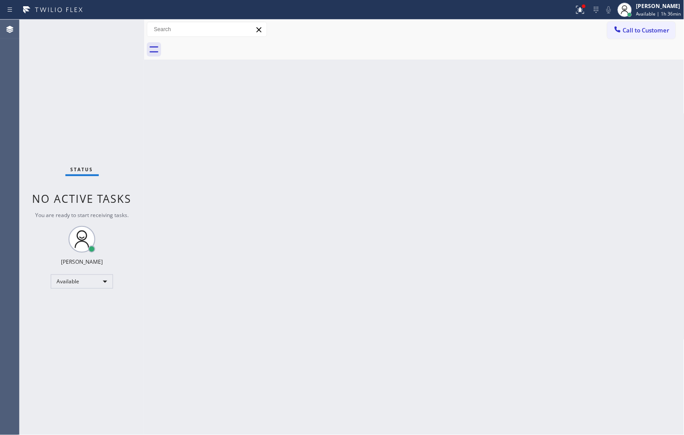
click at [106, 37] on div "Status No active tasks You are ready to start receiving tasks. [PERSON_NAME]" at bounding box center [82, 228] width 125 height 416
drag, startPoint x: 143, startPoint y: 70, endPoint x: 158, endPoint y: 74, distance: 15.4
click at [159, 74] on div at bounding box center [159, 228] width 0 height 416
click at [125, 42] on div "Status No active tasks You are ready to start receiving tasks. [PERSON_NAME]" at bounding box center [89, 228] width 139 height 416
click at [125, 34] on div "Status No active tasks You are ready to start receiving tasks. [PERSON_NAME]" at bounding box center [89, 228] width 139 height 416
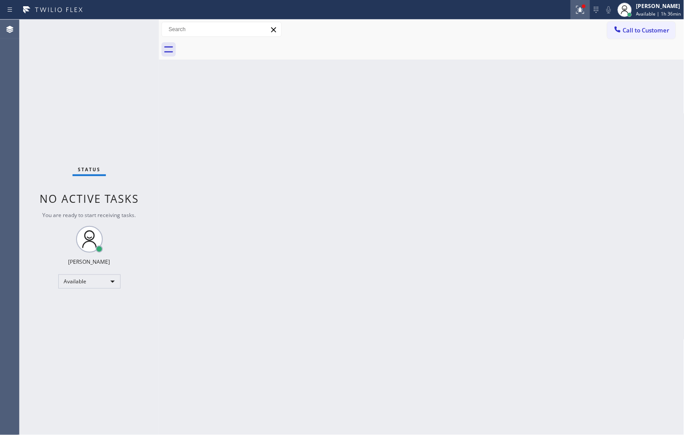
click at [575, 9] on icon at bounding box center [580, 9] width 11 height 11
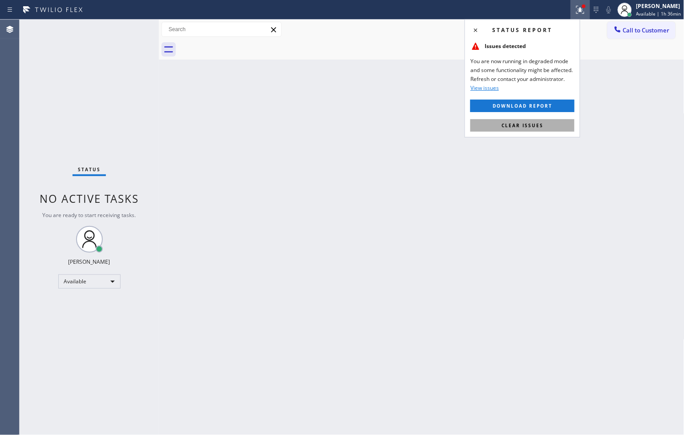
click at [526, 130] on button "Clear issues" at bounding box center [523, 125] width 104 height 12
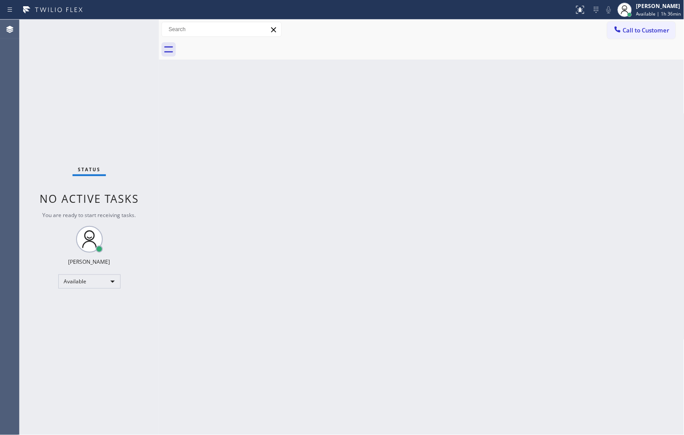
click at [369, 173] on div "Back to Dashboard Change Sender ID Customers Technicians Select a contact Outbo…" at bounding box center [422, 228] width 526 height 416
click at [28, 122] on div "Status No active tasks You are ready to start receiving tasks. [PERSON_NAME]" at bounding box center [89, 228] width 139 height 416
click at [134, 24] on div "Status No active tasks You are ready to start receiving tasks. [PERSON_NAME]" at bounding box center [89, 228] width 139 height 416
click at [129, 27] on div "Status No active tasks You are ready to start receiving tasks. [PERSON_NAME]" at bounding box center [89, 228] width 139 height 416
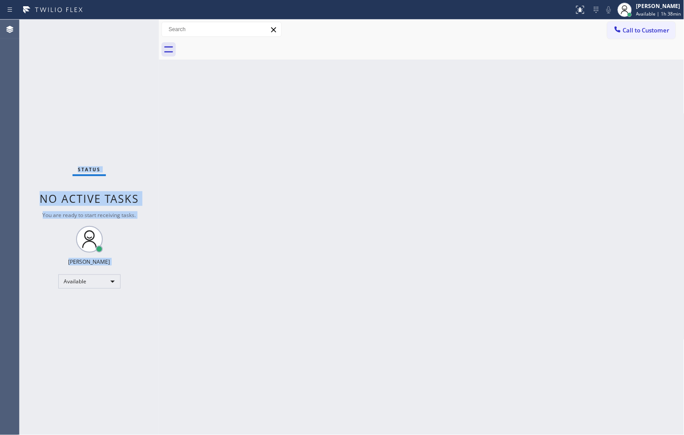
click at [119, 30] on div "Status No active tasks You are ready to start receiving tasks. [PERSON_NAME]" at bounding box center [89, 228] width 139 height 416
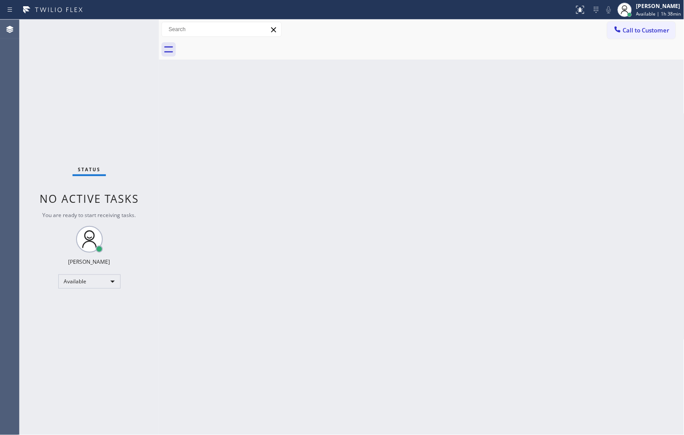
click at [119, 30] on div "Status No active tasks You are ready to start receiving tasks. [PERSON_NAME]" at bounding box center [89, 228] width 139 height 416
click at [130, 30] on div "Status No active tasks You are ready to start receiving tasks. [PERSON_NAME]" at bounding box center [89, 228] width 139 height 416
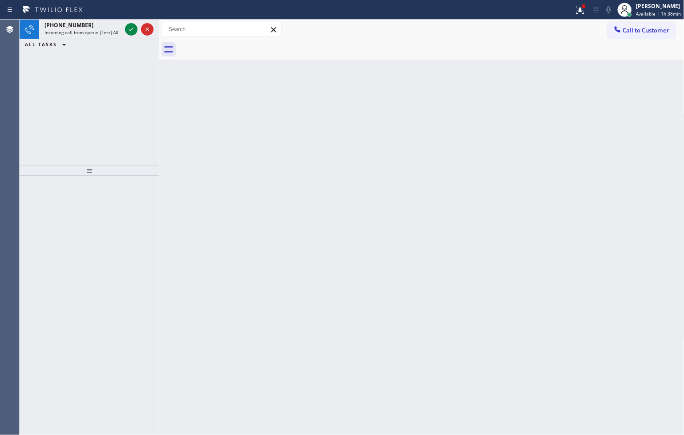
click at [139, 27] on div at bounding box center [139, 30] width 32 height 20
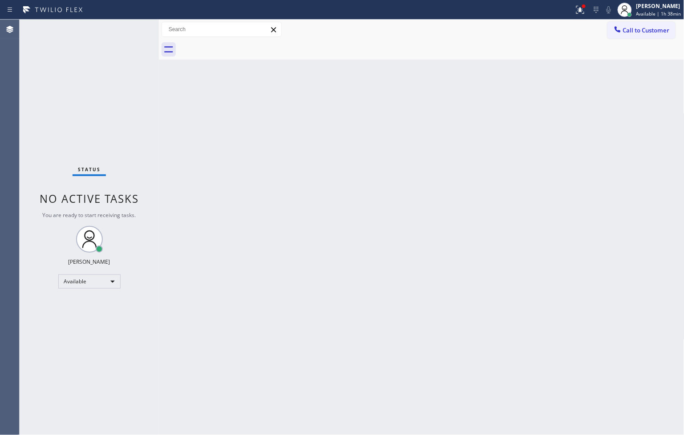
click at [131, 29] on div "Status No active tasks You are ready to start receiving tasks. [PERSON_NAME]" at bounding box center [89, 228] width 139 height 416
click at [577, 11] on icon at bounding box center [581, 10] width 8 height 8
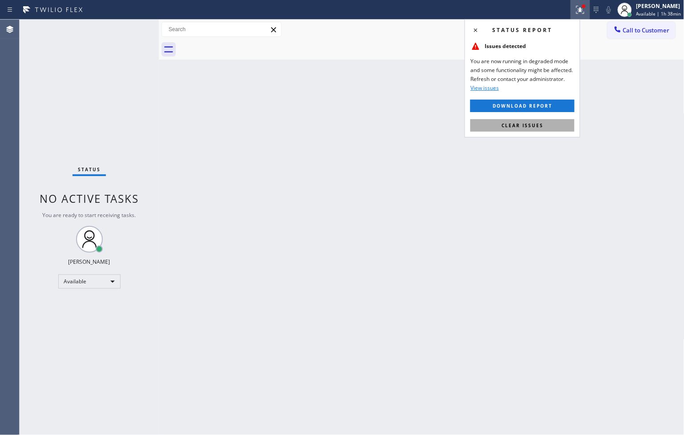
click at [533, 122] on span "Clear issues" at bounding box center [523, 125] width 42 height 6
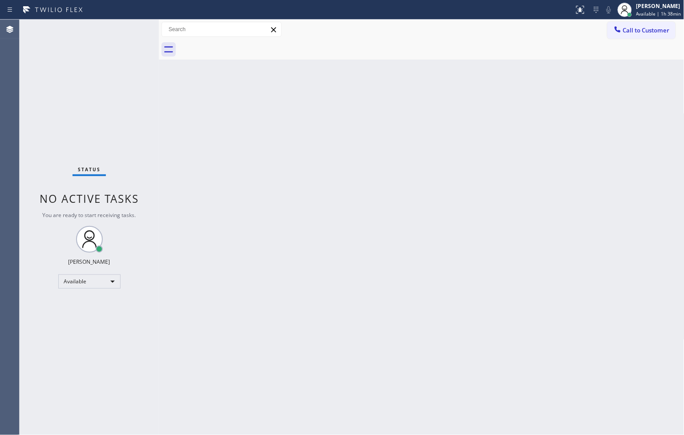
click at [202, 106] on div "Back to Dashboard Change Sender ID Customers Technicians Select a contact Outbo…" at bounding box center [422, 228] width 526 height 416
click at [132, 31] on div "Status No active tasks You are ready to start receiving tasks. [PERSON_NAME]" at bounding box center [89, 228] width 139 height 416
click at [130, 31] on div "Status No active tasks You are ready to start receiving tasks. [PERSON_NAME]" at bounding box center [89, 228] width 139 height 416
click at [647, 13] on span "Available | 1h 39min" at bounding box center [659, 14] width 45 height 6
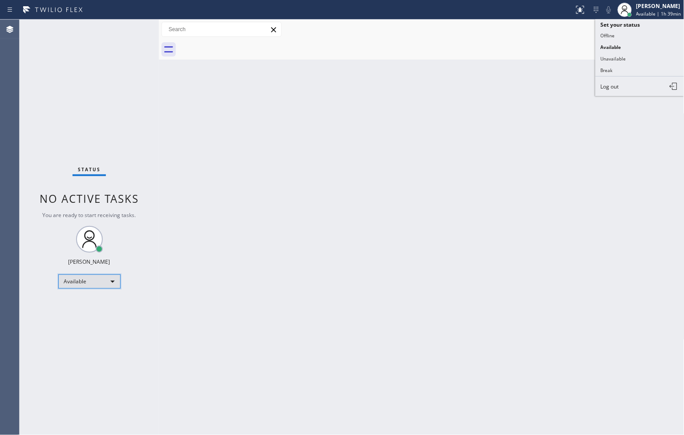
click at [113, 280] on div "Available" at bounding box center [89, 282] width 62 height 14
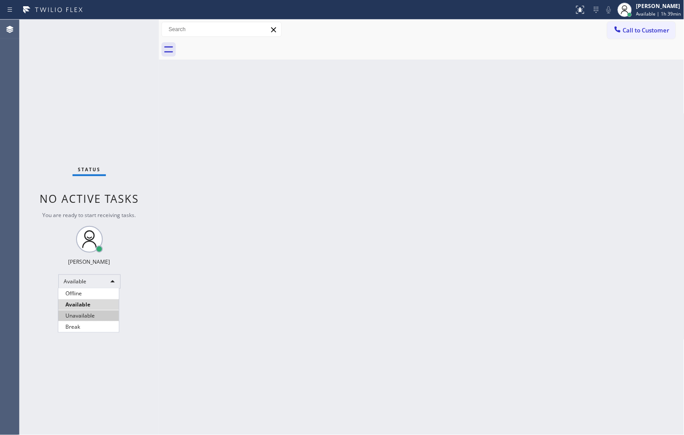
click at [101, 314] on li "Unavailable" at bounding box center [88, 316] width 61 height 11
click at [52, 145] on div "Status No active tasks Change activity state to start receiving tasks. [PERSON_…" at bounding box center [89, 228] width 139 height 416
click at [652, 11] on span "Unavailable | 16s" at bounding box center [657, 14] width 38 height 6
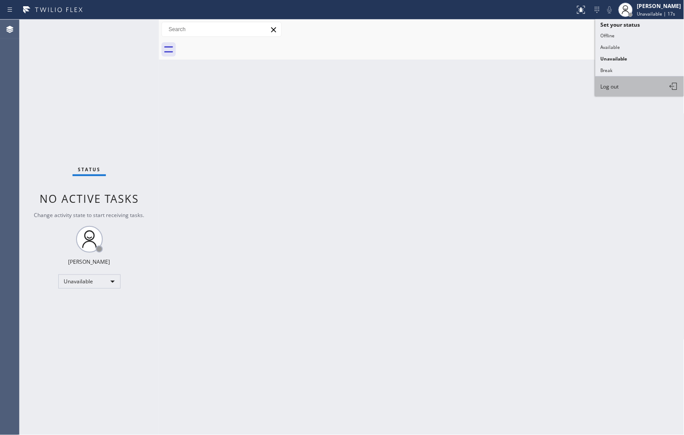
click at [638, 86] on button "Log out" at bounding box center [640, 87] width 89 height 20
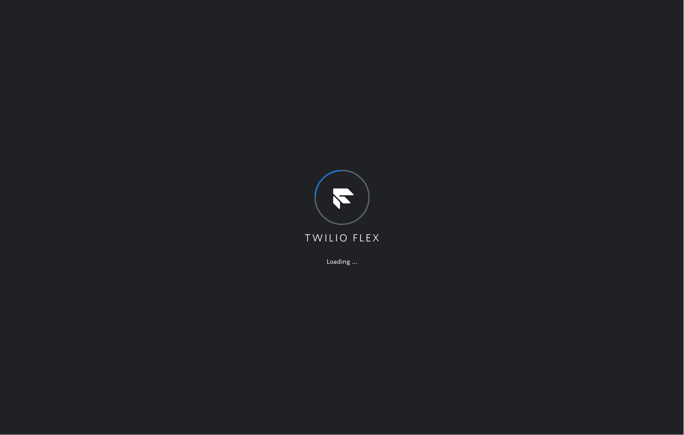
click at [51, 188] on div "Loading ..." at bounding box center [342, 217] width 684 height 435
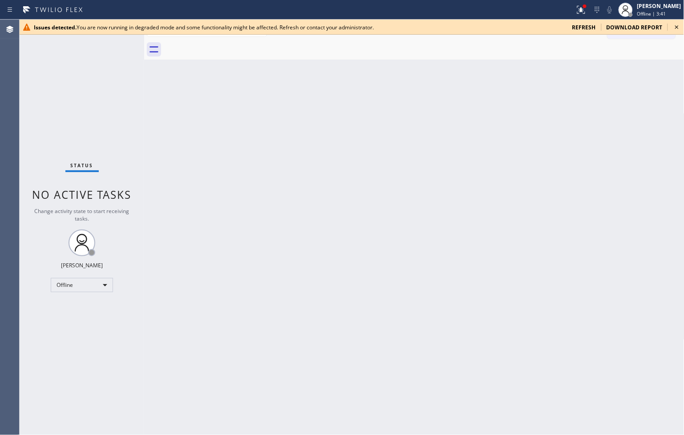
click at [676, 26] on icon at bounding box center [677, 27] width 4 height 4
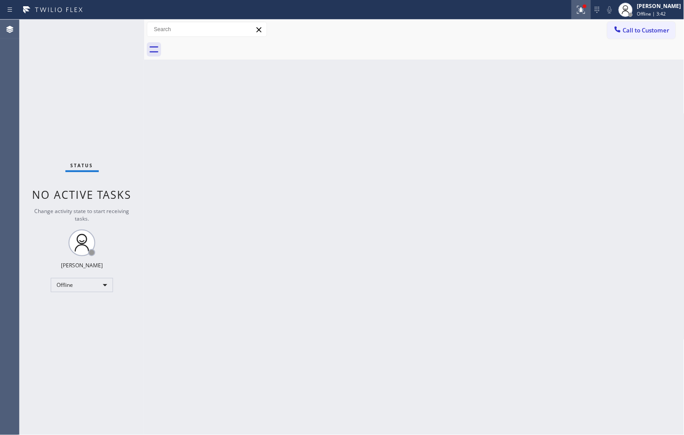
click at [576, 4] on icon at bounding box center [581, 9] width 11 height 11
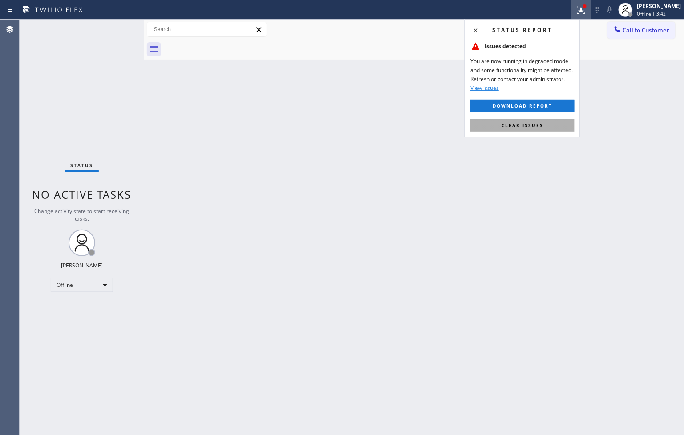
click at [551, 126] on button "Clear issues" at bounding box center [523, 125] width 104 height 12
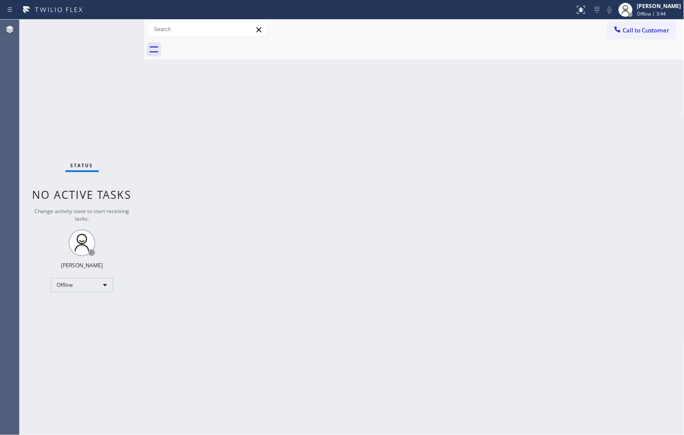
click at [78, 38] on div "Status No active tasks Change activity state to start receiving tasks. Judy Ann…" at bounding box center [82, 228] width 125 height 416
click at [103, 286] on div "Offline" at bounding box center [82, 285] width 62 height 14
click at [84, 312] on li "Available" at bounding box center [81, 309] width 61 height 11
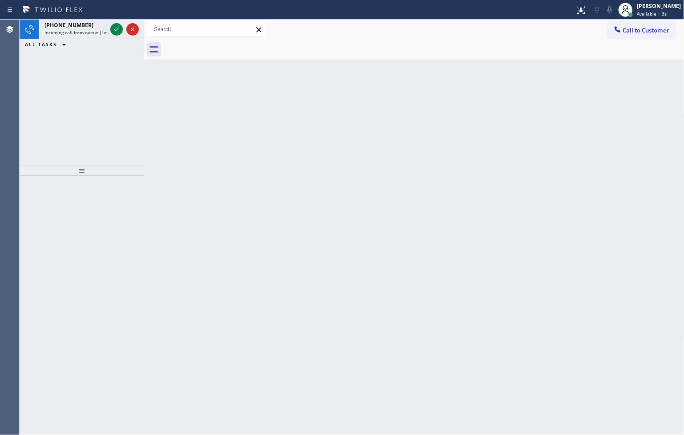
click at [43, 95] on div "+16505768545 Incoming call from queue [Test] All ALL TASKS ALL TASKS ACTIVE TAS…" at bounding box center [82, 93] width 125 height 146
click at [114, 31] on icon at bounding box center [116, 29] width 11 height 11
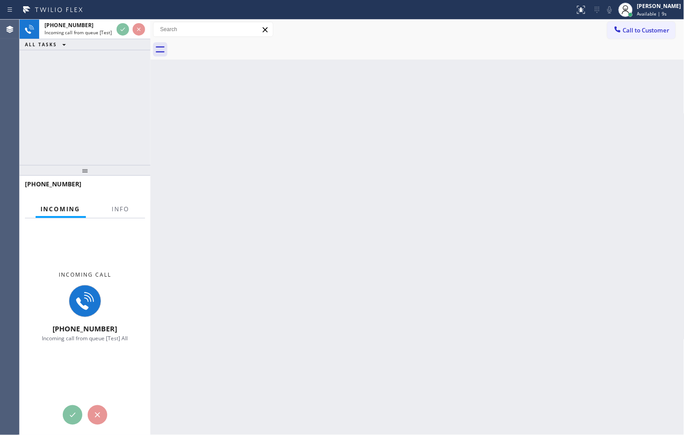
drag, startPoint x: 146, startPoint y: 77, endPoint x: 205, endPoint y: 82, distance: 59.4
click at [151, 82] on div at bounding box center [151, 228] width 0 height 416
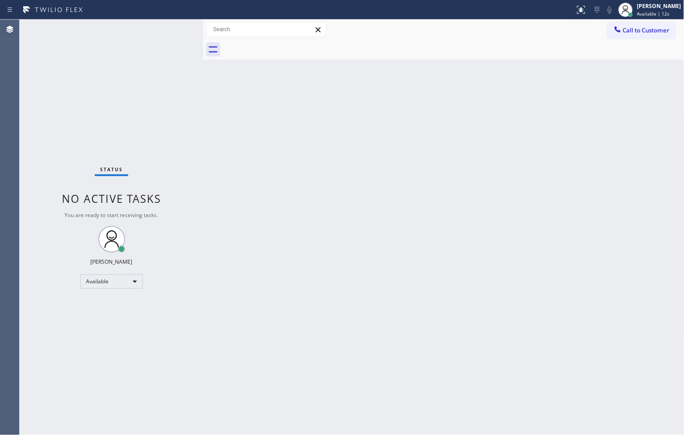
click at [219, 125] on div "Back to Dashboard Change Sender ID Customers Technicians Select a contact Outbo…" at bounding box center [443, 228] width 481 height 416
click at [61, 88] on div "Status No active tasks You are ready to start receiving tasks. [PERSON_NAME]" at bounding box center [112, 228] width 184 height 416
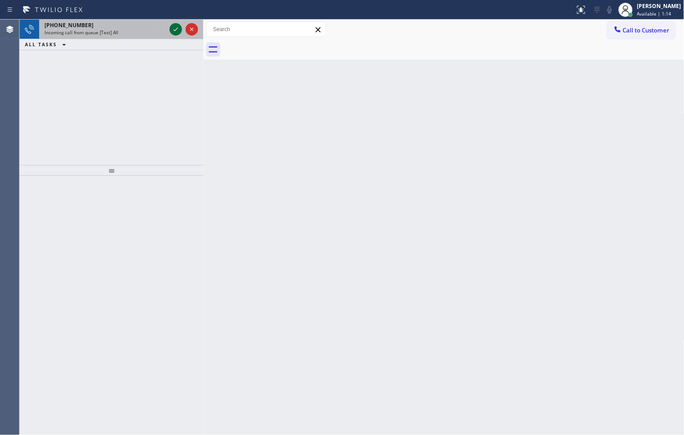
click at [177, 30] on icon at bounding box center [176, 29] width 11 height 11
click at [174, 32] on icon at bounding box center [176, 29] width 11 height 11
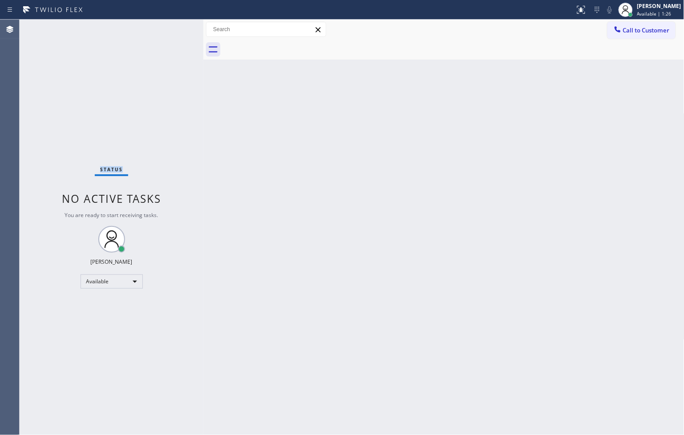
click at [174, 32] on div "Status No active tasks You are ready to start receiving tasks. [PERSON_NAME]" at bounding box center [112, 228] width 184 height 416
click at [130, 281] on div "Available" at bounding box center [112, 282] width 62 height 14
click at [114, 314] on li "Unavailable" at bounding box center [111, 316] width 61 height 11
click at [138, 284] on div "Unavailable" at bounding box center [112, 282] width 62 height 14
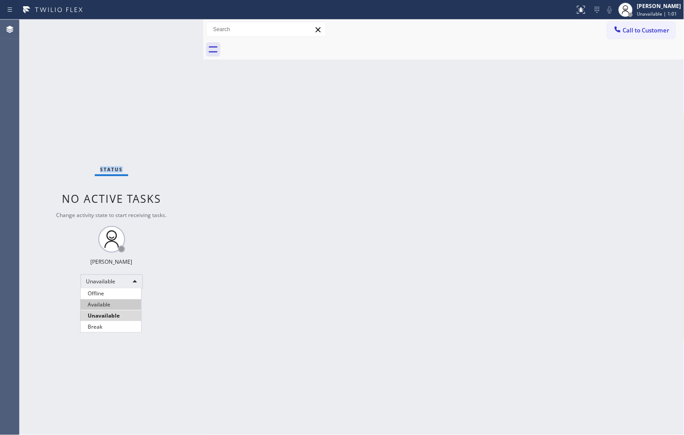
click at [114, 304] on li "Available" at bounding box center [111, 305] width 61 height 11
click at [140, 109] on div "Status No active tasks Change activity state to start receiving tasks. [PERSON_…" at bounding box center [112, 228] width 184 height 416
click at [61, 152] on div "Status No active tasks You are ready to start receiving tasks. [PERSON_NAME]" at bounding box center [112, 228] width 184 height 416
drag, startPoint x: 44, startPoint y: 107, endPoint x: 63, endPoint y: 67, distance: 44.2
click at [44, 107] on div "Status No active tasks You are ready to start receiving tasks. [PERSON_NAME]" at bounding box center [112, 228] width 184 height 416
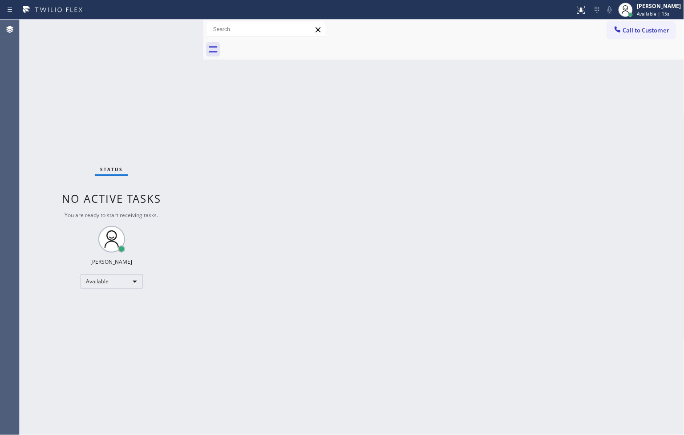
click at [99, 82] on div "Status No active tasks You are ready to start receiving tasks. [PERSON_NAME]" at bounding box center [112, 228] width 184 height 416
click at [179, 130] on div "Status No active tasks You are ready to start receiving tasks. [PERSON_NAME]" at bounding box center [112, 228] width 184 height 416
click at [45, 137] on div "Status No active tasks You are ready to start receiving tasks. [PERSON_NAME]" at bounding box center [112, 228] width 184 height 416
click at [304, 256] on div "Back to Dashboard Change Sender ID Customers Technicians Select a contact Outbo…" at bounding box center [443, 228] width 481 height 416
click at [304, 313] on div "Back to Dashboard Change Sender ID Customers Technicians Select a contact Outbo…" at bounding box center [443, 228] width 481 height 416
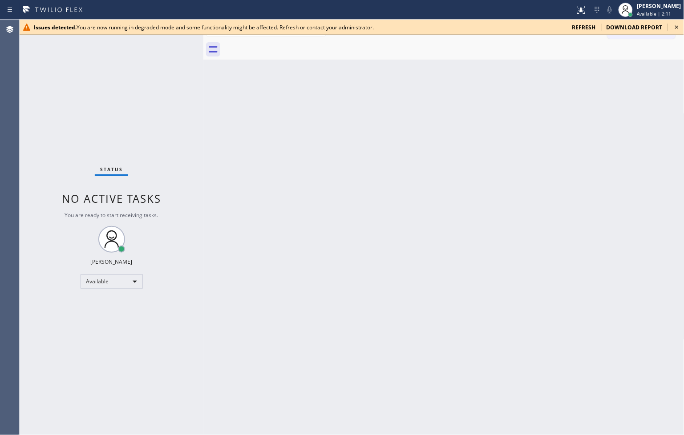
click at [48, 143] on div "Status No active tasks You are ready to start receiving tasks. [PERSON_NAME]" at bounding box center [112, 228] width 184 height 416
click at [593, 28] on span "refresh" at bounding box center [585, 28] width 24 height 8
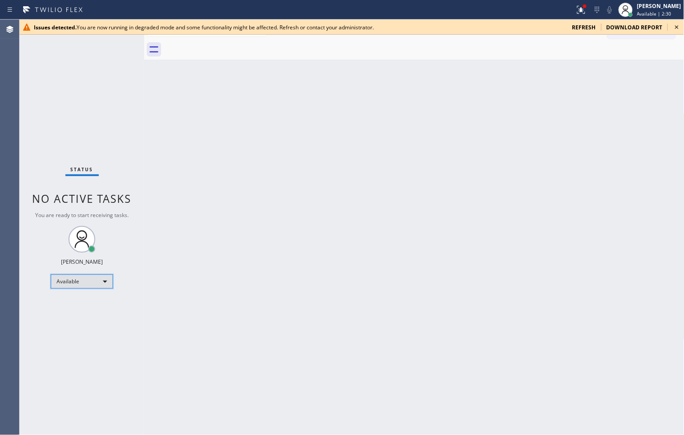
click at [106, 282] on div "Available" at bounding box center [82, 282] width 62 height 14
click at [86, 317] on li "Unavailable" at bounding box center [81, 316] width 61 height 11
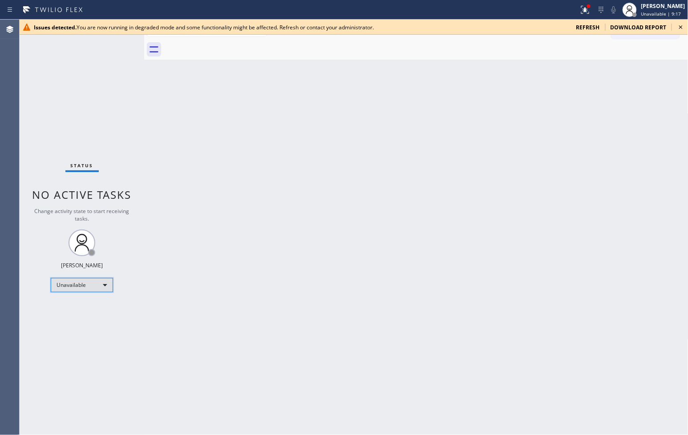
click at [104, 288] on div "Unavailable" at bounding box center [82, 285] width 62 height 14
click at [81, 309] on li "Available" at bounding box center [81, 309] width 61 height 11
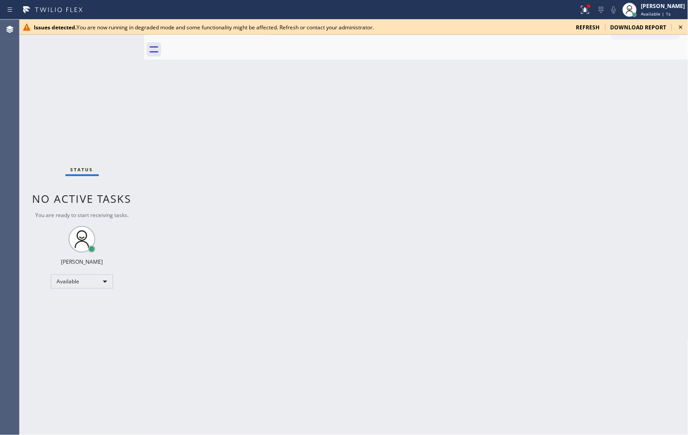
click at [682, 24] on icon at bounding box center [681, 27] width 11 height 11
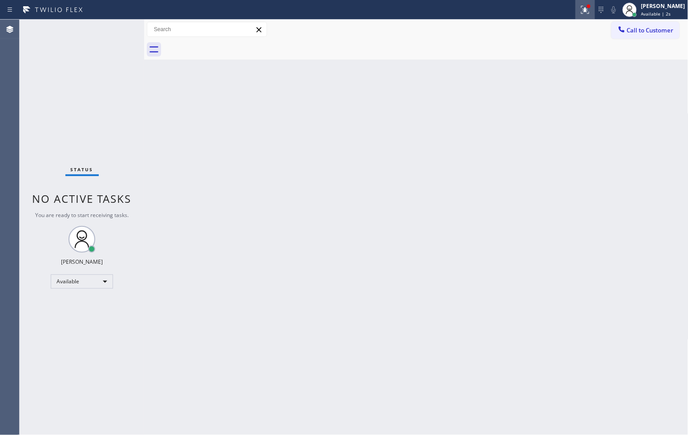
click at [580, 10] on icon at bounding box center [585, 9] width 11 height 11
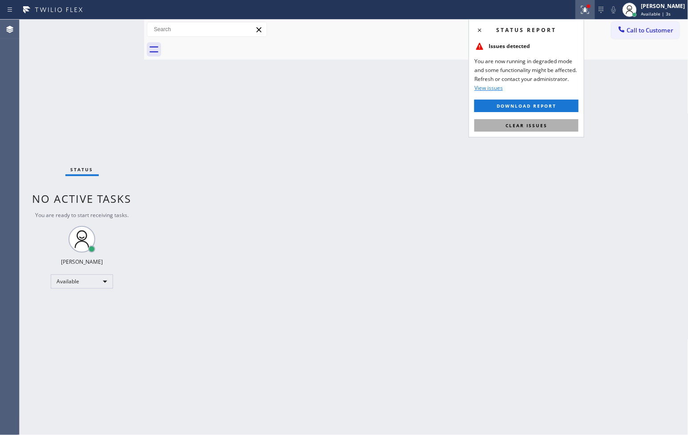
click at [545, 122] on span "Clear issues" at bounding box center [527, 125] width 42 height 6
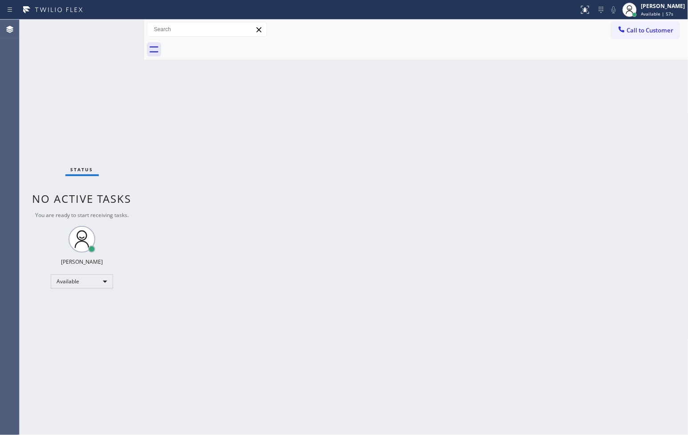
click at [39, 126] on div "Status No active tasks You are ready to start receiving tasks. [PERSON_NAME]" at bounding box center [82, 228] width 125 height 416
click at [195, 223] on div "Back to Dashboard Change Sender ID Customers Technicians Select a contact Outbo…" at bounding box center [416, 228] width 545 height 416
click at [344, 131] on div "Back to Dashboard Change Sender ID Customers Technicians Select a contact Outbo…" at bounding box center [416, 228] width 545 height 416
click at [50, 127] on div "Status No active tasks You are ready to start receiving tasks. [PERSON_NAME]" at bounding box center [82, 228] width 125 height 416
click at [46, 94] on div "Status No active tasks You are ready to start receiving tasks. [PERSON_NAME]" at bounding box center [82, 228] width 125 height 416
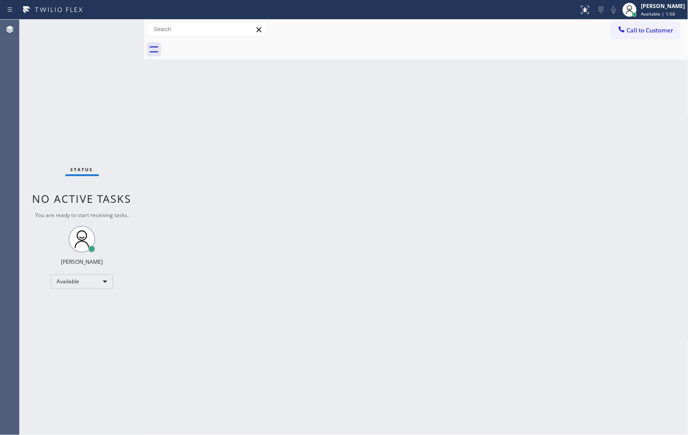
click at [40, 122] on div "Status No active tasks You are ready to start receiving tasks. [PERSON_NAME]" at bounding box center [82, 228] width 125 height 416
click at [50, 144] on div "Status No active tasks You are ready to start receiving tasks. [PERSON_NAME]" at bounding box center [82, 228] width 125 height 416
click at [103, 279] on div "Available" at bounding box center [82, 282] width 62 height 14
click at [85, 315] on li "Unavailable" at bounding box center [81, 316] width 61 height 11
click at [62, 98] on div "Status No active tasks Change activity state to start receiving tasks. [PERSON_…" at bounding box center [82, 228] width 125 height 416
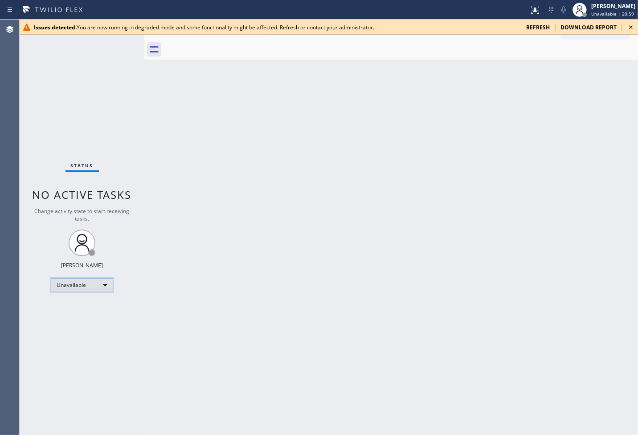
click at [106, 287] on div "Unavailable" at bounding box center [82, 285] width 62 height 14
click at [85, 333] on li "Break" at bounding box center [81, 331] width 61 height 11
click at [55, 86] on div "Status No active tasks Change activity state to start receiving tasks. Judy Ann…" at bounding box center [82, 228] width 125 height 416
click at [603, 308] on div "Back to Dashboard Change Sender ID Customers Technicians Select a contact Outbo…" at bounding box center [390, 228] width 493 height 416
click at [629, 27] on icon at bounding box center [630, 27] width 11 height 11
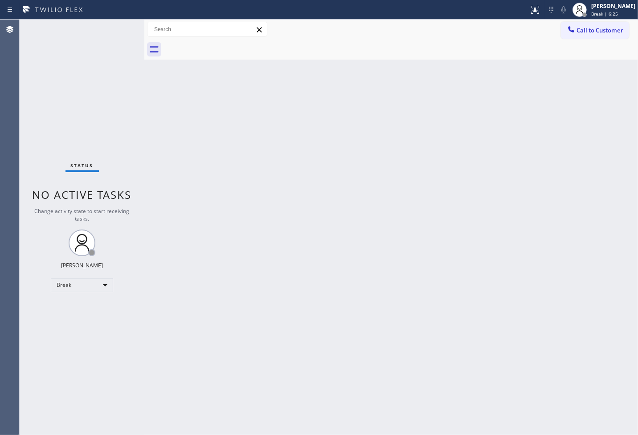
click at [70, 140] on div "Status No active tasks Change activity state to start receiving tasks. Judy Ann…" at bounding box center [82, 228] width 125 height 416
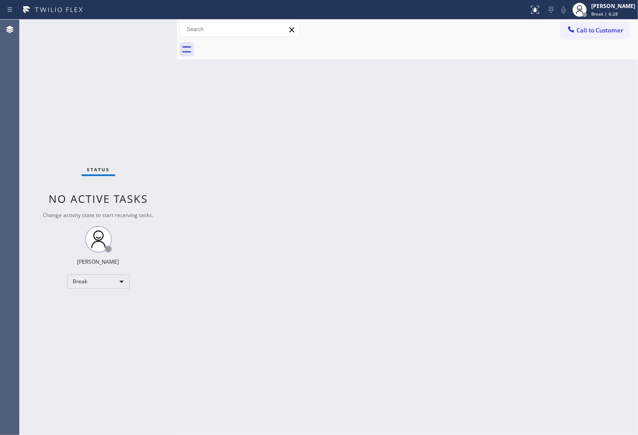
drag, startPoint x: 143, startPoint y: 73, endPoint x: 175, endPoint y: 73, distance: 32.5
click at [177, 73] on div at bounding box center [177, 228] width 0 height 416
click at [142, 30] on div "Status No active tasks Change activity state to start receiving tasks. Judy Ann…" at bounding box center [98, 228] width 157 height 416
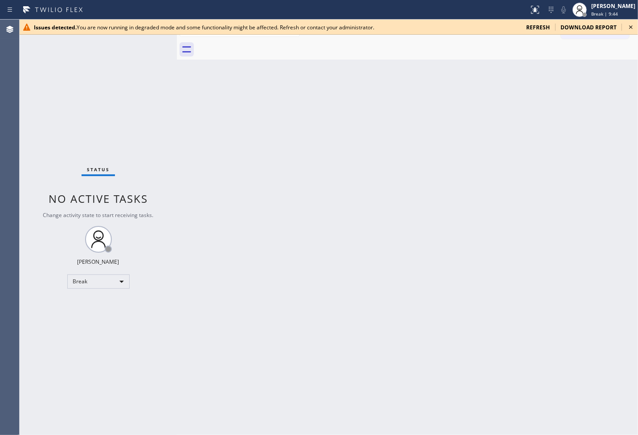
click at [361, 318] on div "Back to Dashboard Change Sender ID Customers Technicians Select a contact Outbo…" at bounding box center [407, 228] width 461 height 416
drag, startPoint x: 40, startPoint y: 286, endPoint x: 49, endPoint y: 252, distance: 36.0
click at [40, 286] on div "Status No active tasks Change activity state to start receiving tasks. Judy Ann…" at bounding box center [98, 228] width 157 height 416
click at [91, 118] on div "Status No active tasks Change activity state to start receiving tasks. Judy Ann…" at bounding box center [98, 228] width 157 height 416
click at [35, 121] on div "Status No active tasks Change activity state to start receiving tasks. Judy Ann…" at bounding box center [98, 228] width 157 height 416
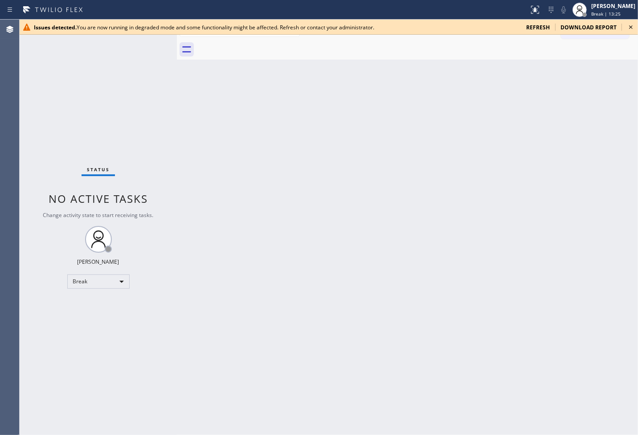
click at [631, 24] on icon at bounding box center [630, 27] width 11 height 11
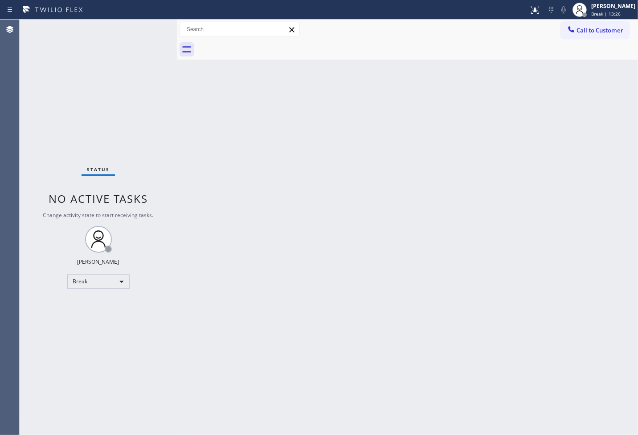
click at [371, 196] on div "Back to Dashboard Change Sender ID Customers Technicians Select a contact Outbo…" at bounding box center [407, 228] width 461 height 416
click at [46, 149] on div "Status No active tasks Change activity state to start receiving tasks. Judy Ann…" at bounding box center [98, 228] width 157 height 416
click at [117, 284] on div "Break" at bounding box center [98, 282] width 62 height 14
click at [108, 314] on li "Unavailable" at bounding box center [97, 316] width 61 height 11
